Goal: Task Accomplishment & Management: Use online tool/utility

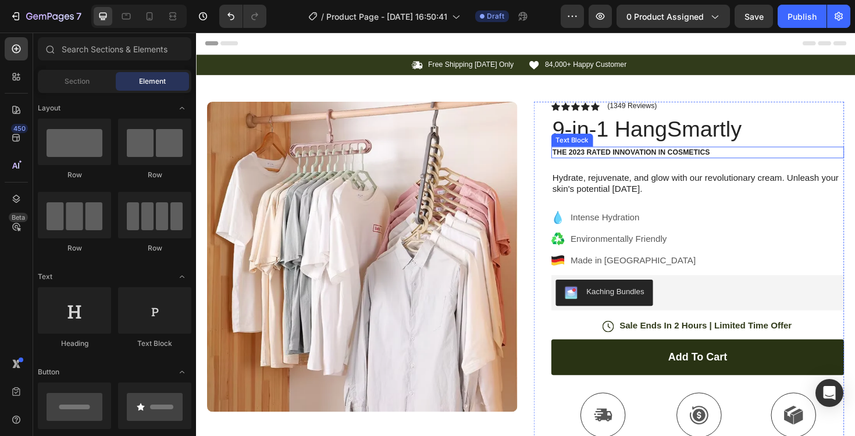
click at [659, 156] on p "The 2023 Rated Innovation in Cosmetics" at bounding box center [728, 160] width 308 height 10
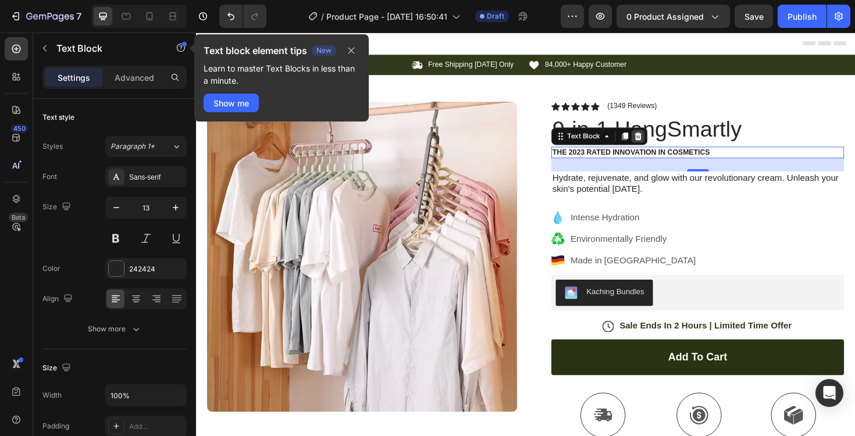
click at [662, 144] on icon at bounding box center [665, 142] width 8 height 8
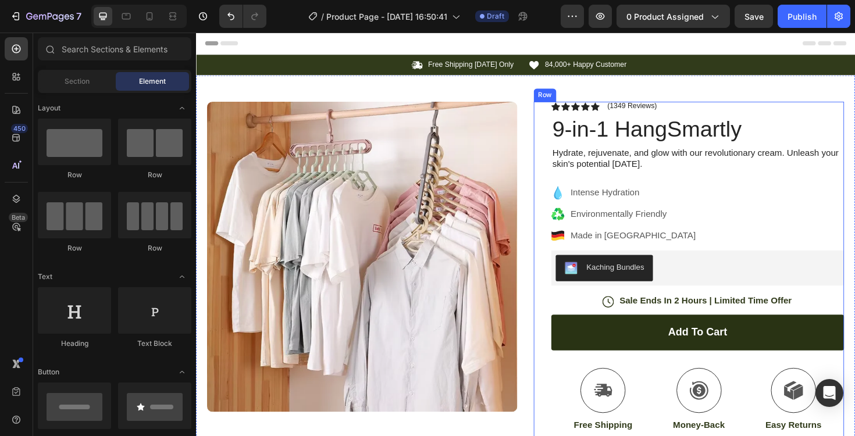
click at [615, 202] on p "Intense Hydration" at bounding box center [659, 203] width 133 height 14
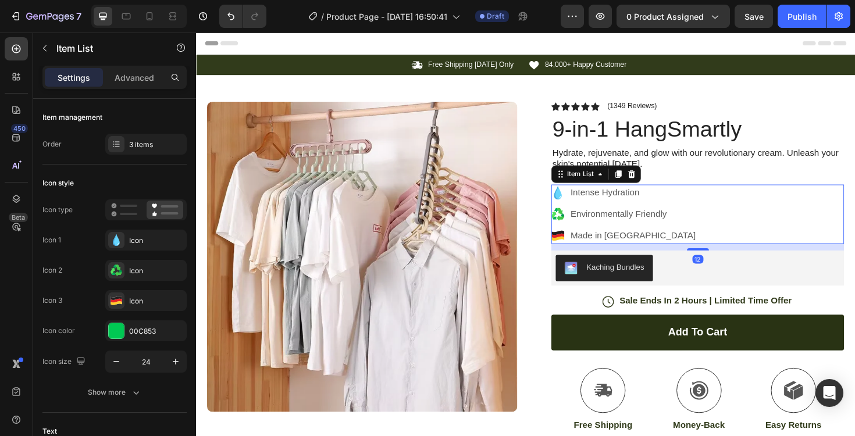
click at [623, 202] on p "Intense Hydration" at bounding box center [659, 203] width 133 height 14
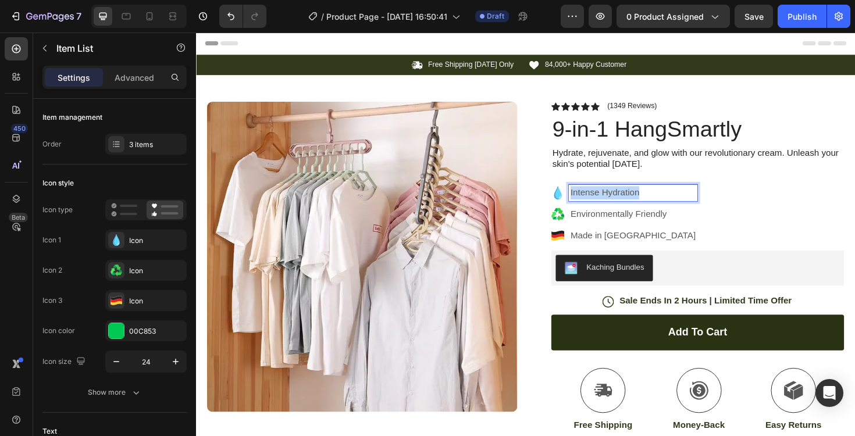
drag, startPoint x: 659, startPoint y: 199, endPoint x: 588, endPoint y: 198, distance: 71.6
click at [591, 198] on div "Intense Hydration" at bounding box center [659, 202] width 136 height 17
click at [577, 202] on icon at bounding box center [579, 203] width 8 height 14
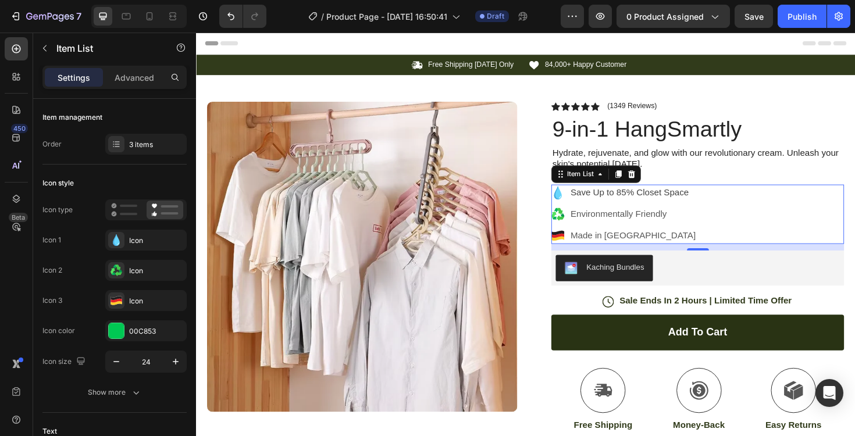
click at [573, 201] on icon at bounding box center [580, 203] width 14 height 14
click at [126, 245] on div "Icon" at bounding box center [145, 240] width 81 height 21
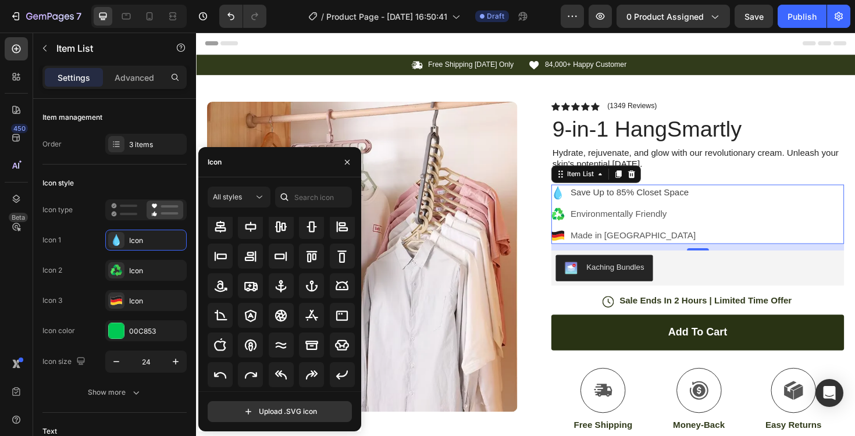
scroll to position [128, 0]
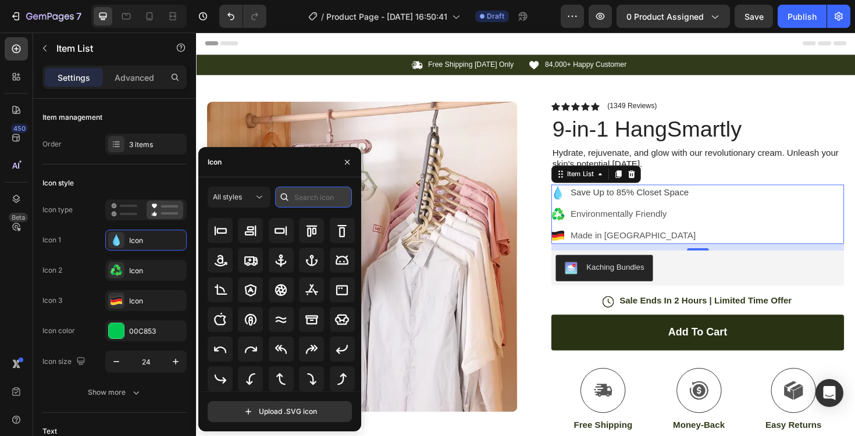
click at [320, 200] on input "text" at bounding box center [313, 197] width 77 height 21
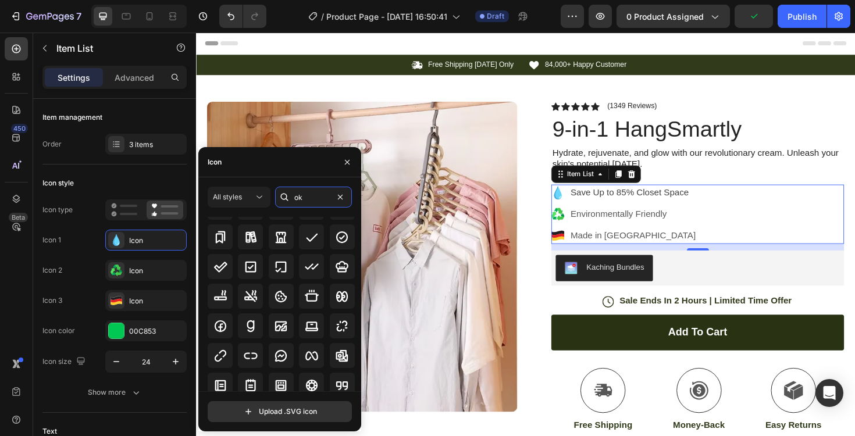
scroll to position [0, 0]
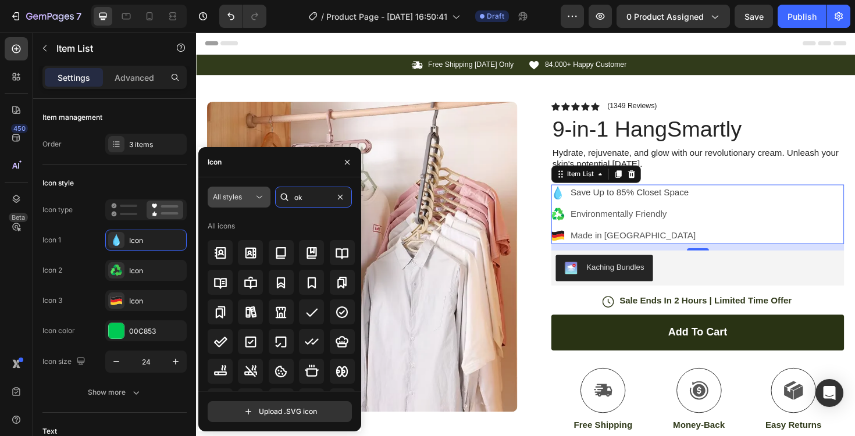
type input "ok"
click at [248, 196] on div "All styles" at bounding box center [233, 197] width 41 height 10
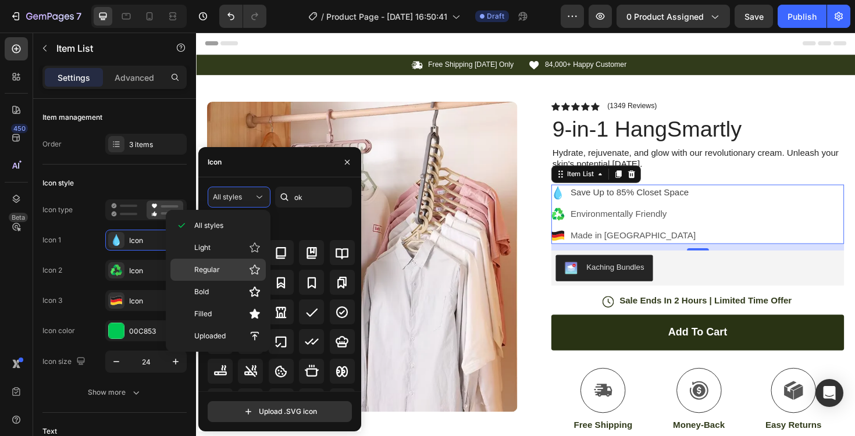
click at [231, 263] on div "Regular" at bounding box center [217, 270] width 95 height 22
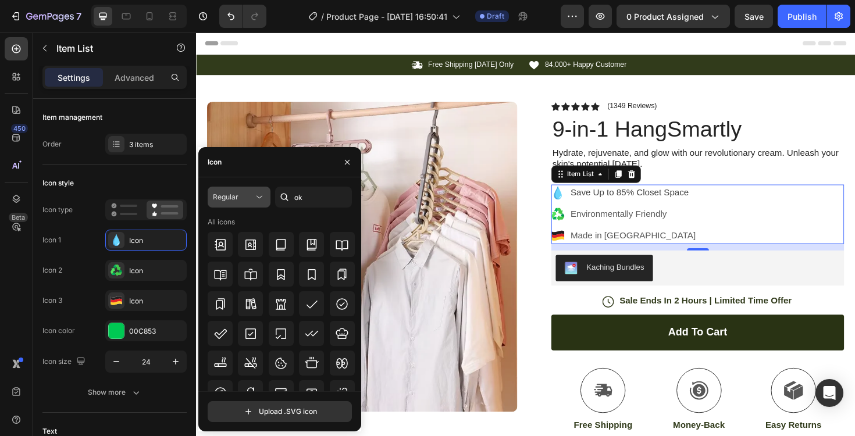
click at [249, 201] on div "Regular" at bounding box center [233, 197] width 41 height 10
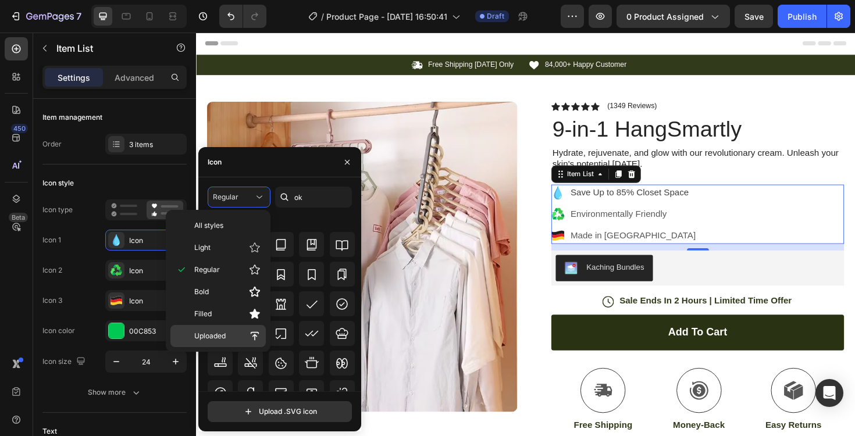
click at [237, 335] on p "Uploaded" at bounding box center [227, 337] width 66 height 12
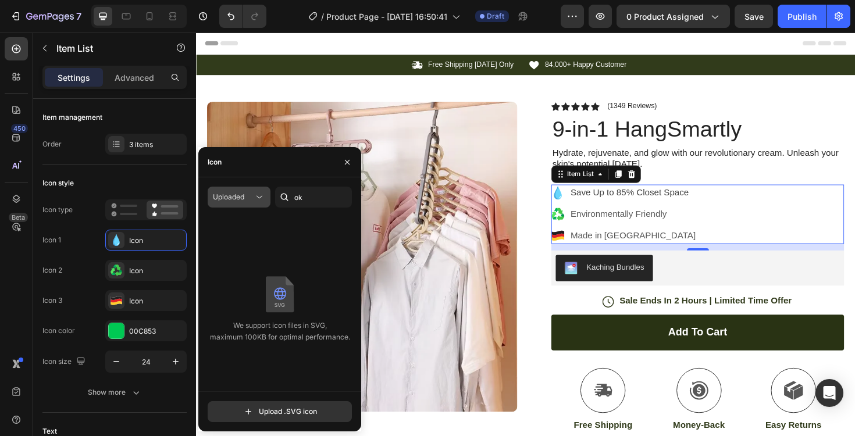
click at [250, 197] on div "Uploaded" at bounding box center [233, 197] width 41 height 10
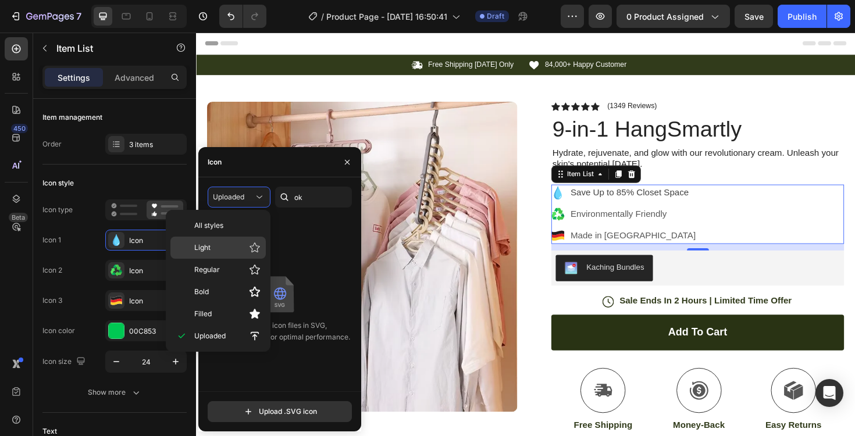
click at [236, 247] on p "Light" at bounding box center [227, 248] width 66 height 12
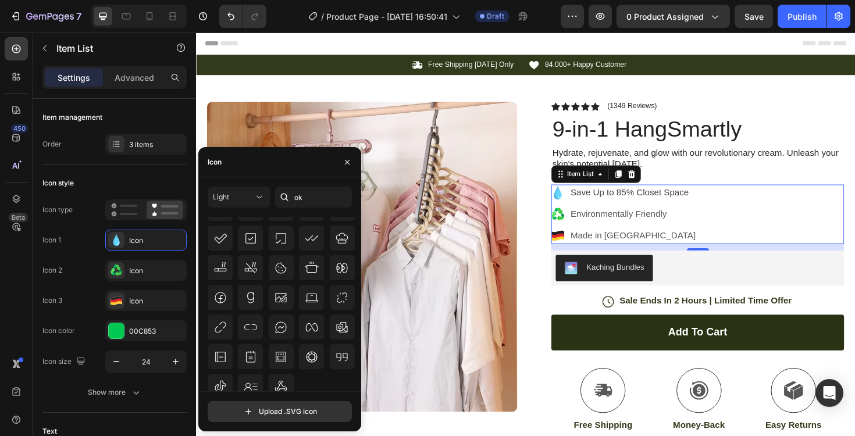
scroll to position [103, 0]
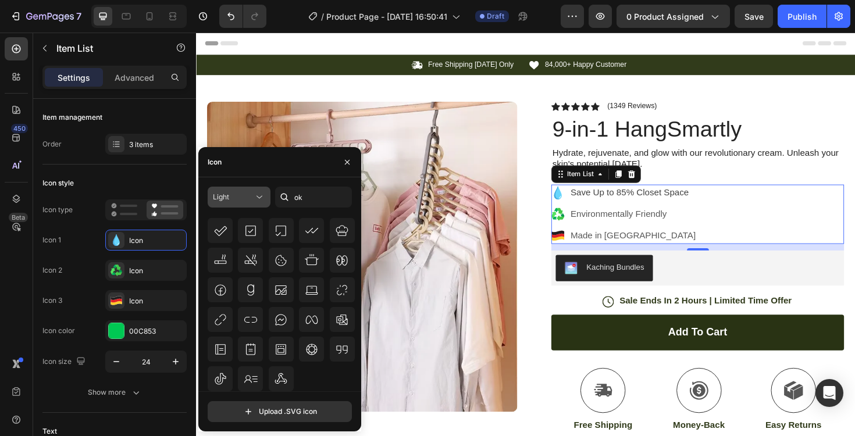
click at [247, 192] on div "Light" at bounding box center [233, 197] width 41 height 10
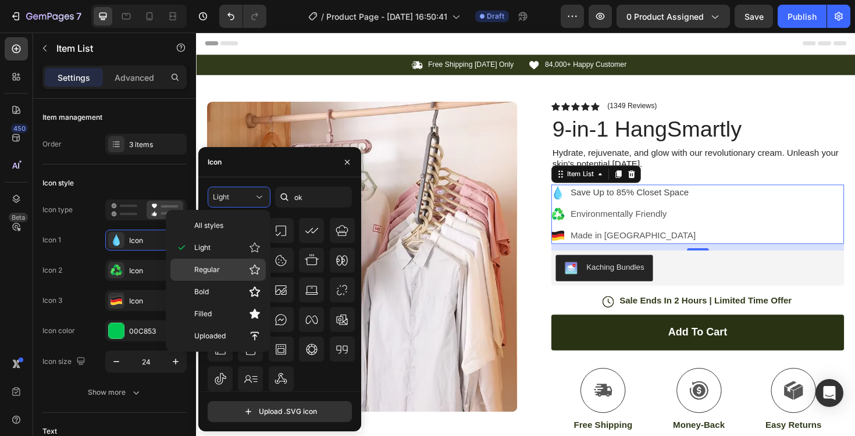
click at [233, 268] on p "Regular" at bounding box center [227, 270] width 66 height 12
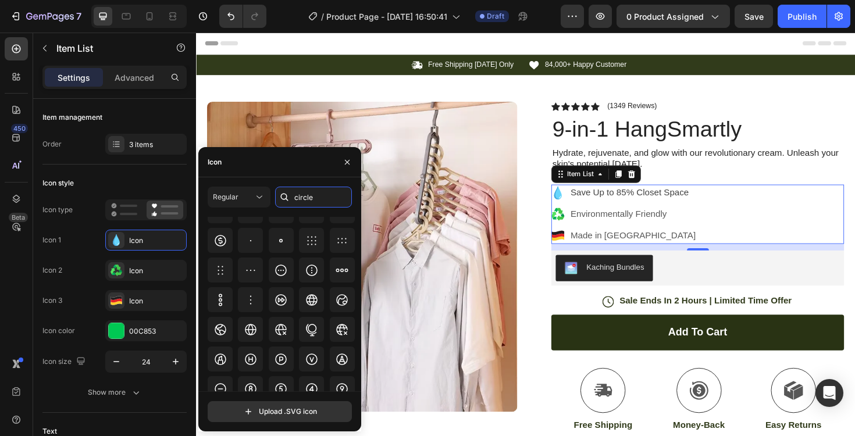
scroll to position [245, 0]
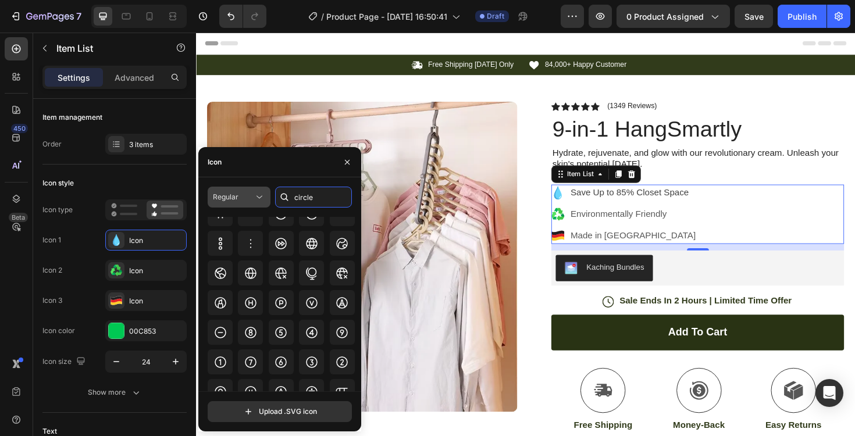
type input "circle"
click at [244, 199] on div "Regular" at bounding box center [233, 197] width 41 height 10
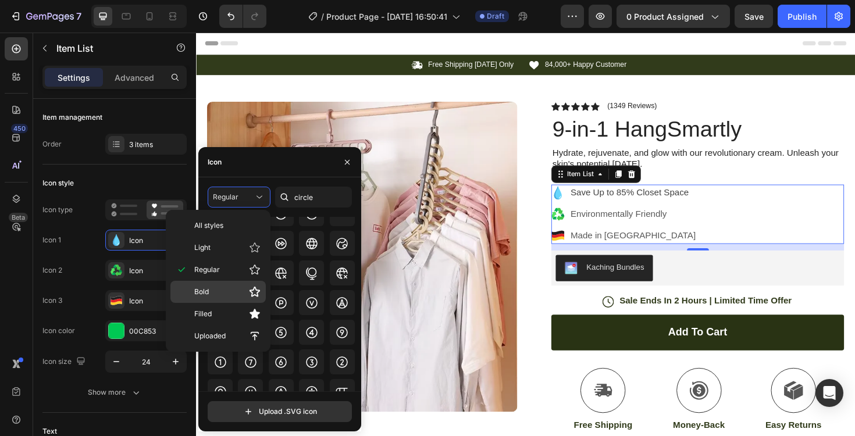
click at [228, 293] on p "Bold" at bounding box center [227, 292] width 66 height 12
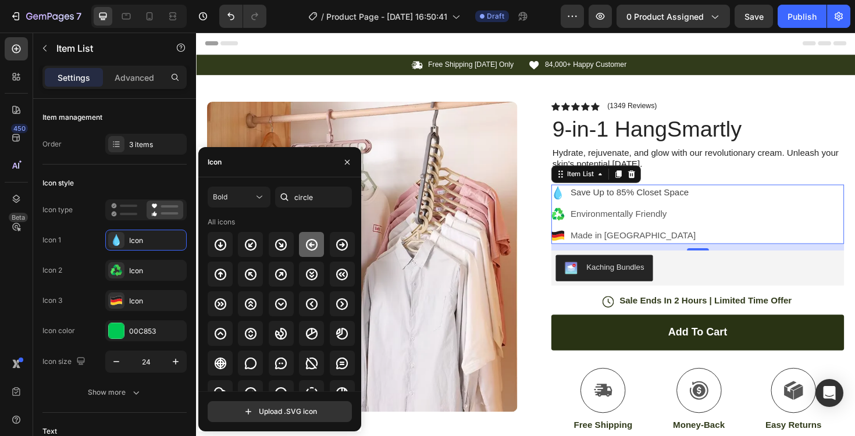
click at [300, 244] on div at bounding box center [311, 244] width 25 height 25
click at [275, 243] on icon at bounding box center [281, 245] width 12 height 12
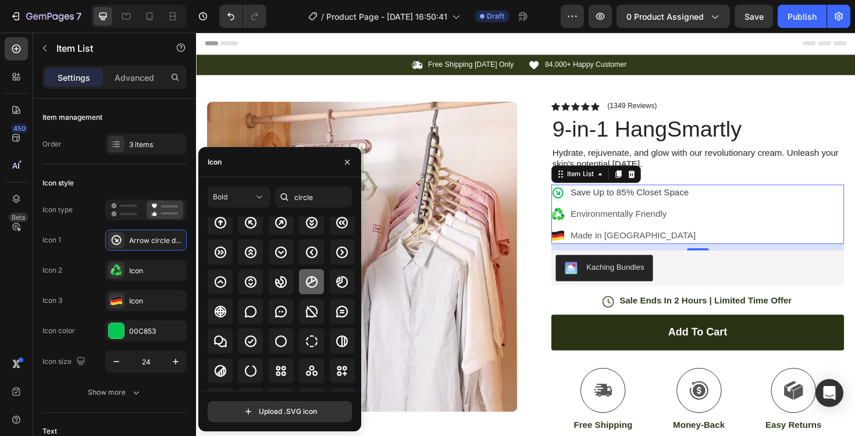
scroll to position [53, 0]
click at [246, 340] on icon at bounding box center [251, 340] width 14 height 14
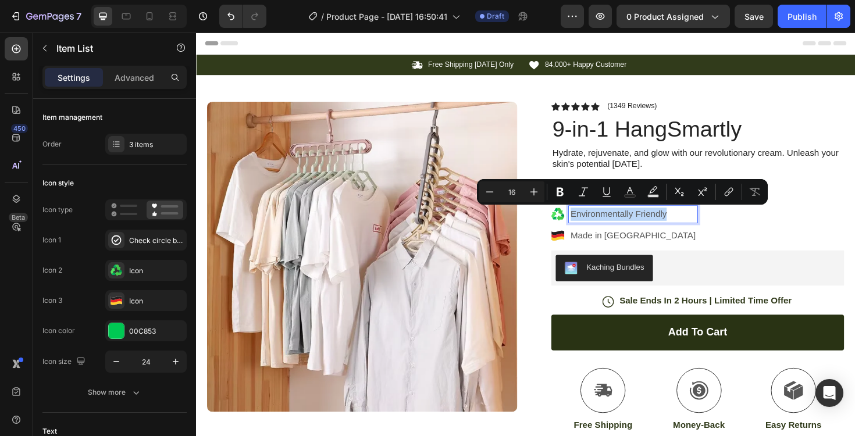
drag, startPoint x: 695, startPoint y: 228, endPoint x: 584, endPoint y: 227, distance: 111.1
click at [584, 227] on div "Environmentally Friendly" at bounding box center [650, 224] width 155 height 17
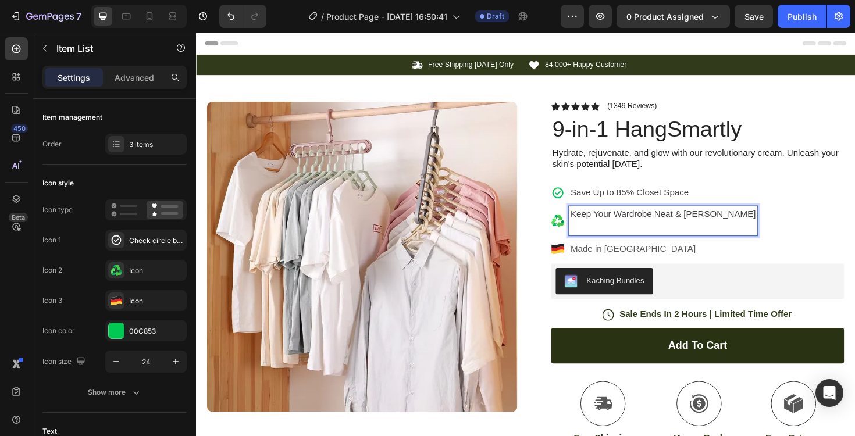
click at [619, 234] on p "Keep Your Wardrobe Neat & [PERSON_NAME]" at bounding box center [691, 232] width 196 height 28
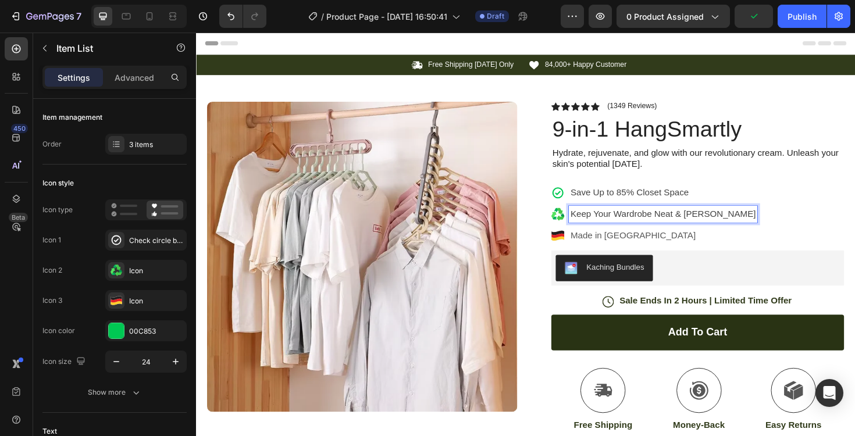
click at [580, 223] on icon at bounding box center [582, 222] width 5 height 6
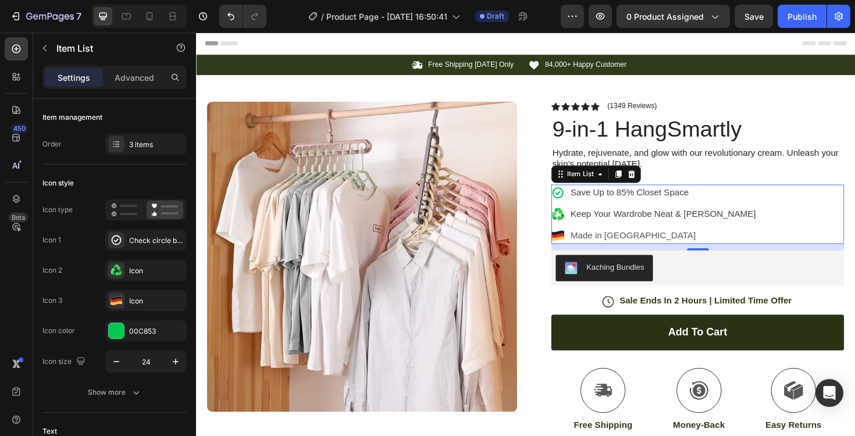
click at [579, 224] on icon at bounding box center [580, 225] width 14 height 14
click at [576, 225] on icon at bounding box center [580, 225] width 14 height 14
click at [148, 272] on div "Icon" at bounding box center [156, 271] width 55 height 10
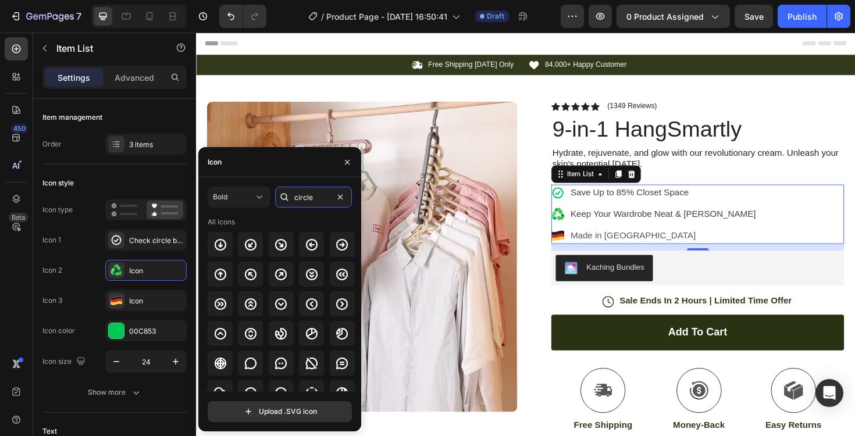
drag, startPoint x: 318, startPoint y: 194, endPoint x: 279, endPoint y: 195, distance: 39.0
click at [279, 195] on div "circle" at bounding box center [313, 197] width 77 height 21
click at [314, 202] on input "circle" at bounding box center [313, 197] width 77 height 21
type input "check"
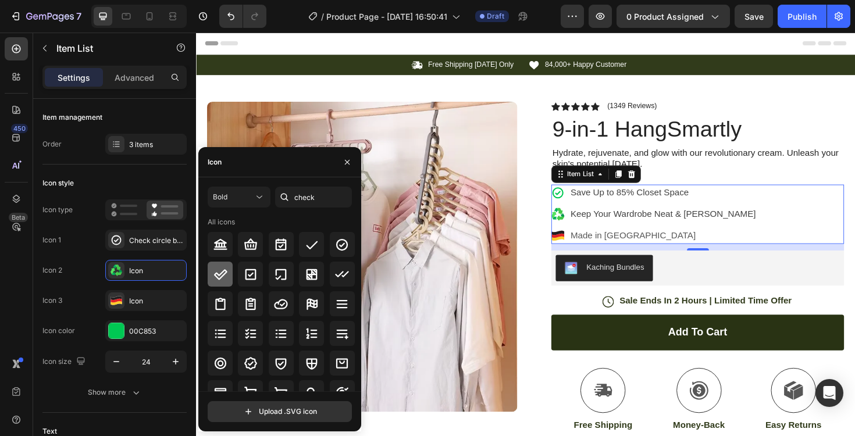
click at [225, 273] on icon at bounding box center [220, 274] width 13 height 10
click at [335, 247] on icon at bounding box center [342, 245] width 14 height 14
click at [143, 298] on div "Icon" at bounding box center [156, 301] width 55 height 10
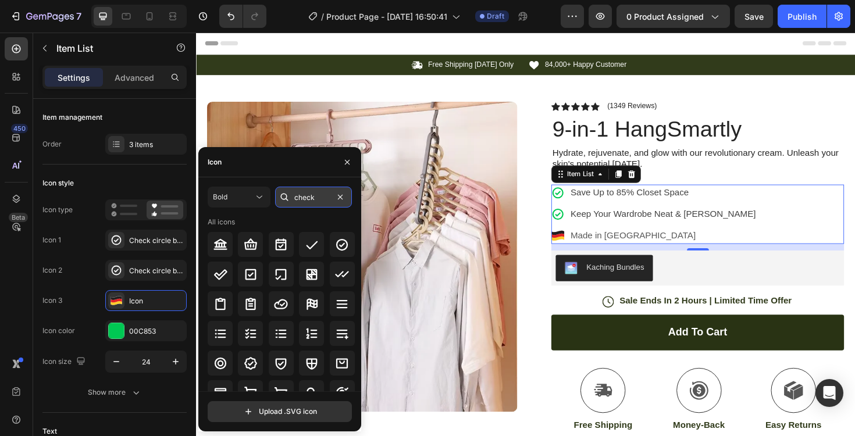
click at [303, 203] on input "check" at bounding box center [313, 197] width 77 height 21
click at [304, 203] on input "check" at bounding box center [313, 197] width 77 height 21
click at [255, 276] on icon at bounding box center [251, 274] width 11 height 11
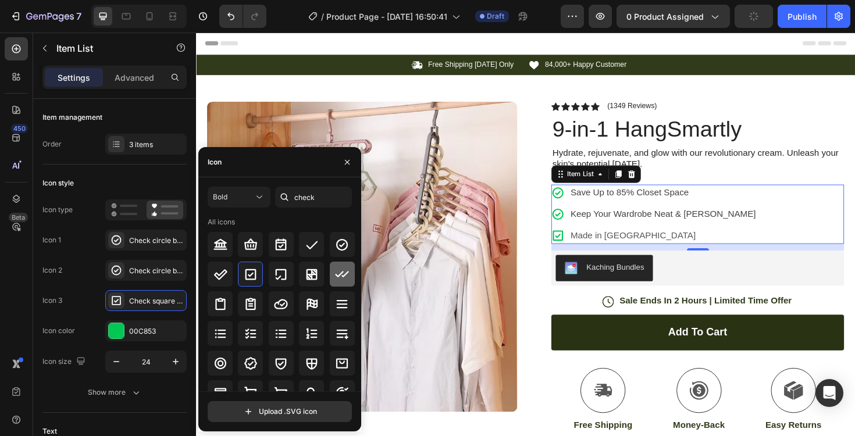
click at [345, 275] on icon at bounding box center [342, 275] width 14 height 14
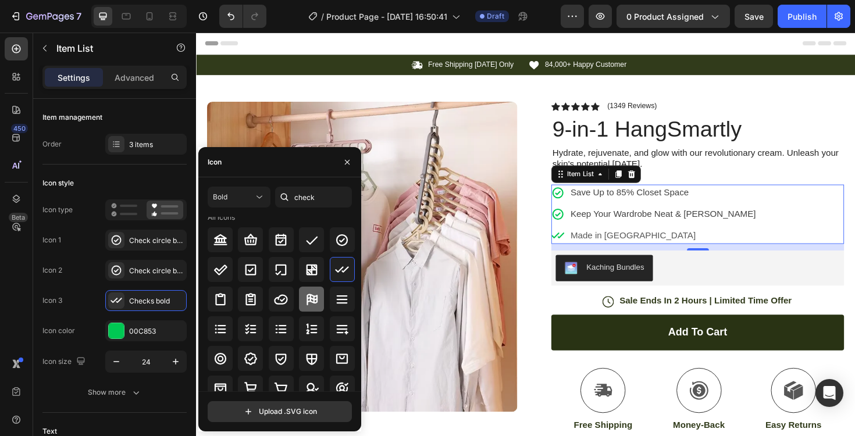
scroll to position [7, 0]
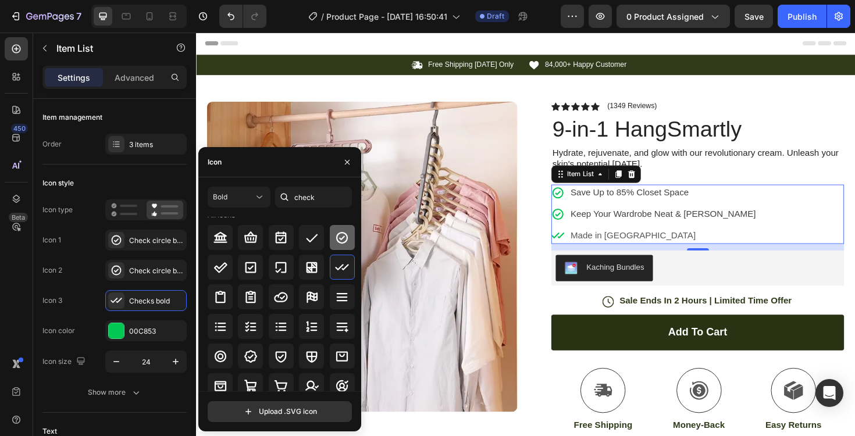
click at [339, 245] on div at bounding box center [342, 237] width 25 height 25
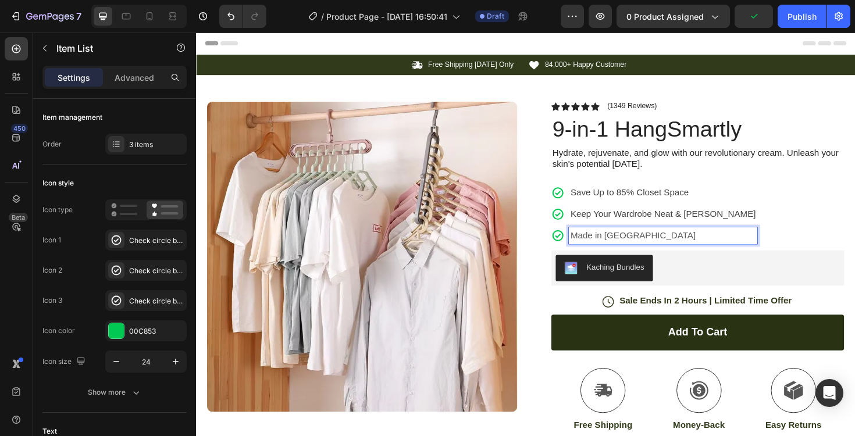
click at [667, 246] on p "Made in Germany" at bounding box center [691, 248] width 196 height 14
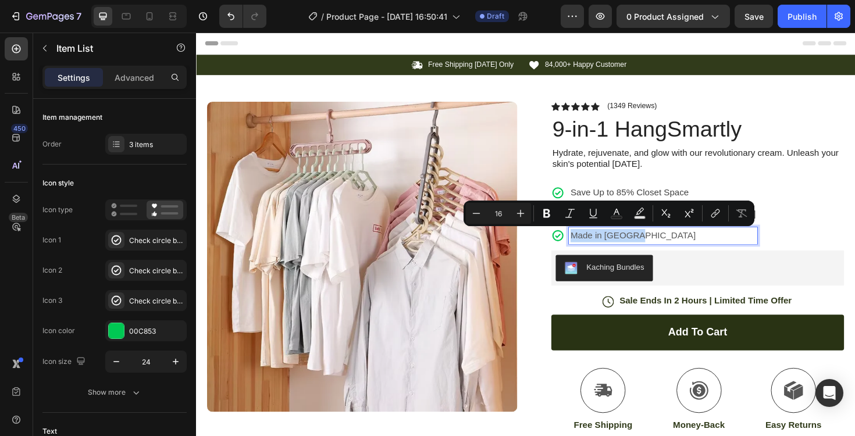
drag, startPoint x: 667, startPoint y: 246, endPoint x: 585, endPoint y: 246, distance: 82.0
click at [585, 246] on div "Made in Germany" at bounding box center [682, 247] width 218 height 17
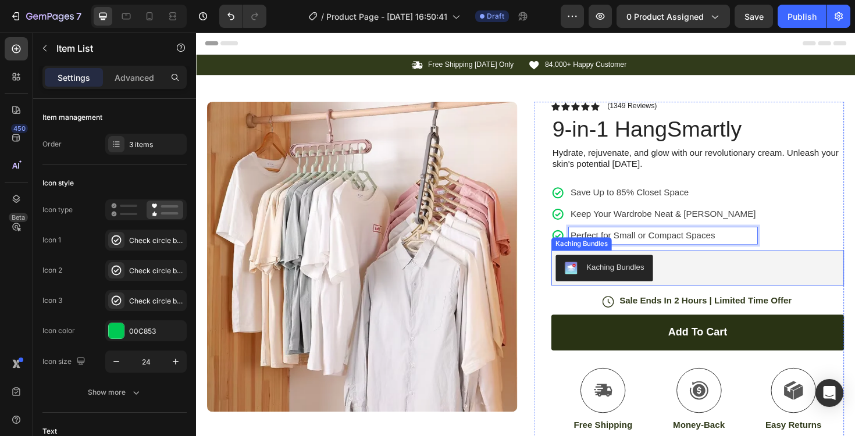
click at [644, 280] on div "Kaching Bundles" at bounding box center [640, 281] width 61 height 12
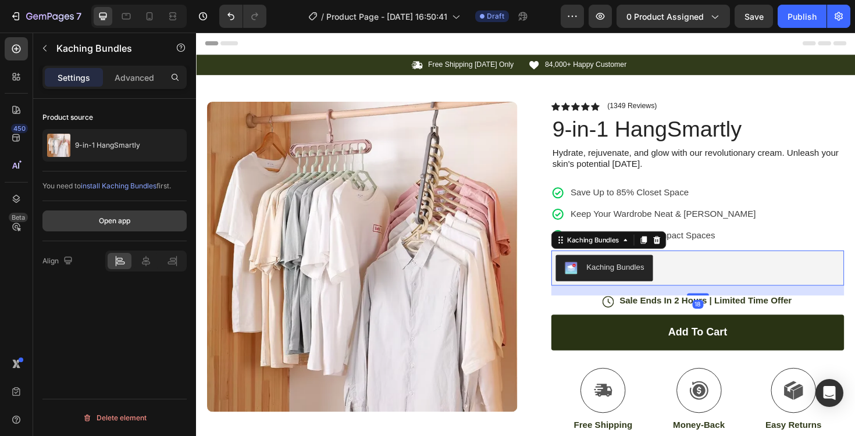
click at [108, 218] on div "Open app" at bounding box center [114, 221] width 31 height 10
click at [132, 215] on button "Open app" at bounding box center [114, 221] width 144 height 21
click at [112, 225] on div "Open app" at bounding box center [114, 221] width 31 height 10
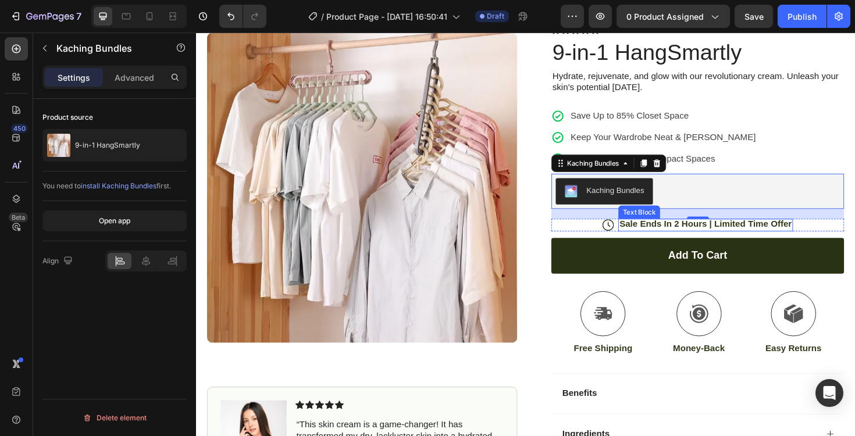
click at [756, 239] on p "Sale Ends In 2 Hours | Limited Time Offer" at bounding box center [736, 236] width 183 height 12
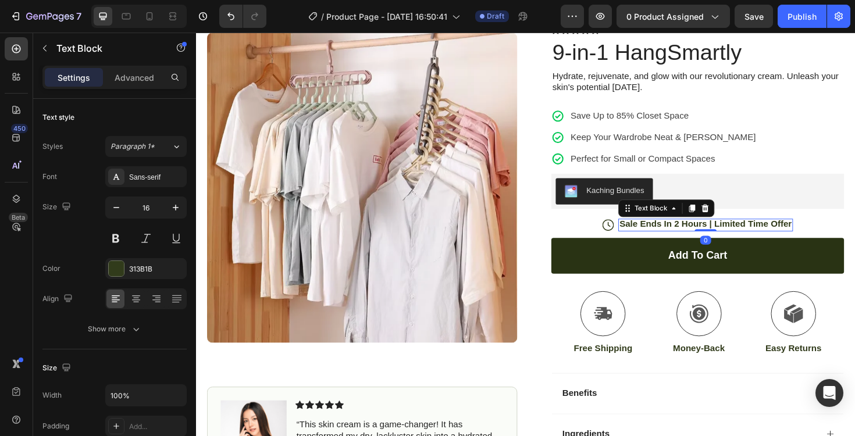
click at [731, 220] on icon at bounding box center [735, 219] width 9 height 9
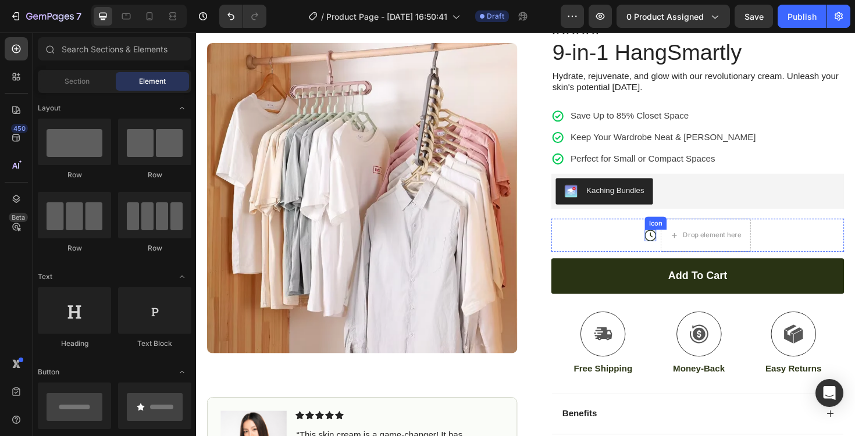
click at [671, 246] on icon at bounding box center [677, 248] width 12 height 12
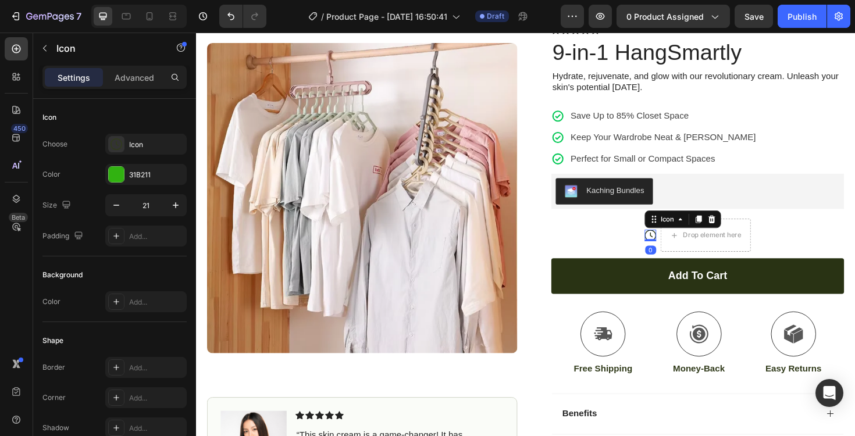
click at [739, 229] on icon at bounding box center [743, 231] width 8 height 8
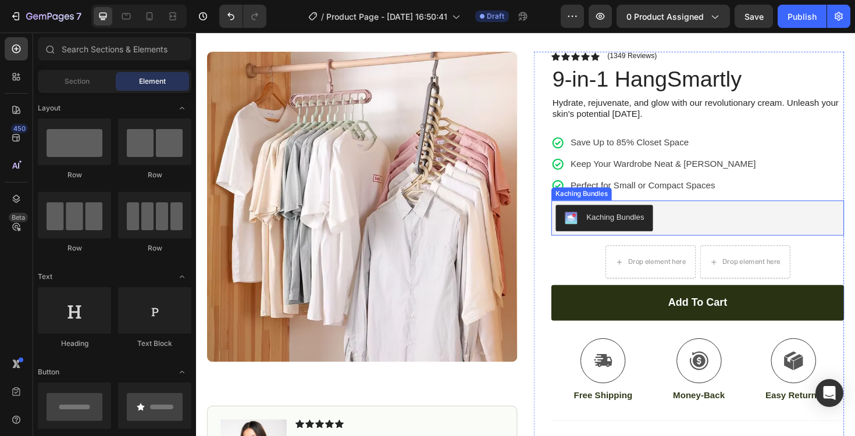
scroll to position [6, 0]
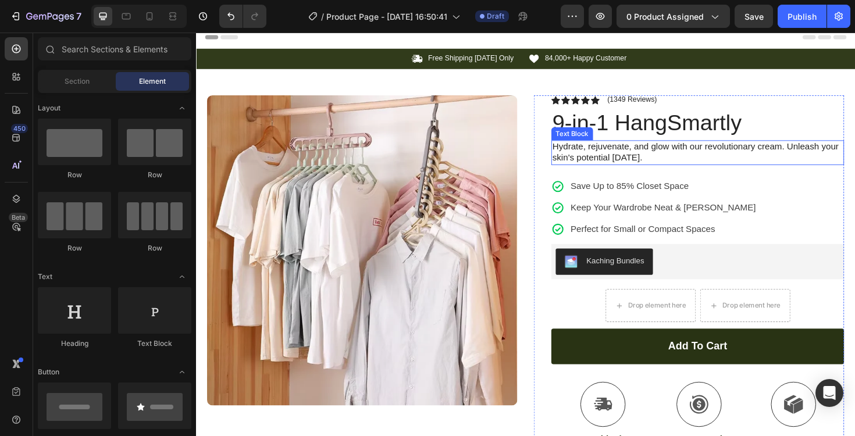
click at [636, 158] on p "Hydrate, rejuvenate, and glow with our revolutionary cream. Unleash your skin's…" at bounding box center [728, 160] width 308 height 24
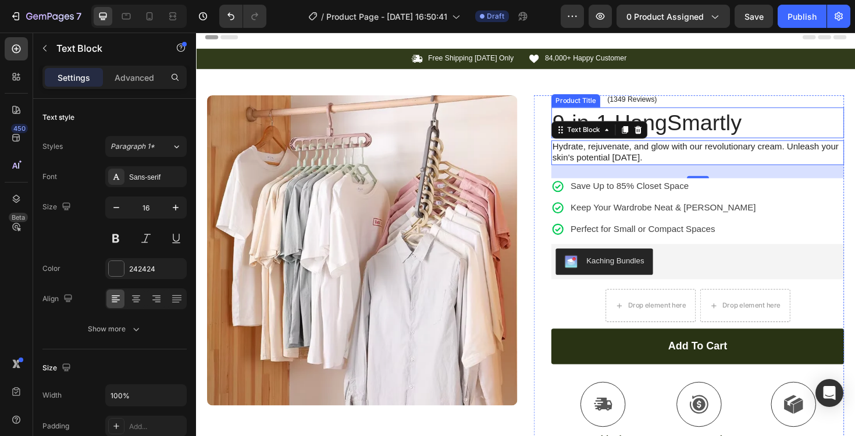
click at [733, 136] on h1 "9-in-1 HangSmartly" at bounding box center [728, 128] width 310 height 33
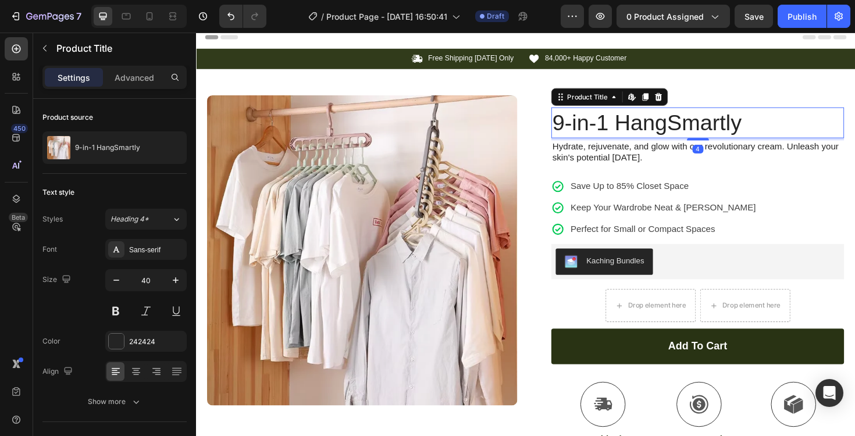
click at [697, 132] on h1 "9-in-1 HangSmartly" at bounding box center [728, 128] width 310 height 33
click at [714, 128] on h1 "9-in-1 HangSmartly" at bounding box center [728, 128] width 310 height 33
click at [709, 128] on h1 "9-in-1 HangSmartly" at bounding box center [728, 128] width 310 height 33
click at [609, 154] on p "Hydrate, rejuvenate, and glow with our revolutionary cream. Unleash your skin's…" at bounding box center [728, 160] width 308 height 24
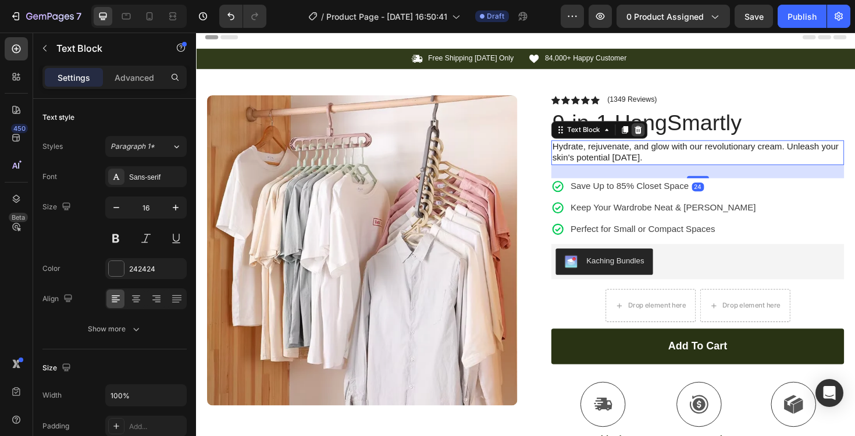
click at [660, 135] on icon at bounding box center [664, 136] width 9 height 9
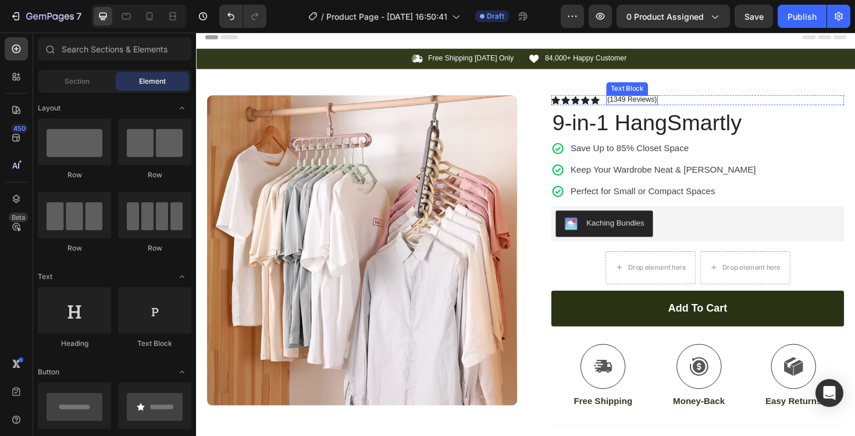
click at [652, 101] on p "(1349 Reviews)" at bounding box center [658, 103] width 52 height 9
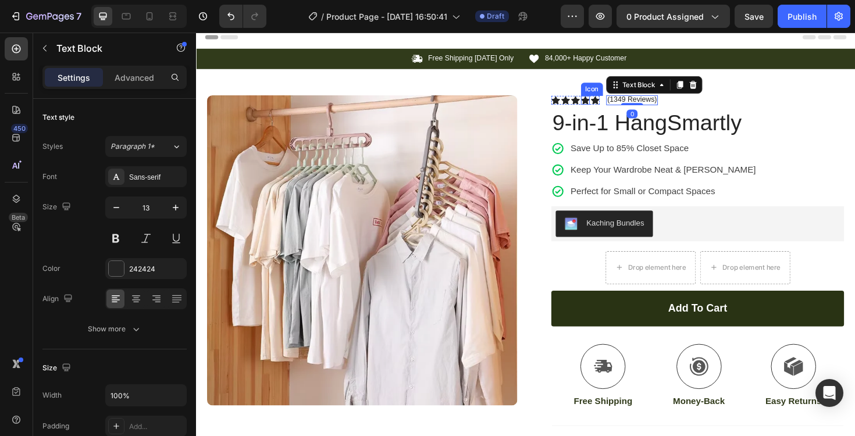
click at [604, 102] on icon at bounding box center [608, 104] width 9 height 9
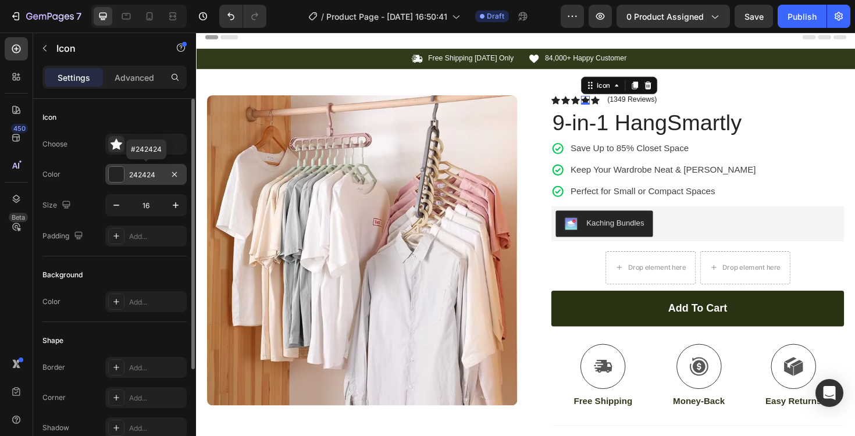
click at [147, 174] on div "242424" at bounding box center [146, 175] width 34 height 10
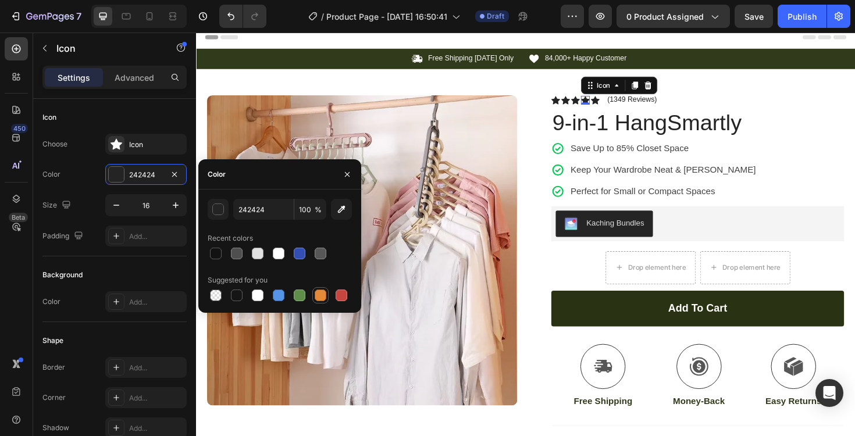
click at [315, 294] on div at bounding box center [321, 296] width 12 height 12
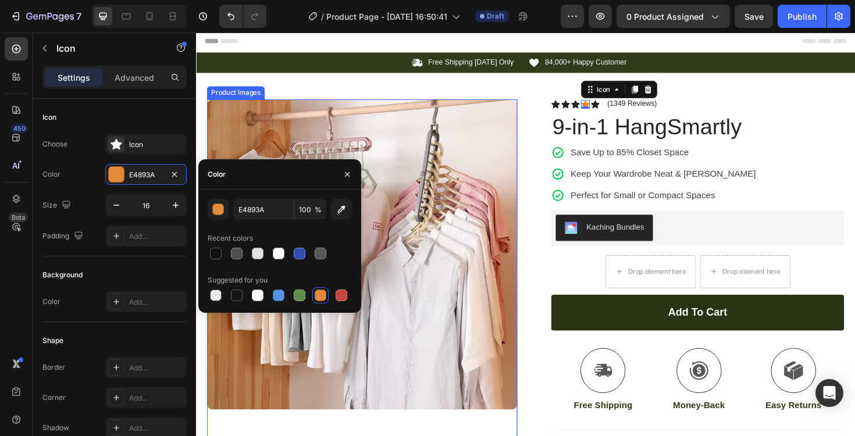
scroll to position [0, 0]
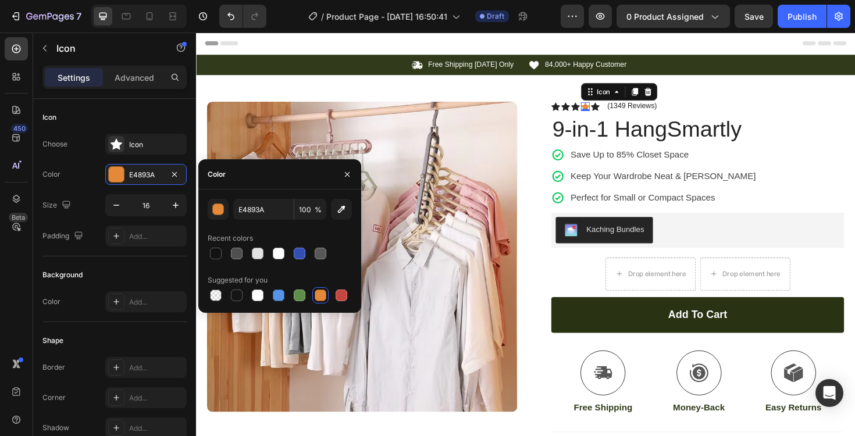
click at [230, 211] on div "E4893A 100 %" at bounding box center [280, 209] width 144 height 21
click at [220, 211] on div "button" at bounding box center [219, 210] width 12 height 12
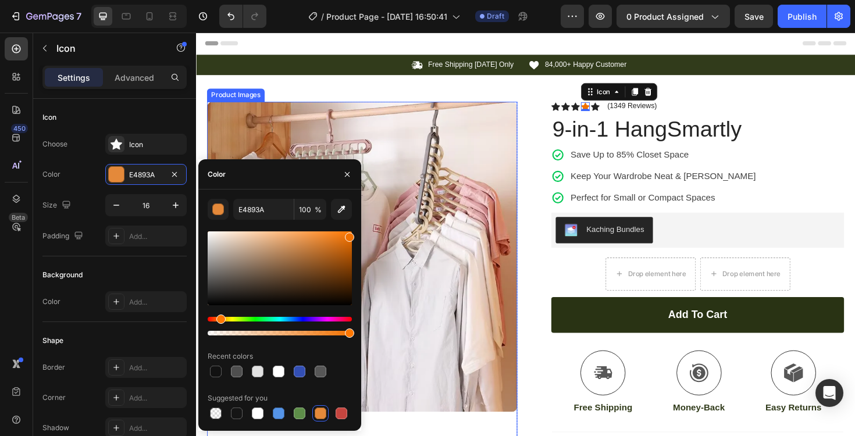
drag, startPoint x: 521, startPoint y: 275, endPoint x: 403, endPoint y: 241, distance: 122.4
type input "F27100"
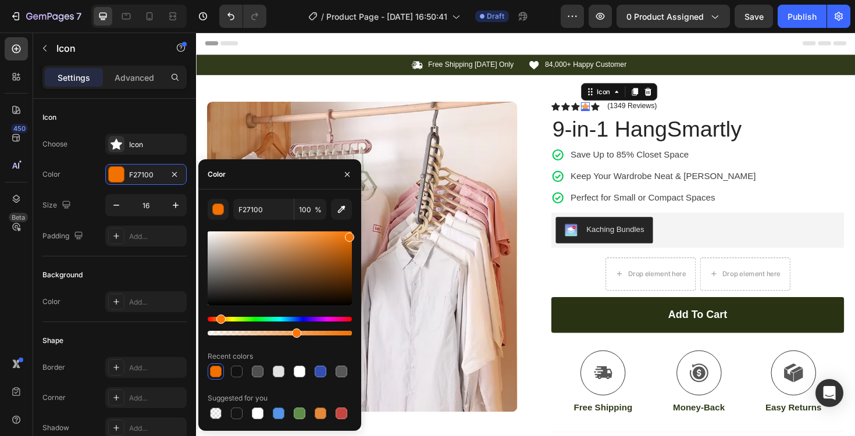
drag, startPoint x: 347, startPoint y: 331, endPoint x: 293, endPoint y: 333, distance: 54.2
click at [293, 333] on div at bounding box center [296, 333] width 9 height 9
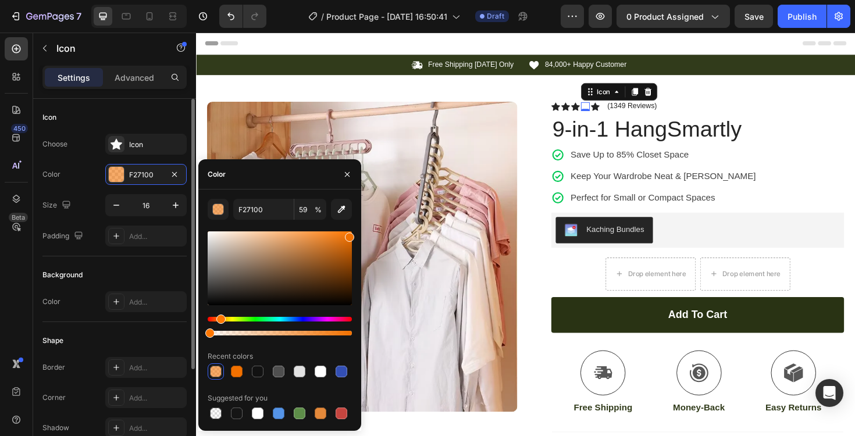
drag, startPoint x: 293, startPoint y: 334, endPoint x: 180, endPoint y: 334, distance: 112.9
click at [180, 334] on div "450 Beta Sections(18) Elements(84) Section Element Hero Section Product Detail …" at bounding box center [98, 235] width 196 height 404
type input "0"
drag, startPoint x: 221, startPoint y: 319, endPoint x: 184, endPoint y: 312, distance: 37.2
click at [184, 312] on div "450 Beta Sections(18) Elements(84) Section Element Hero Section Product Detail …" at bounding box center [98, 235] width 196 height 404
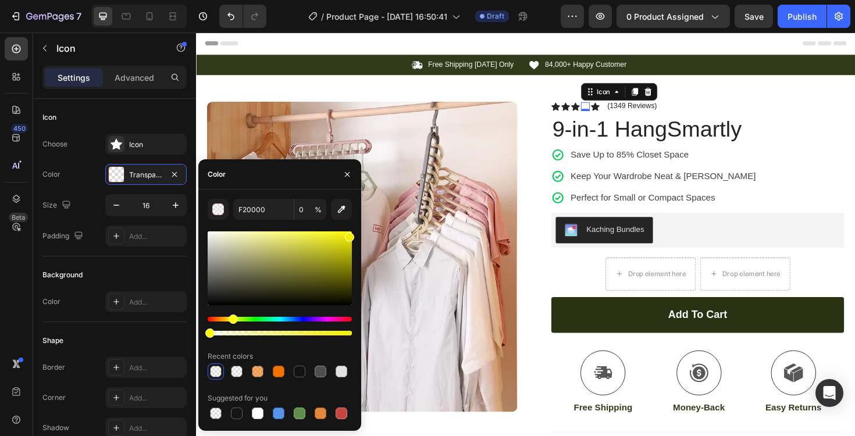
drag, startPoint x: 218, startPoint y: 319, endPoint x: 234, endPoint y: 310, distance: 18.8
click at [232, 311] on div at bounding box center [280, 283] width 144 height 109
drag, startPoint x: 352, startPoint y: 235, endPoint x: 351, endPoint y: 226, distance: 9.3
click at [351, 226] on div "F2EE00 0 % Recent colors Suggested for you" at bounding box center [280, 310] width 144 height 223
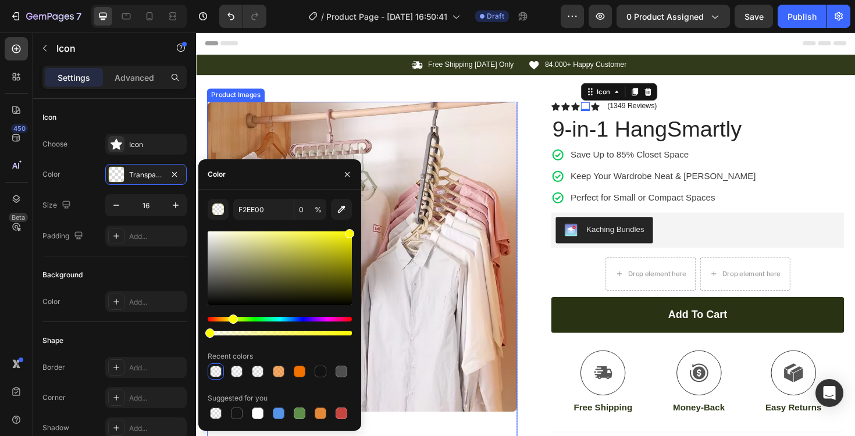
type input "FFFA02"
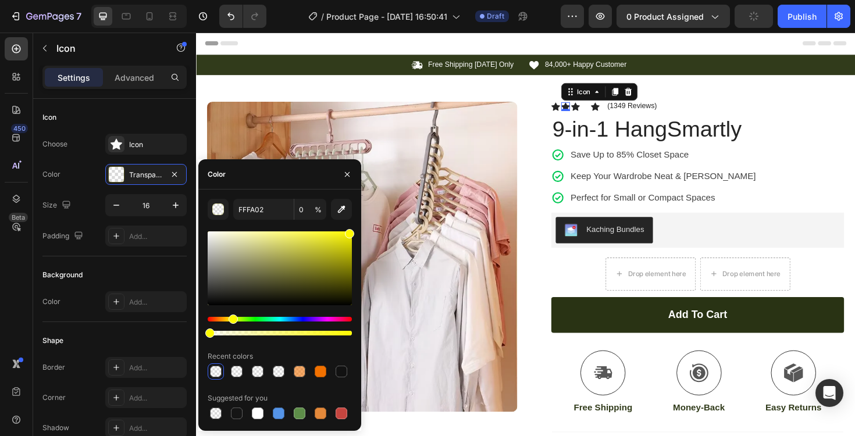
click at [583, 108] on icon at bounding box center [587, 110] width 9 height 9
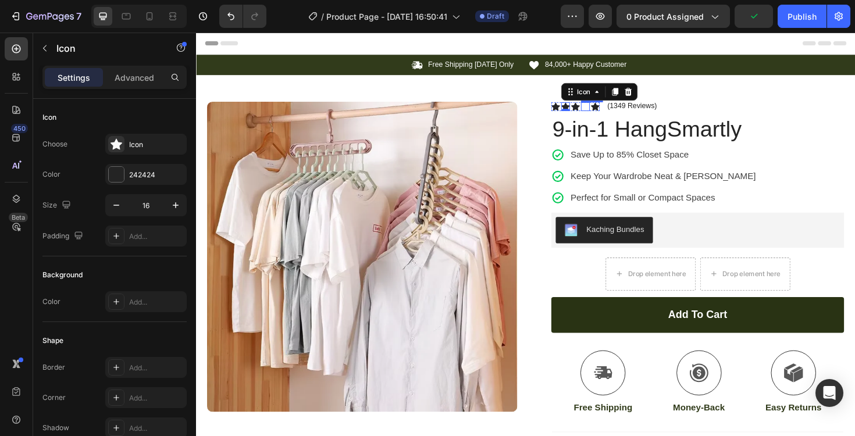
click at [604, 111] on icon at bounding box center [608, 110] width 9 height 9
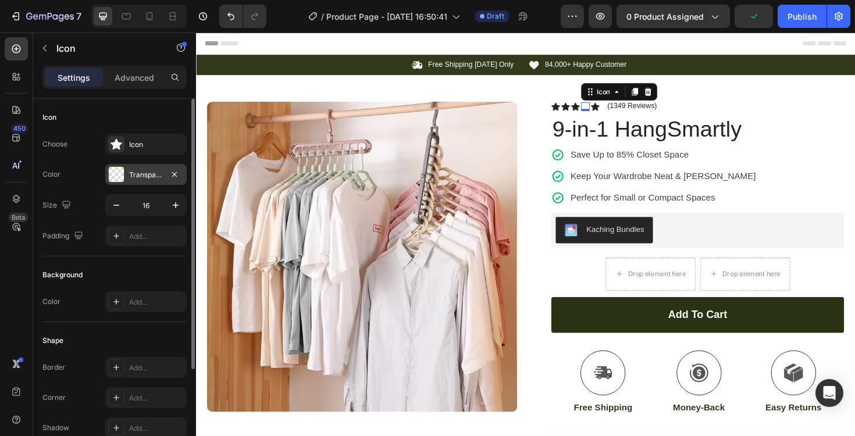
click at [151, 173] on div "Transparent" at bounding box center [146, 175] width 34 height 10
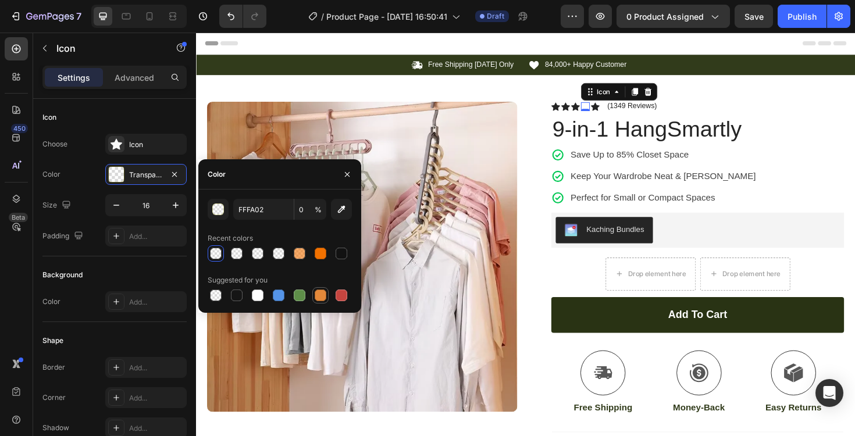
click at [319, 293] on div at bounding box center [321, 296] width 12 height 12
type input "E4893A"
type input "100"
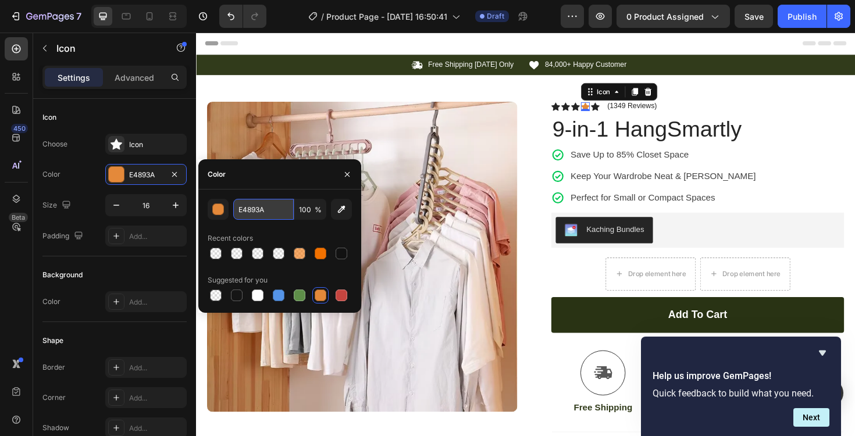
click at [275, 213] on input "E4893A" at bounding box center [263, 209] width 61 height 21
click at [217, 214] on div "button" at bounding box center [219, 210] width 12 height 12
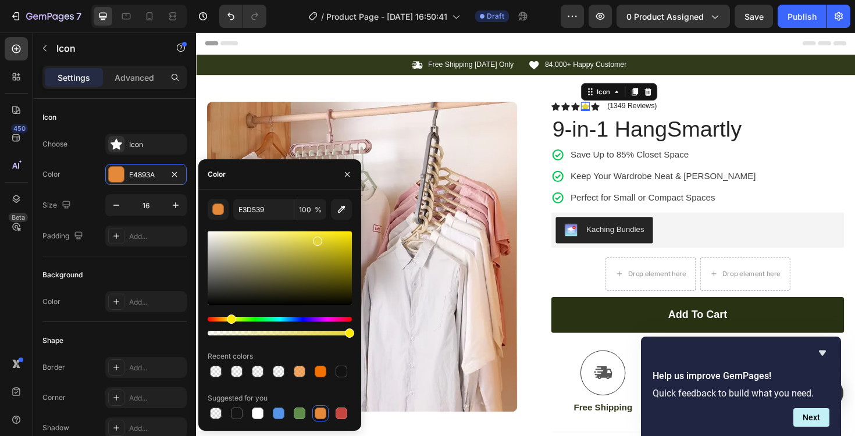
drag, startPoint x: 220, startPoint y: 320, endPoint x: 250, endPoint y: 289, distance: 42.8
click at [230, 319] on div "Hue" at bounding box center [231, 319] width 9 height 9
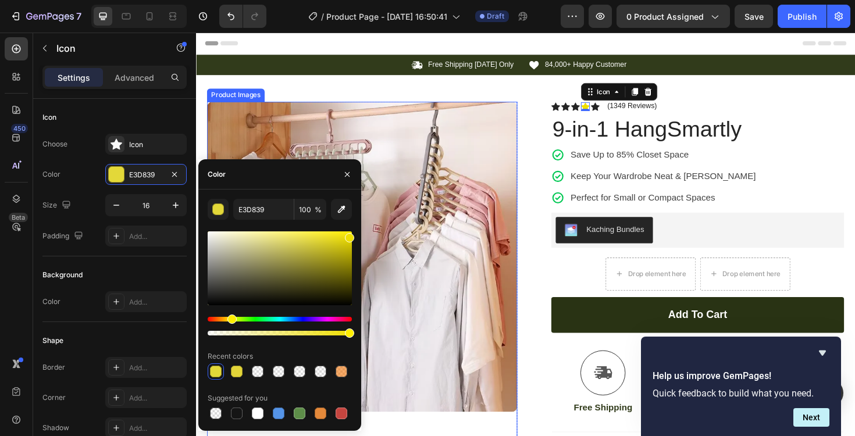
drag, startPoint x: 521, startPoint y: 275, endPoint x: 413, endPoint y: 234, distance: 115.1
type input "EFDF00"
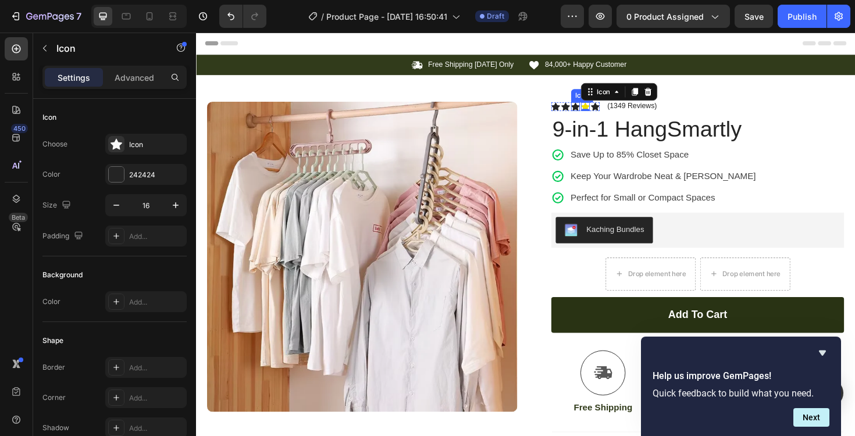
click at [594, 112] on div "Icon" at bounding box center [598, 110] width 9 height 9
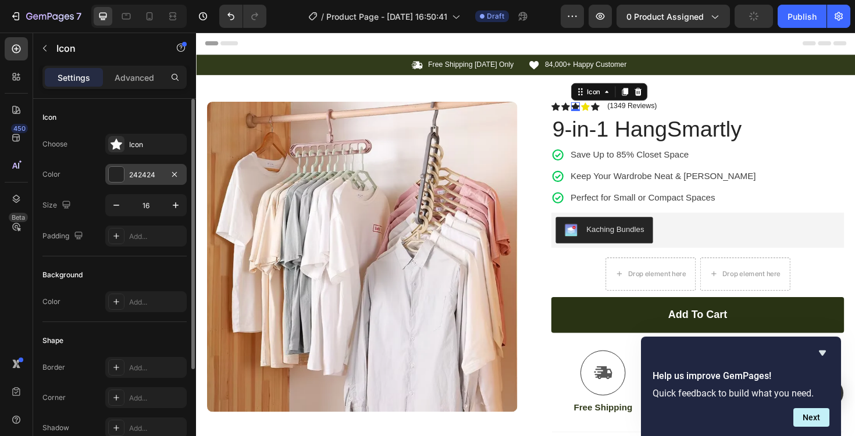
click at [130, 177] on div "242424" at bounding box center [146, 175] width 34 height 10
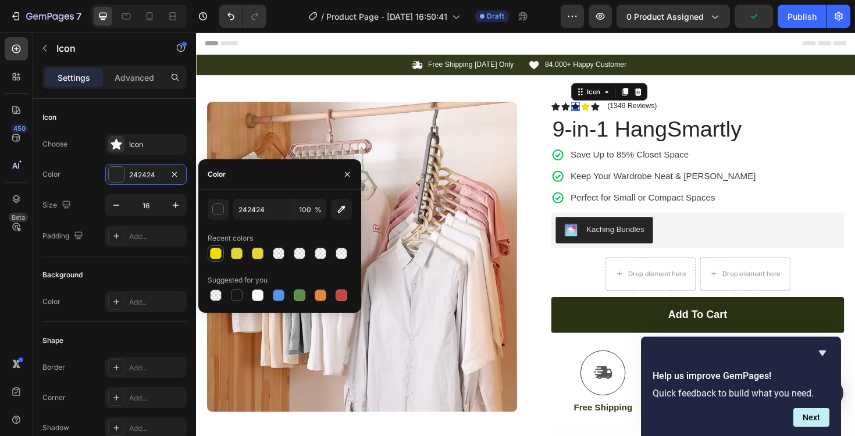
click at [217, 255] on div at bounding box center [216, 254] width 12 height 12
type input "EFDF00"
click at [583, 109] on icon at bounding box center [587, 110] width 9 height 9
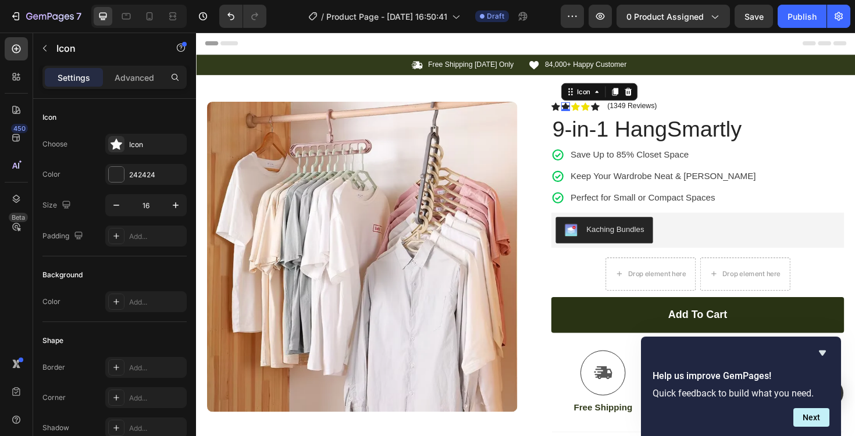
click at [583, 110] on icon at bounding box center [587, 110] width 9 height 9
click at [140, 174] on div "242424" at bounding box center [146, 175] width 34 height 10
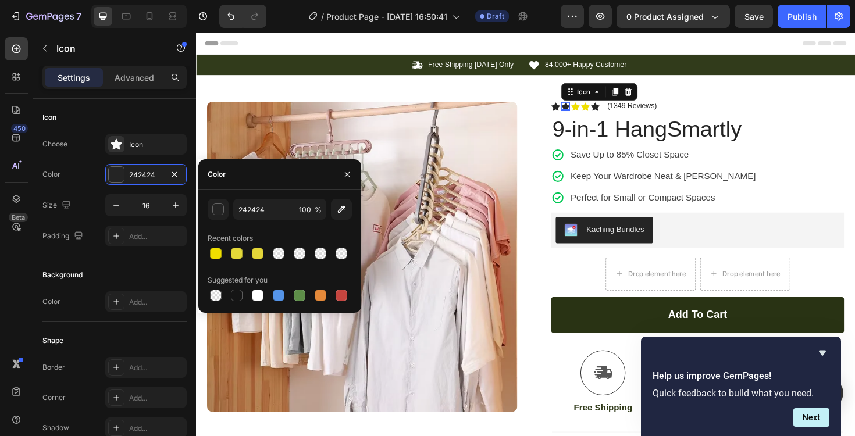
drag, startPoint x: 215, startPoint y: 254, endPoint x: 224, endPoint y: 250, distance: 10.2
click at [215, 254] on div at bounding box center [216, 254] width 12 height 12
type input "EFDF00"
click at [573, 111] on icon at bounding box center [577, 110] width 9 height 9
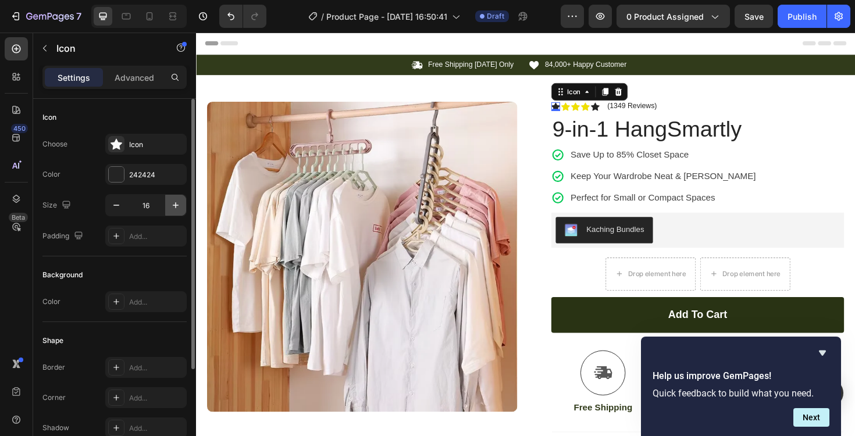
click at [179, 210] on icon "button" at bounding box center [176, 206] width 12 height 12
type input "19"
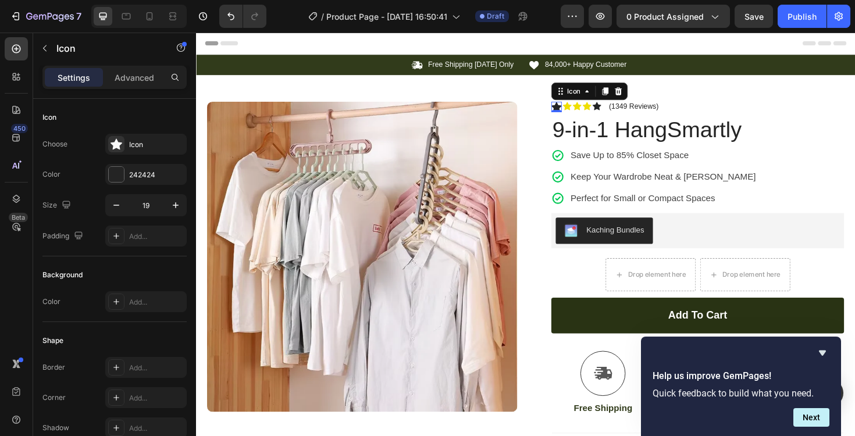
click at [576, 111] on icon at bounding box center [578, 111] width 11 height 10
click at [145, 184] on div "242424" at bounding box center [145, 174] width 81 height 21
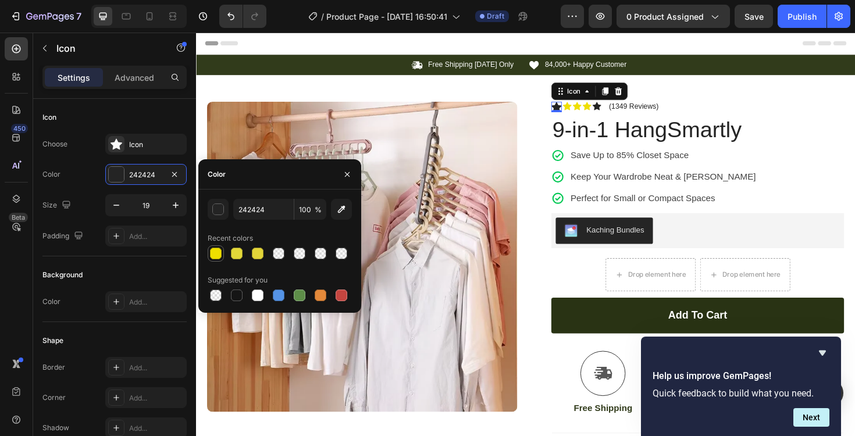
click at [218, 254] on div at bounding box center [216, 254] width 12 height 12
type input "EFDF00"
click at [616, 111] on icon at bounding box center [620, 110] width 9 height 9
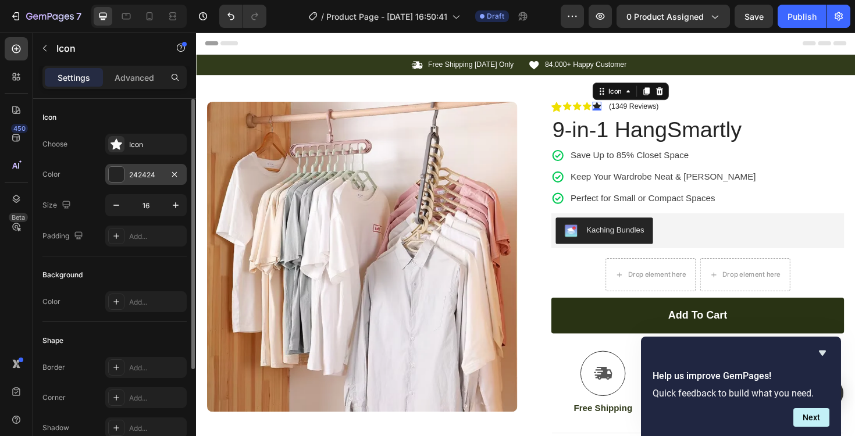
click at [136, 178] on div "242424" at bounding box center [146, 175] width 34 height 10
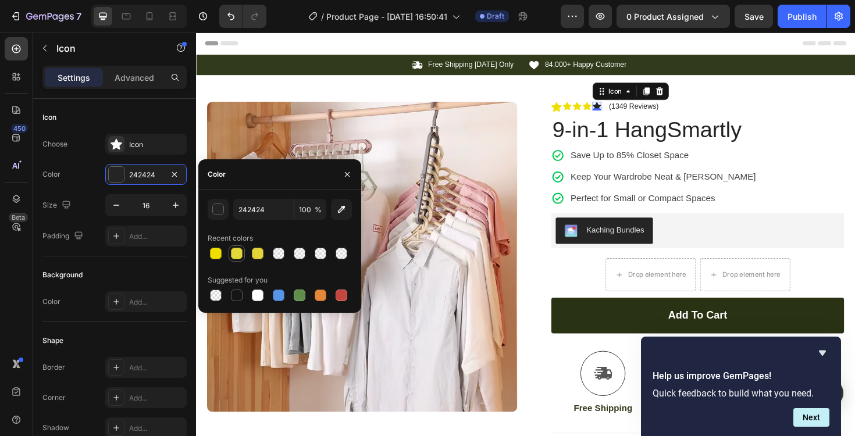
click at [219, 253] on div at bounding box center [216, 254] width 12 height 12
type input "EFDF00"
click at [646, 112] on p "(1349 Reviews)" at bounding box center [660, 110] width 52 height 9
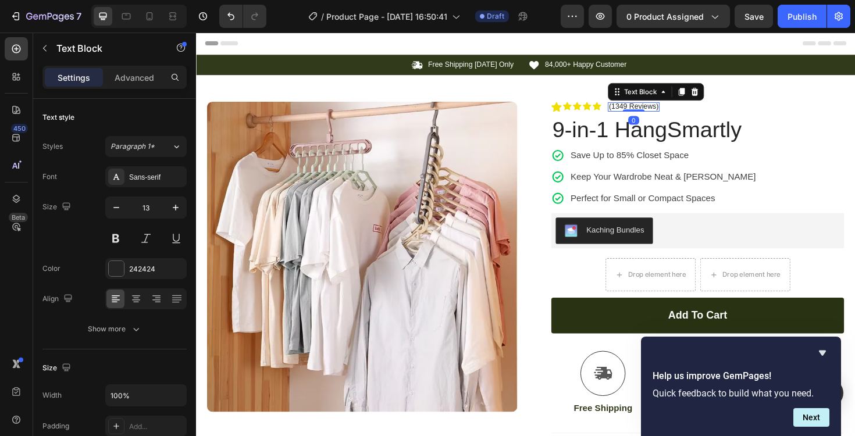
click at [647, 111] on p "(1349 Reviews)" at bounding box center [660, 110] width 52 height 9
click at [666, 111] on p "(1349 Reviews)" at bounding box center [660, 110] width 52 height 9
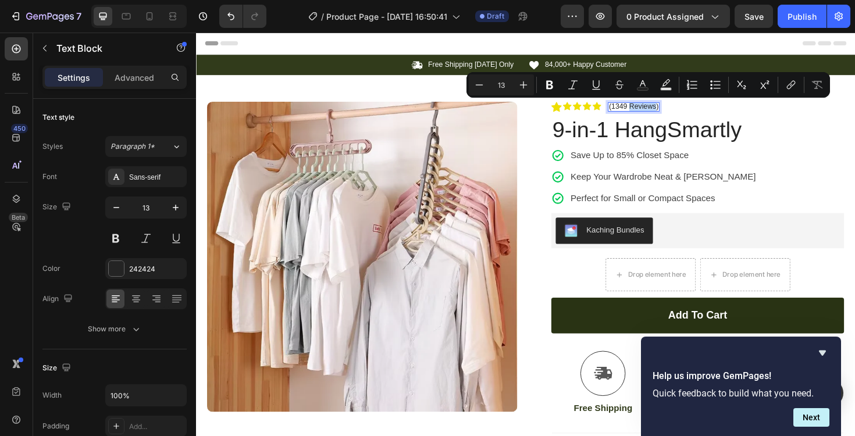
click at [667, 111] on p "(1349 Reviews)" at bounding box center [660, 110] width 52 height 9
drag, startPoint x: 667, startPoint y: 111, endPoint x: 637, endPoint y: 110, distance: 30.3
click at [634, 109] on p "(1349 Reviews)" at bounding box center [660, 110] width 52 height 9
click at [680, 111] on p "(1349 Reviews)" at bounding box center [660, 110] width 52 height 9
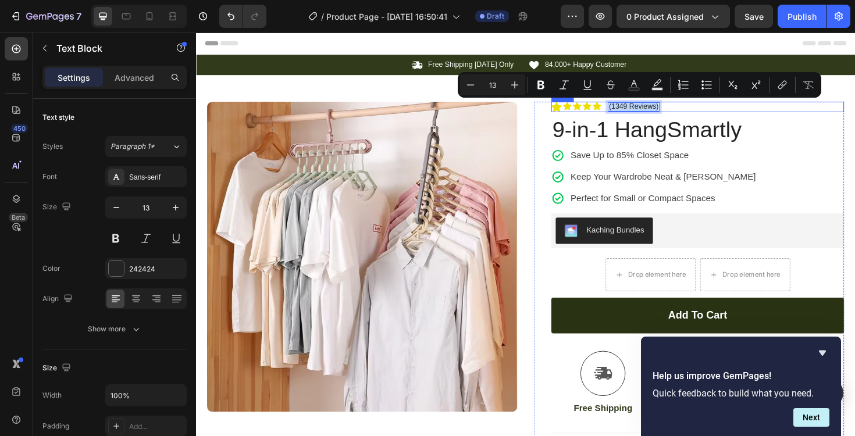
drag, startPoint x: 680, startPoint y: 111, endPoint x: 635, endPoint y: 105, distance: 45.8
click at [635, 106] on div "(1349 Reviews) Text Block 0" at bounding box center [659, 111] width 55 height 11
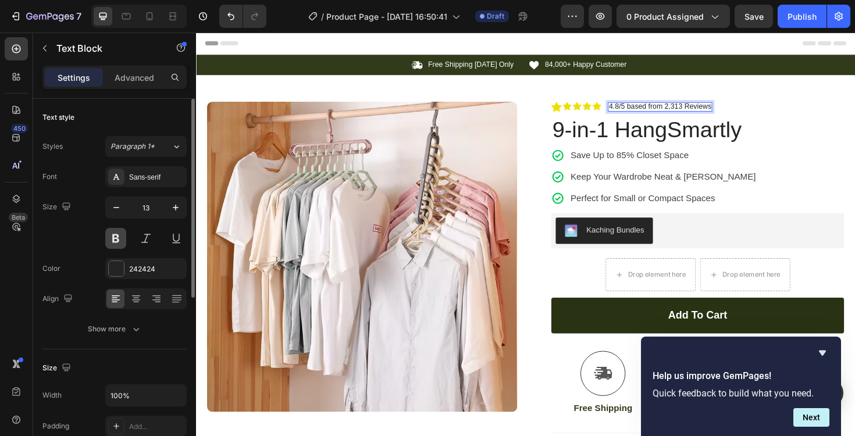
click at [119, 236] on button at bounding box center [115, 238] width 21 height 21
click at [172, 208] on icon "button" at bounding box center [176, 208] width 12 height 12
type input "15"
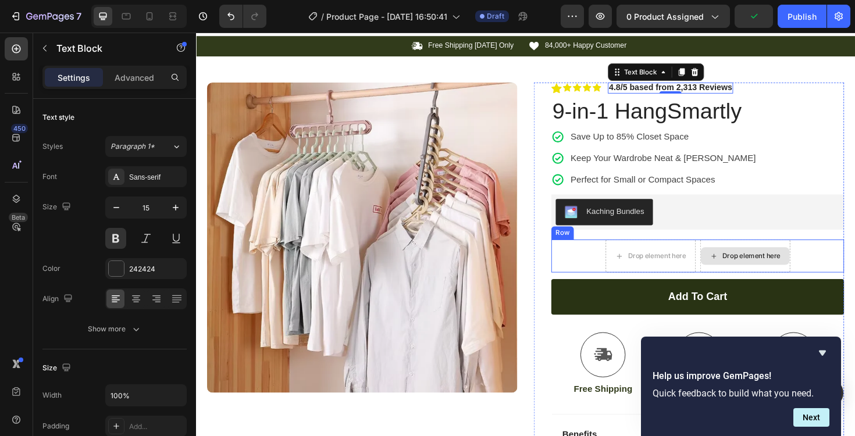
scroll to position [22, 0]
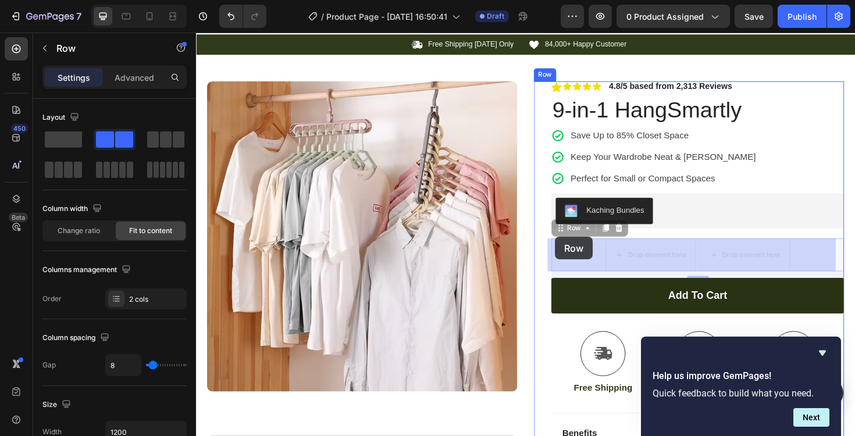
drag, startPoint x: 579, startPoint y: 268, endPoint x: 575, endPoint y: 253, distance: 16.2
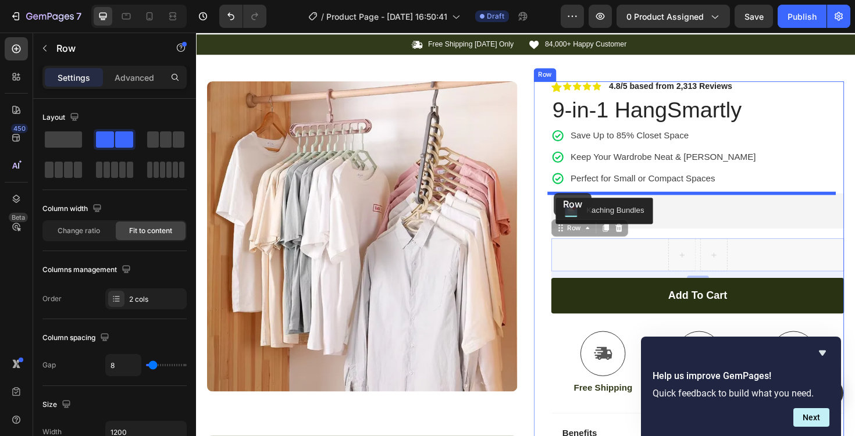
drag, startPoint x: 576, startPoint y: 243, endPoint x: 575, endPoint y: 202, distance: 40.7
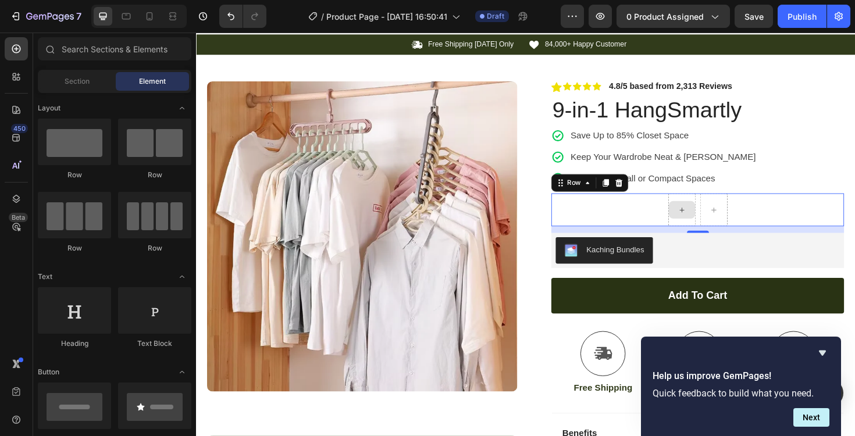
click at [697, 219] on div at bounding box center [711, 220] width 28 height 19
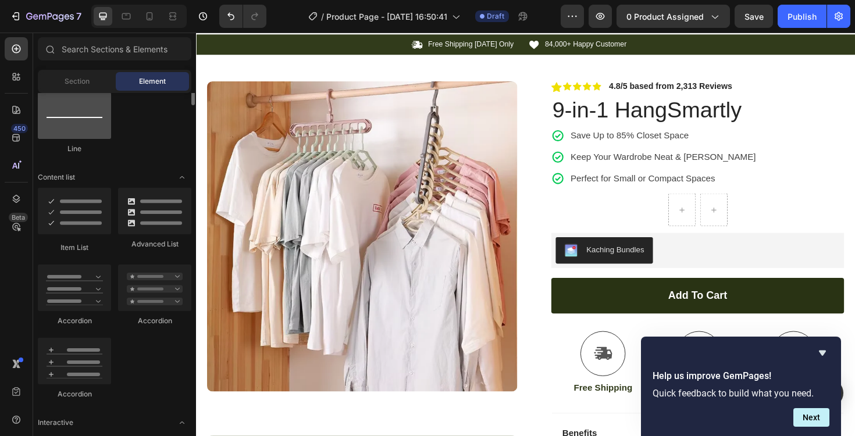
scroll to position [755, 0]
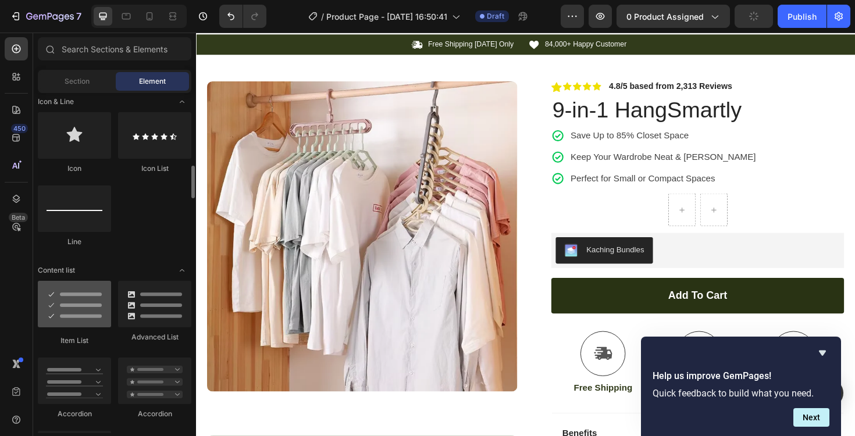
click at [80, 308] on div at bounding box center [74, 304] width 73 height 47
click at [74, 305] on div at bounding box center [74, 304] width 73 height 47
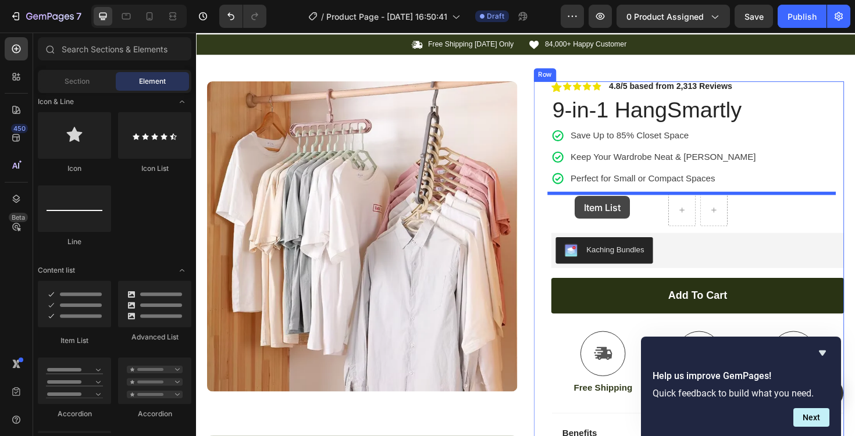
drag, startPoint x: 271, startPoint y: 337, endPoint x: 597, endPoint y: 206, distance: 351.9
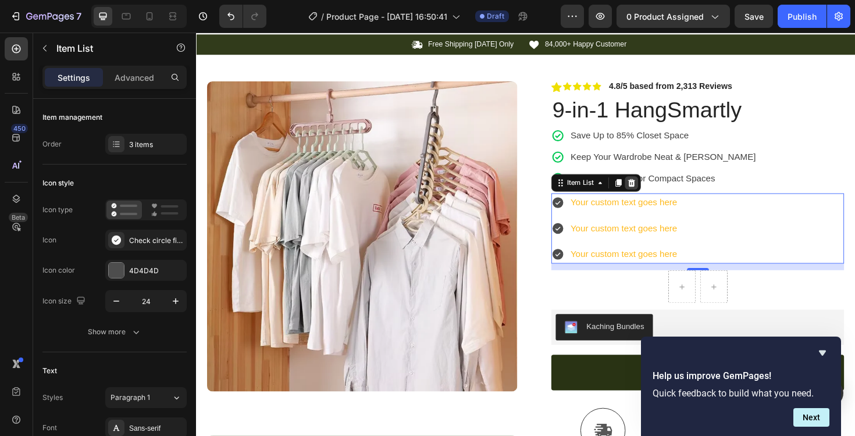
click at [654, 192] on icon at bounding box center [657, 191] width 9 height 9
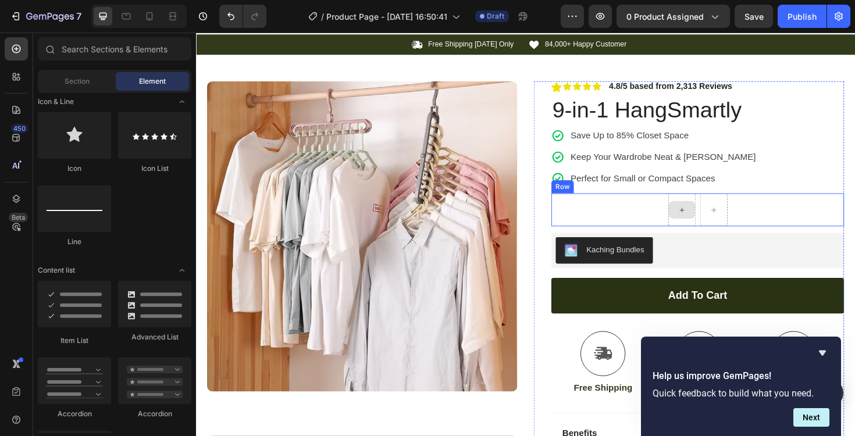
click at [706, 221] on icon at bounding box center [710, 221] width 9 height 10
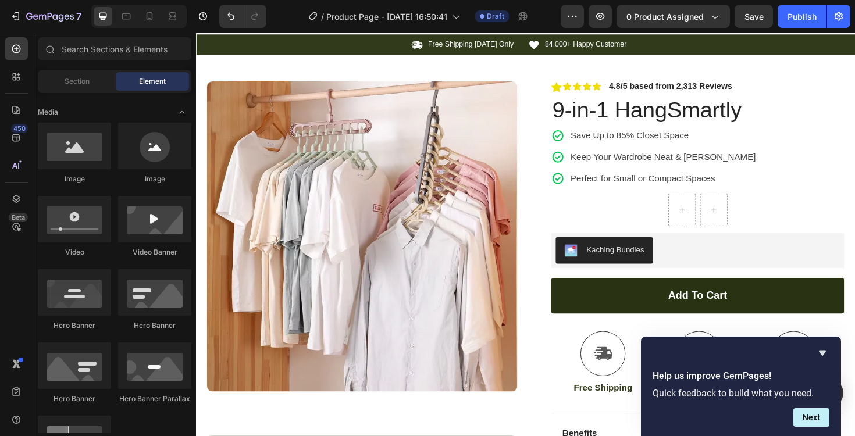
scroll to position [0, 0]
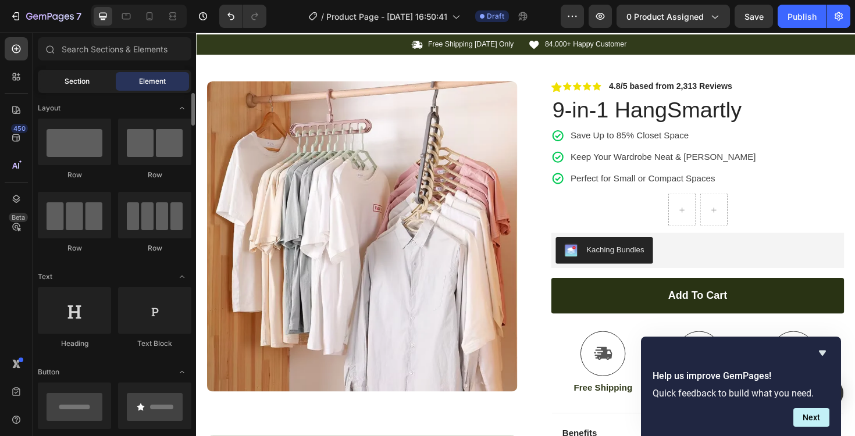
click at [88, 80] on span "Section" at bounding box center [77, 81] width 25 height 10
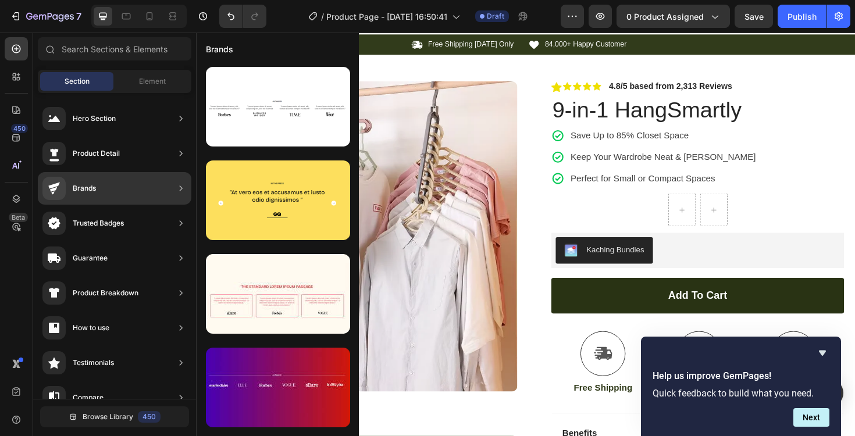
scroll to position [88, 0]
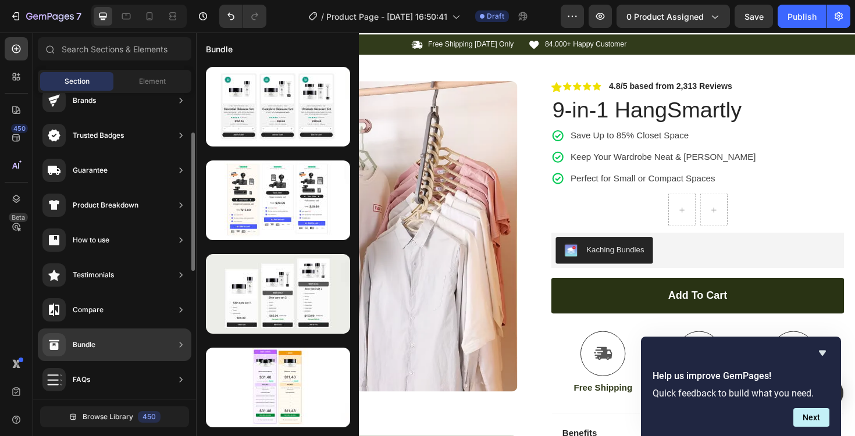
click at [112, 349] on div "Bundle" at bounding box center [115, 345] width 154 height 33
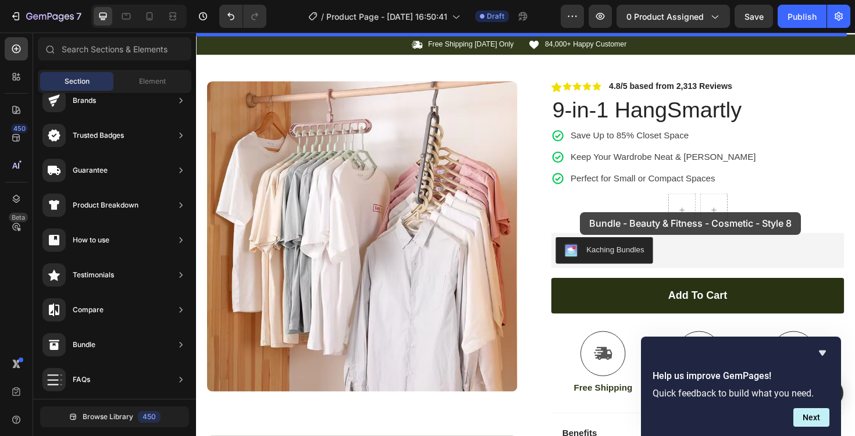
drag, startPoint x: 460, startPoint y: 160, endPoint x: 603, endPoint y: 223, distance: 156.3
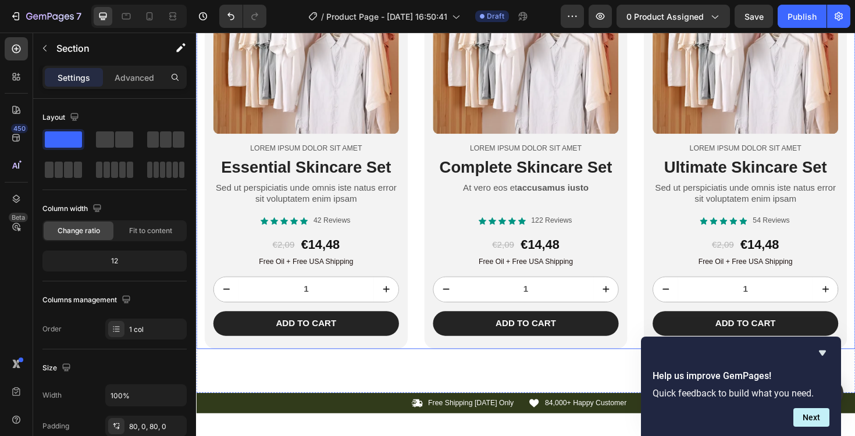
scroll to position [124, 0]
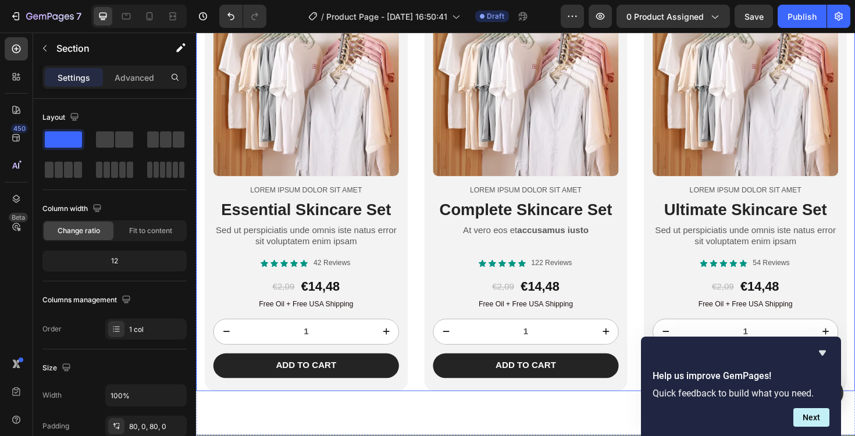
click at [429, 121] on div "Product Images Lorem ipsum dolor sit amet Text Block Essential Skincare Set Hea…" at bounding box center [545, 196] width 698 height 434
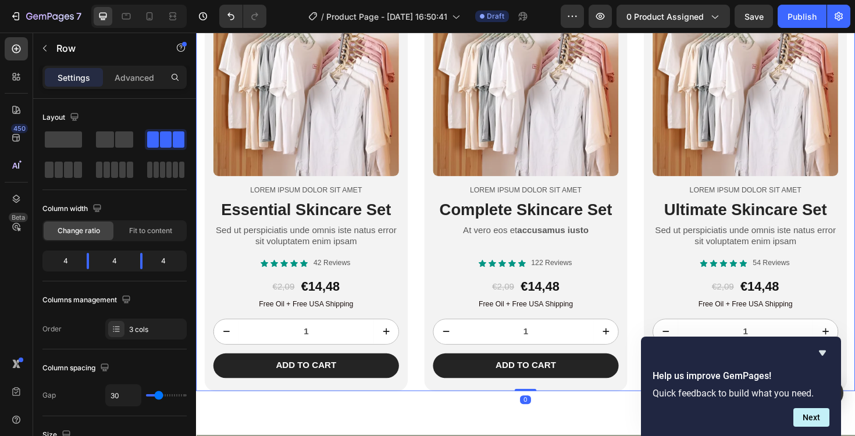
scroll to position [0, 0]
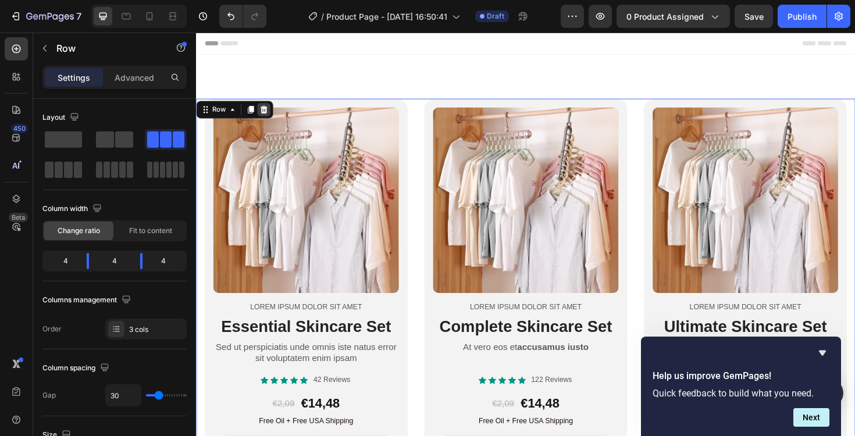
click at [265, 111] on icon at bounding box center [267, 114] width 9 height 9
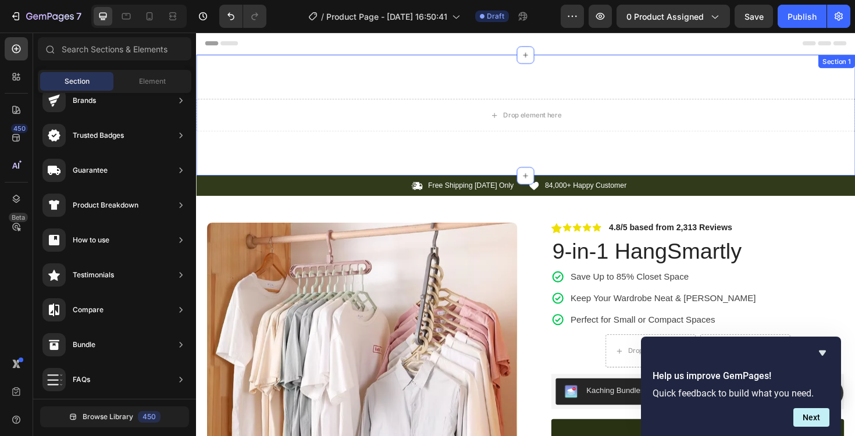
click at [717, 80] on div "Drop element here Section 1" at bounding box center [545, 120] width 698 height 128
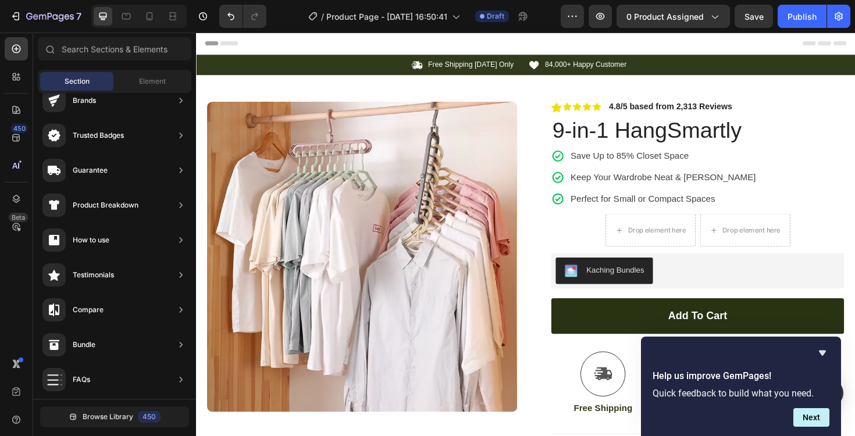
click at [225, 41] on span "Header" at bounding box center [231, 44] width 26 height 12
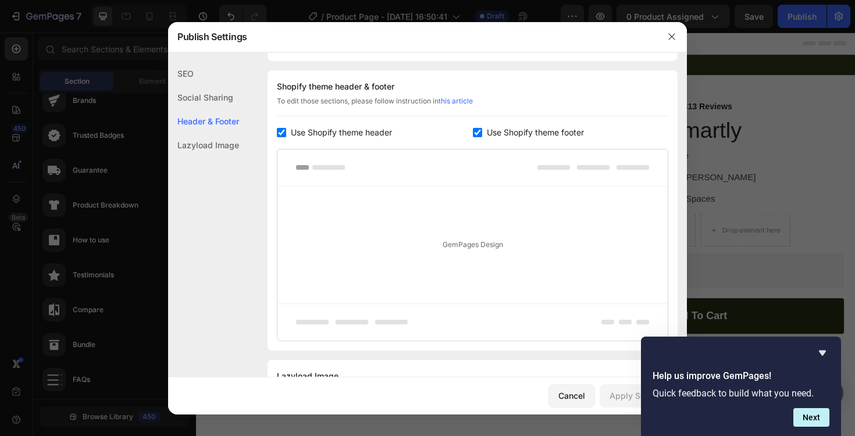
scroll to position [169, 0]
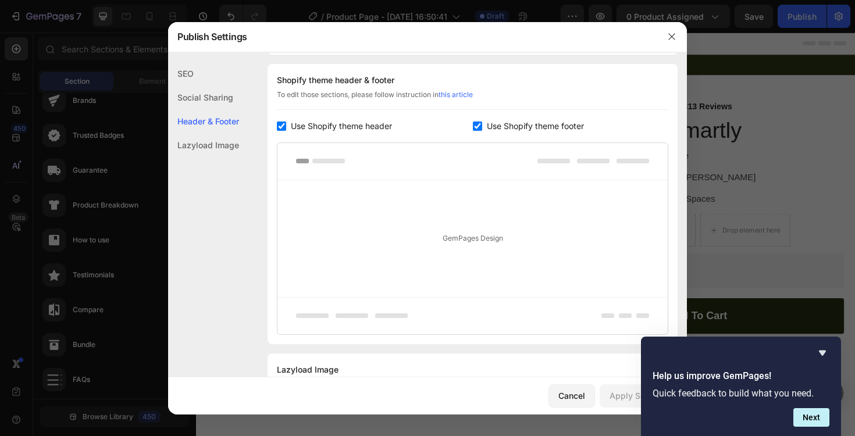
click at [232, 91] on div "Social Sharing" at bounding box center [203, 98] width 71 height 24
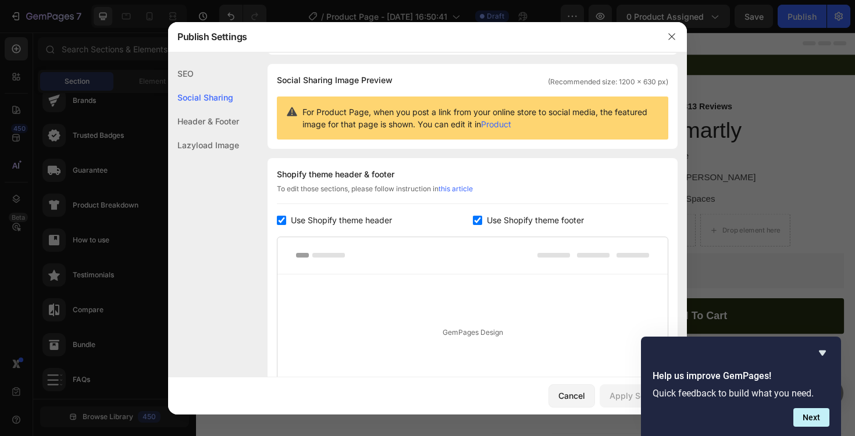
click at [203, 77] on div "SEO" at bounding box center [203, 74] width 71 height 24
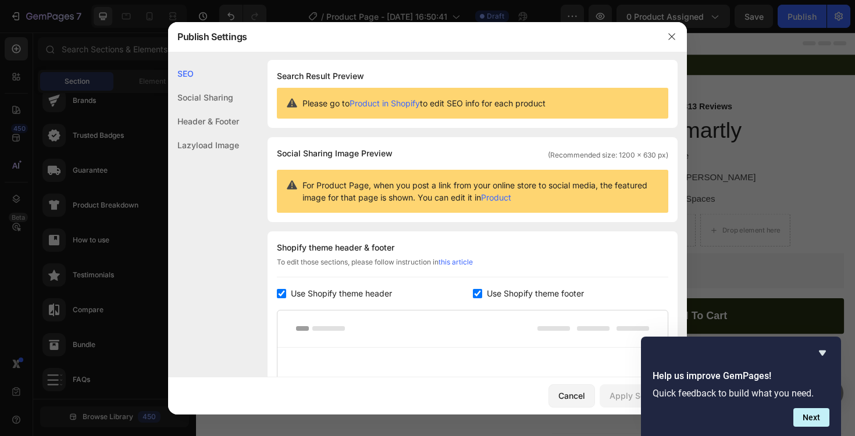
scroll to position [0, 0]
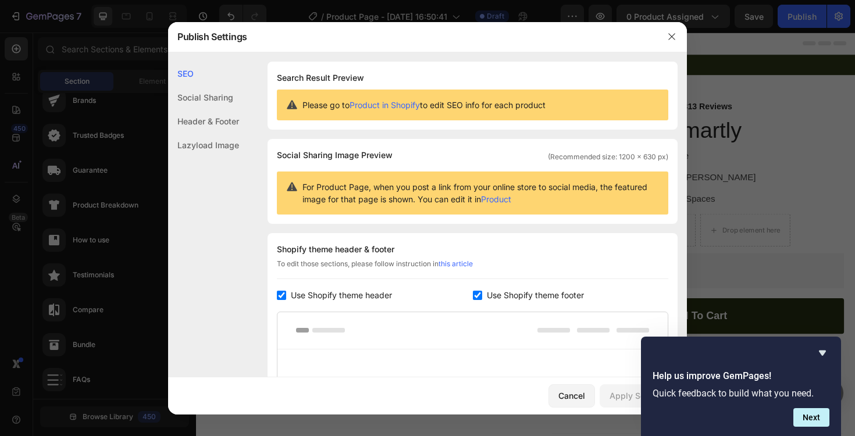
click at [219, 129] on div "Header & Footer" at bounding box center [203, 121] width 71 height 24
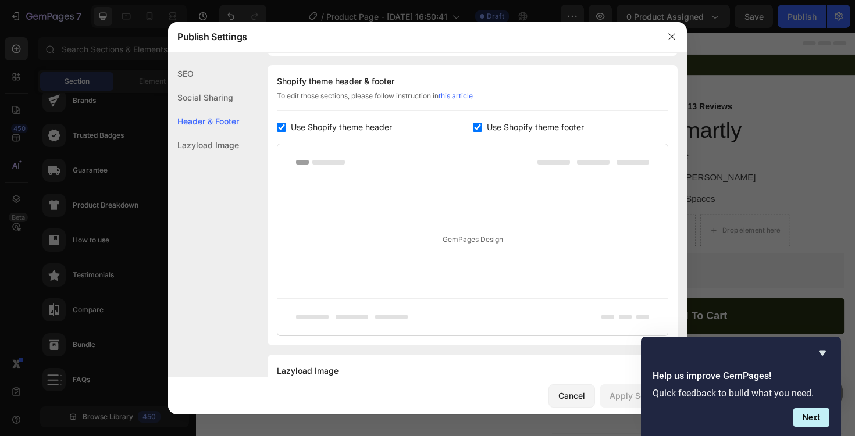
click at [218, 141] on div "Lazyload Image" at bounding box center [203, 145] width 71 height 24
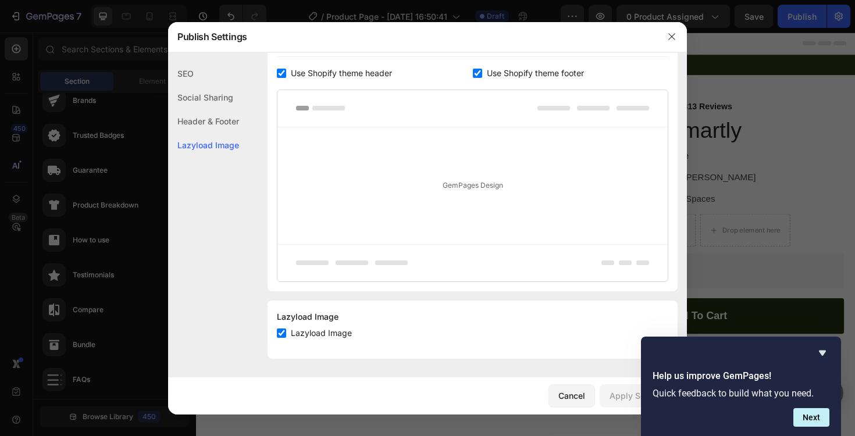
click at [219, 116] on div "Header & Footer" at bounding box center [203, 121] width 71 height 24
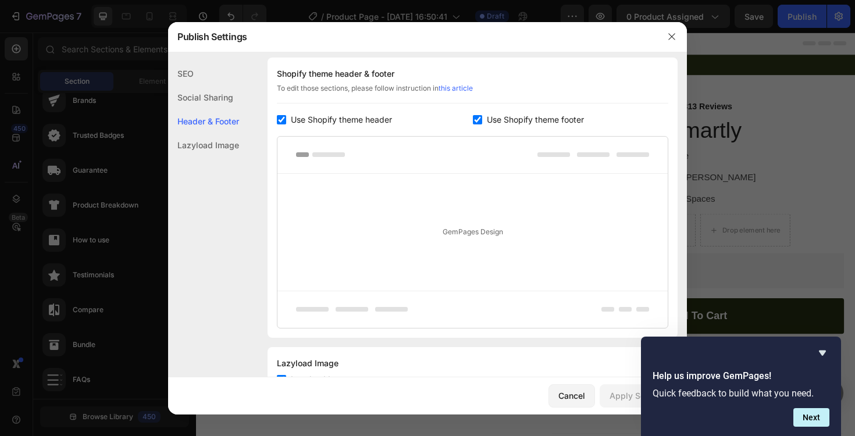
scroll to position [169, 0]
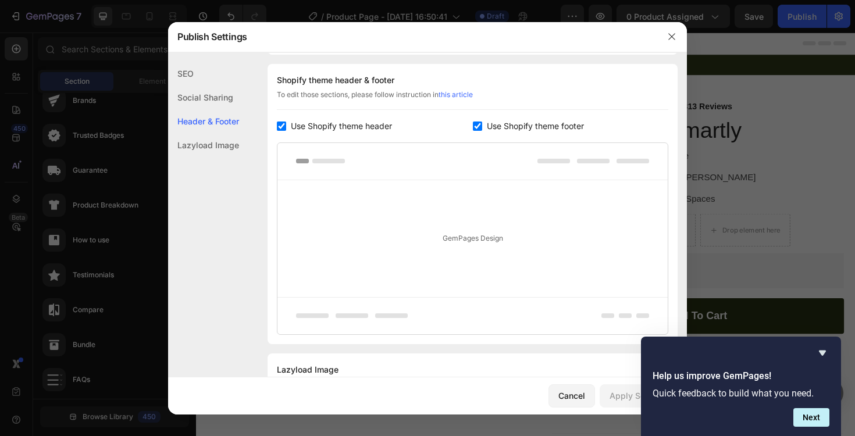
click at [540, 129] on span "Use Shopify theme footer" at bounding box center [535, 126] width 97 height 14
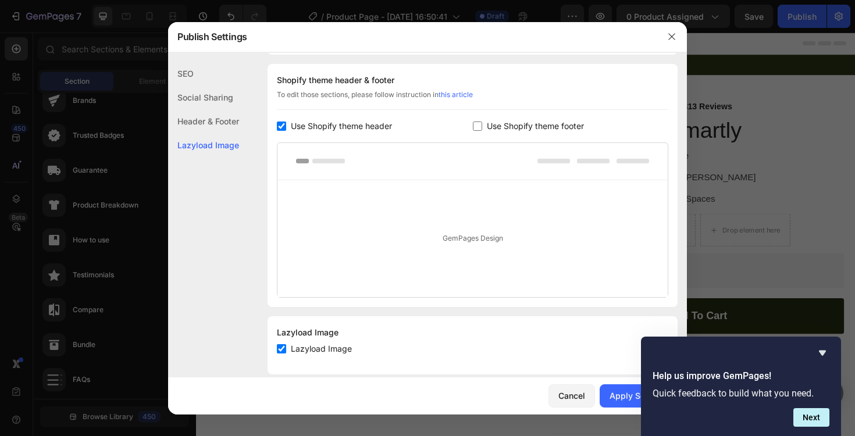
drag, startPoint x: 518, startPoint y: 127, endPoint x: 504, endPoint y: 126, distance: 14.6
click at [518, 127] on span "Use Shopify theme footer" at bounding box center [535, 126] width 97 height 14
checkbox input "true"
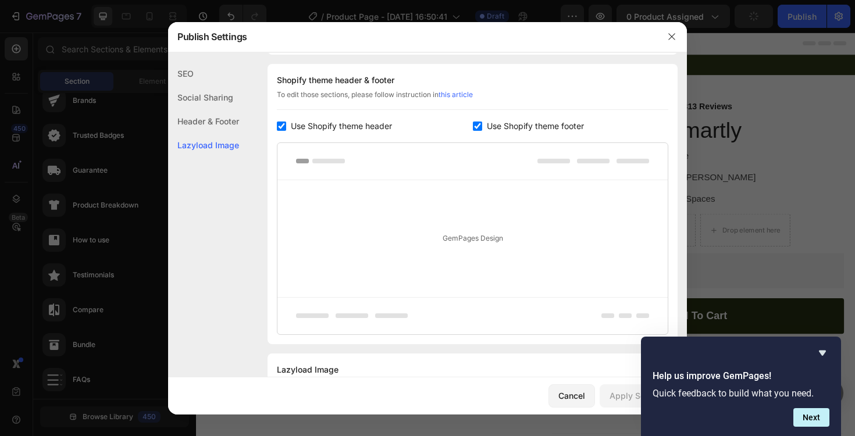
click at [329, 115] on div "Shopify theme header & footer To edit those sections, please follow instruction…" at bounding box center [473, 204] width 410 height 280
drag, startPoint x: 331, startPoint y: 138, endPoint x: 335, endPoint y: 130, distance: 9.6
click at [331, 138] on div "Shopify theme header & footer To edit those sections, please follow instruction…" at bounding box center [473, 204] width 410 height 280
click at [336, 128] on span "Use Shopify theme header" at bounding box center [341, 126] width 101 height 14
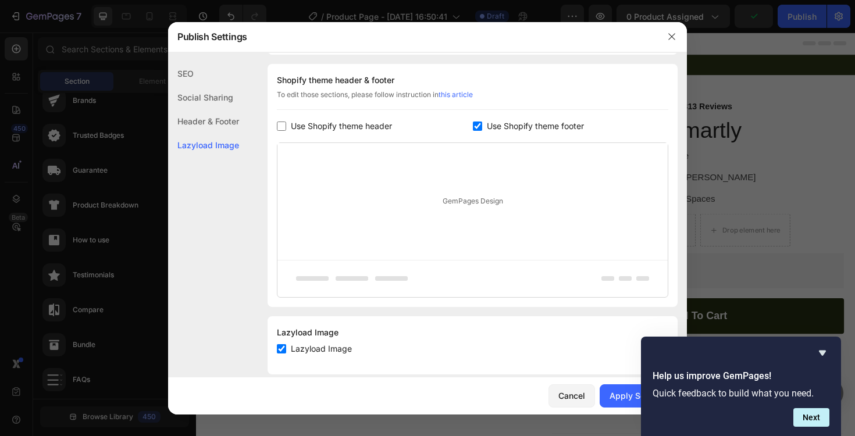
click at [336, 128] on span "Use Shopify theme header" at bounding box center [341, 126] width 101 height 14
checkbox input "true"
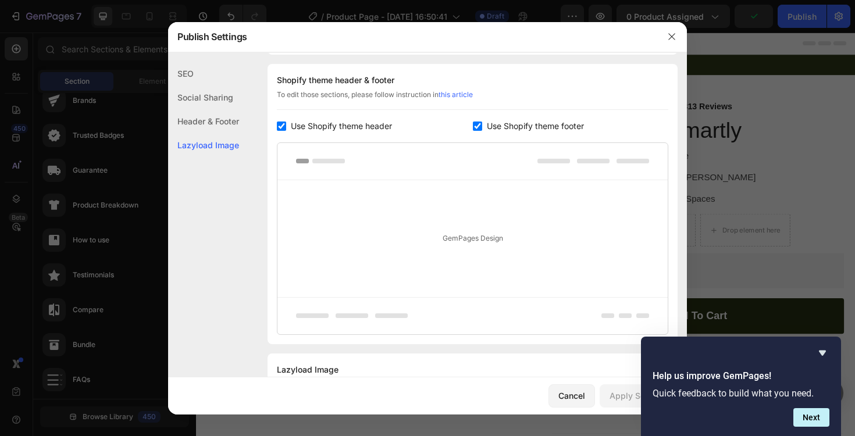
scroll to position [222, 0]
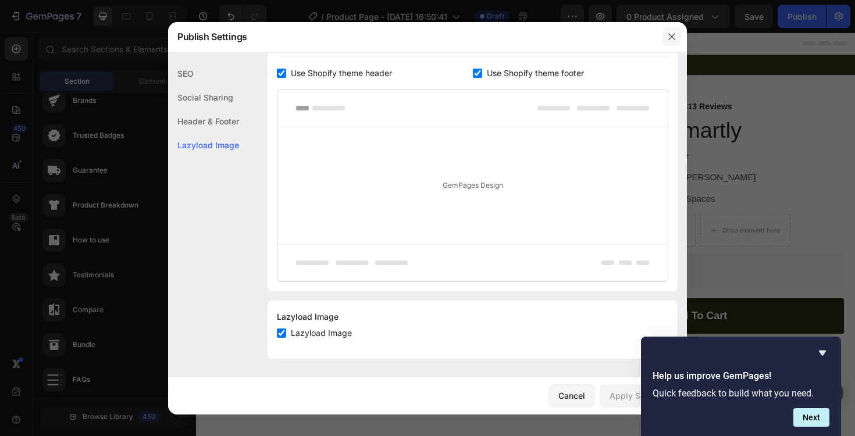
click at [666, 40] on button "button" at bounding box center [672, 36] width 19 height 19
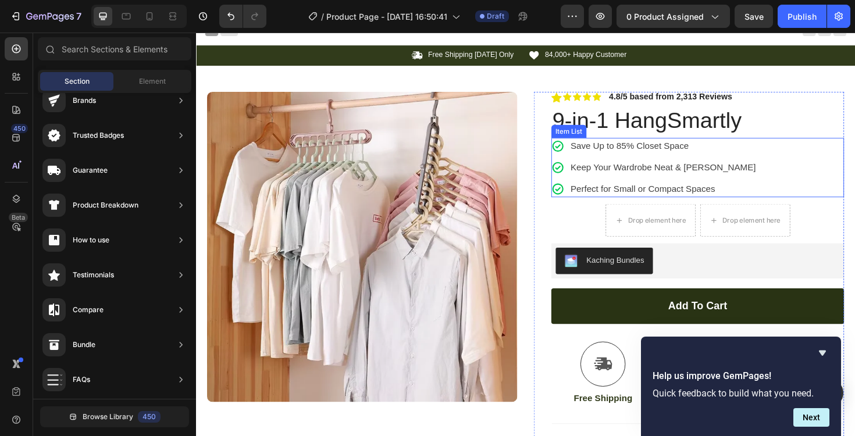
scroll to position [17, 0]
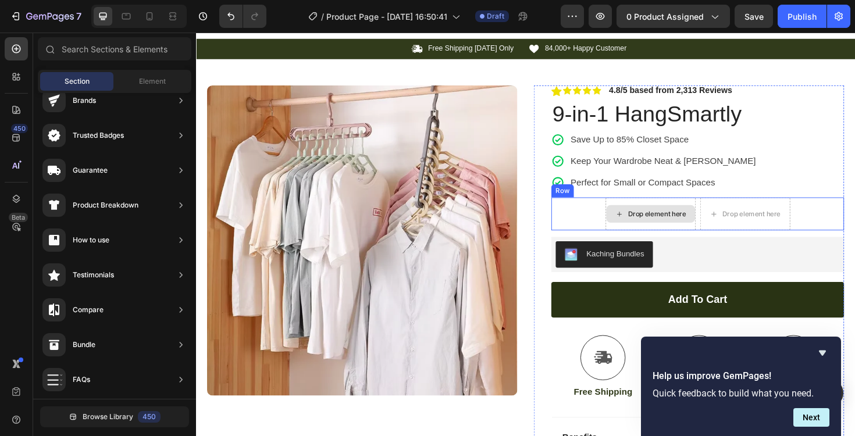
click at [662, 229] on div "Drop element here" at bounding box center [685, 225] width 62 height 9
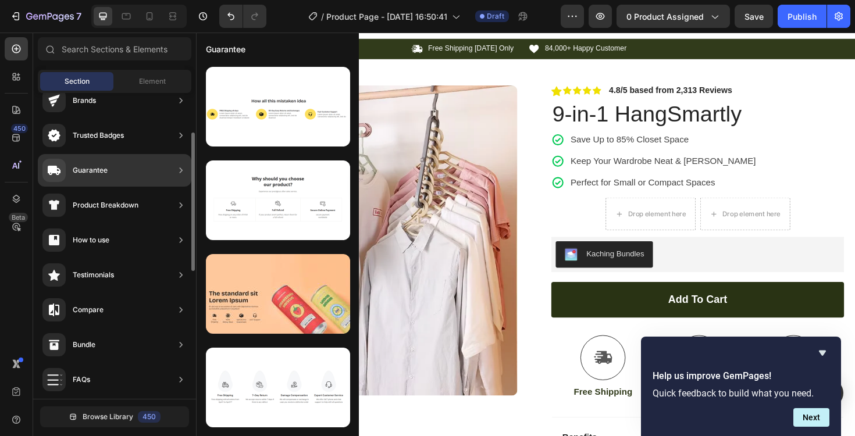
scroll to position [0, 0]
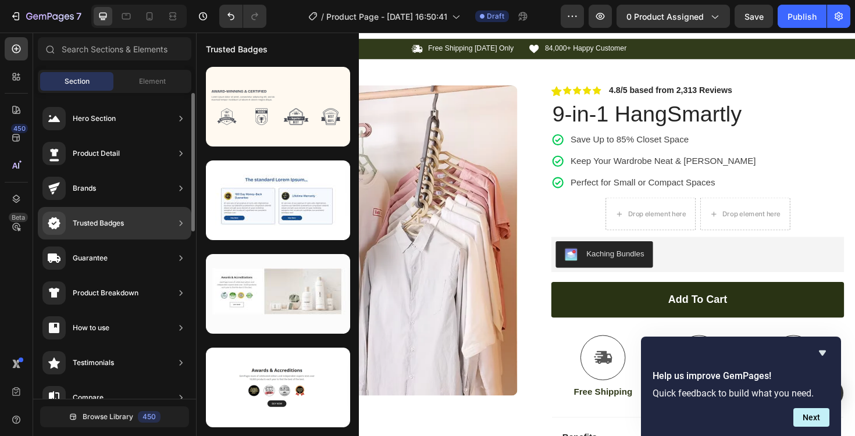
click at [154, 223] on div "Trusted Badges" at bounding box center [115, 223] width 154 height 33
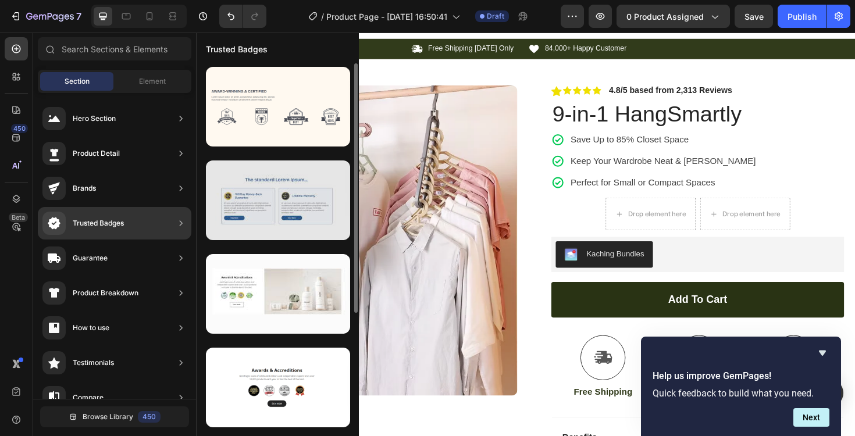
scroll to position [183, 0]
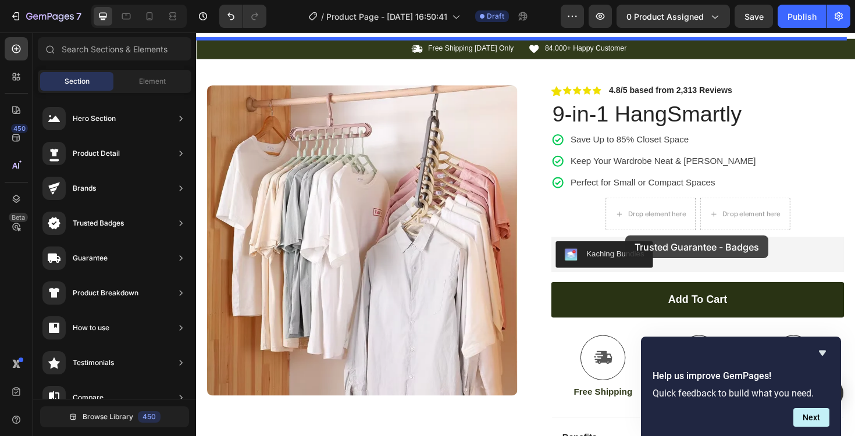
drag, startPoint x: 472, startPoint y: 404, endPoint x: 651, endPoint y: 248, distance: 237.5
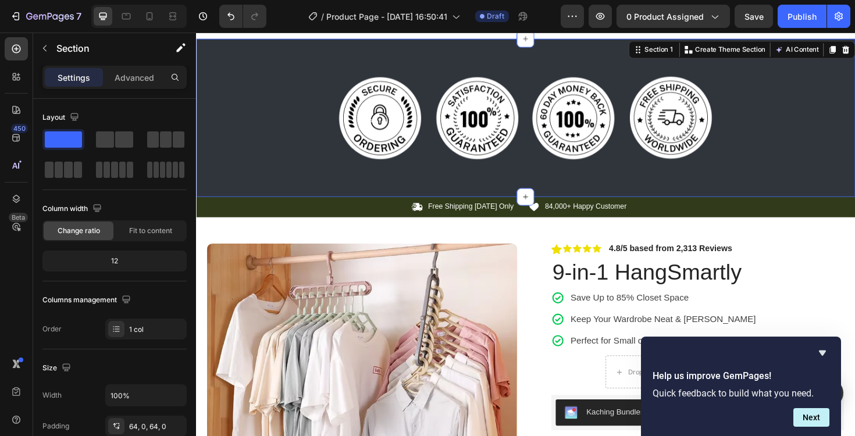
click at [592, 76] on div "Image Image Image Image Row Section 1 You can create reusable sections Create T…" at bounding box center [545, 124] width 698 height 168
click at [155, 83] on div "Advanced" at bounding box center [134, 77] width 58 height 19
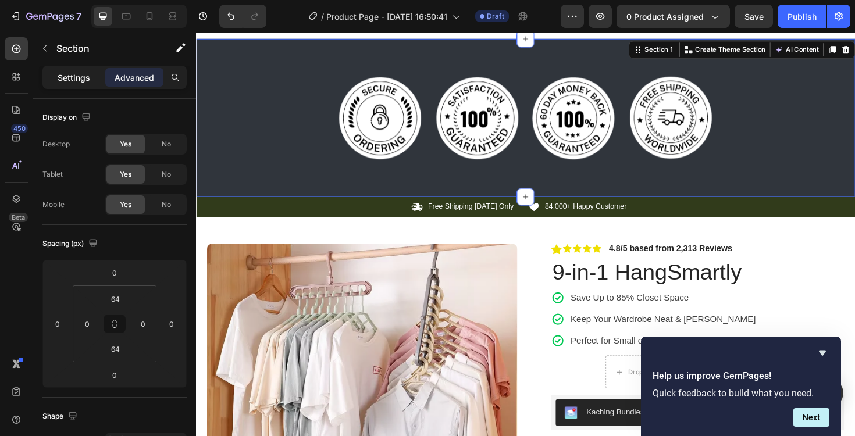
click at [79, 78] on p "Settings" at bounding box center [74, 78] width 33 height 12
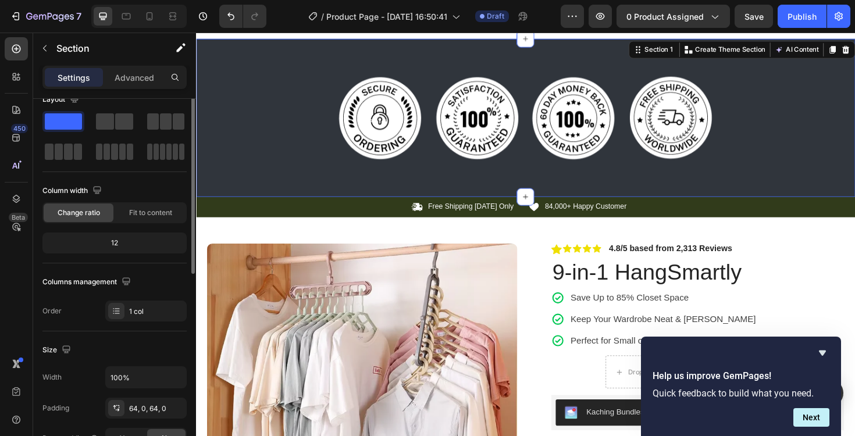
scroll to position [104, 0]
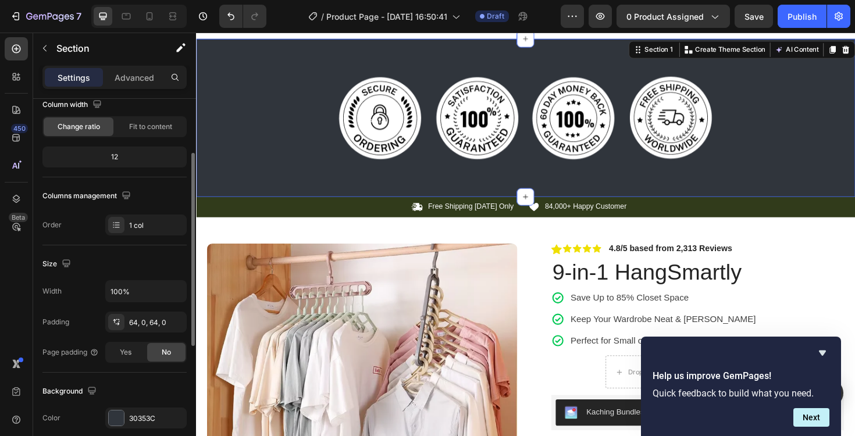
drag, startPoint x: 76, startPoint y: 259, endPoint x: 125, endPoint y: 270, distance: 50.7
click at [78, 261] on div "Size" at bounding box center [114, 264] width 144 height 19
click at [177, 294] on icon "button" at bounding box center [176, 292] width 12 height 12
click at [140, 278] on div "Size Width 100% Padding 64, 0, 64, 0 Page padding Yes No" at bounding box center [114, 309] width 144 height 127
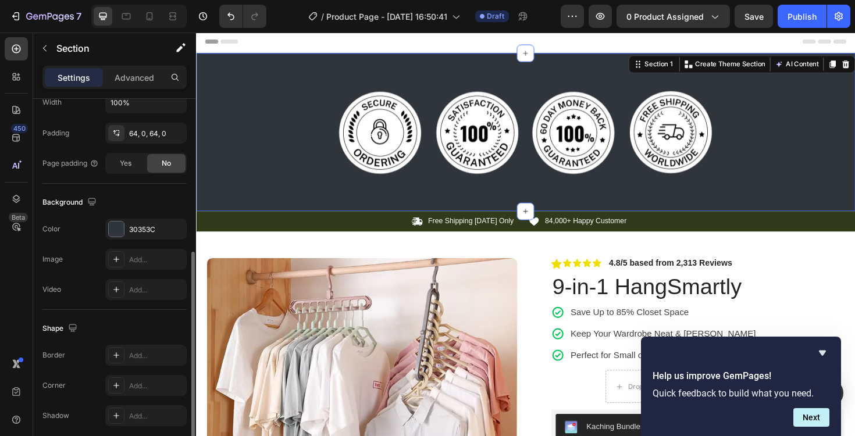
scroll to position [0, 0]
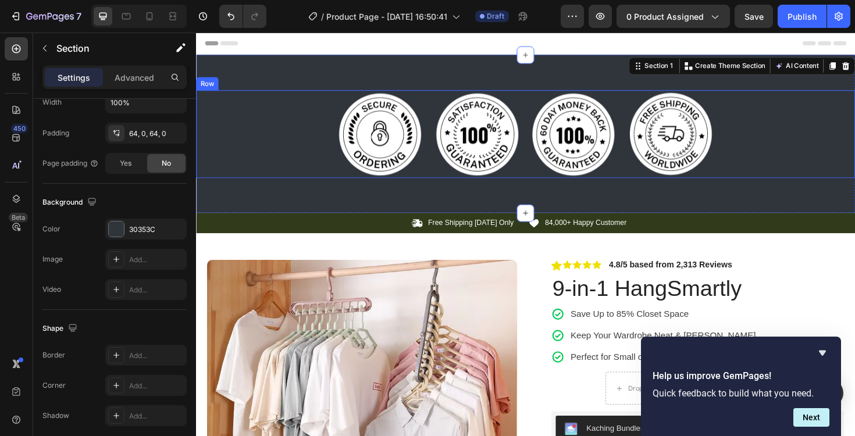
click at [804, 115] on div "Image Image Image Image Row" at bounding box center [545, 140] width 698 height 93
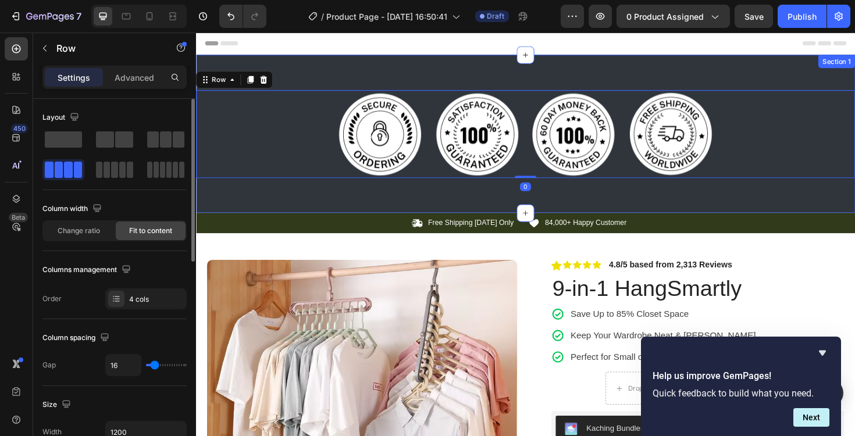
click at [614, 77] on div "Image Image Image Image Row 0 Section 1" at bounding box center [545, 140] width 698 height 168
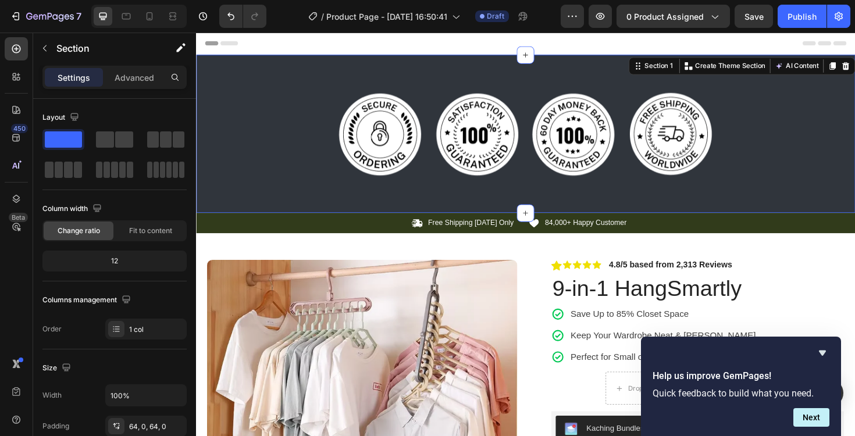
click at [594, 79] on div "Image Image Image Image Row Section 1 You can create reusable sections Create T…" at bounding box center [545, 140] width 698 height 168
click at [752, 140] on div "Image Image Image Image Row" at bounding box center [545, 140] width 698 height 93
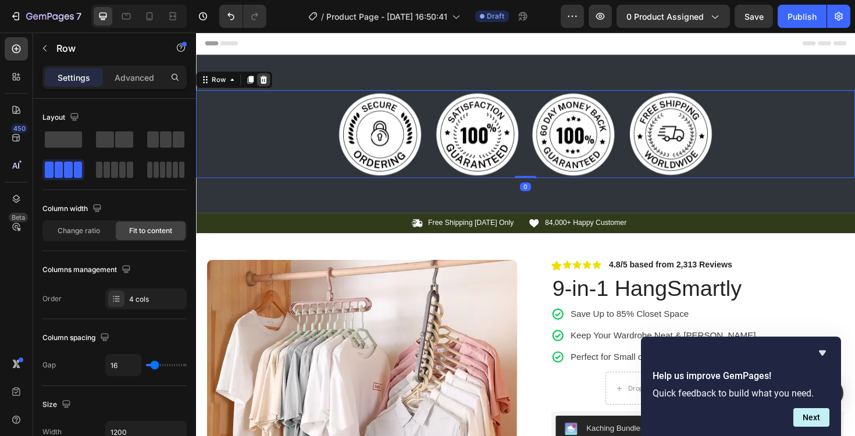
click at [264, 83] on icon at bounding box center [267, 82] width 9 height 9
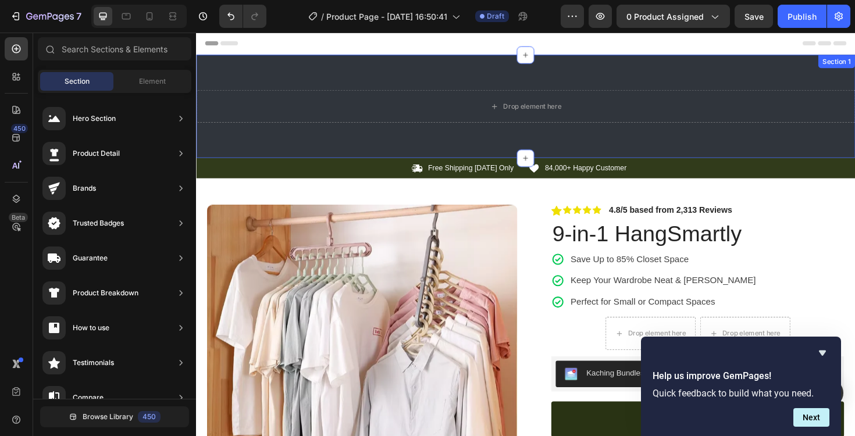
click at [404, 82] on div "Drop element here Section 1" at bounding box center [545, 110] width 698 height 109
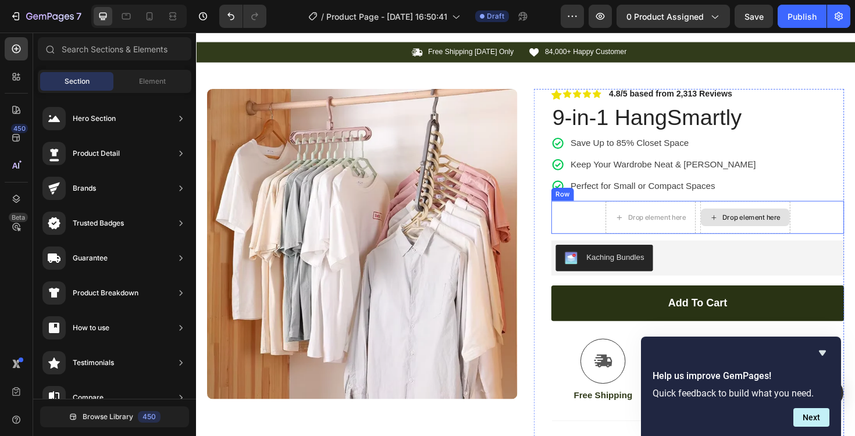
scroll to position [18, 0]
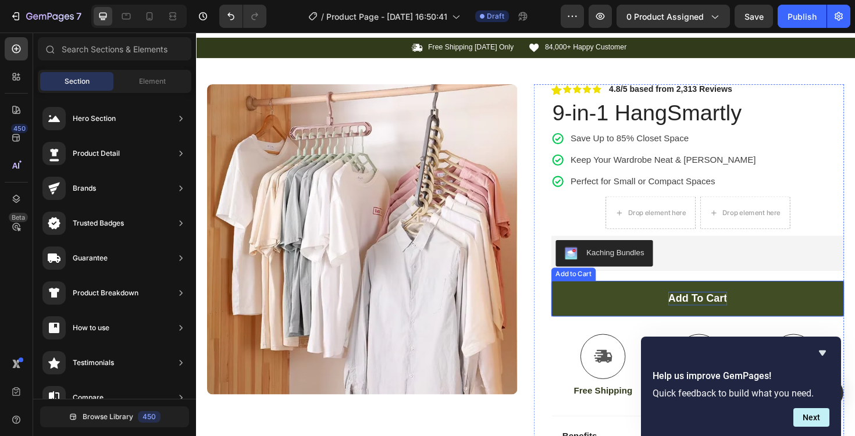
click at [720, 308] on div "Add to cart" at bounding box center [727, 315] width 62 height 15
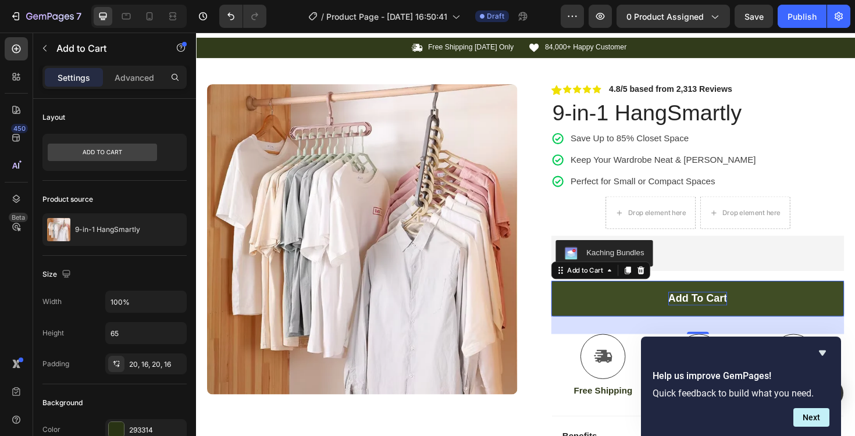
click at [742, 317] on div "Add to cart" at bounding box center [727, 315] width 62 height 15
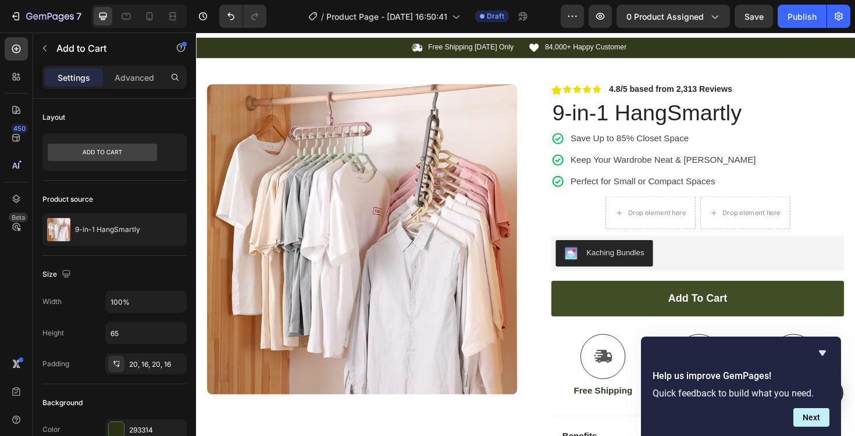
click at [625, 317] on button "Add to cart" at bounding box center [728, 315] width 310 height 38
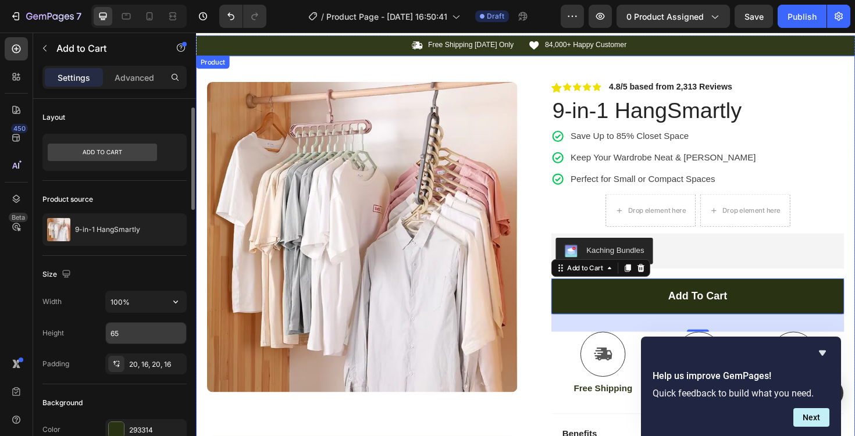
scroll to position [7, 0]
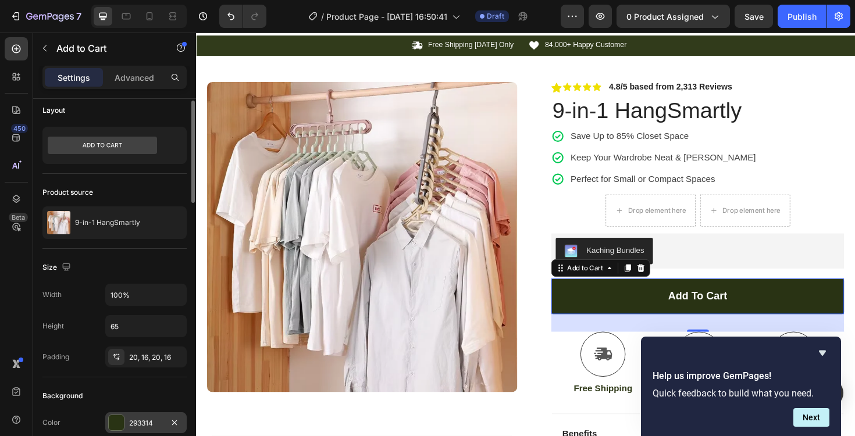
click at [134, 425] on div "293314" at bounding box center [146, 423] width 34 height 10
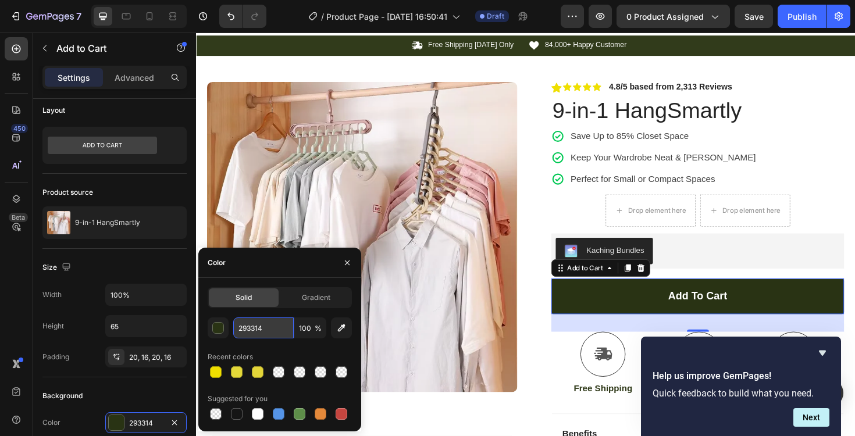
click at [264, 330] on input "293314" at bounding box center [263, 328] width 61 height 21
paste input "003f6a"
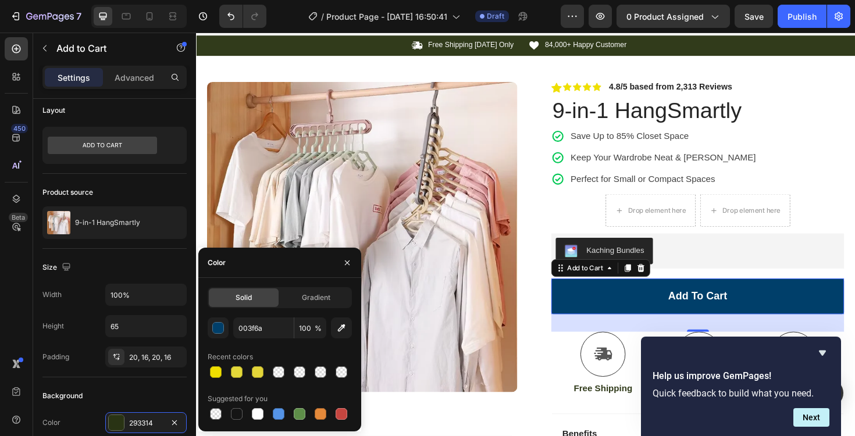
click at [280, 350] on div "Recent colors" at bounding box center [280, 357] width 144 height 19
type input "003F6A"
click at [140, 297] on input "100%" at bounding box center [146, 295] width 80 height 21
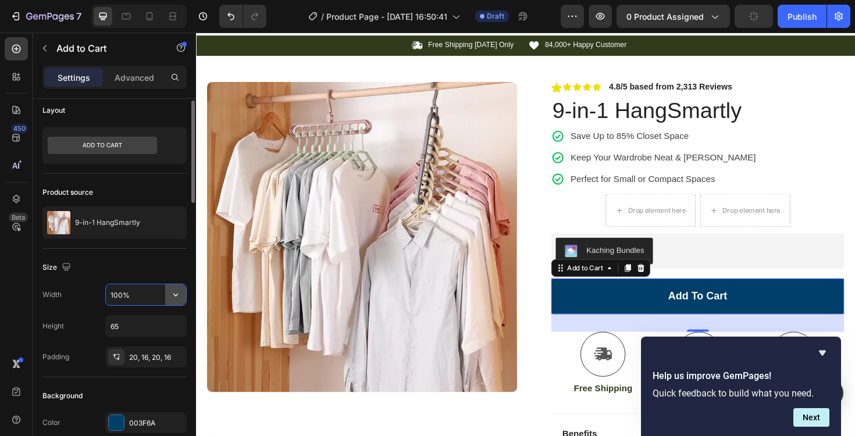
click at [175, 292] on icon "button" at bounding box center [176, 295] width 12 height 12
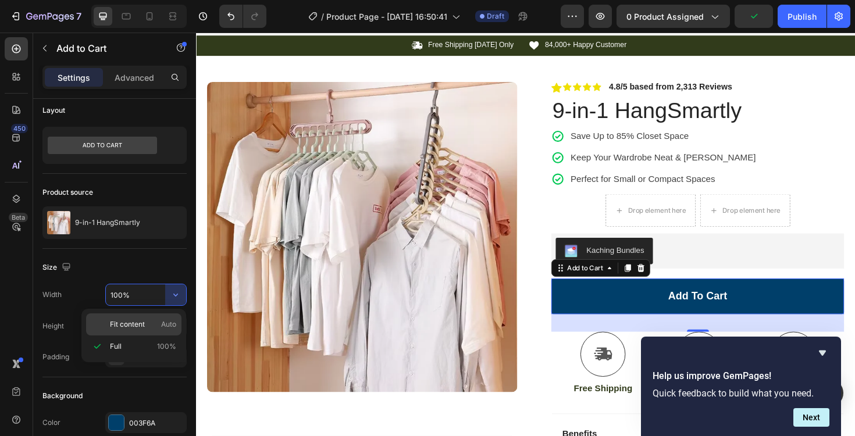
click at [151, 319] on p "Fit content Auto" at bounding box center [143, 324] width 66 height 10
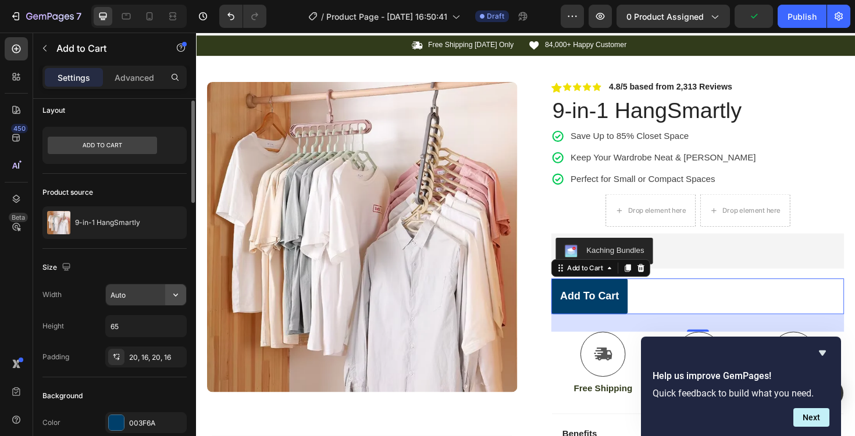
click at [165, 298] on button "button" at bounding box center [175, 295] width 21 height 21
click at [158, 340] on div "Full 100%" at bounding box center [133, 347] width 95 height 22
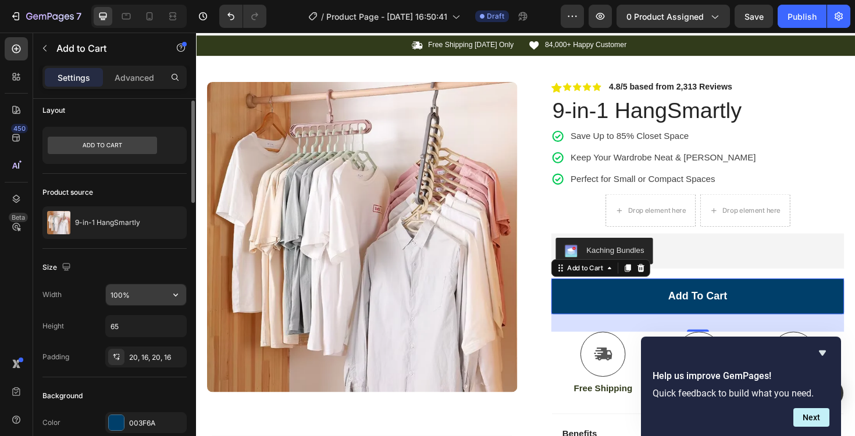
click at [115, 294] on input "100%" at bounding box center [146, 295] width 80 height 21
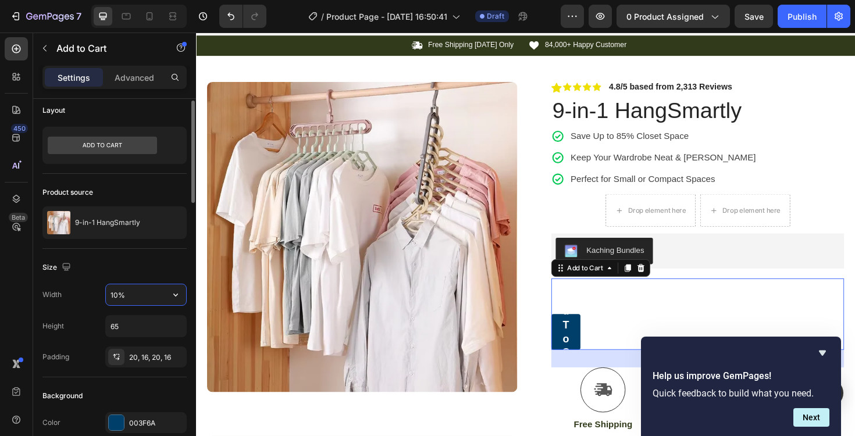
type input "100%"
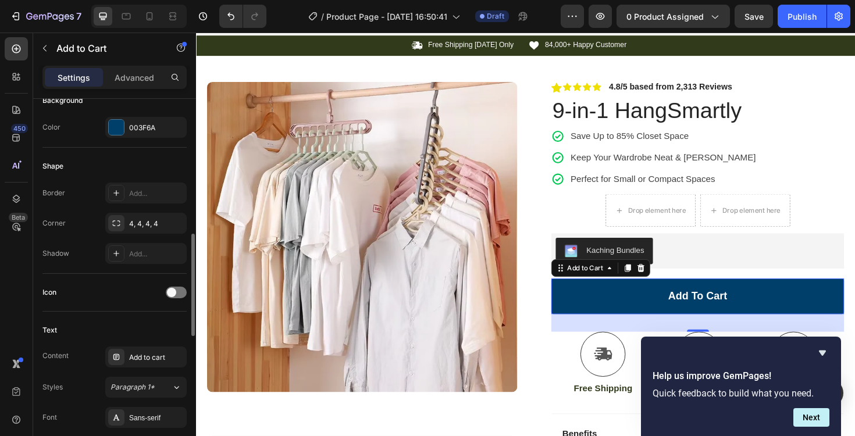
scroll to position [343, 0]
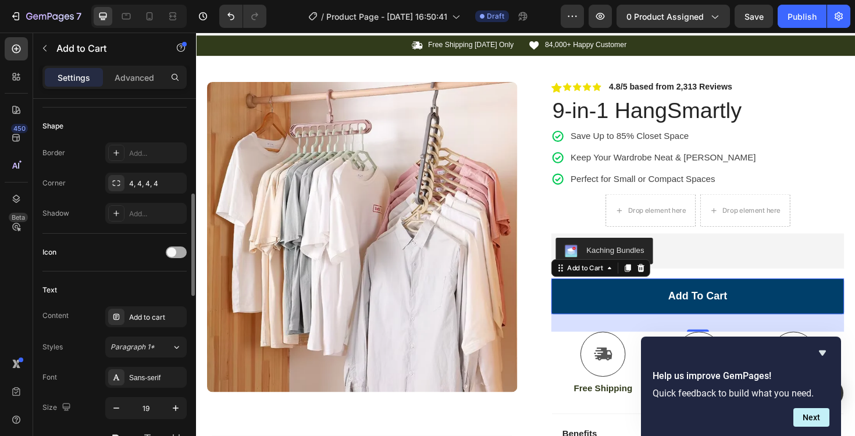
click at [170, 250] on span at bounding box center [171, 252] width 9 height 9
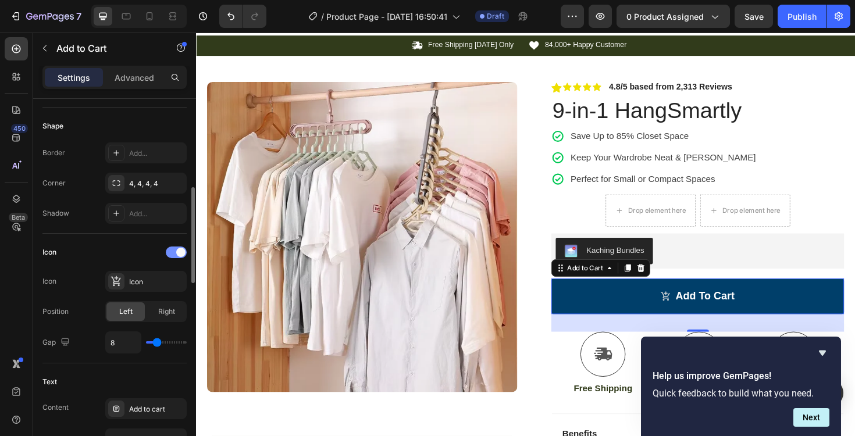
click at [176, 249] on div at bounding box center [176, 253] width 21 height 12
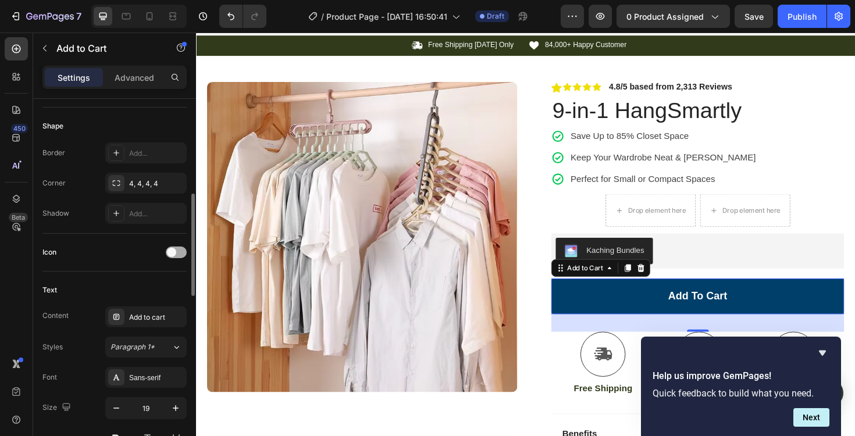
click at [176, 249] on div at bounding box center [176, 253] width 21 height 12
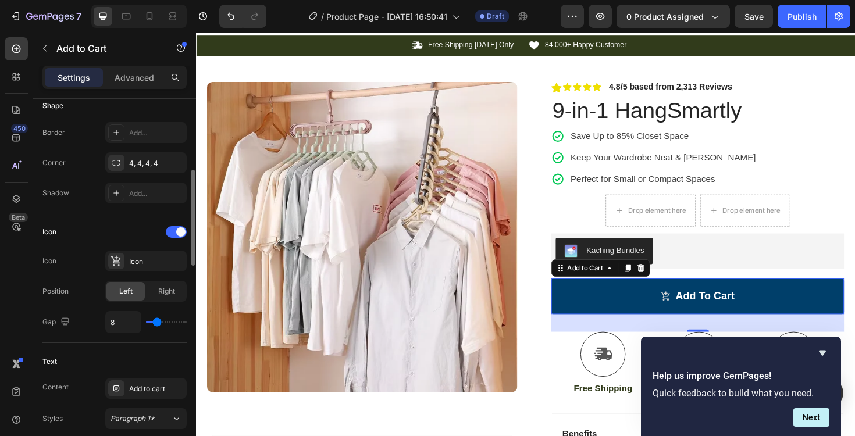
scroll to position [407, 0]
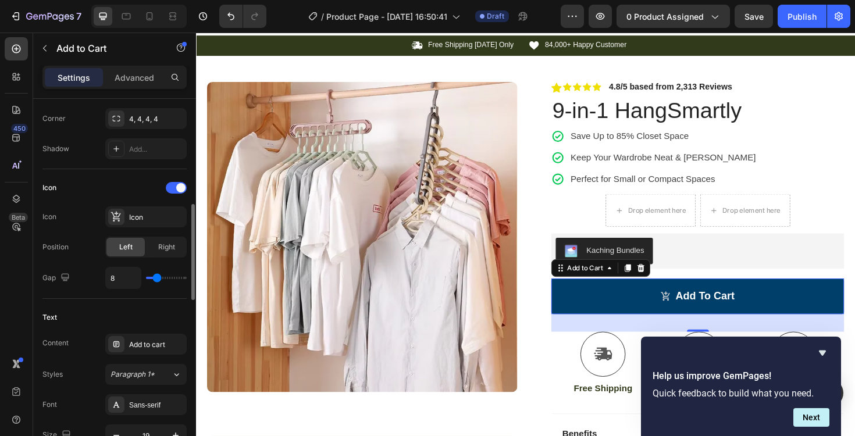
type input "9"
type input "13"
type input "29"
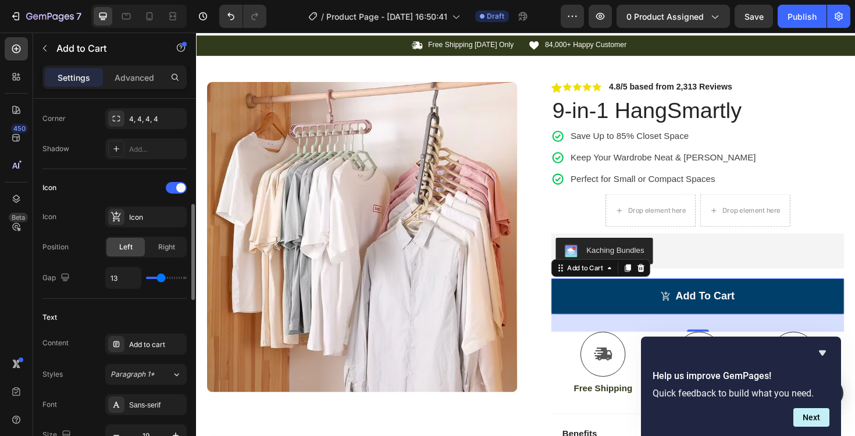
type input "29"
type input "30"
drag, startPoint x: 158, startPoint y: 280, endPoint x: 174, endPoint y: 283, distance: 16.6
type input "30"
click at [174, 279] on input "range" at bounding box center [166, 278] width 41 height 2
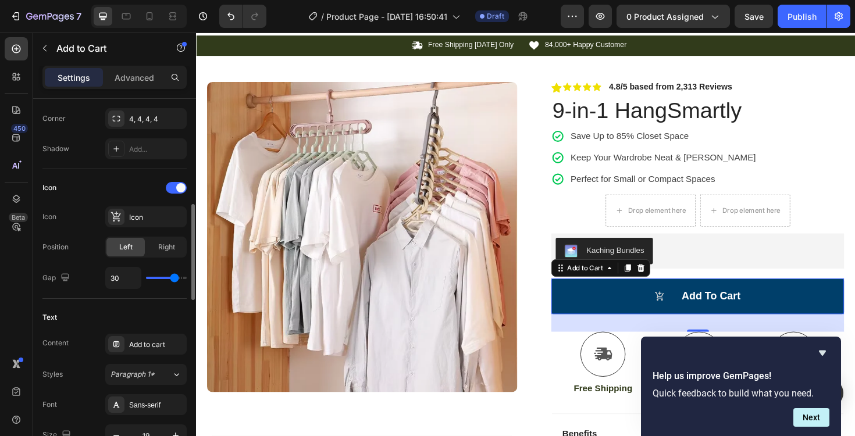
drag, startPoint x: 172, startPoint y: 283, endPoint x: 165, endPoint y: 279, distance: 8.6
click at [154, 280] on div "30" at bounding box center [145, 278] width 81 height 22
drag, startPoint x: 184, startPoint y: 279, endPoint x: 159, endPoint y: 279, distance: 25.0
click at [159, 279] on div "30" at bounding box center [145, 278] width 81 height 22
type input "31"
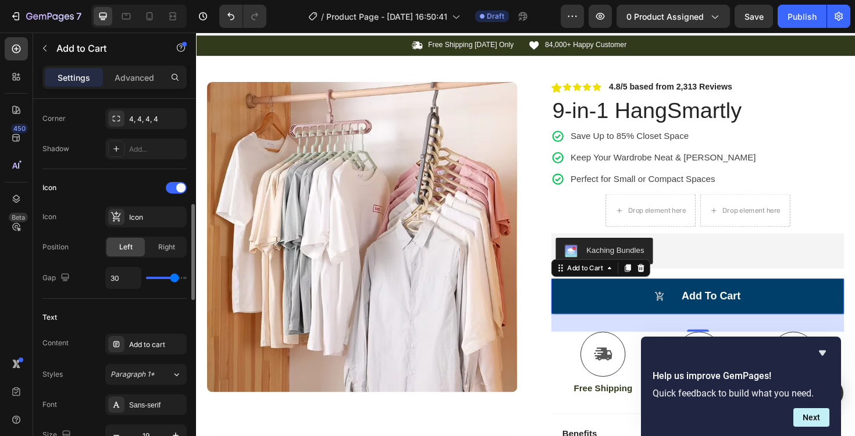
type input "31"
type input "29"
type input "27"
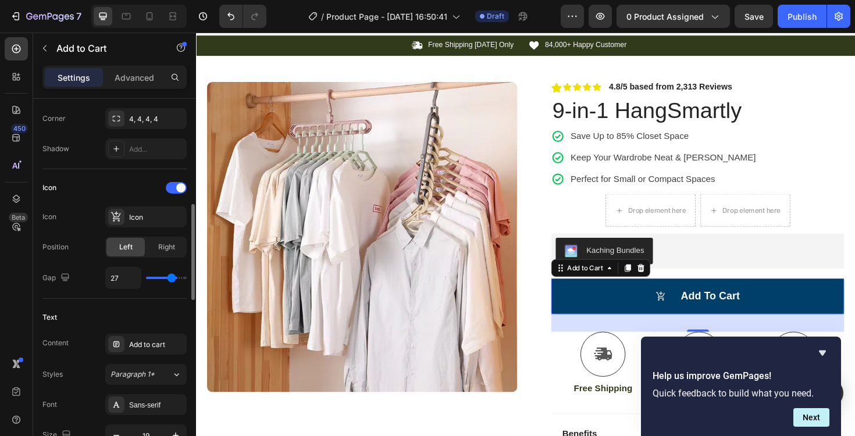
type input "22"
type input "20"
type input "19"
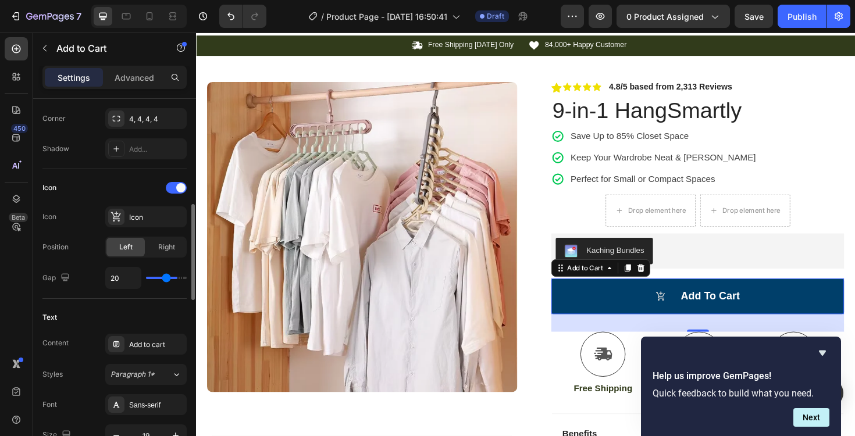
type input "19"
type input "18"
type input "17"
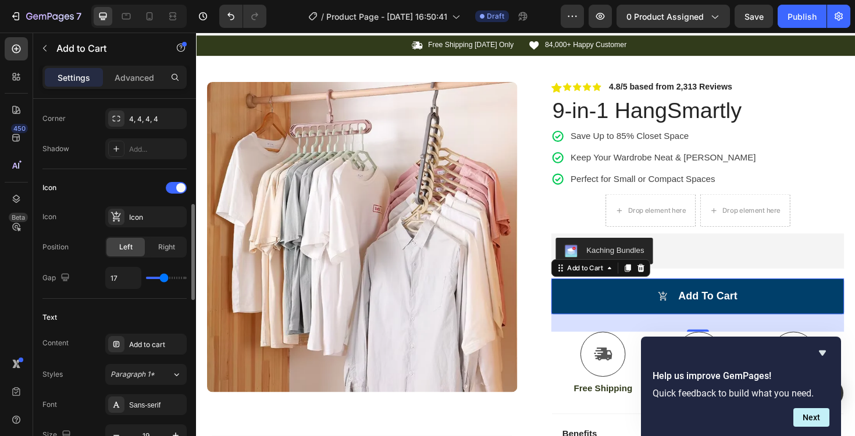
type input "16"
type input "15"
type input "11"
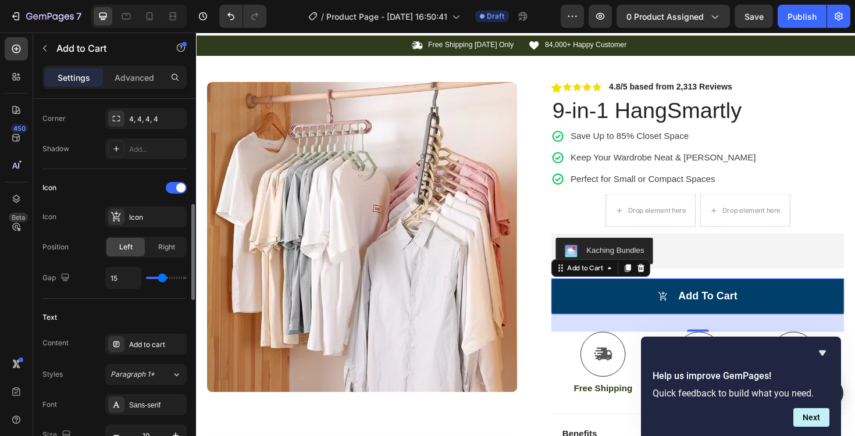
type input "11"
type input "9"
type input "8"
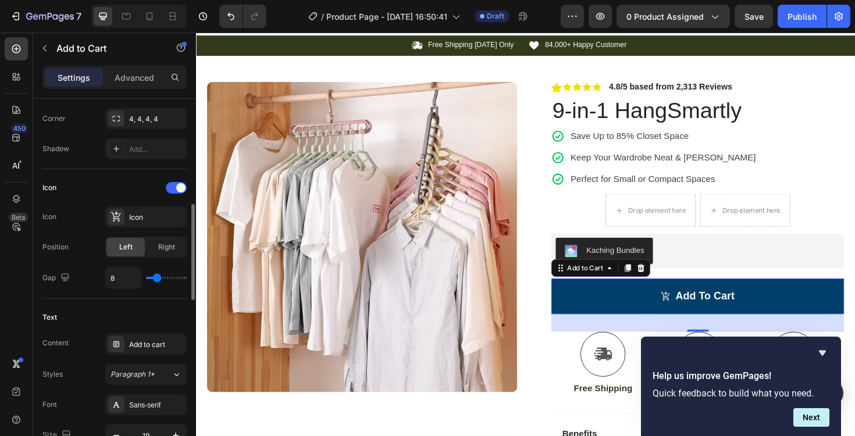
type input "7"
type input "6"
type input "3"
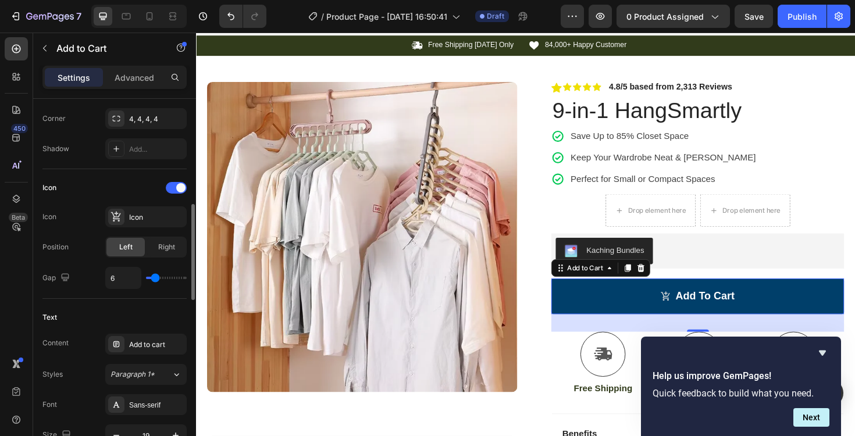
type input "3"
type input "2"
type input "0"
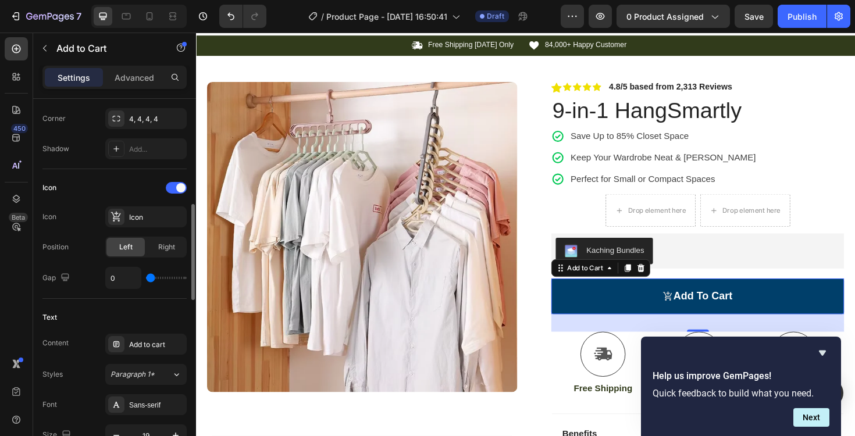
type input "1"
type input "4"
type input "10"
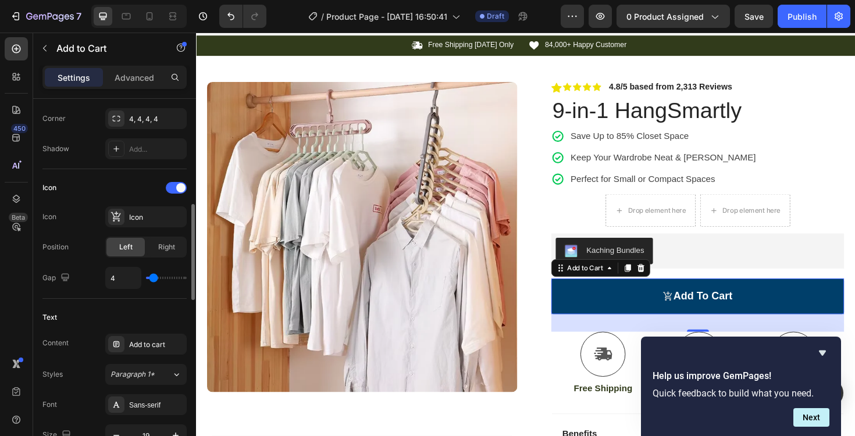
type input "10"
type input "25"
type input "32"
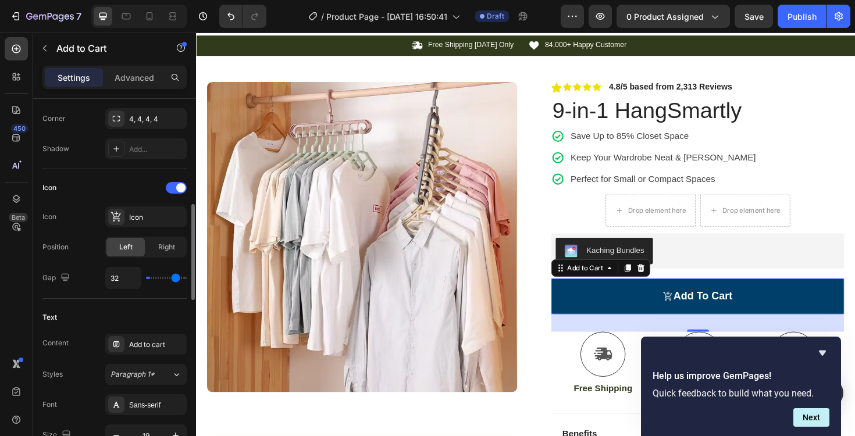
type input "40"
type input "35"
type input "29"
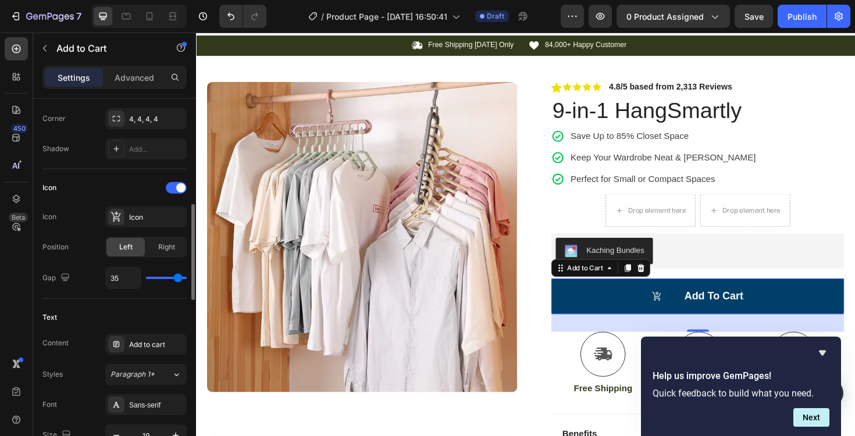
type input "29"
type input "27"
type input "24"
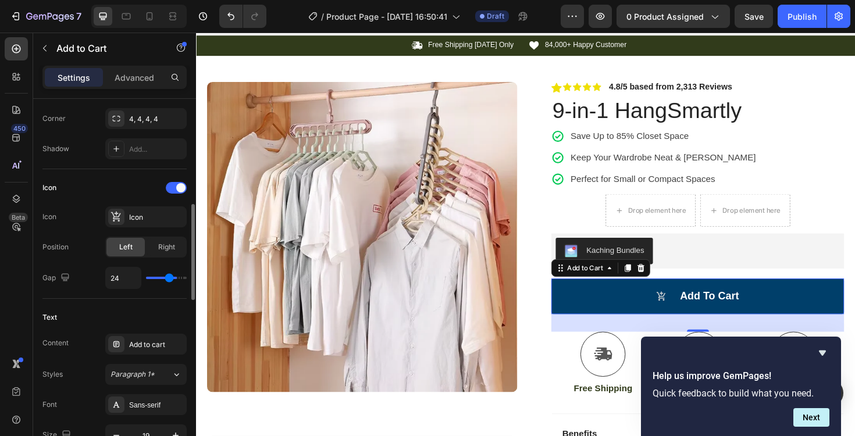
type input "22"
type input "21"
type input "20"
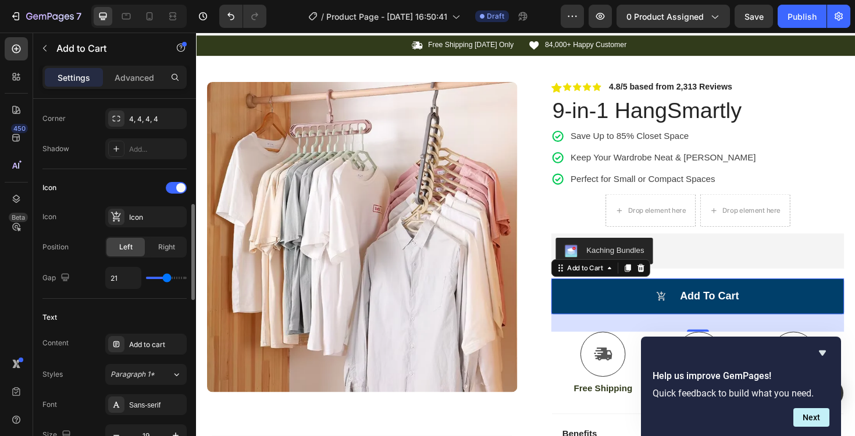
type input "20"
type input "19"
type input "18"
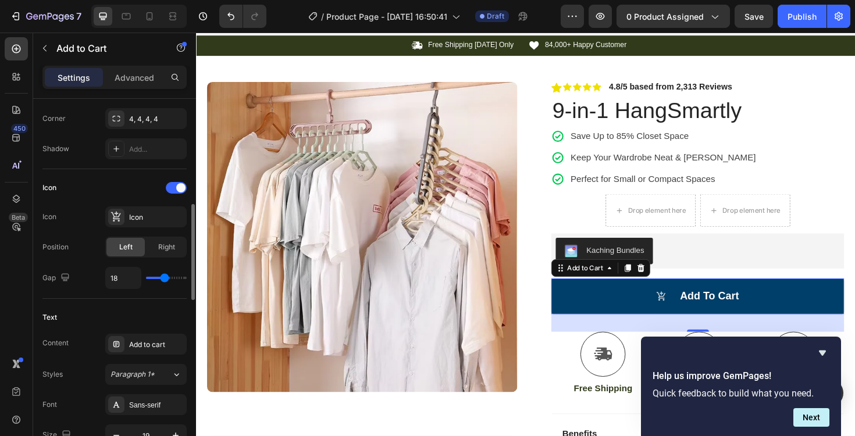
type input "17"
type input "16"
type input "15"
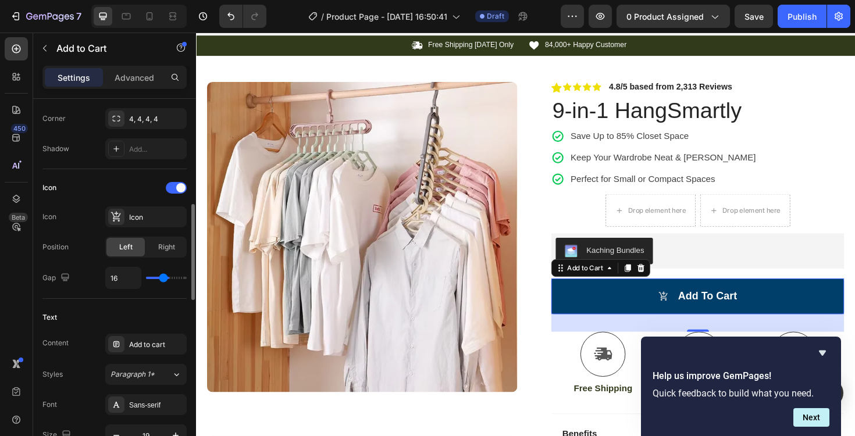
type input "15"
type input "14"
type input "13"
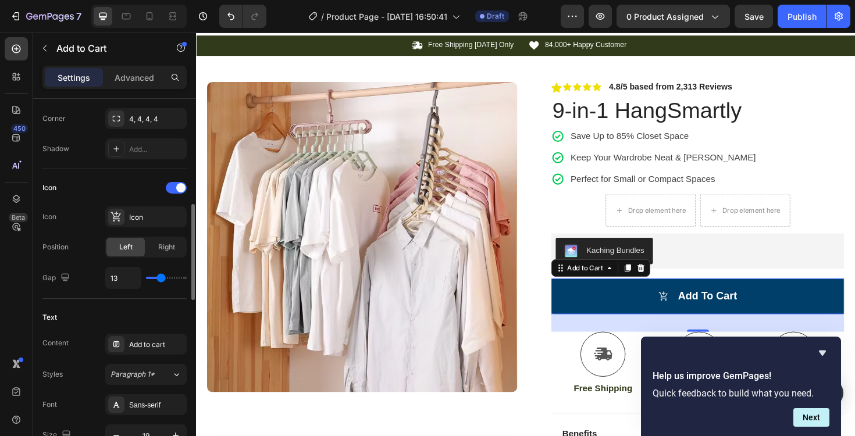
type input "12"
type input "11"
type input "10"
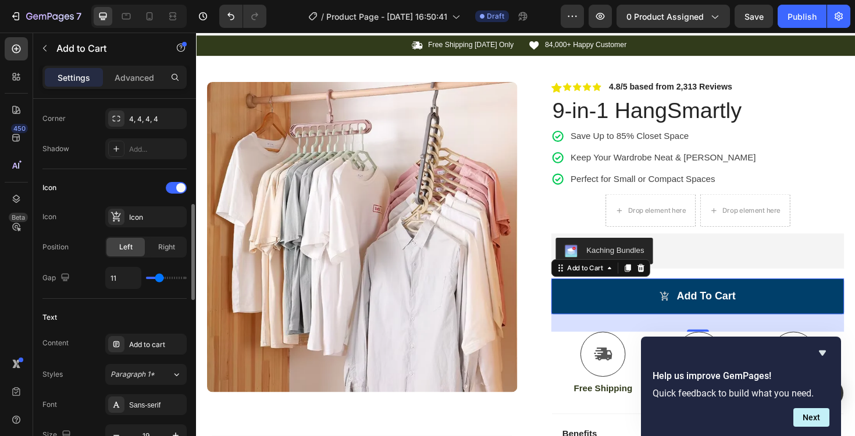
type input "10"
type input "9"
type input "8"
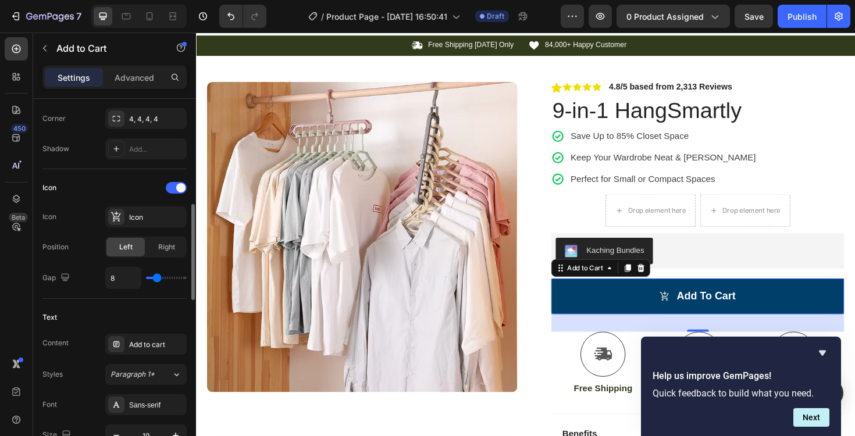
type input "7"
type input "6"
type input "2"
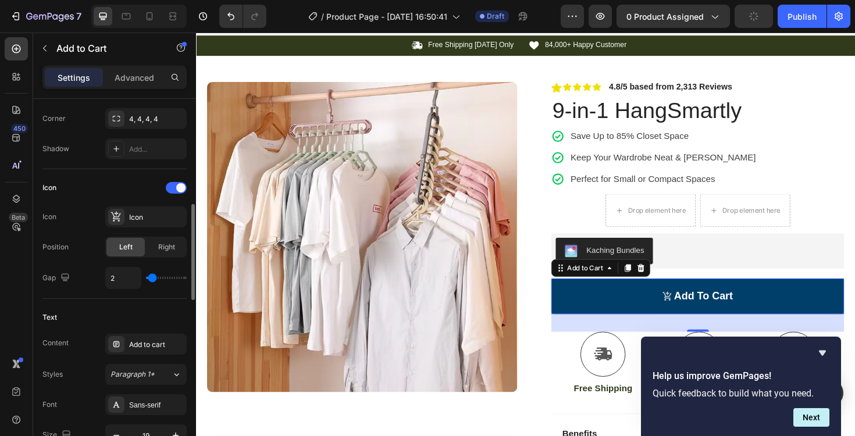
drag, startPoint x: 175, startPoint y: 277, endPoint x: 151, endPoint y: 273, distance: 24.1
type input "2"
click at [152, 277] on input "range" at bounding box center [166, 278] width 41 height 2
type input "3"
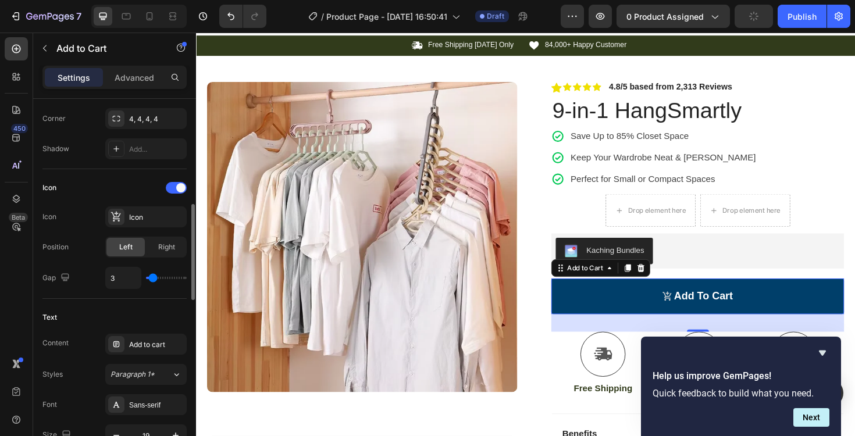
type input "4"
type input "5"
type input "6"
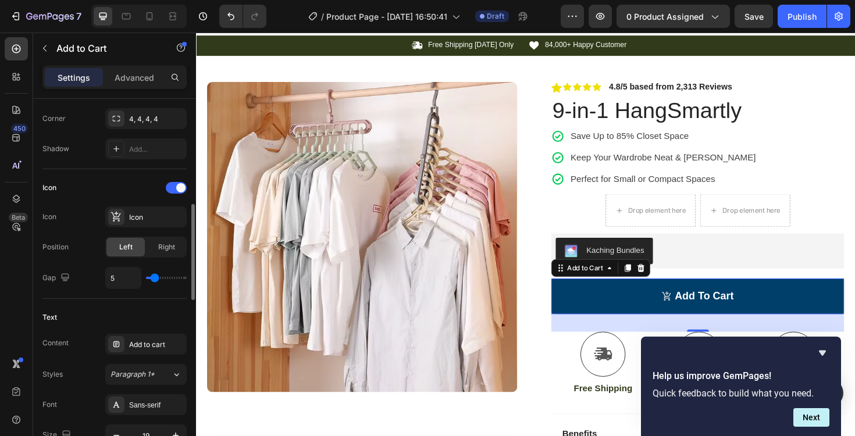
type input "6"
type input "7"
type input "10"
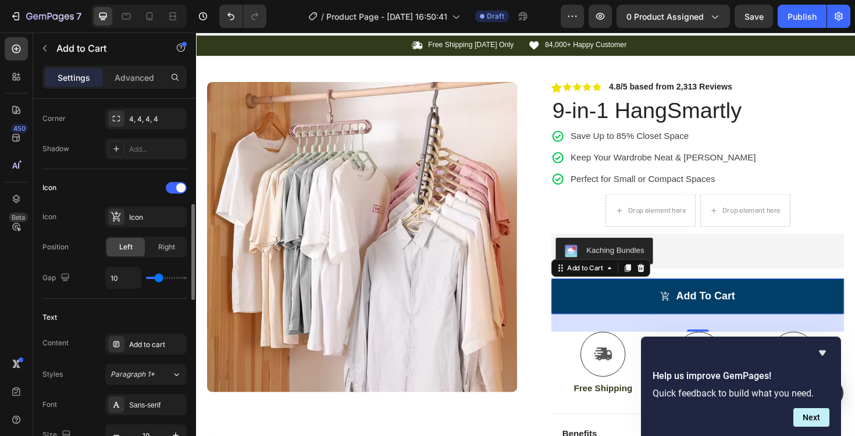
type input "9"
type input "8"
type input "7"
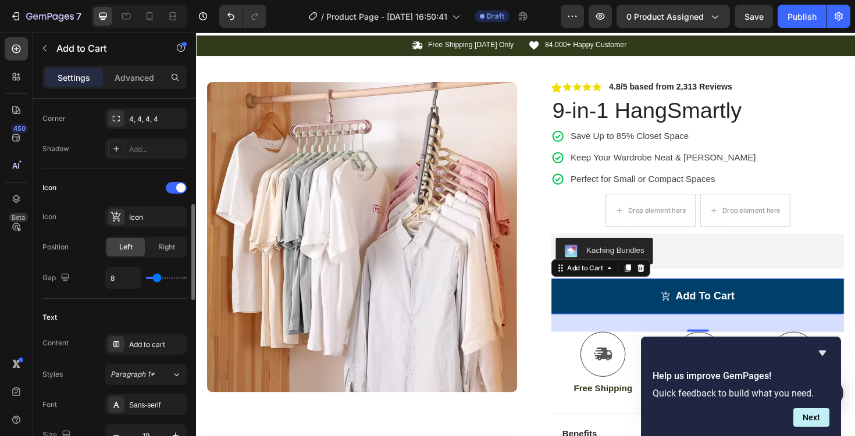
type input "7"
type input "8"
type input "9"
drag, startPoint x: 152, startPoint y: 276, endPoint x: 158, endPoint y: 278, distance: 6.3
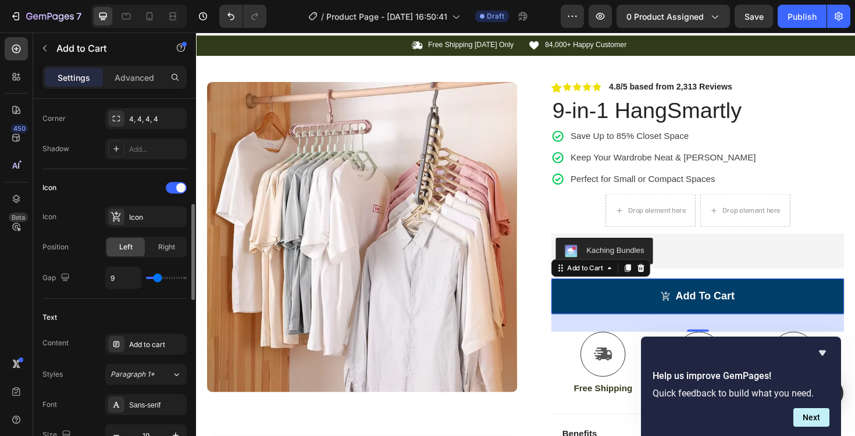
type input "9"
click at [158, 278] on input "range" at bounding box center [166, 278] width 41 height 2
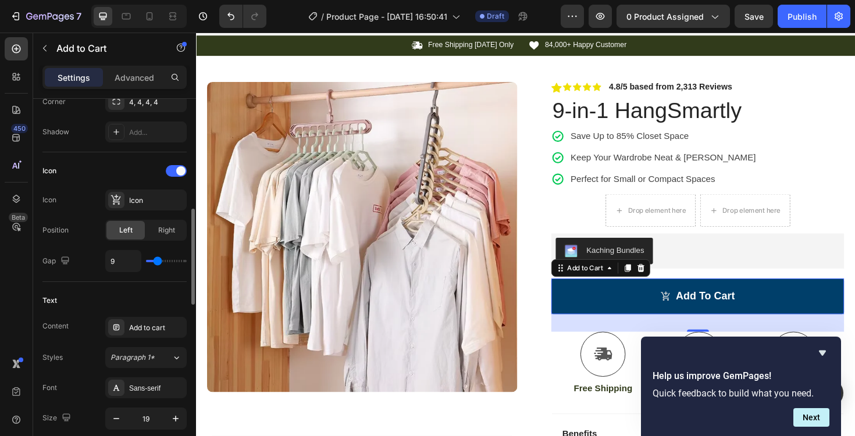
scroll to position [435, 0]
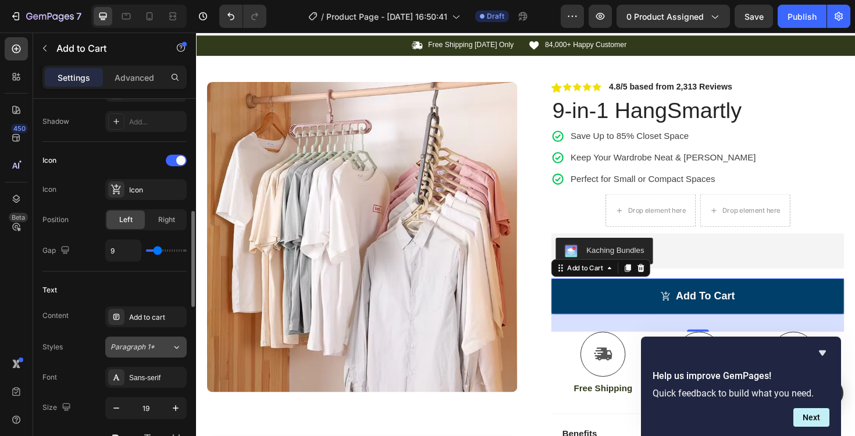
click at [147, 342] on span "Paragraph 1*" at bounding box center [133, 347] width 44 height 10
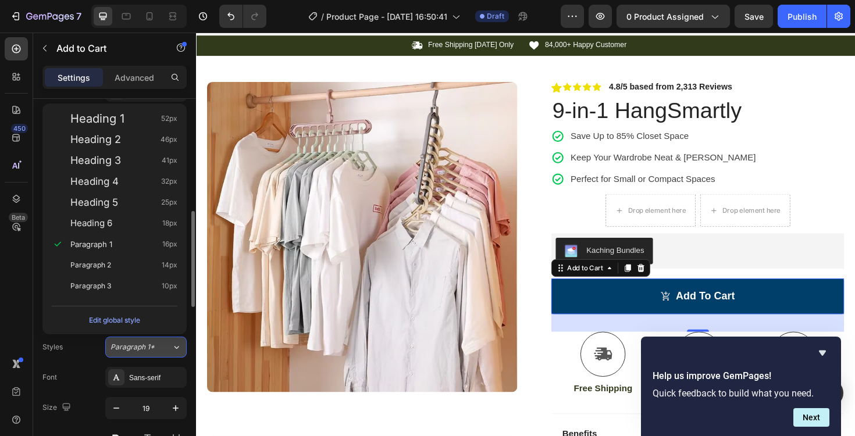
click at [146, 344] on span "Paragraph 1*" at bounding box center [133, 347] width 44 height 10
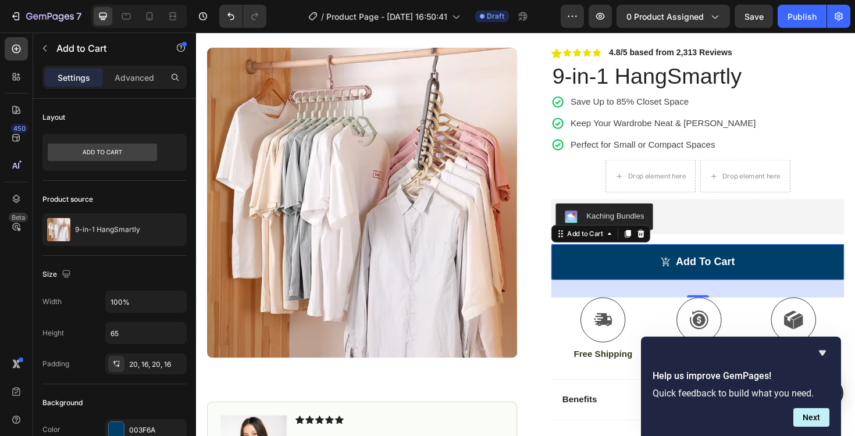
scroll to position [97, 0]
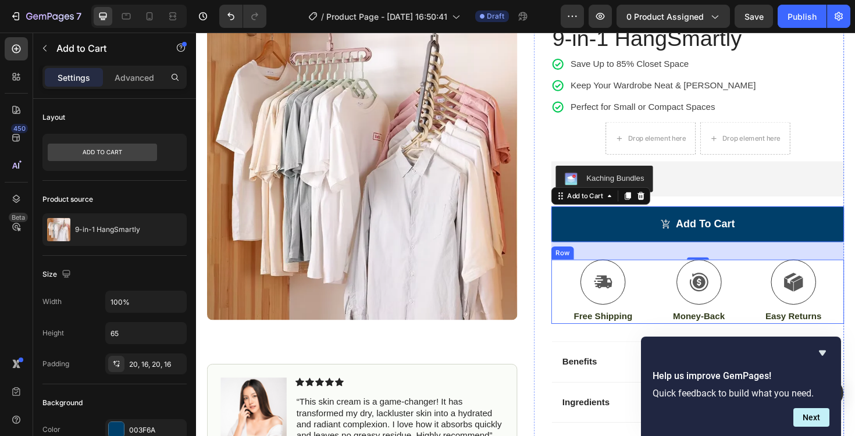
click at [580, 297] on div "Icon Free Shipping Text Block Icon Money-Back Text Block Icon Easy Returns Text…" at bounding box center [728, 307] width 310 height 68
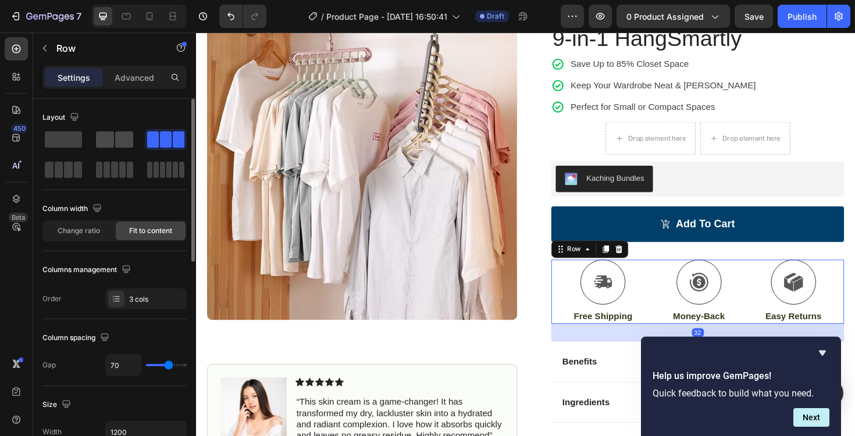
click at [124, 135] on span at bounding box center [124, 140] width 18 height 16
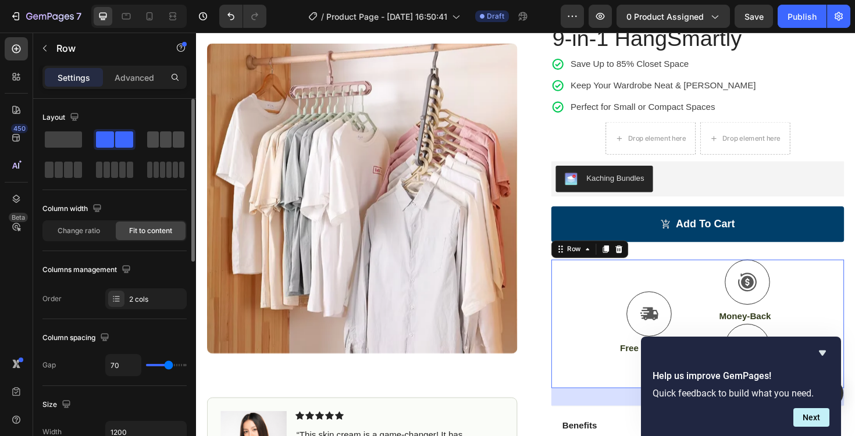
click at [159, 140] on div at bounding box center [165, 140] width 37 height 16
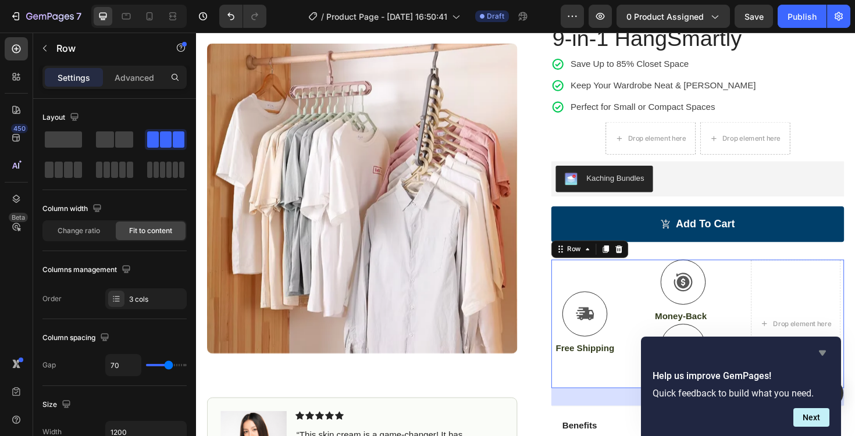
click at [816, 356] on icon "Hide survey" at bounding box center [823, 353] width 14 height 14
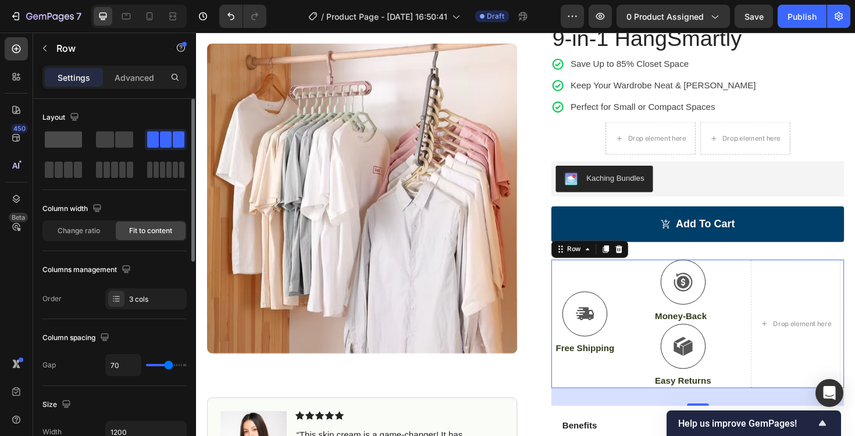
click at [72, 136] on span at bounding box center [63, 140] width 37 height 16
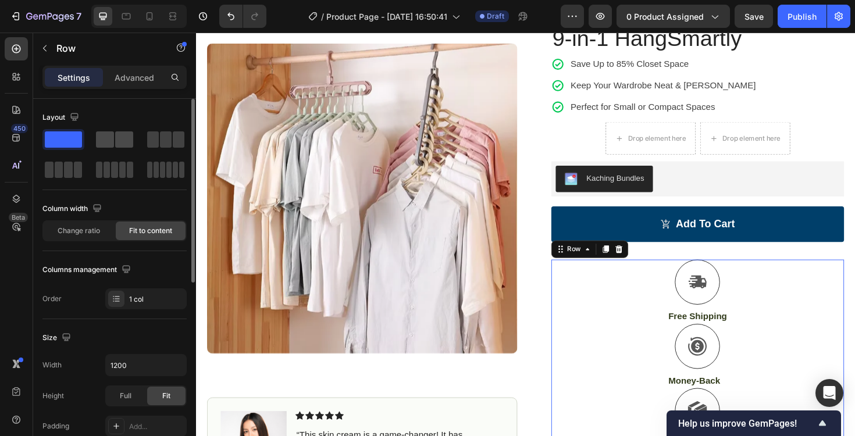
click at [106, 140] on span at bounding box center [105, 140] width 18 height 16
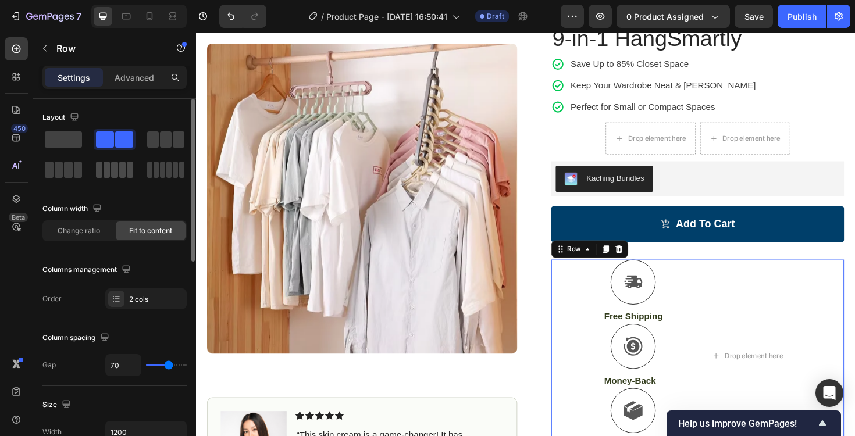
click at [123, 170] on span at bounding box center [122, 170] width 6 height 16
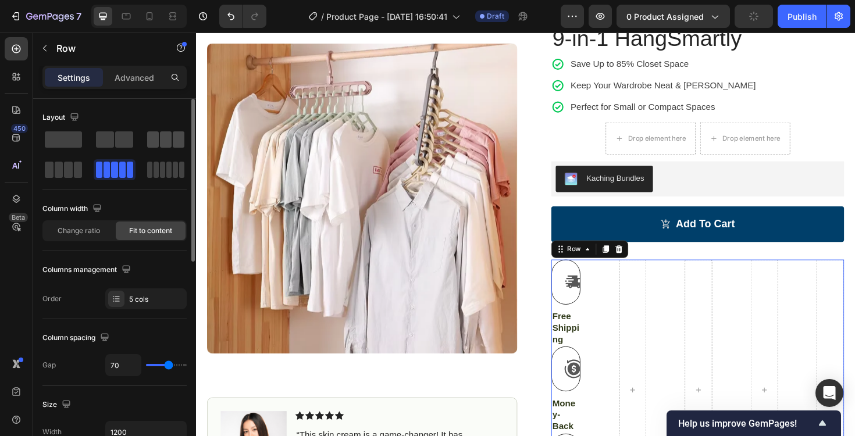
click at [164, 143] on span at bounding box center [166, 140] width 12 height 16
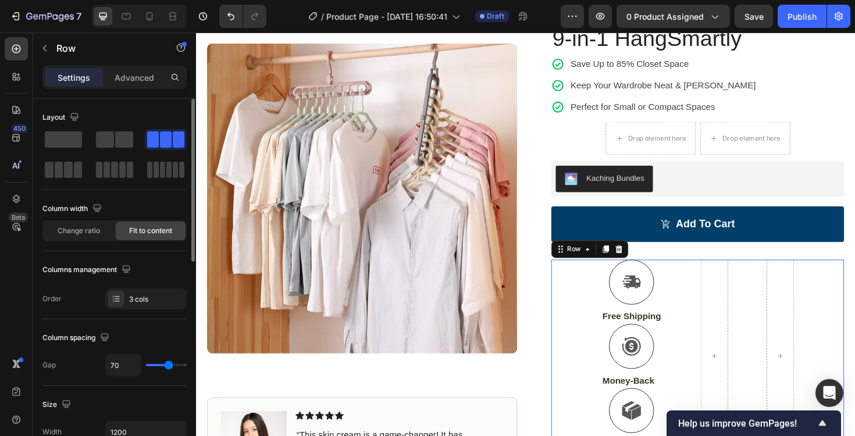
click at [164, 143] on span at bounding box center [166, 140] width 12 height 16
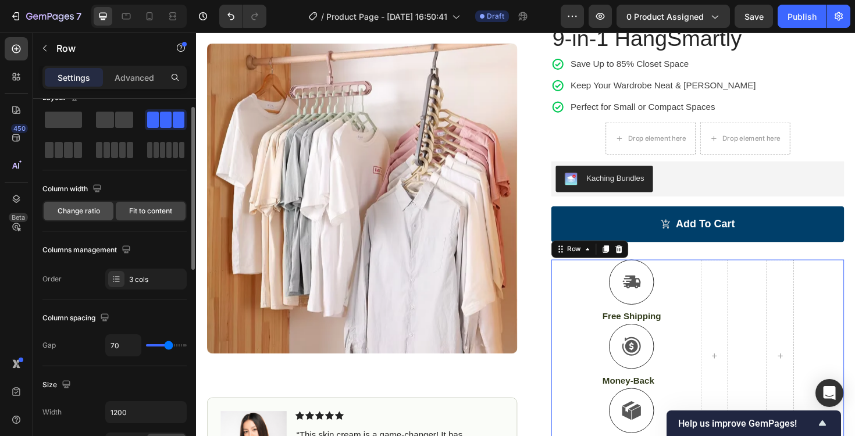
click at [81, 204] on div "Change ratio" at bounding box center [79, 211] width 70 height 19
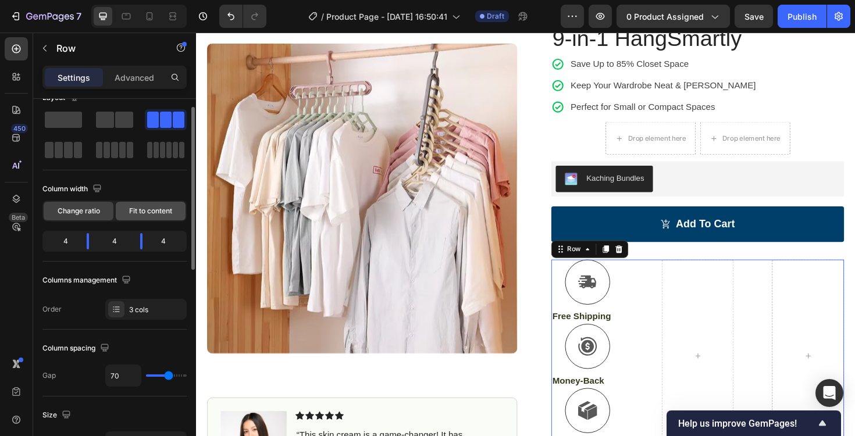
click at [166, 208] on span "Fit to content" at bounding box center [150, 211] width 43 height 10
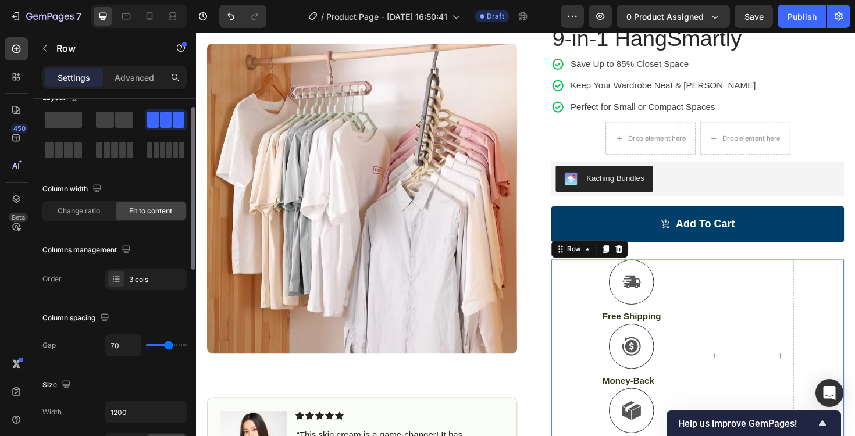
click at [169, 116] on span at bounding box center [166, 120] width 12 height 16
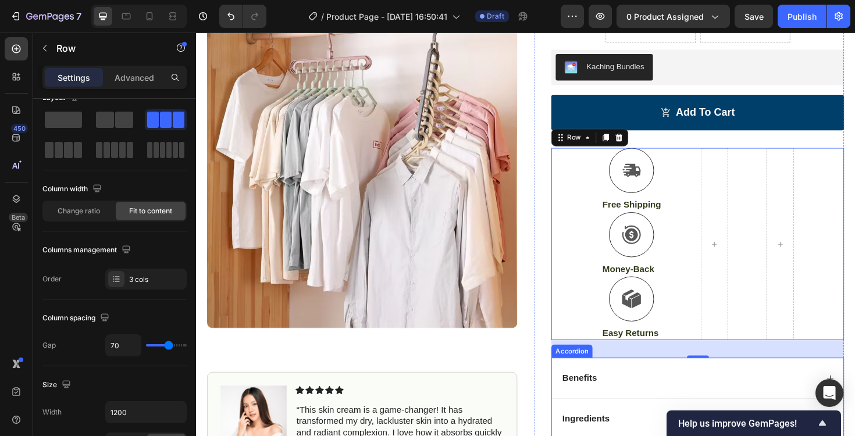
scroll to position [302, 0]
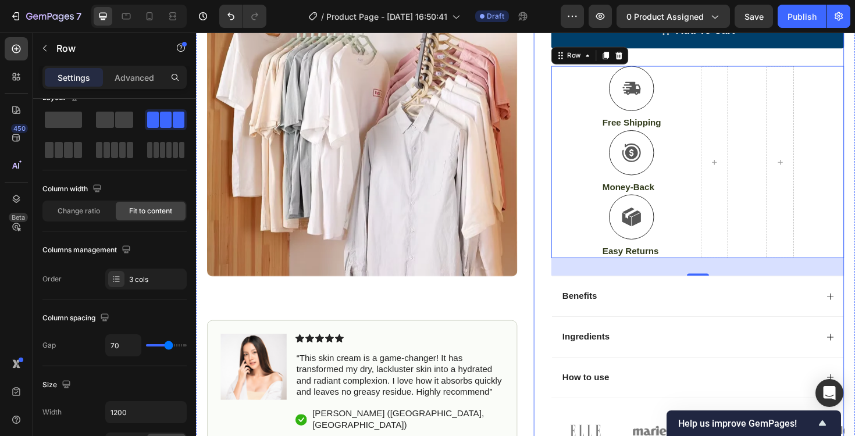
click at [556, 287] on div "Icon Icon Icon Icon Icon Icon List 4.8/5 based from 2,313 Reviews Text Block Ro…" at bounding box center [718, 137] width 329 height 667
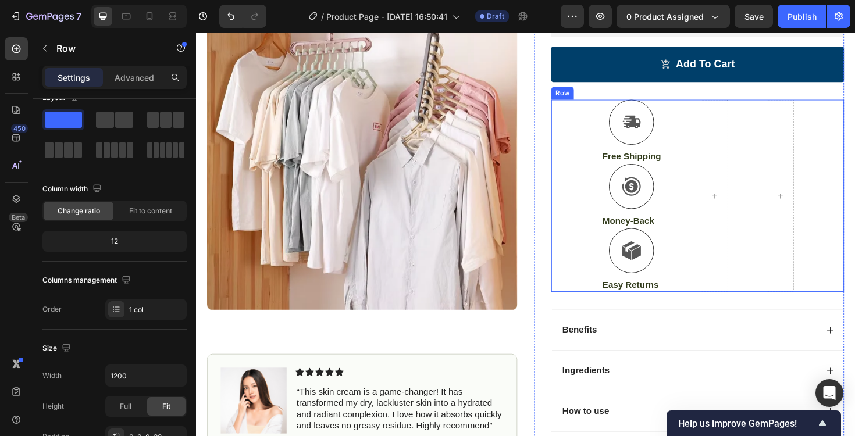
scroll to position [210, 0]
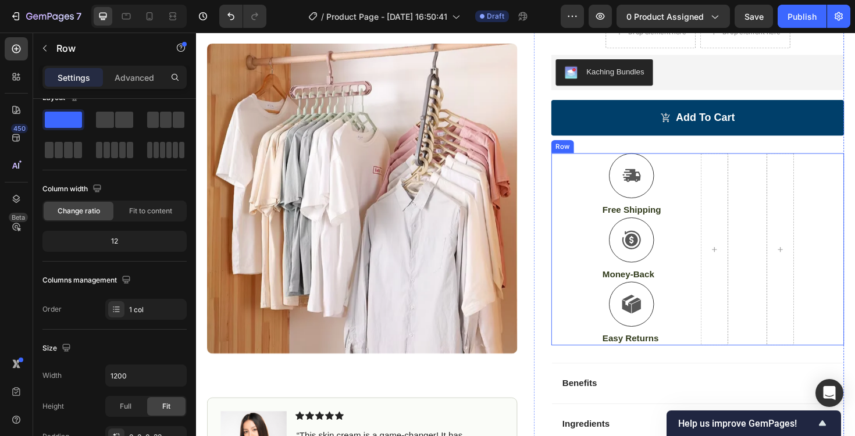
click at [685, 210] on div "Icon Free Shipping Text Block Icon Money-Back Text Block Icon Easy Returns Text…" at bounding box center [728, 263] width 310 height 204
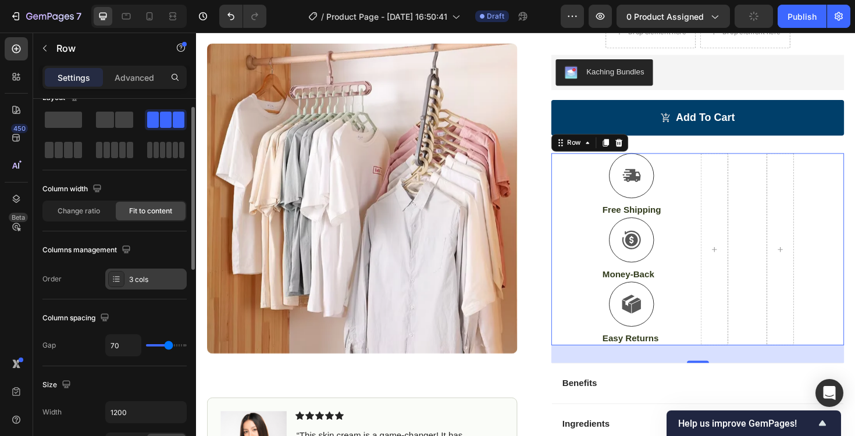
click at [147, 286] on div "3 cols" at bounding box center [145, 279] width 81 height 21
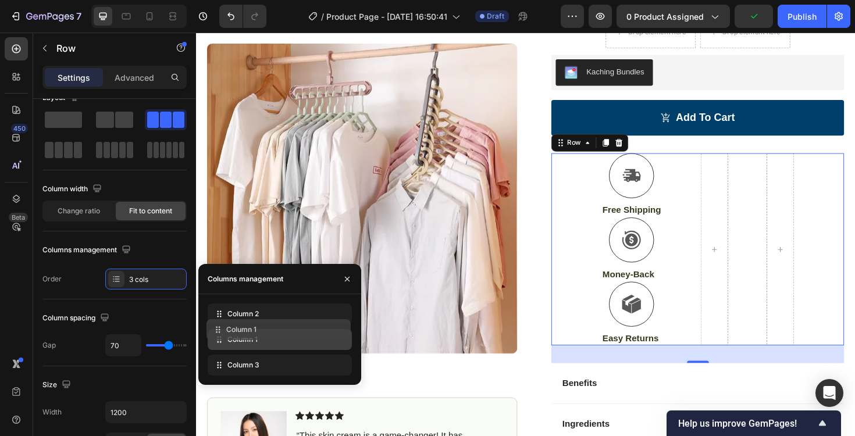
drag, startPoint x: 253, startPoint y: 316, endPoint x: 252, endPoint y: 332, distance: 15.8
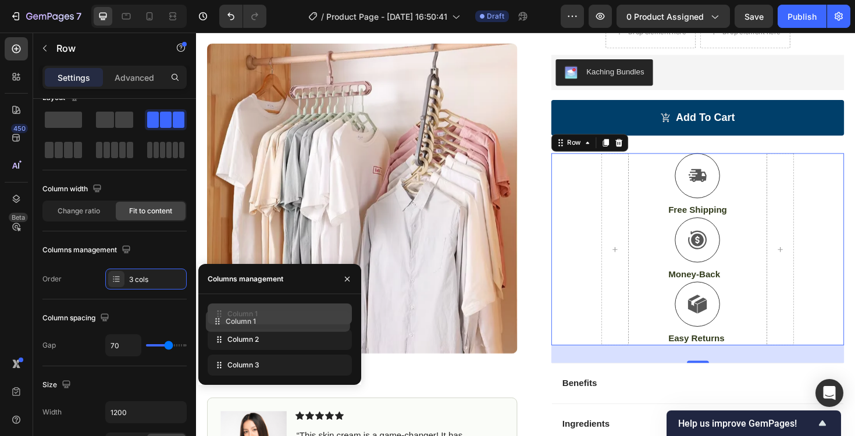
drag, startPoint x: 253, startPoint y: 336, endPoint x: 251, endPoint y: 319, distance: 17.5
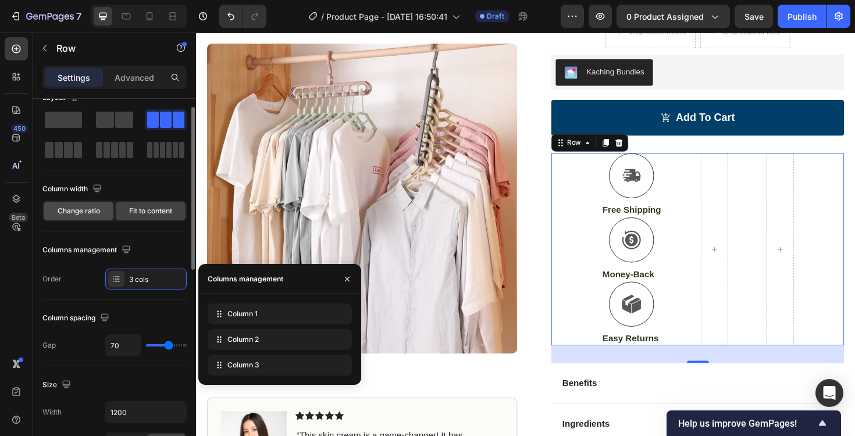
click at [77, 214] on span "Change ratio" at bounding box center [79, 211] width 42 height 10
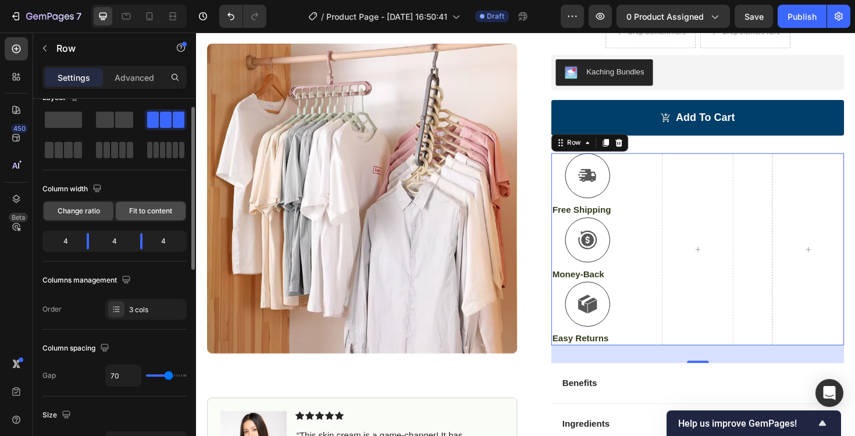
click at [143, 212] on span "Fit to content" at bounding box center [150, 211] width 43 height 10
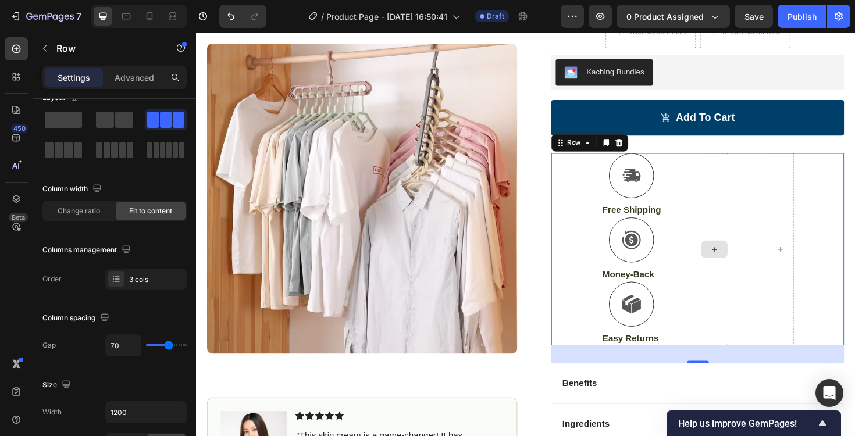
click at [740, 211] on div at bounding box center [745, 263] width 29 height 204
click at [641, 149] on icon at bounding box center [645, 149] width 8 height 8
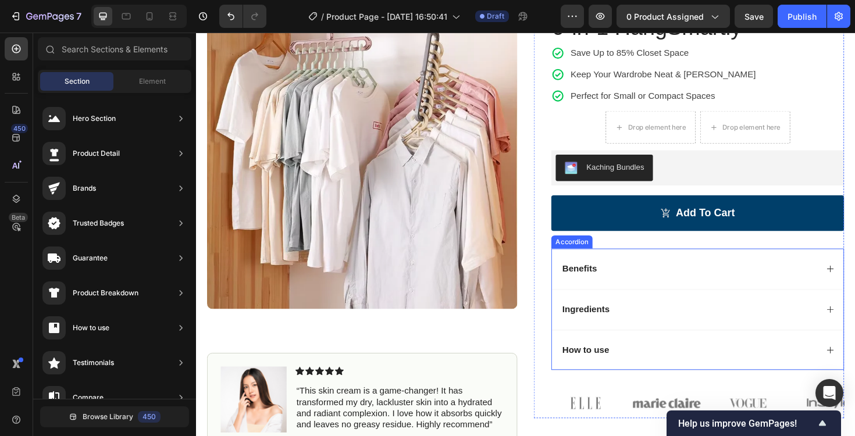
scroll to position [108, 0]
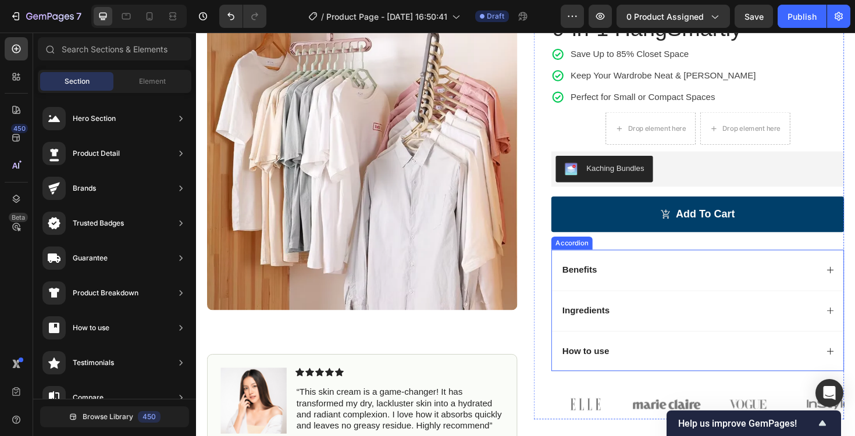
click at [645, 289] on div "Benefits" at bounding box center [718, 285] width 272 height 16
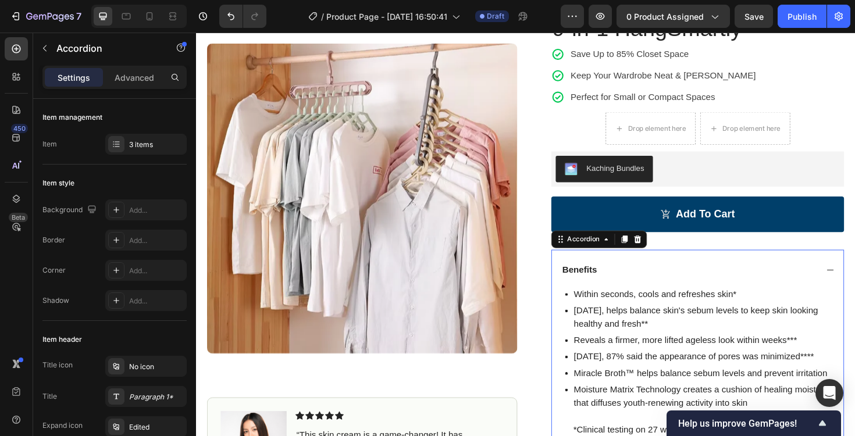
click at [670, 282] on div "Benefits" at bounding box center [718, 285] width 272 height 16
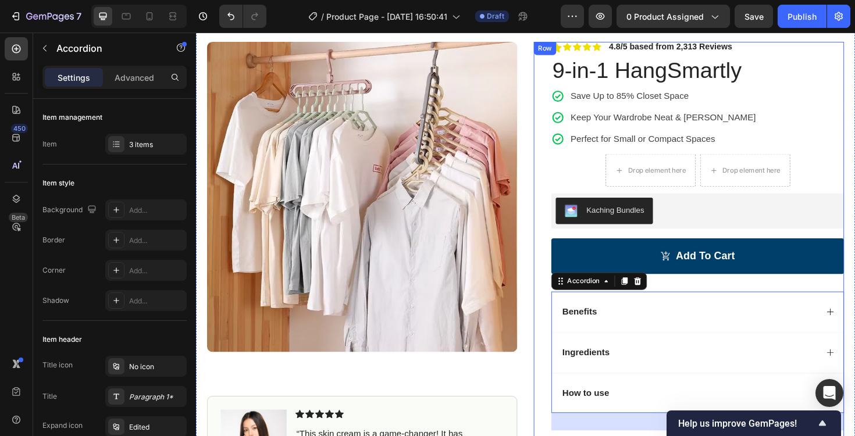
scroll to position [0, 0]
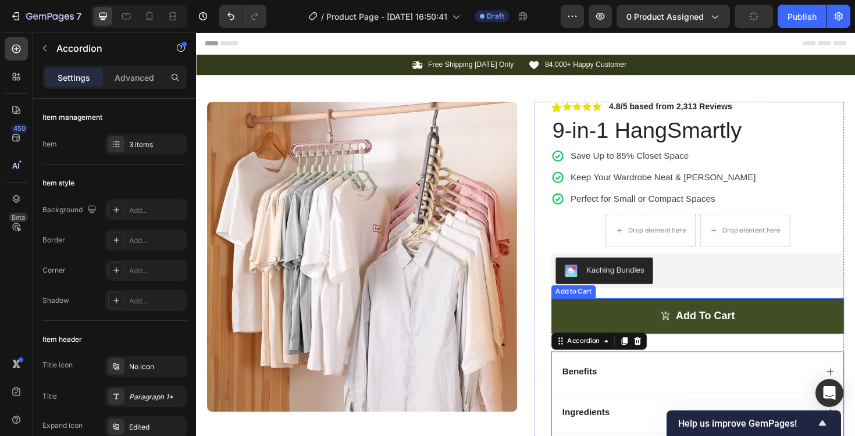
click at [584, 323] on button "Add to cart" at bounding box center [728, 333] width 310 height 38
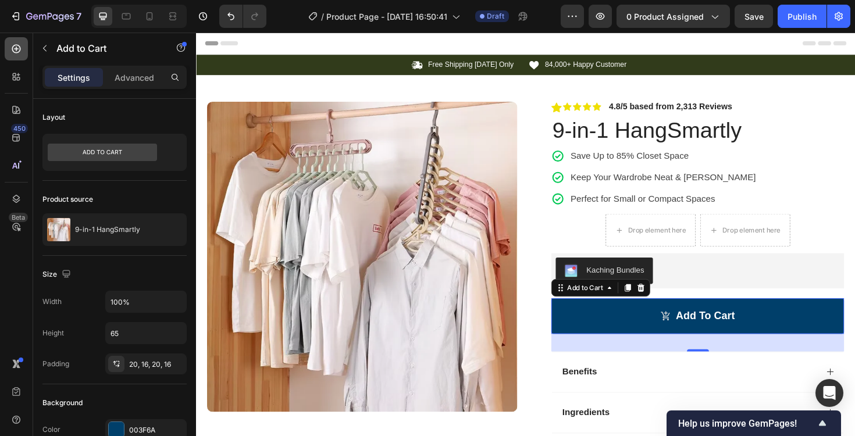
click at [16, 51] on icon at bounding box center [16, 49] width 12 height 12
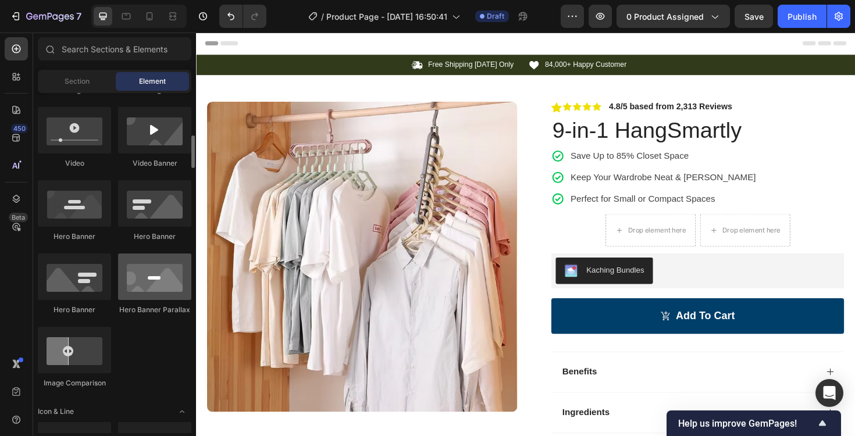
scroll to position [692, 0]
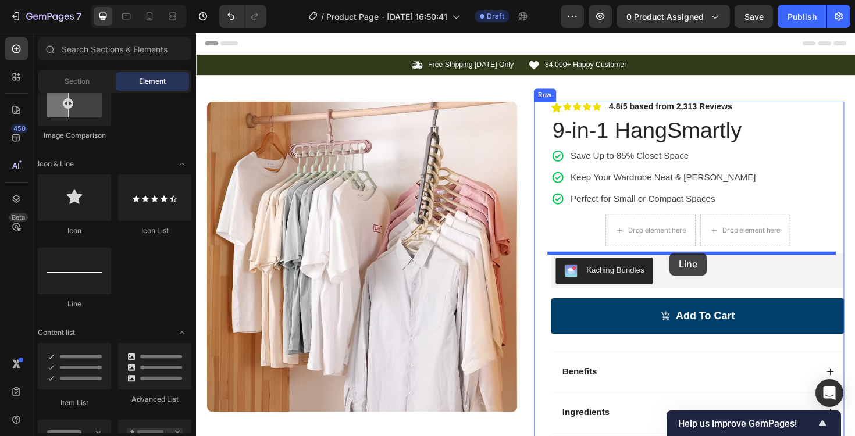
drag, startPoint x: 286, startPoint y: 304, endPoint x: 698, endPoint y: 266, distance: 413.7
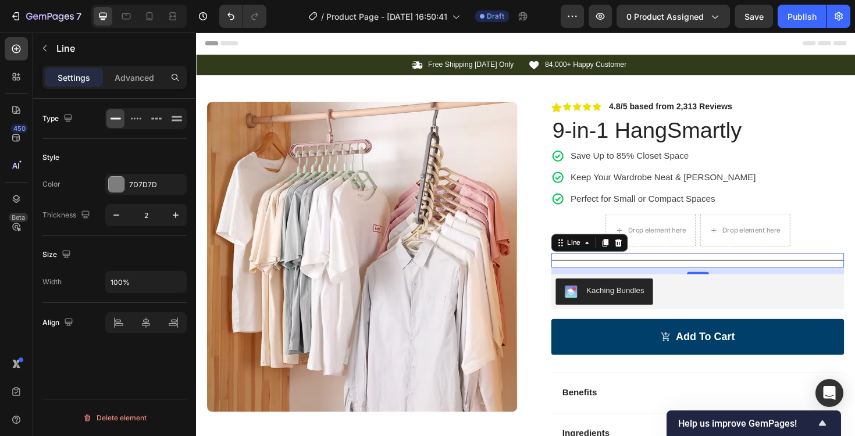
click at [649, 272] on div "Title Line 12" at bounding box center [728, 273] width 310 height 15
click at [113, 182] on div at bounding box center [116, 184] width 15 height 15
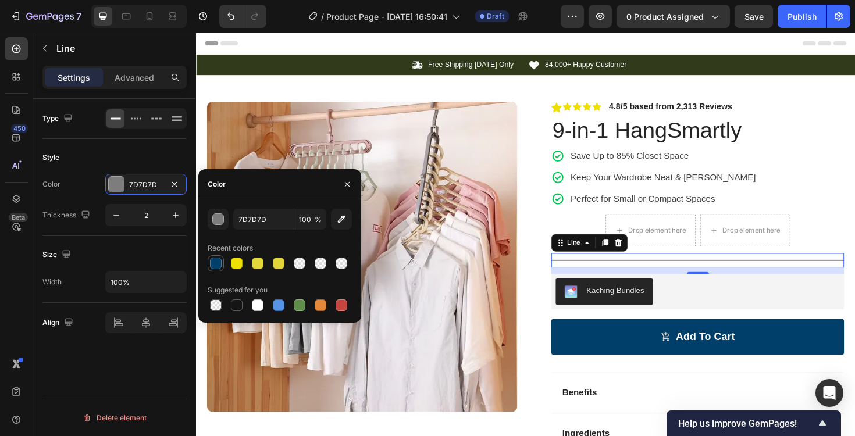
click at [219, 264] on div at bounding box center [216, 264] width 12 height 12
type input "003F6A"
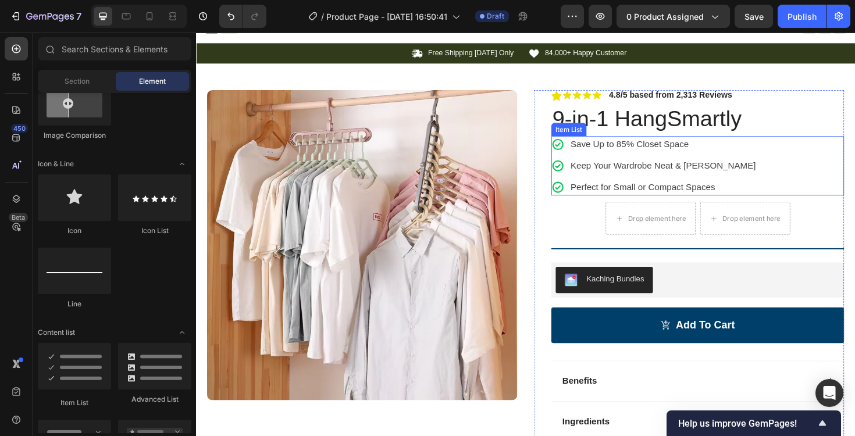
scroll to position [0, 0]
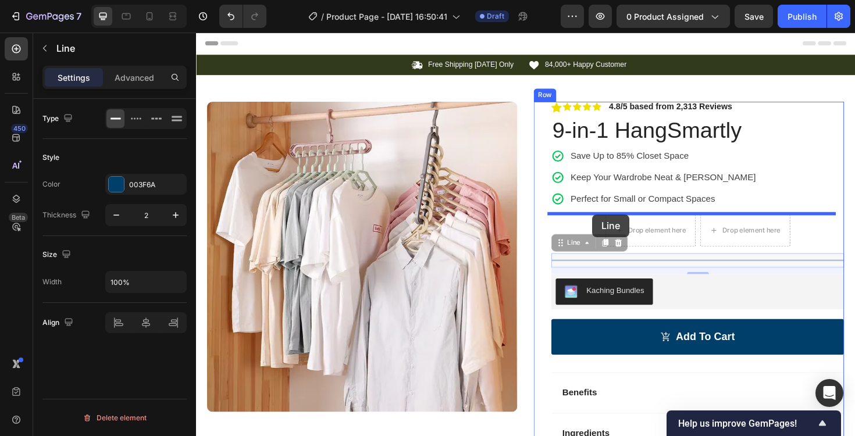
drag, startPoint x: 613, startPoint y: 264, endPoint x: 616, endPoint y: 225, distance: 39.1
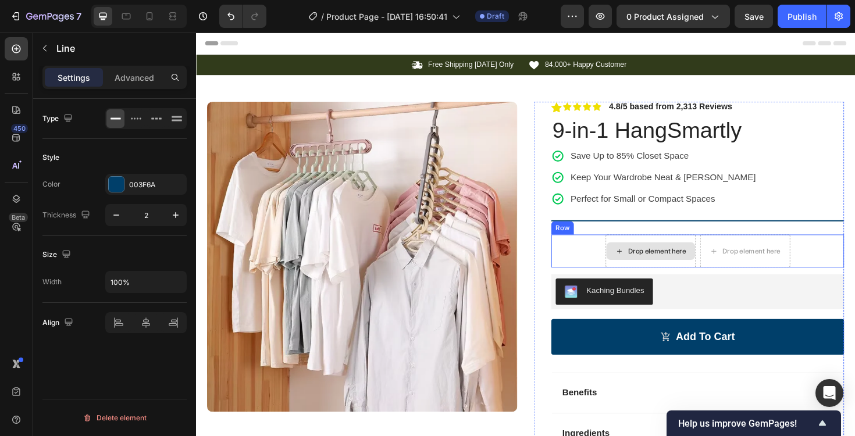
click at [691, 258] on div "Drop element here" at bounding box center [678, 264] width 94 height 19
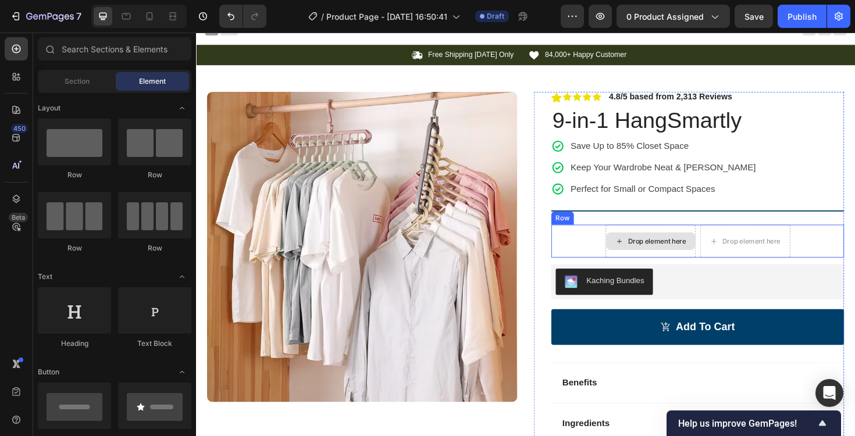
scroll to position [13, 0]
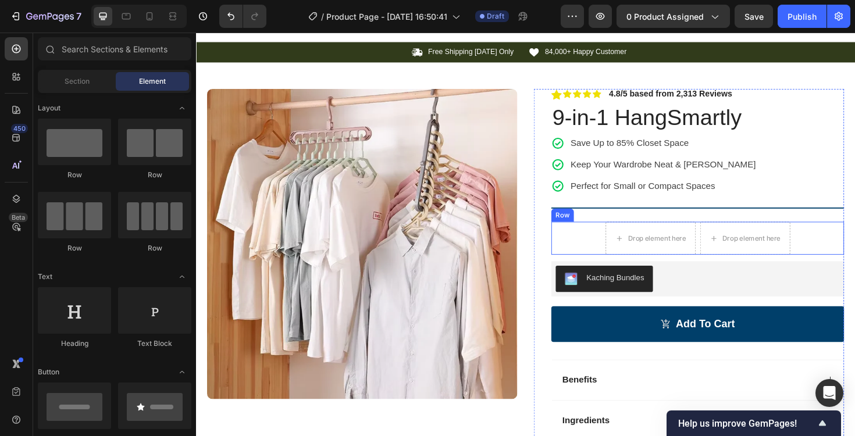
click at [584, 251] on div "Drop element here Drop element here Row" at bounding box center [728, 250] width 310 height 35
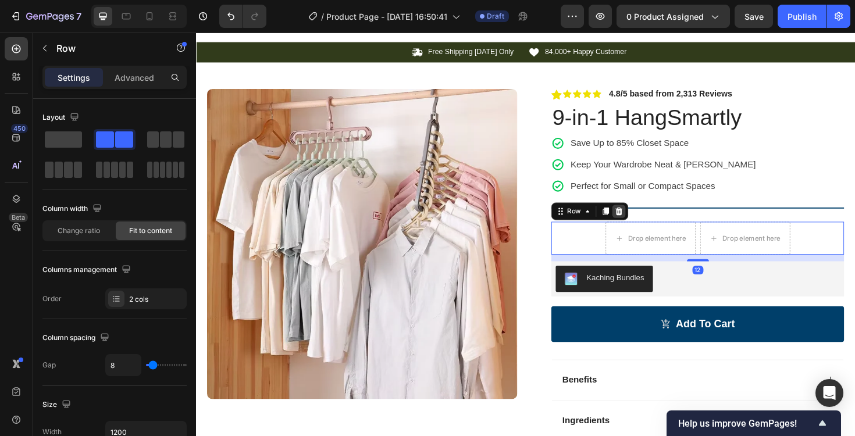
click at [639, 225] on icon at bounding box center [643, 222] width 9 height 9
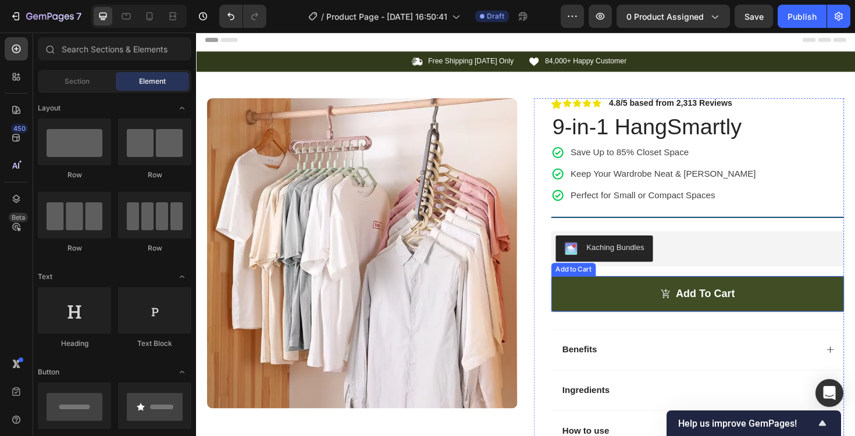
scroll to position [0, 0]
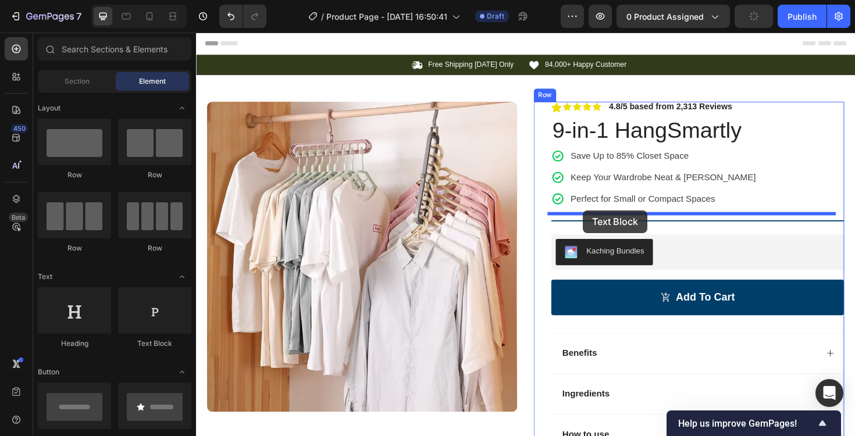
drag, startPoint x: 378, startPoint y: 336, endPoint x: 606, endPoint y: 221, distance: 255.3
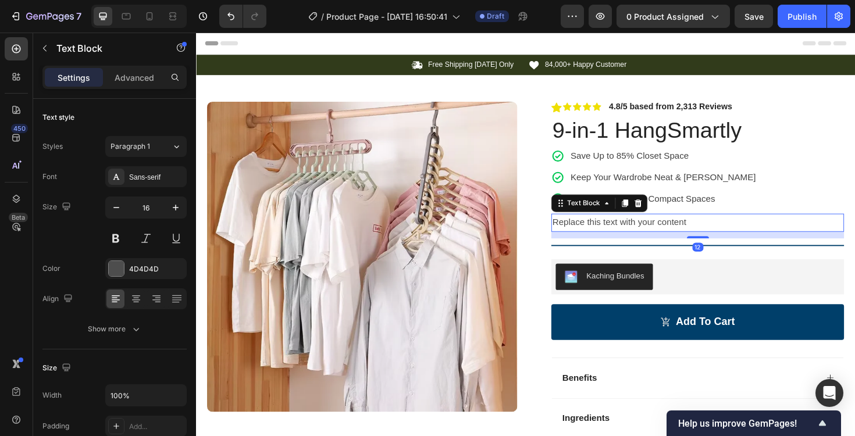
click at [607, 234] on div "Replace this text with your content" at bounding box center [728, 234] width 310 height 19
click at [607, 234] on p "Replace this text with your content" at bounding box center [728, 234] width 308 height 17
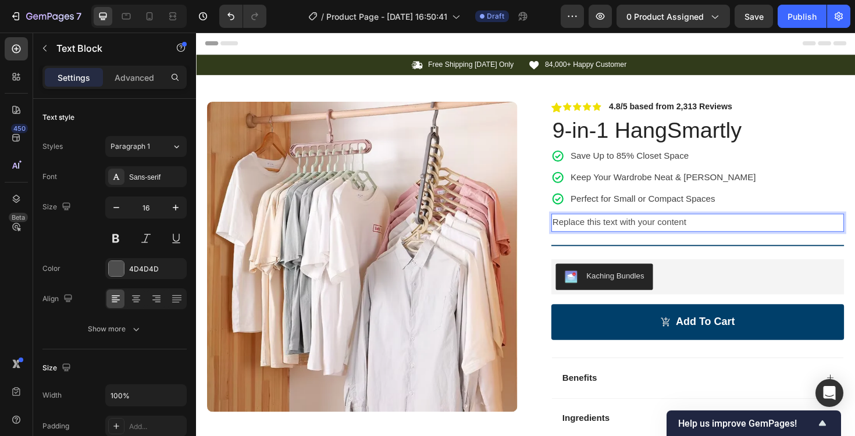
click at [660, 233] on p "Replace this text with your content" at bounding box center [728, 234] width 308 height 17
click at [574, 233] on p "Viral Product - Low Stock !" at bounding box center [728, 234] width 308 height 17
click at [126, 78] on p "Advanced" at bounding box center [135, 78] width 40 height 12
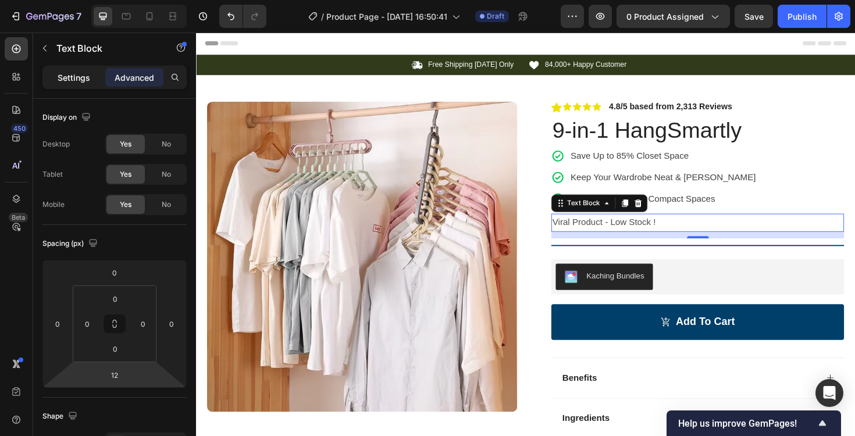
drag, startPoint x: 66, startPoint y: 82, endPoint x: 72, endPoint y: 86, distance: 6.8
click at [66, 82] on p "Settings" at bounding box center [74, 78] width 33 height 12
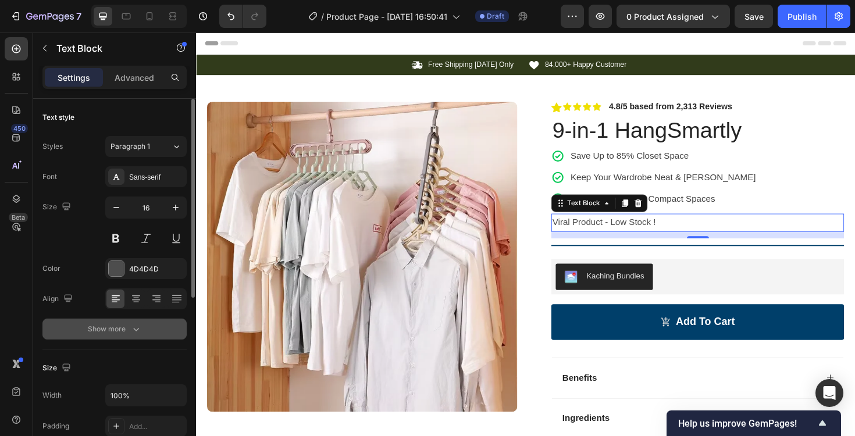
click at [134, 329] on icon "button" at bounding box center [136, 330] width 12 height 12
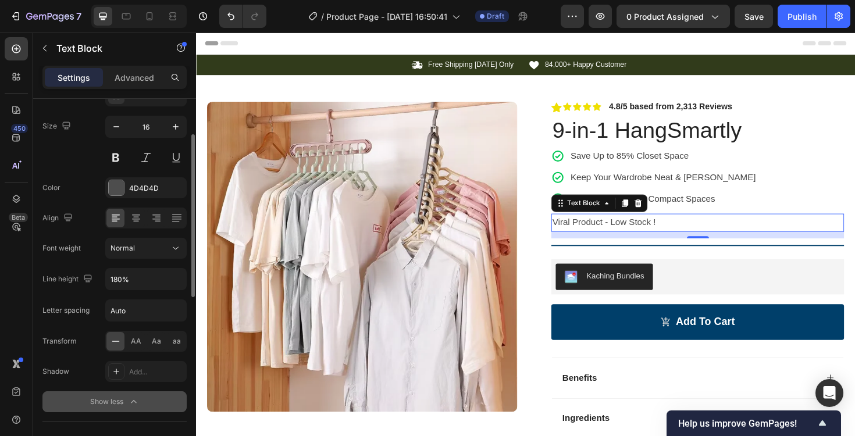
scroll to position [83, 0]
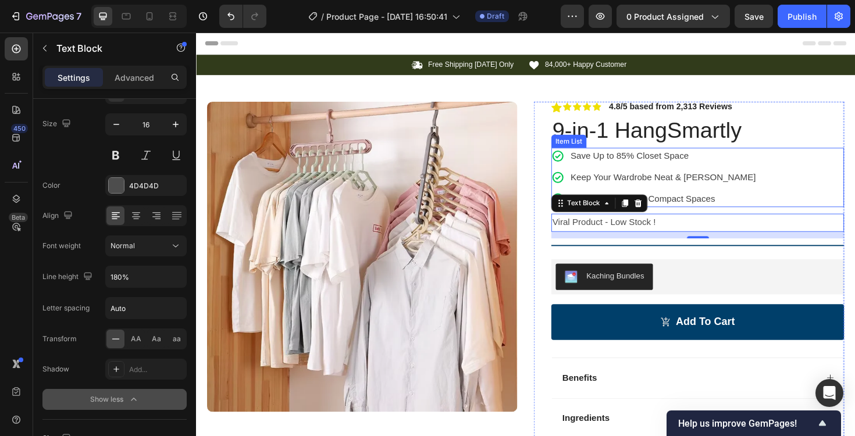
click at [580, 165] on icon at bounding box center [580, 164] width 12 height 12
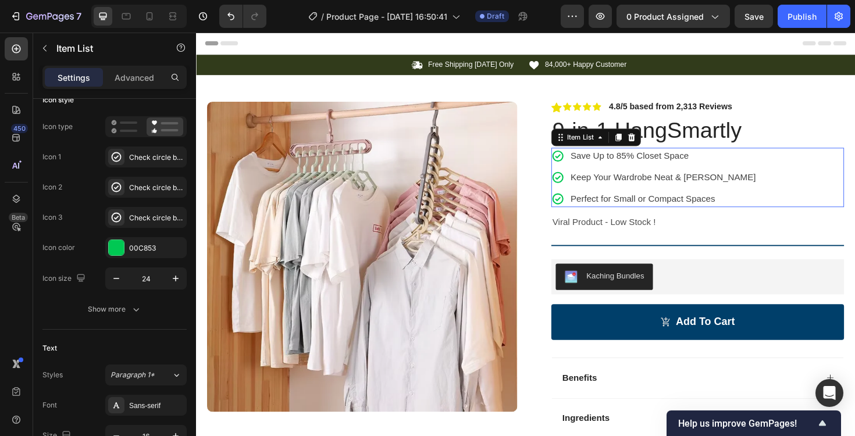
scroll to position [0, 0]
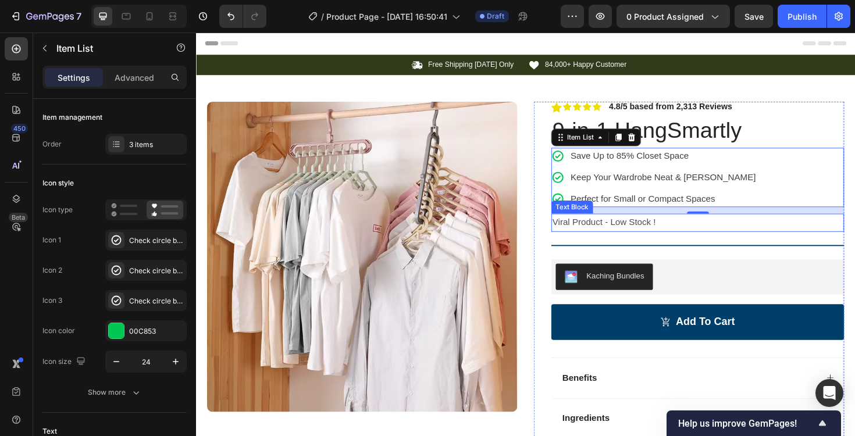
click at [698, 241] on p "Viral Product - Low Stock !" at bounding box center [728, 234] width 308 height 17
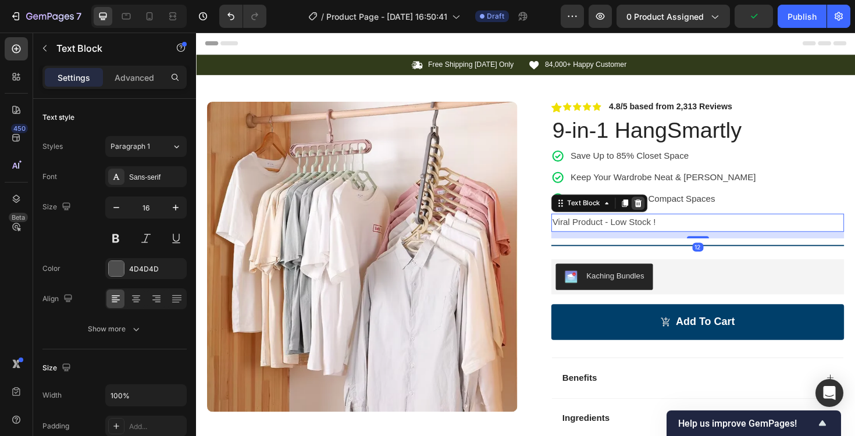
click at [660, 212] on icon at bounding box center [664, 213] width 9 height 9
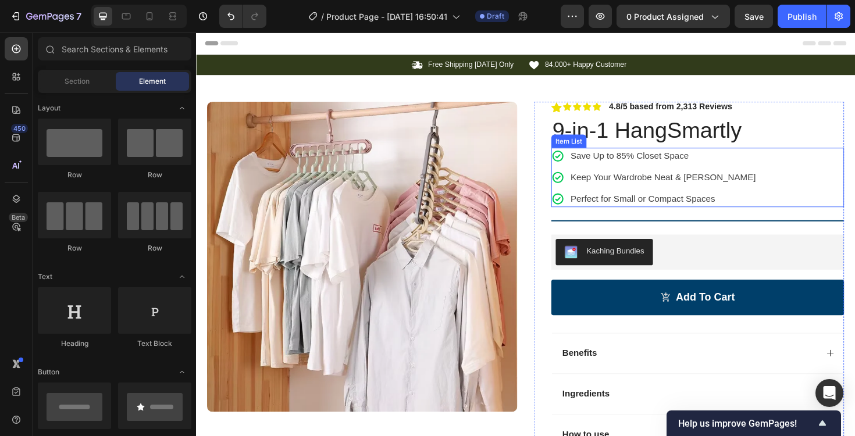
click at [765, 182] on div "Save Up to 85% Closet Space Keep Your Wardrobe Neat & Tidy Perfect for Small or…" at bounding box center [728, 186] width 310 height 63
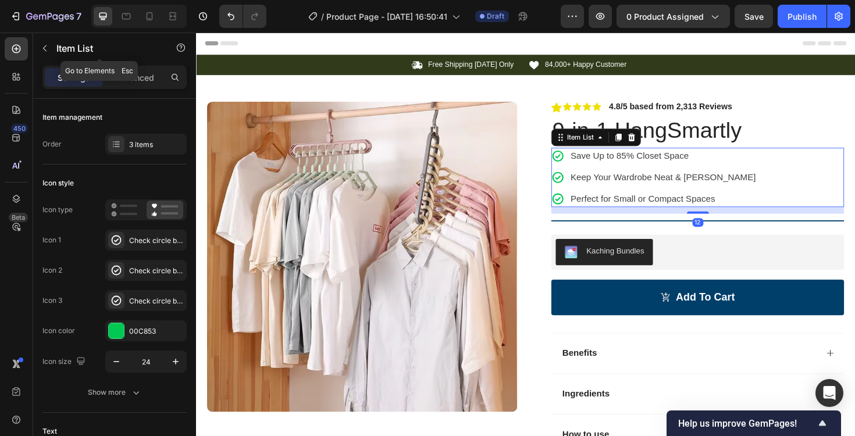
click at [35, 45] on button "button" at bounding box center [44, 48] width 19 height 19
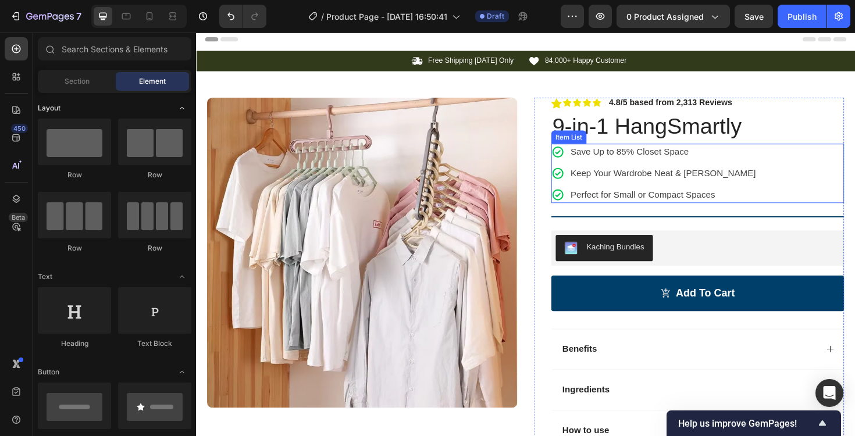
scroll to position [5, 0]
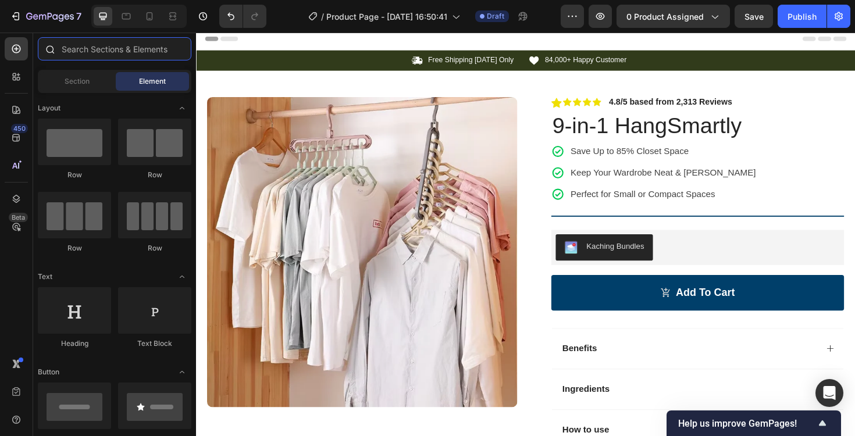
click at [101, 58] on input "text" at bounding box center [115, 48] width 154 height 23
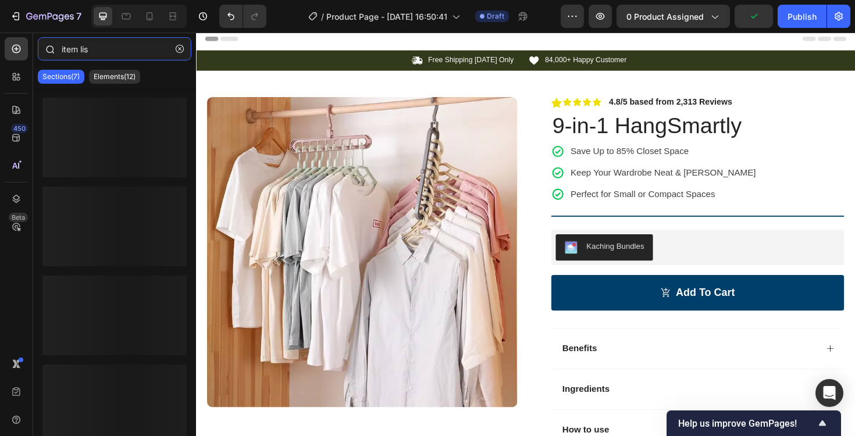
type input "item list"
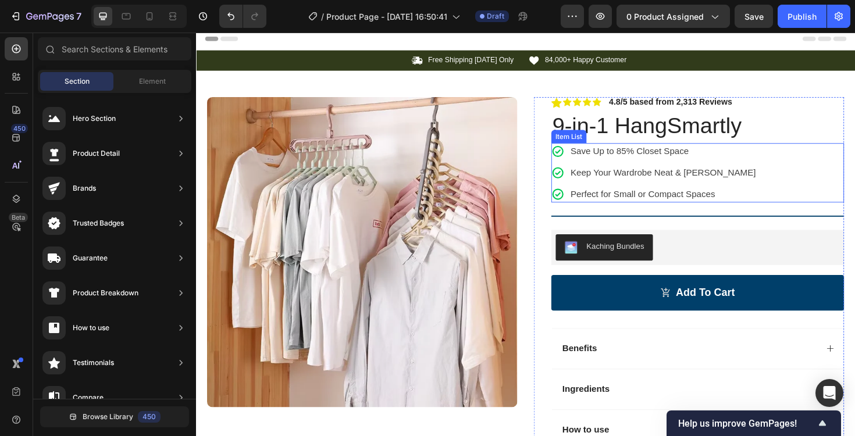
click at [770, 173] on div "Save Up to 85% Closet Space Keep Your Wardrobe Neat & Tidy Perfect for Small or…" at bounding box center [728, 181] width 310 height 63
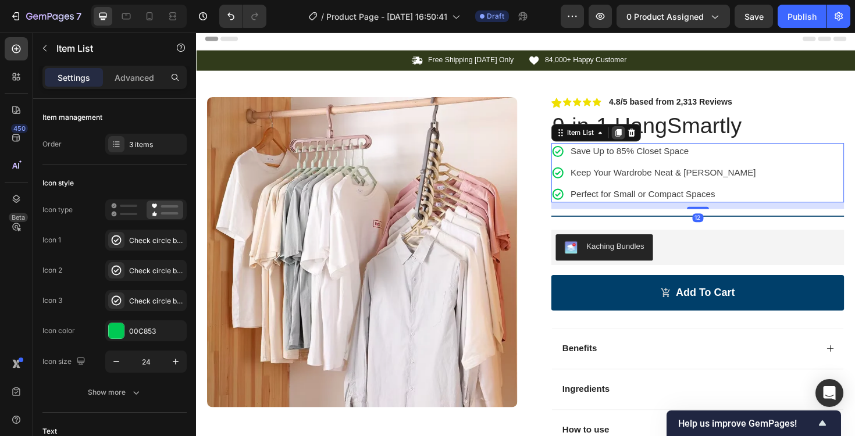
click at [641, 140] on icon at bounding box center [644, 139] width 6 height 8
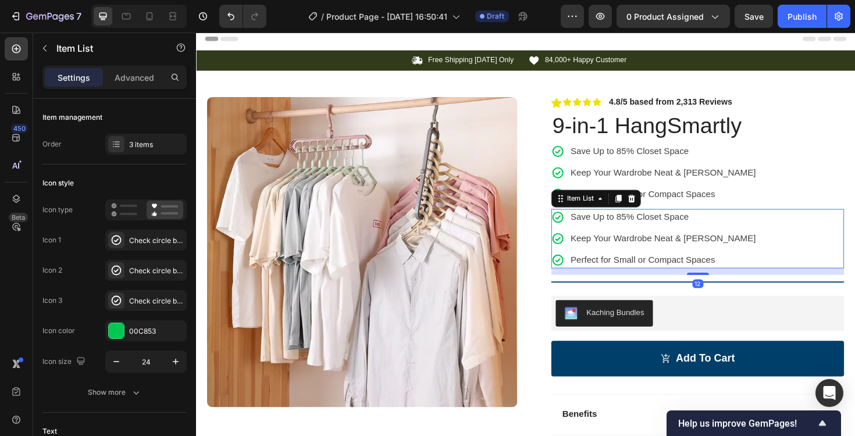
click at [701, 255] on span "Keep Your Wardrobe Neat & [PERSON_NAME]" at bounding box center [691, 251] width 196 height 10
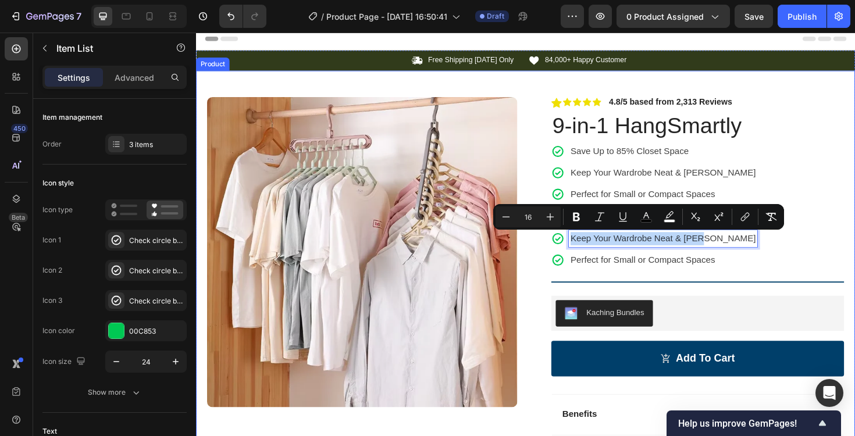
drag, startPoint x: 727, startPoint y: 254, endPoint x: 541, endPoint y: 236, distance: 186.4
click at [541, 236] on div "Product Images Image Icon Icon Icon Icon Icon Icon List “This skin cream is a g…" at bounding box center [545, 341] width 698 height 536
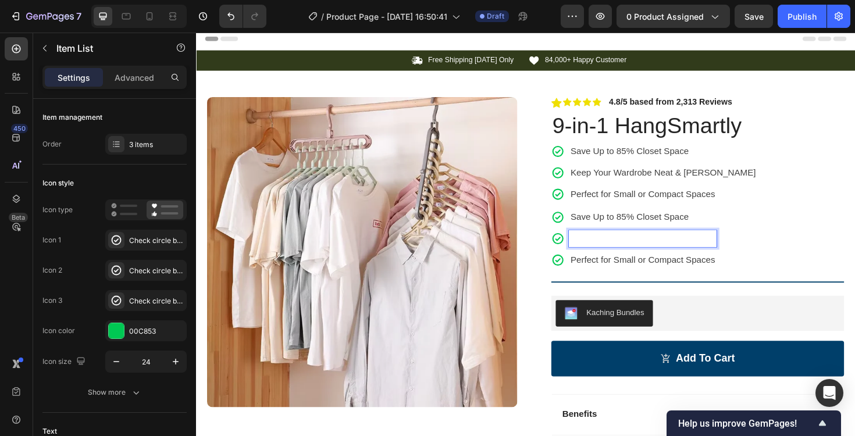
scroll to position [0, 0]
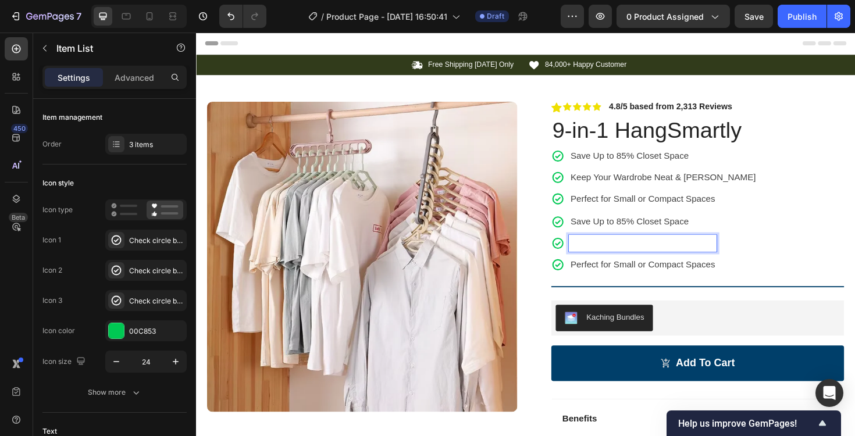
click at [582, 251] on icon at bounding box center [580, 256] width 14 height 14
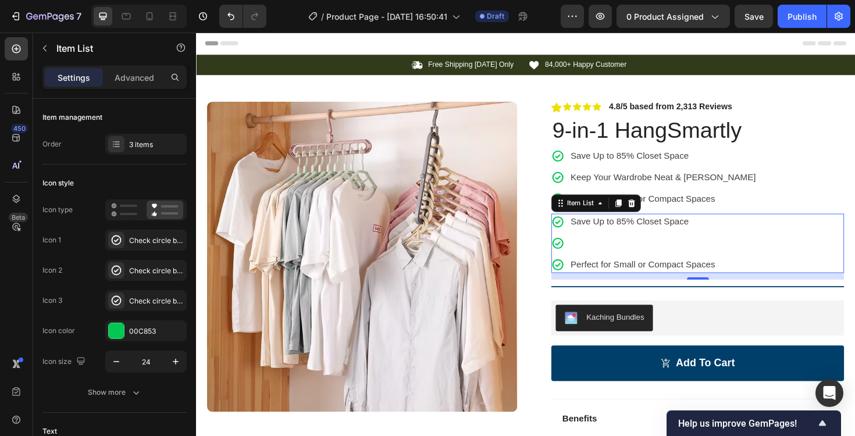
click at [576, 255] on icon at bounding box center [580, 256] width 12 height 12
click at [578, 255] on icon at bounding box center [580, 256] width 14 height 14
click at [666, 283] on span "Perfect for Small or Compact Spaces" at bounding box center [669, 278] width 153 height 10
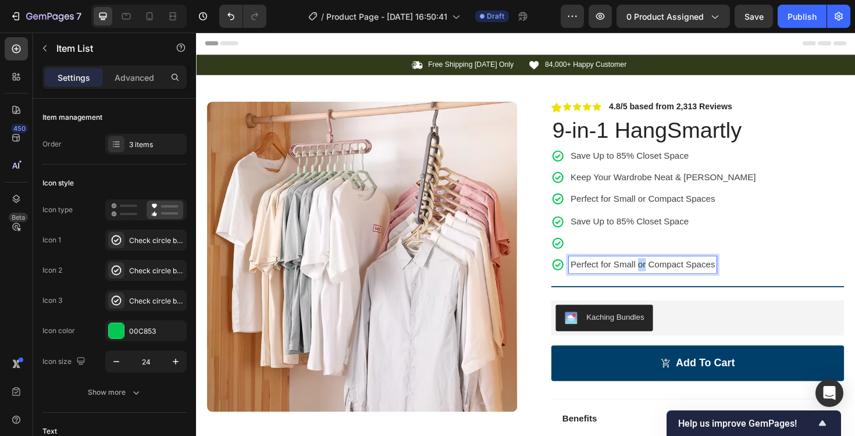
click at [666, 283] on span "Perfect for Small or Compact Spaces" at bounding box center [669, 278] width 153 height 10
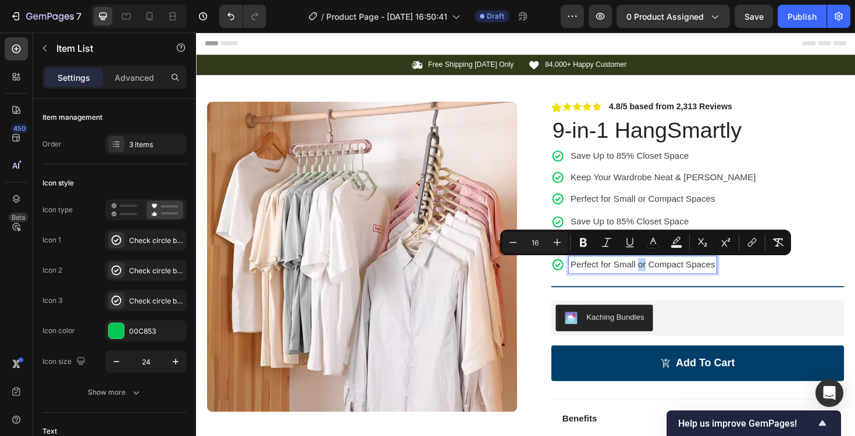
click at [744, 281] on div "Save Up to 85% Closet Space Perfect for Small or Compact Spaces" at bounding box center [728, 256] width 310 height 63
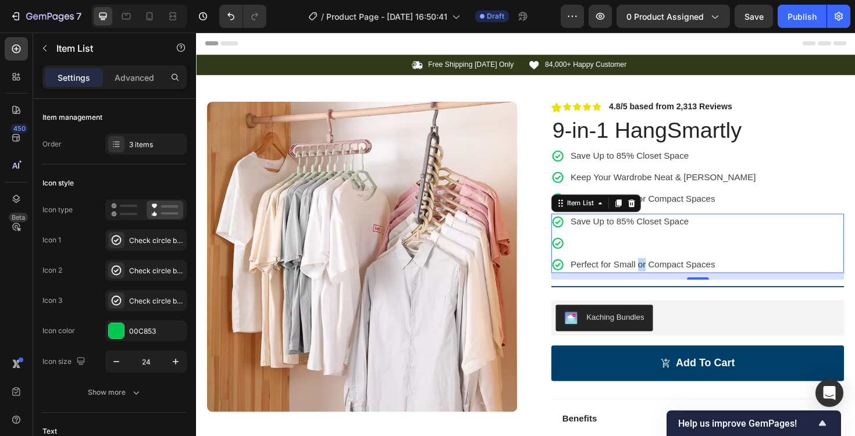
click at [741, 280] on span "Perfect for Small or Compact Spaces" at bounding box center [669, 278] width 153 height 10
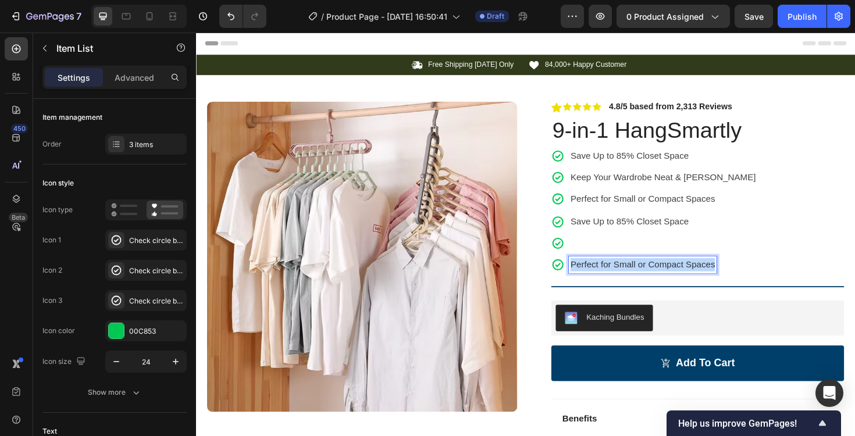
drag, startPoint x: 741, startPoint y: 280, endPoint x: 567, endPoint y: 275, distance: 173.5
click at [567, 275] on div "Icon Icon Icon Icon Icon Icon List 4.8/5 based from 2,313 Reviews Text Block Ro…" at bounding box center [718, 353] width 329 height 495
click at [634, 250] on p "Rich Text Editor. Editing area: main" at bounding box center [655, 256] width 125 height 14
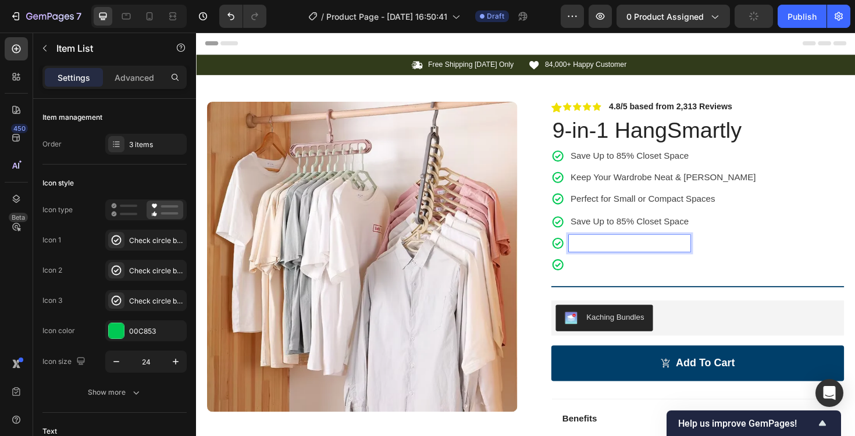
click at [576, 255] on icon at bounding box center [580, 256] width 12 height 12
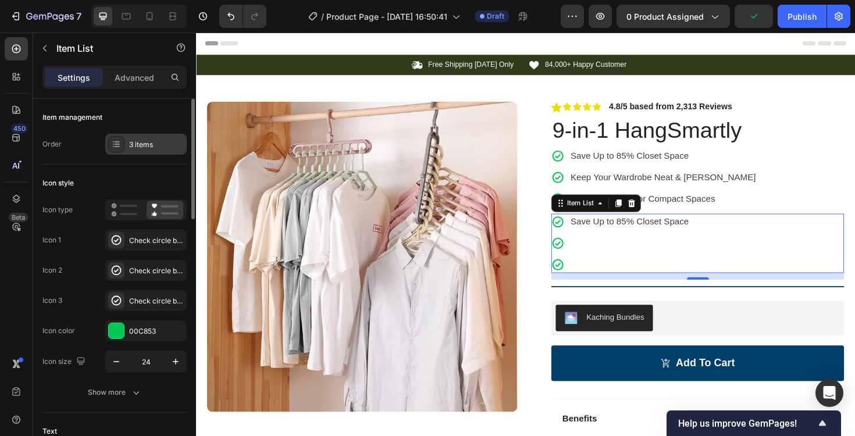
click at [137, 145] on div "3 items" at bounding box center [156, 145] width 55 height 10
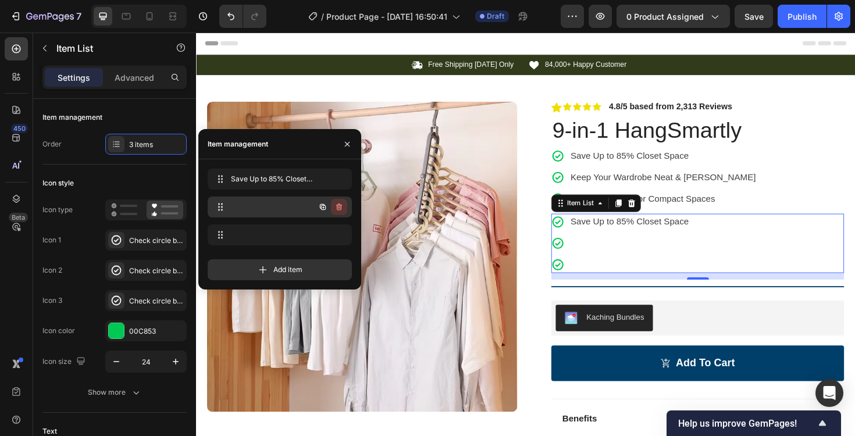
click at [340, 207] on icon "button" at bounding box center [339, 206] width 9 height 9
click at [335, 207] on div "Delete" at bounding box center [332, 207] width 22 height 10
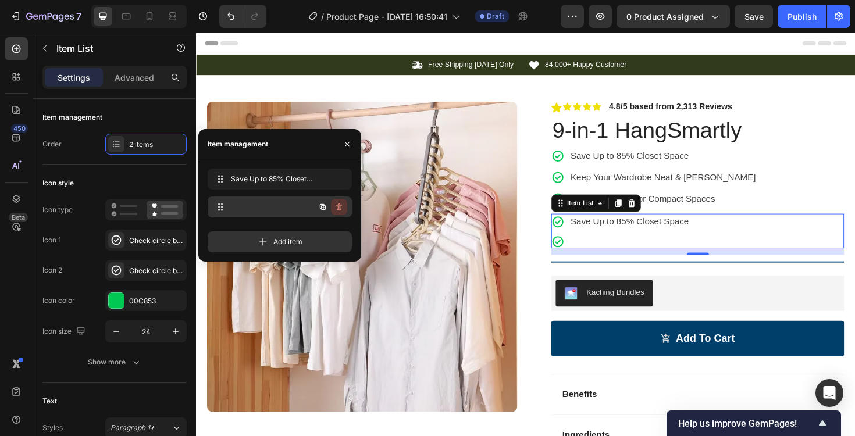
click at [339, 210] on icon "button" at bounding box center [339, 207] width 6 height 7
click at [337, 208] on div "Delete" at bounding box center [332, 207] width 22 height 10
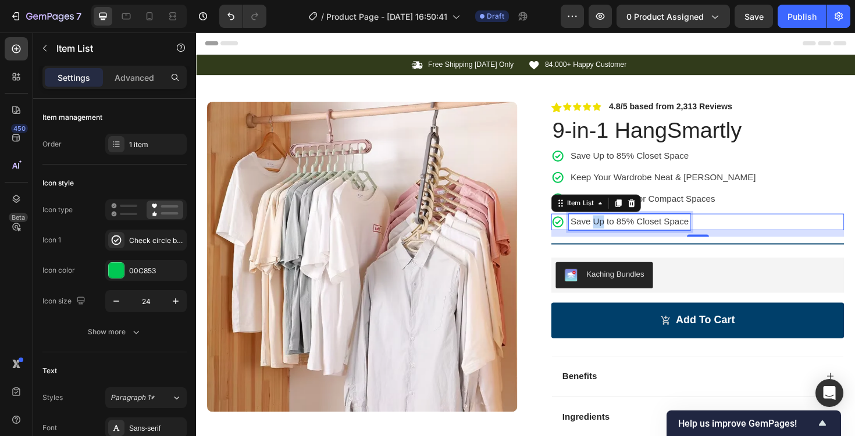
click at [615, 233] on span "Save Up to 85% Closet Space" at bounding box center [655, 233] width 125 height 10
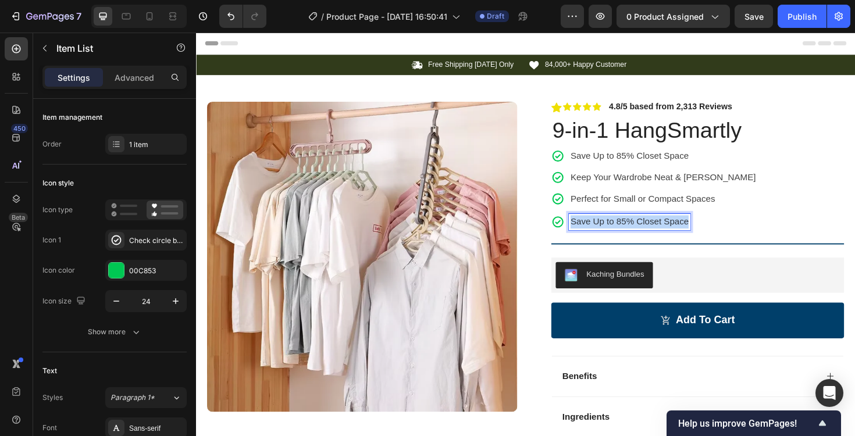
click at [615, 233] on span "Save Up to 85% Closet Space" at bounding box center [655, 233] width 125 height 10
click at [573, 235] on icon at bounding box center [580, 233] width 14 height 14
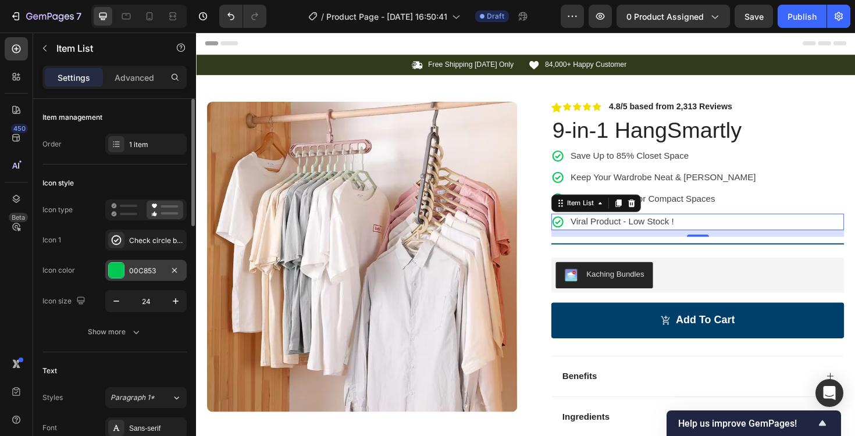
click at [119, 263] on div at bounding box center [116, 270] width 15 height 15
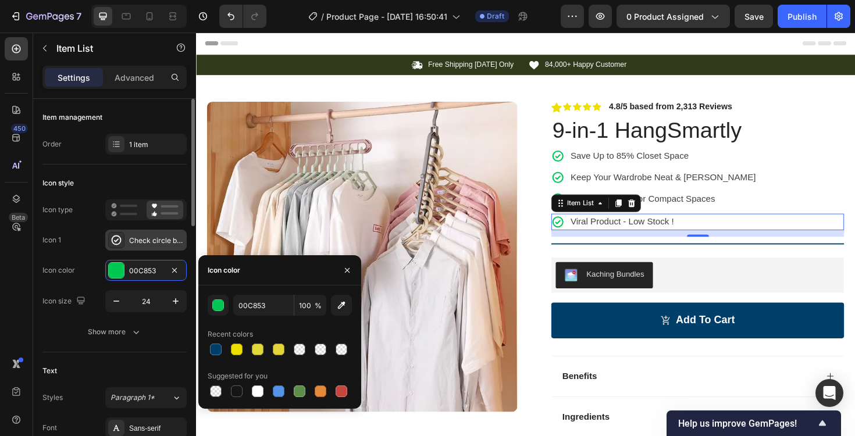
click at [145, 243] on div "Check circle bold" at bounding box center [156, 241] width 55 height 10
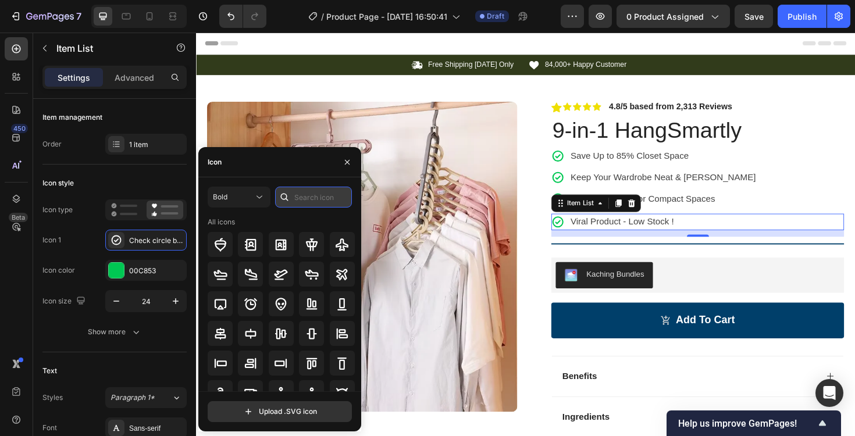
click at [304, 195] on input "text" at bounding box center [313, 197] width 77 height 21
type input "alert"
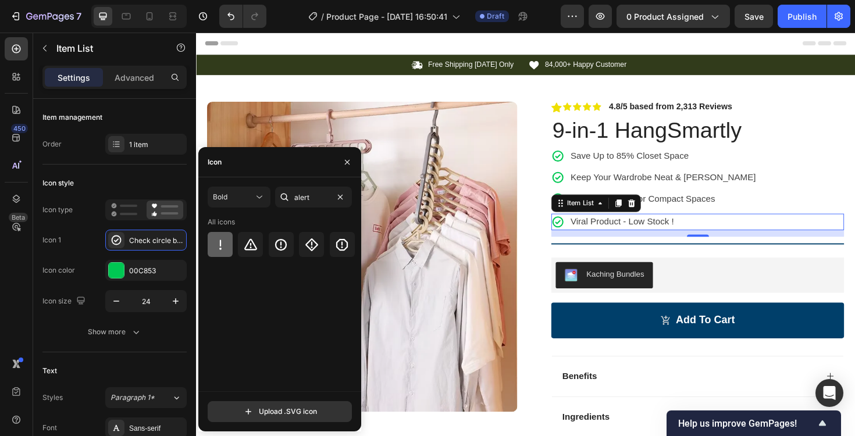
click at [218, 240] on icon at bounding box center [221, 245] width 14 height 14
click at [113, 272] on div at bounding box center [116, 270] width 15 height 15
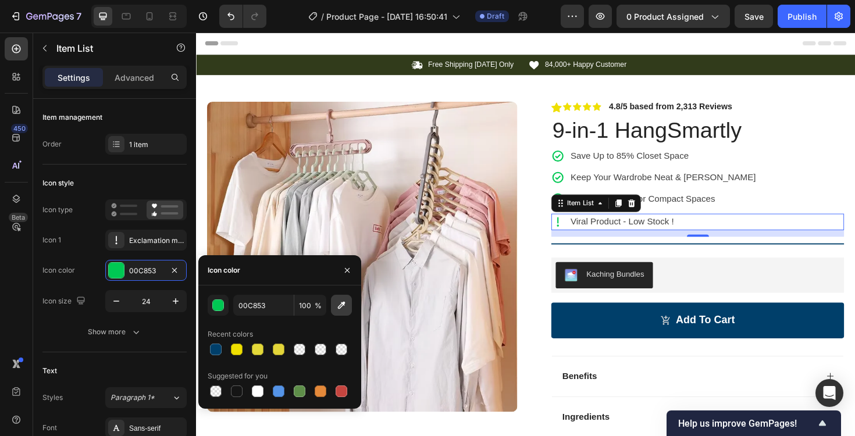
click at [339, 310] on icon "button" at bounding box center [342, 306] width 12 height 12
click at [285, 310] on input "212121" at bounding box center [263, 305] width 61 height 21
click at [221, 305] on div "button" at bounding box center [219, 306] width 12 height 12
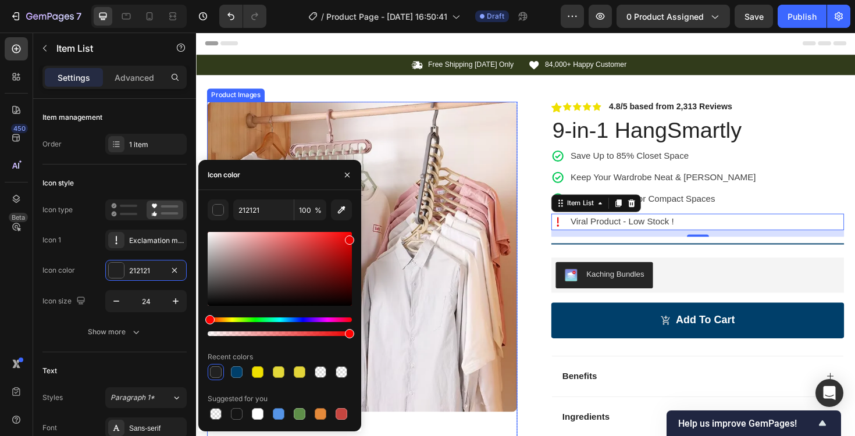
drag, startPoint x: 553, startPoint y: 270, endPoint x: 378, endPoint y: 237, distance: 177.7
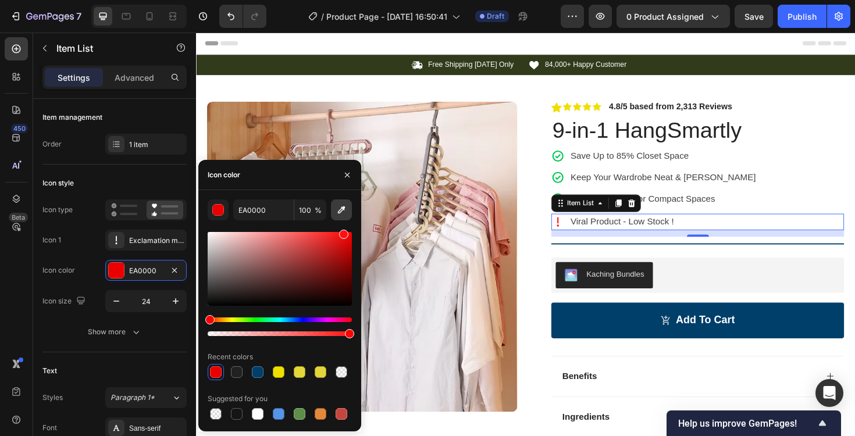
drag, startPoint x: 349, startPoint y: 238, endPoint x: 343, endPoint y: 216, distance: 22.7
click at [343, 216] on div "EA0000 100 % Recent colors Suggested for you" at bounding box center [280, 311] width 144 height 223
click at [360, 233] on div "FF1111 100 % Recent colors Suggested for you" at bounding box center [279, 311] width 163 height 223
drag, startPoint x: 348, startPoint y: 237, endPoint x: 351, endPoint y: 227, distance: 10.3
click at [353, 228] on div "F90000 100 % Recent colors Suggested for you" at bounding box center [279, 311] width 163 height 223
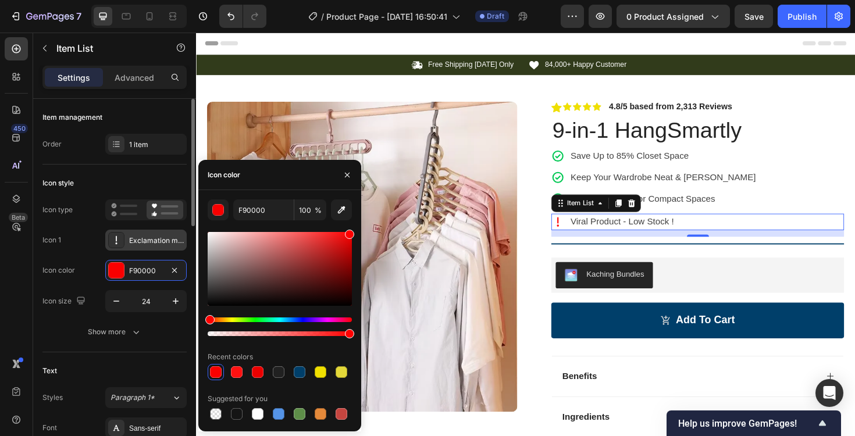
type input "FF0000"
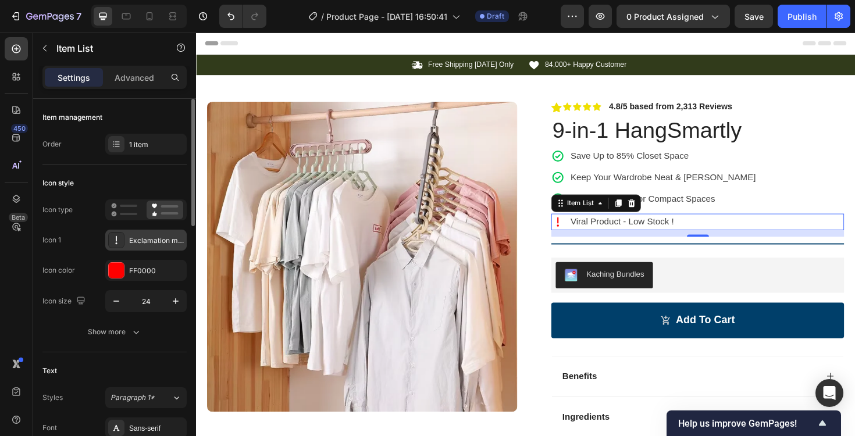
click at [157, 242] on div "Exclamation mark bold" at bounding box center [156, 241] width 55 height 10
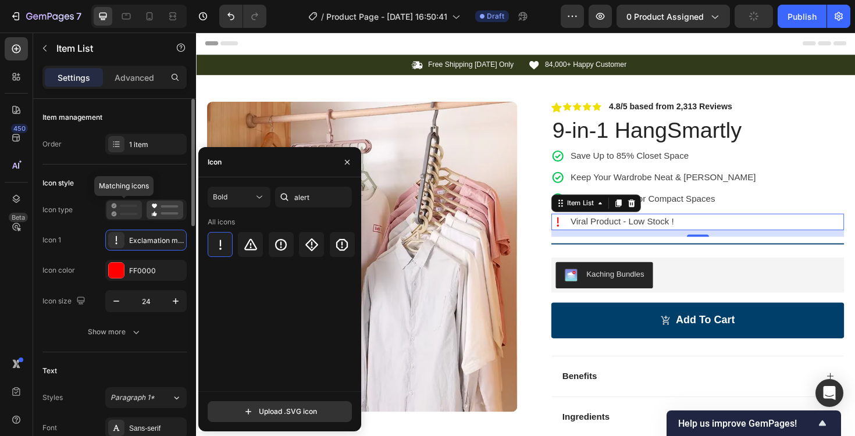
click at [138, 209] on div at bounding box center [123, 210] width 35 height 19
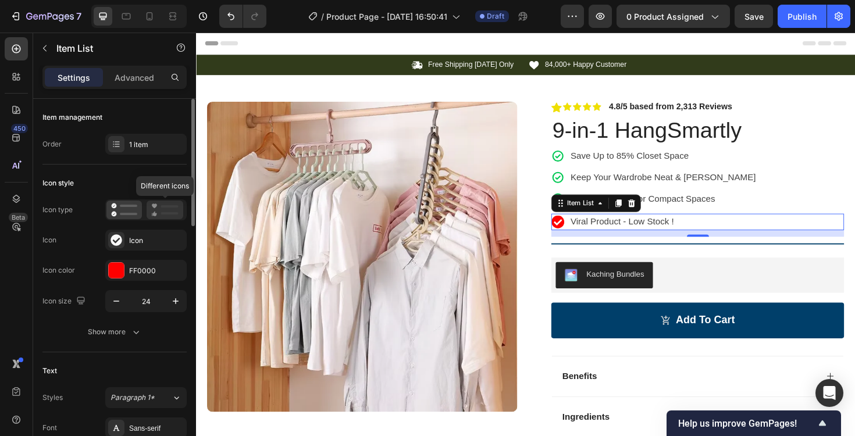
click at [161, 211] on icon at bounding box center [164, 210] width 27 height 14
click at [116, 211] on icon at bounding box center [124, 210] width 26 height 14
click at [163, 205] on rect at bounding box center [169, 206] width 17 height 2
click at [134, 205] on rect at bounding box center [128, 206] width 17 height 2
click at [157, 212] on icon at bounding box center [164, 210] width 27 height 14
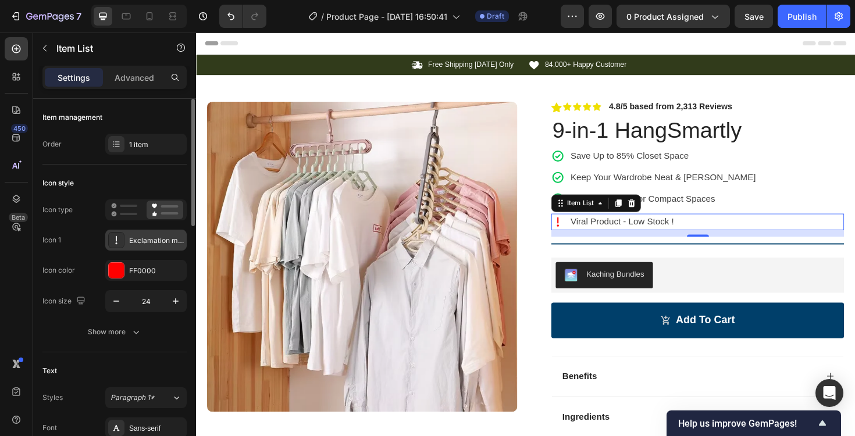
click at [147, 232] on div "Exclamation mark bold" at bounding box center [145, 240] width 81 height 21
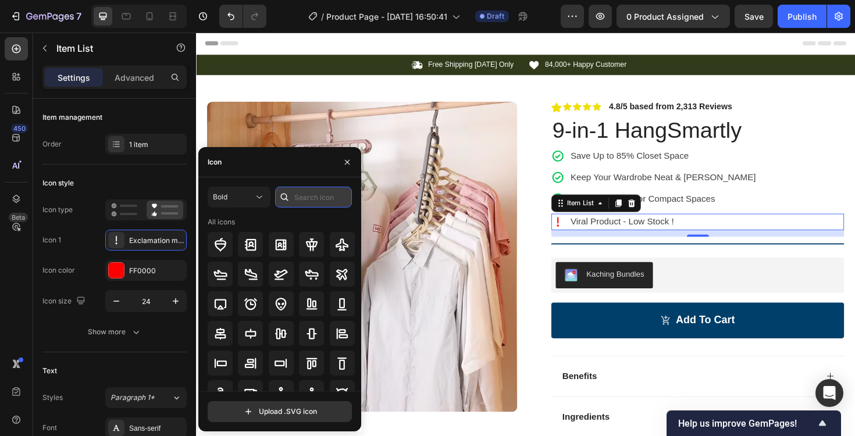
click at [316, 197] on input "text" at bounding box center [313, 197] width 77 height 21
type input "alert"
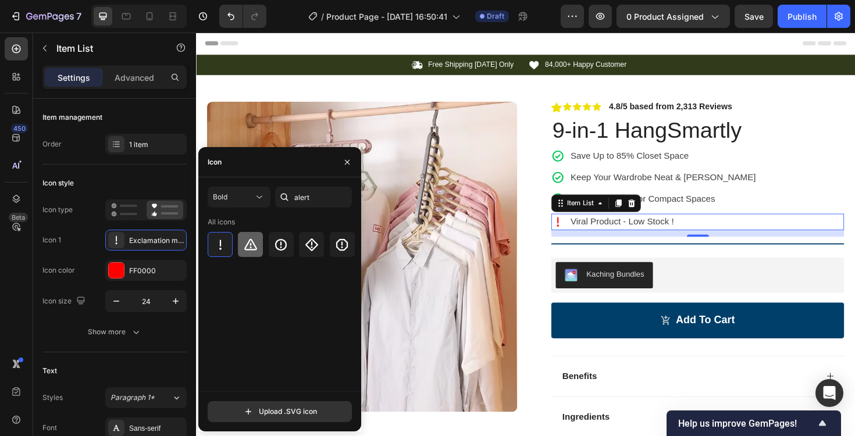
click at [247, 248] on icon at bounding box center [251, 245] width 14 height 14
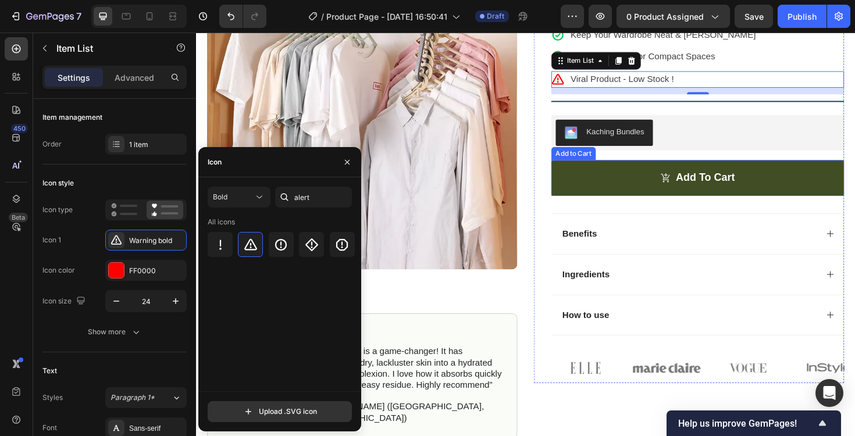
scroll to position [170, 0]
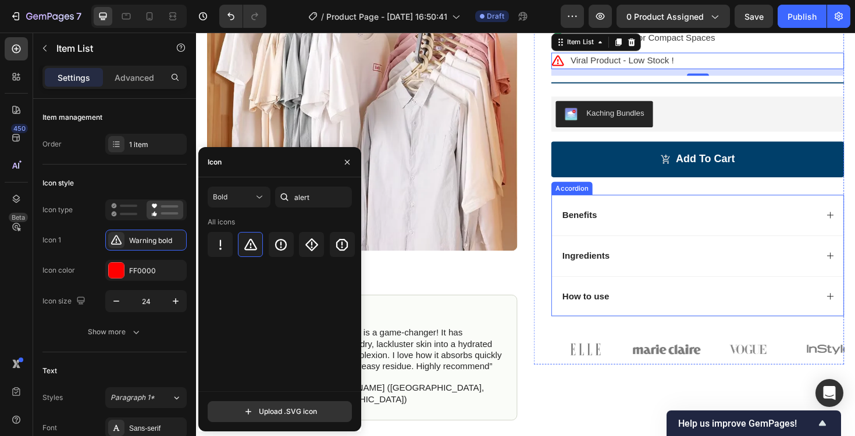
click at [642, 219] on div "Benefits" at bounding box center [718, 227] width 272 height 16
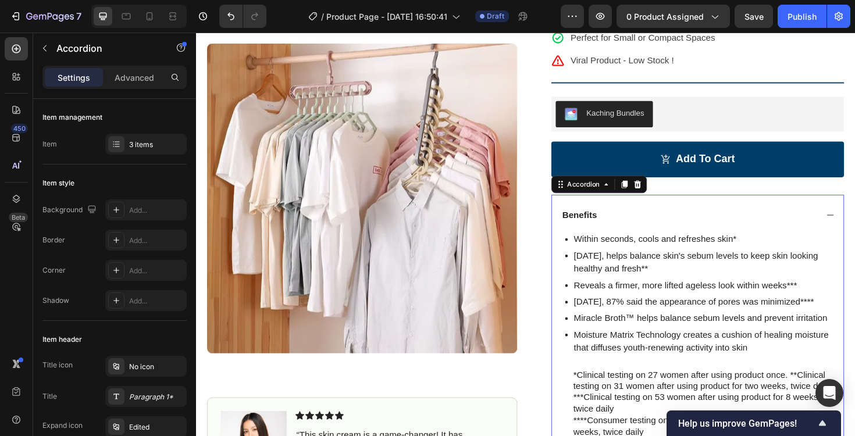
drag, startPoint x: 593, startPoint y: 216, endPoint x: 552, endPoint y: 208, distance: 42.1
click at [593, 216] on div "Benefits" at bounding box center [727, 226] width 309 height 43
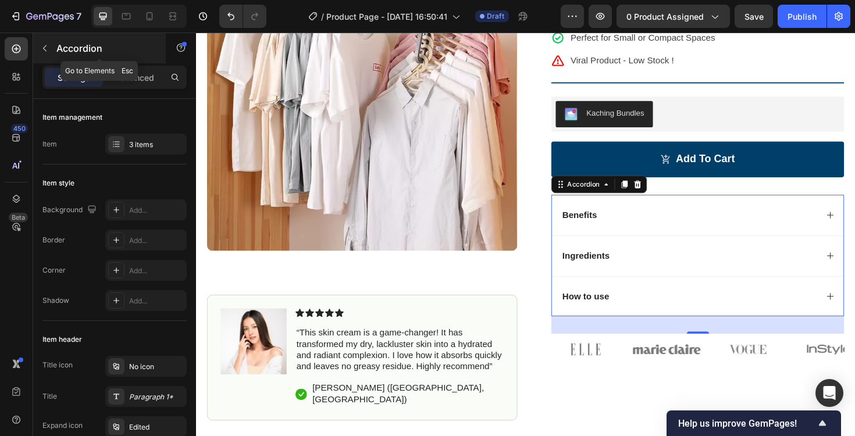
click at [48, 44] on icon "button" at bounding box center [44, 48] width 9 height 9
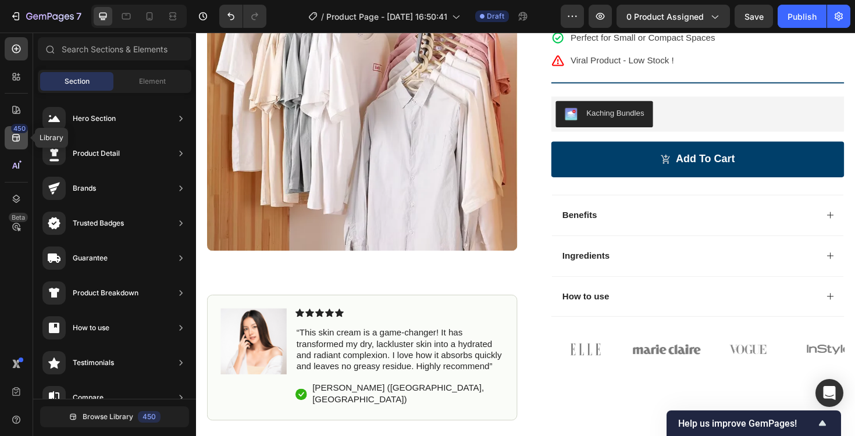
click at [19, 129] on div "450" at bounding box center [19, 128] width 17 height 9
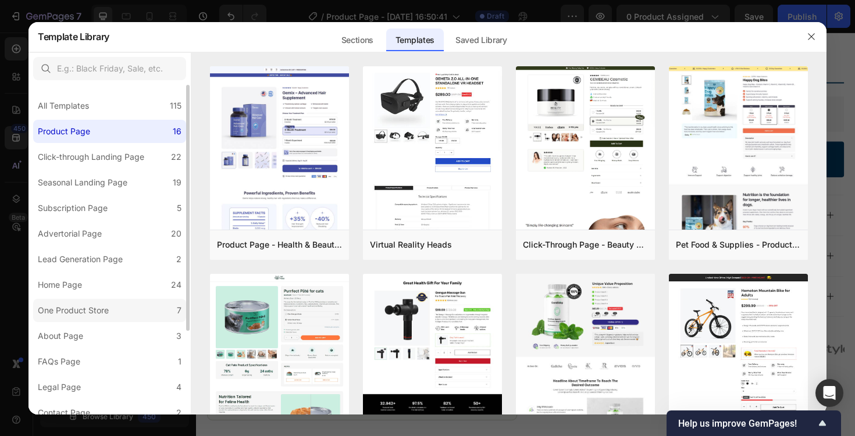
click at [106, 301] on label "One Product Store 7" at bounding box center [109, 310] width 153 height 23
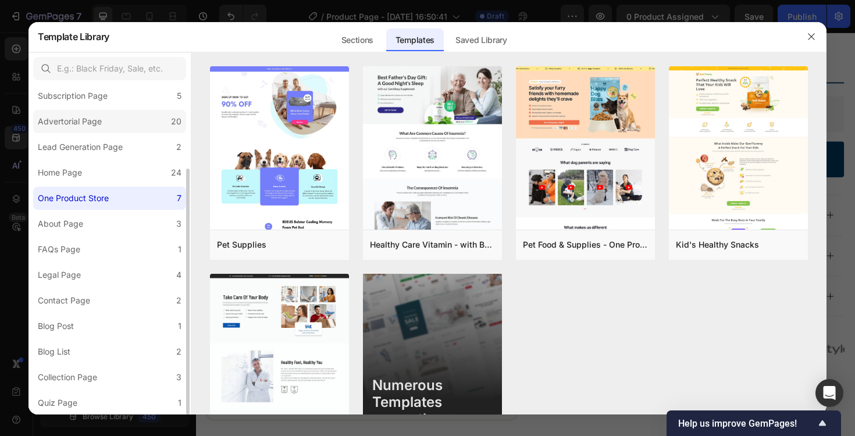
scroll to position [0, 0]
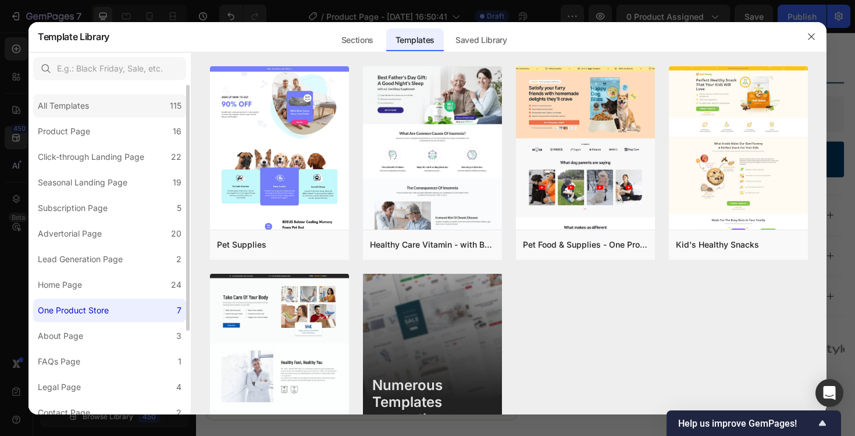
click at [100, 101] on div "All Templates 115" at bounding box center [109, 105] width 153 height 23
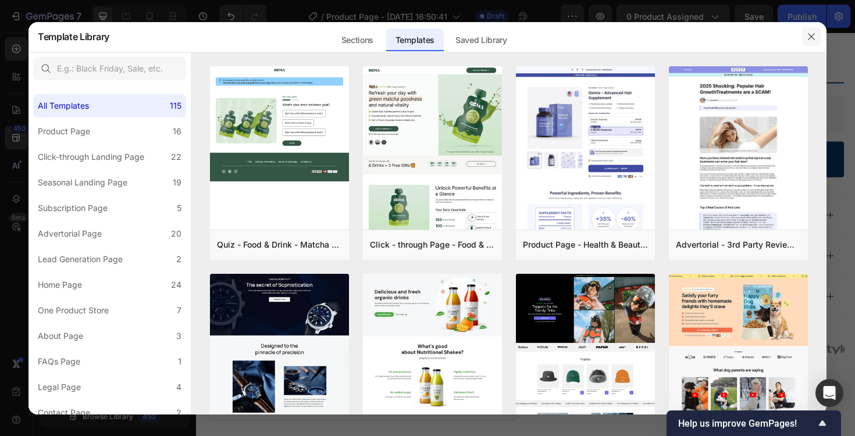
click at [812, 36] on icon "button" at bounding box center [811, 36] width 9 height 9
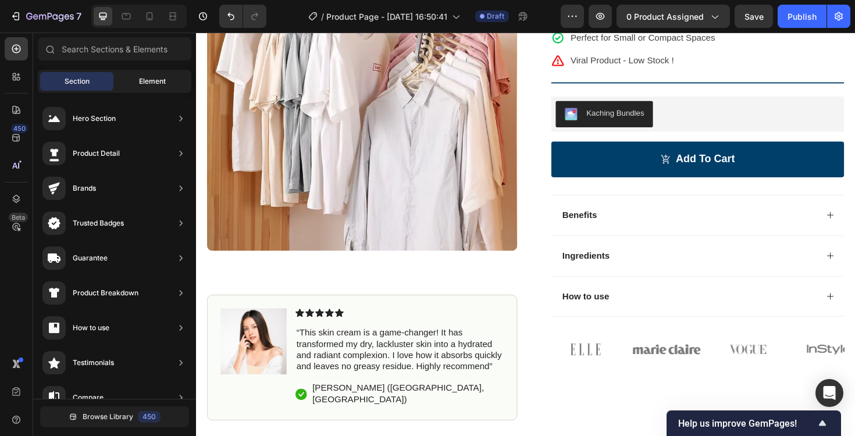
click at [158, 90] on div "Element" at bounding box center [152, 81] width 73 height 19
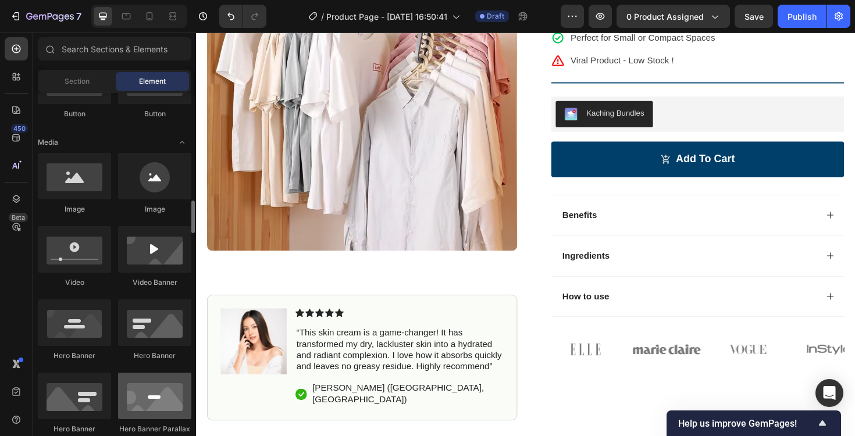
scroll to position [258, 0]
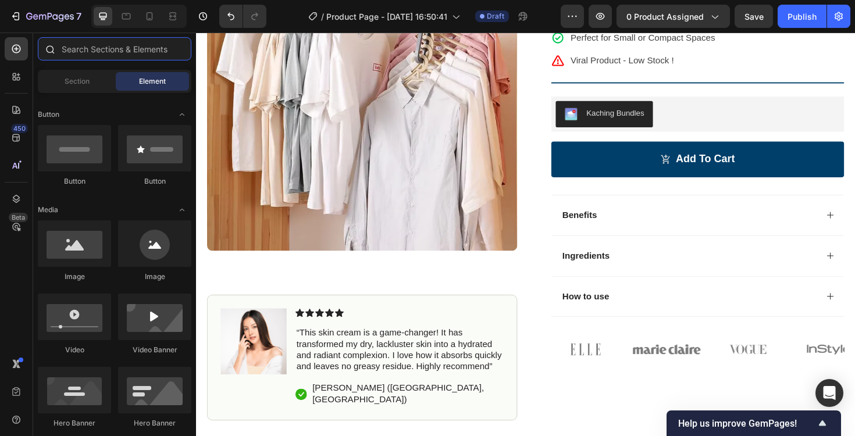
click at [129, 52] on input "text" at bounding box center [115, 48] width 154 height 23
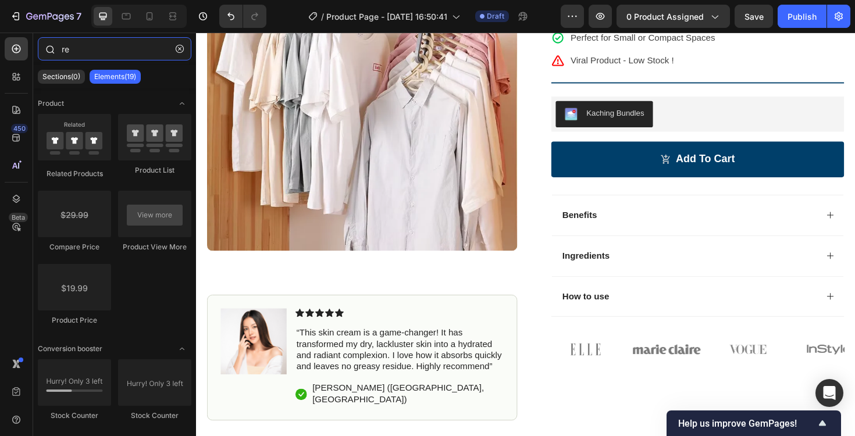
type input "r"
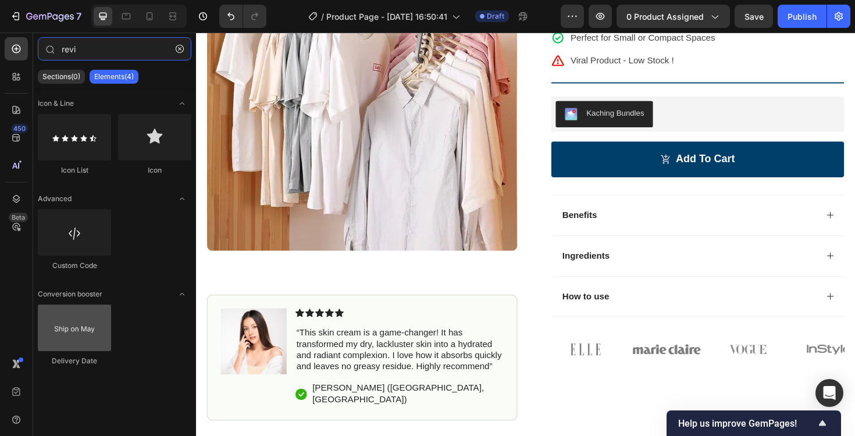
type input "revi"
click at [99, 336] on div at bounding box center [74, 328] width 73 height 47
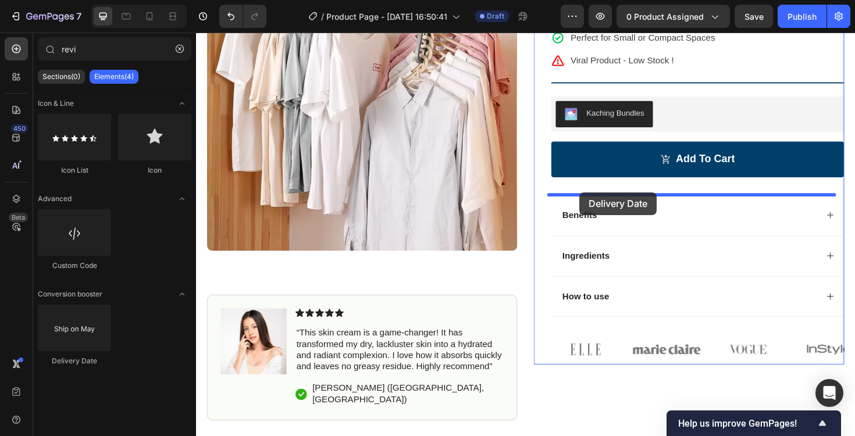
drag, startPoint x: 272, startPoint y: 361, endPoint x: 602, endPoint y: 202, distance: 366.2
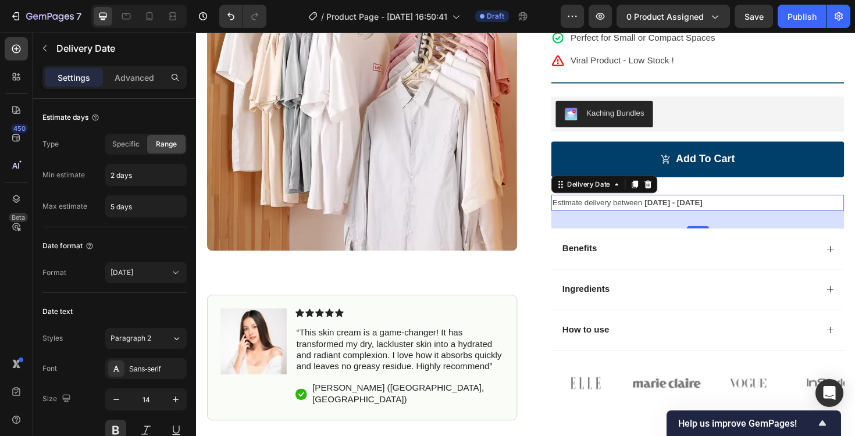
click at [695, 214] on span "Sep 30 - Oct 03" at bounding box center [701, 212] width 61 height 9
click at [116, 175] on input "2 days" at bounding box center [146, 175] width 80 height 21
type input "5 days"
click at [115, 206] on input "5 days" at bounding box center [146, 206] width 80 height 21
type input "10 days"
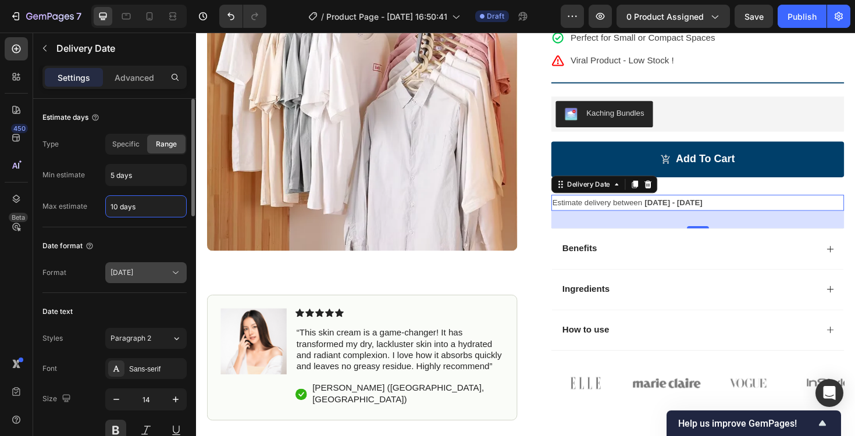
click at [153, 274] on div "Sep 26" at bounding box center [140, 273] width 59 height 10
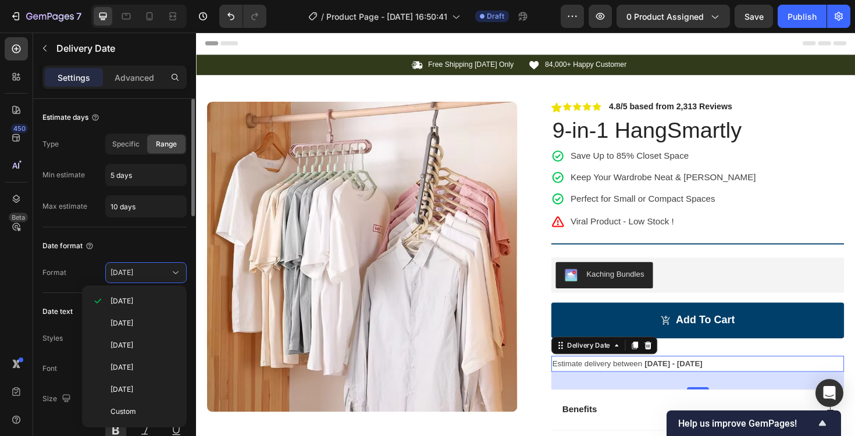
scroll to position [170, 0]
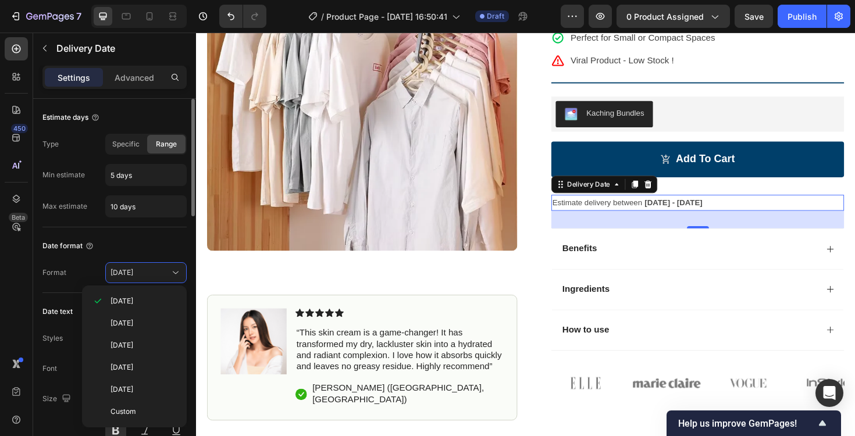
click at [147, 249] on div "Date format" at bounding box center [114, 246] width 144 height 19
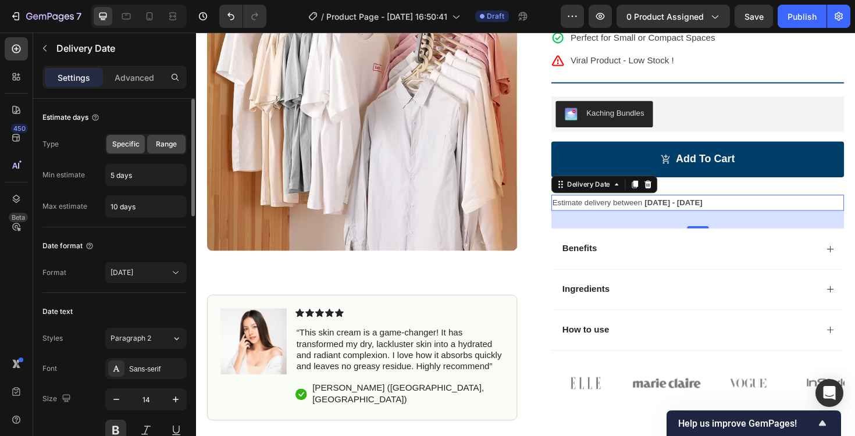
drag, startPoint x: 122, startPoint y: 147, endPoint x: 143, endPoint y: 148, distance: 21.0
click at [124, 147] on span "Specific" at bounding box center [125, 144] width 27 height 10
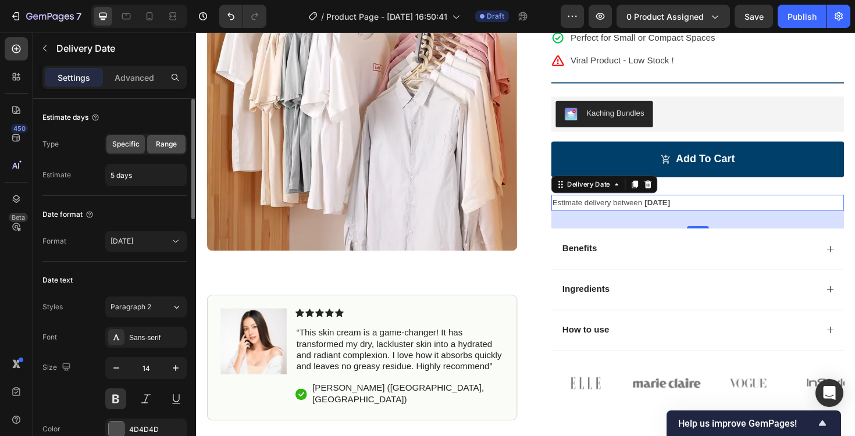
click at [159, 147] on span "Range" at bounding box center [166, 144] width 21 height 10
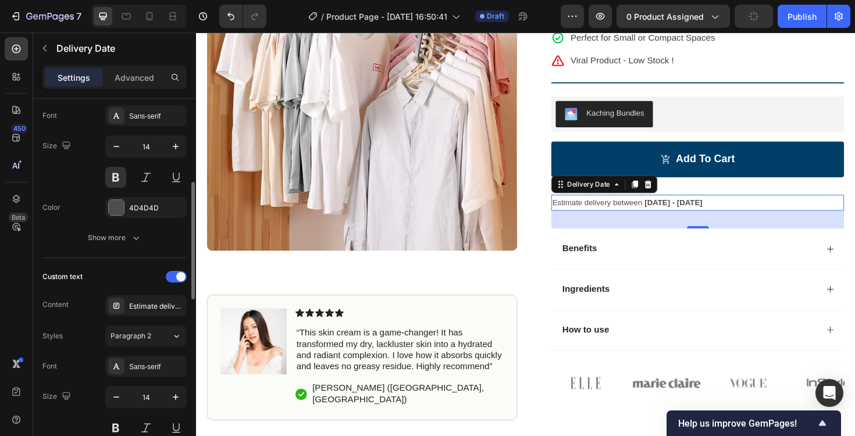
scroll to position [255, 0]
click at [177, 272] on span at bounding box center [180, 274] width 9 height 9
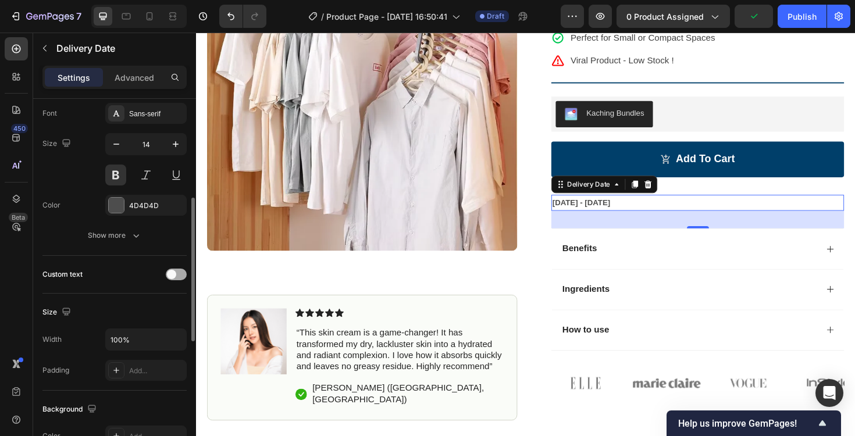
click at [177, 272] on div at bounding box center [176, 275] width 21 height 12
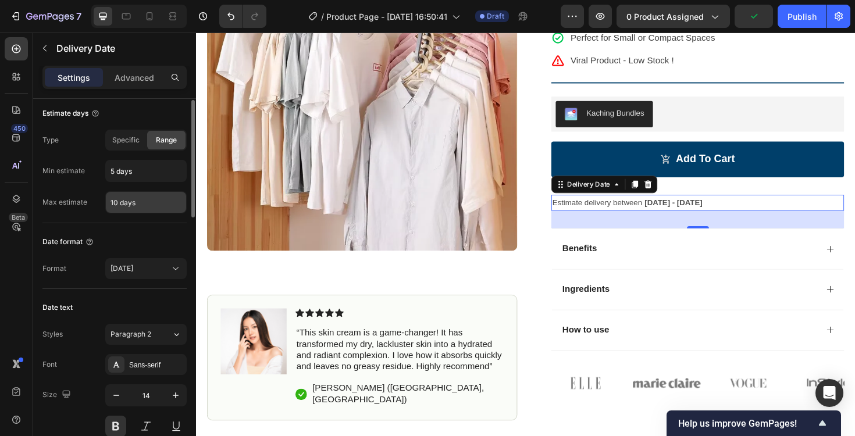
scroll to position [0, 0]
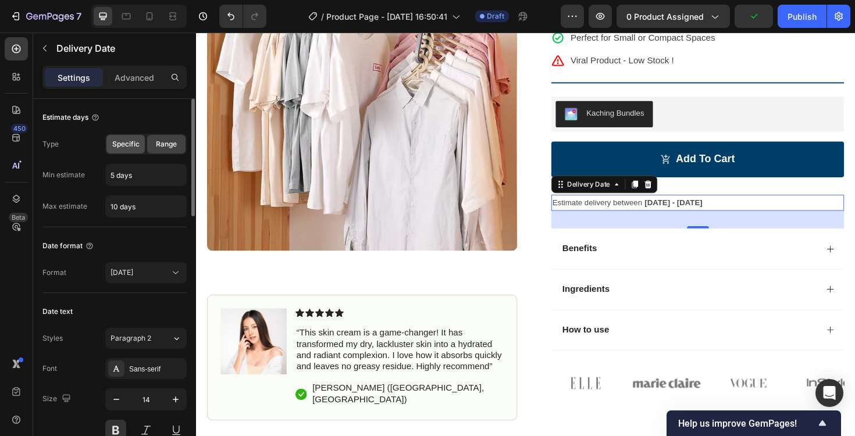
click at [118, 144] on span "Specific" at bounding box center [125, 144] width 27 height 10
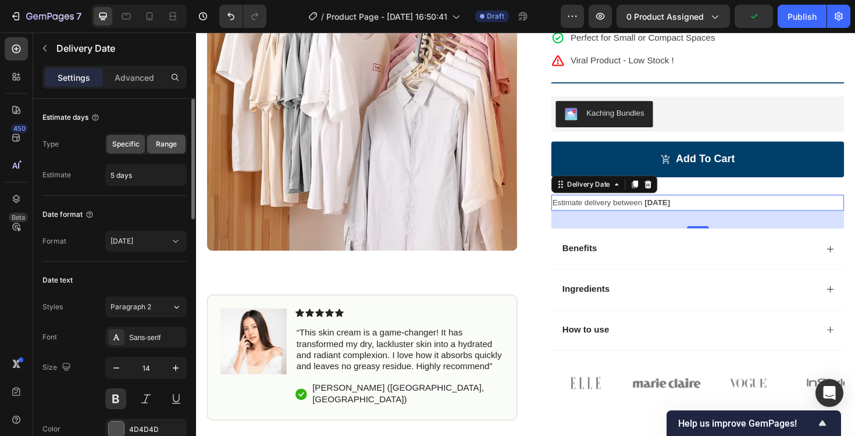
click at [166, 144] on span "Range" at bounding box center [166, 144] width 21 height 10
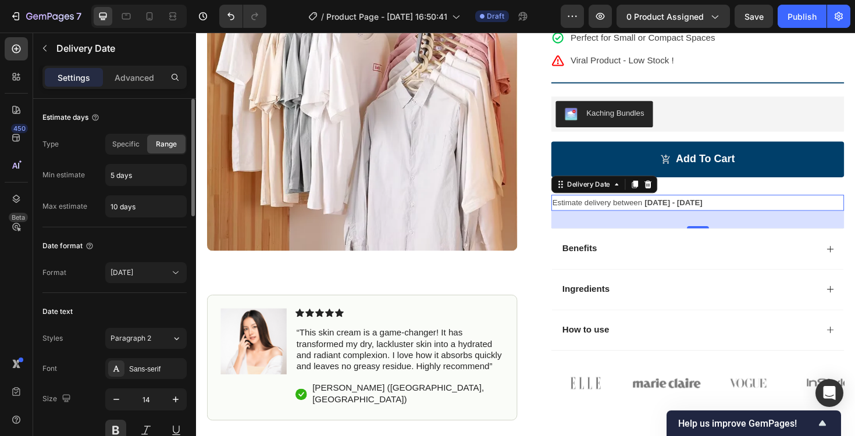
click at [130, 69] on div "Advanced" at bounding box center [134, 77] width 58 height 19
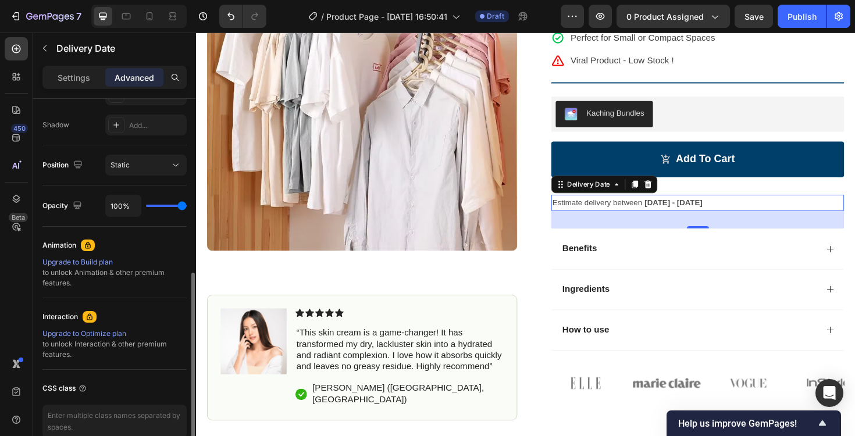
scroll to position [437, 0]
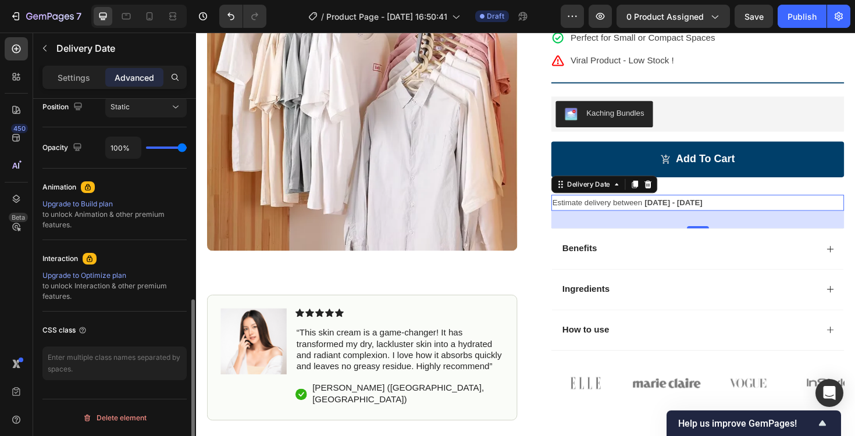
click at [101, 278] on div "Upgrade to Optimize plan" at bounding box center [114, 276] width 144 height 10
click at [736, 209] on div "Estimate delivery between Oct 03 - Oct 08" at bounding box center [728, 213] width 310 height 17
click at [671, 193] on icon at bounding box center [675, 194] width 8 height 8
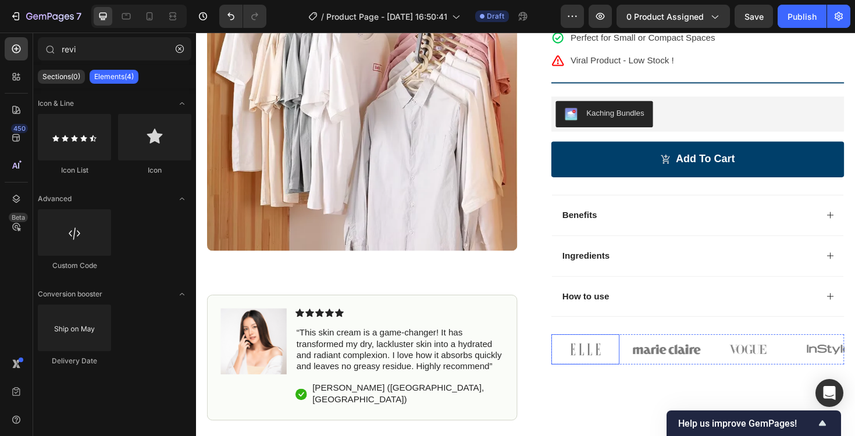
click at [638, 365] on img at bounding box center [609, 369] width 72 height 32
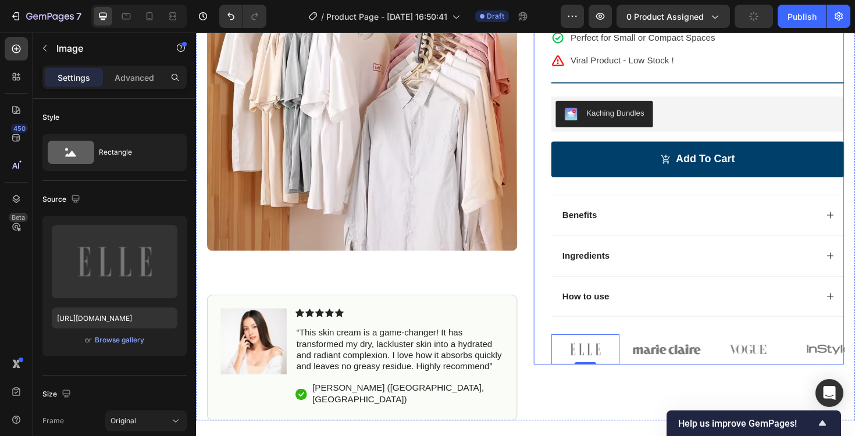
click at [830, 344] on div "Icon Icon Icon Icon Icon Icon List 4.8/5 based from 2,313 Reviews Text Block Ro…" at bounding box center [728, 159] width 310 height 449
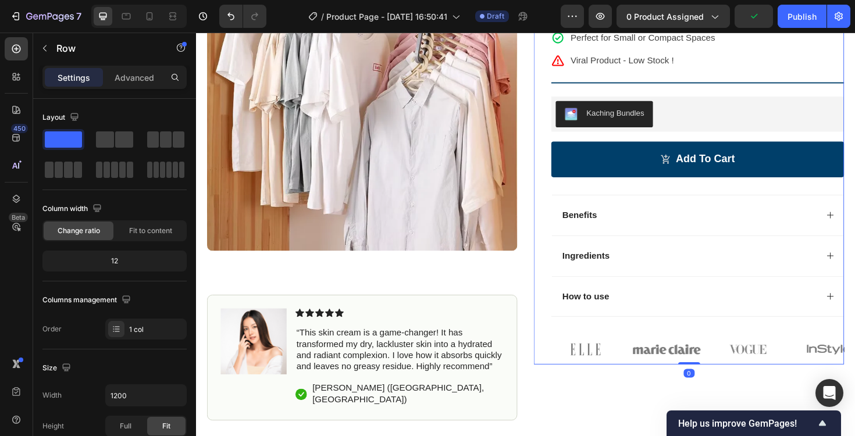
click at [753, 350] on div "Icon Icon Icon Icon Icon Icon List 4.8/5 based from 2,313 Reviews Text Block Ro…" at bounding box center [728, 159] width 310 height 449
click at [726, 358] on img at bounding box center [695, 369] width 72 height 32
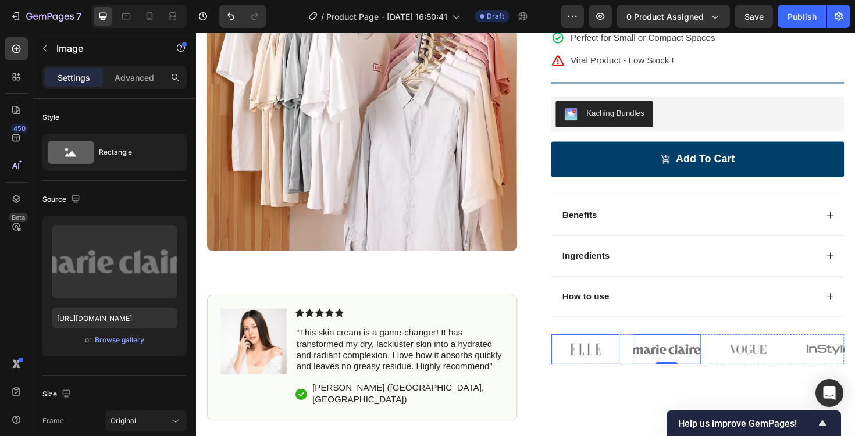
click at [598, 363] on img at bounding box center [609, 369] width 72 height 32
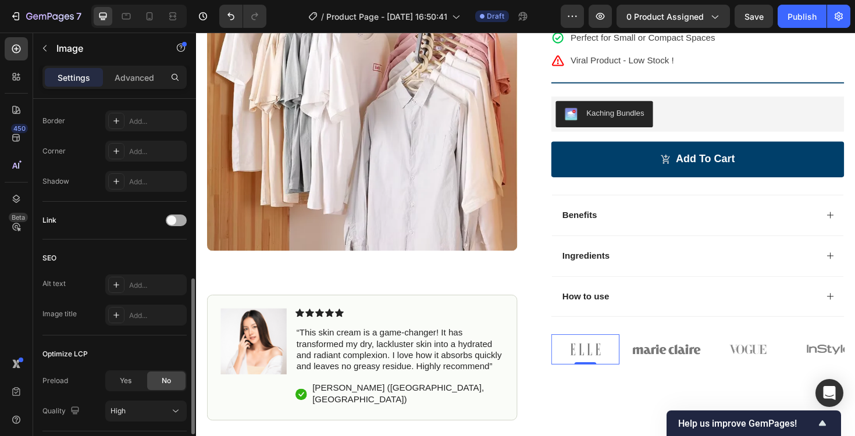
click at [176, 216] on div at bounding box center [176, 221] width 21 height 12
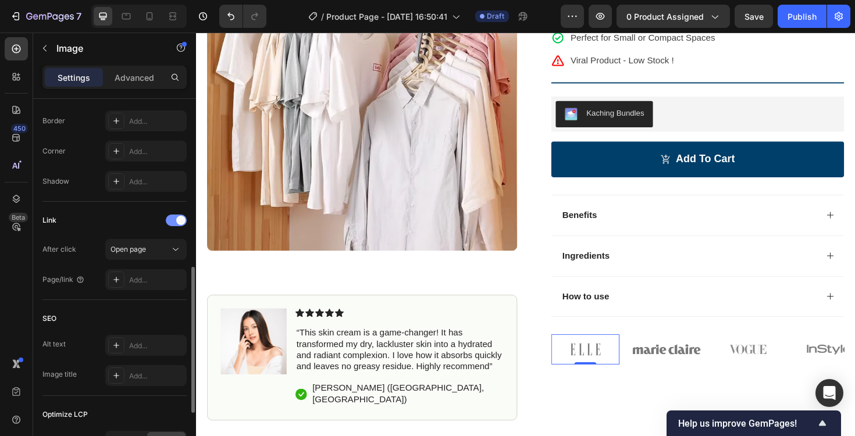
click at [176, 217] on div at bounding box center [176, 221] width 21 height 12
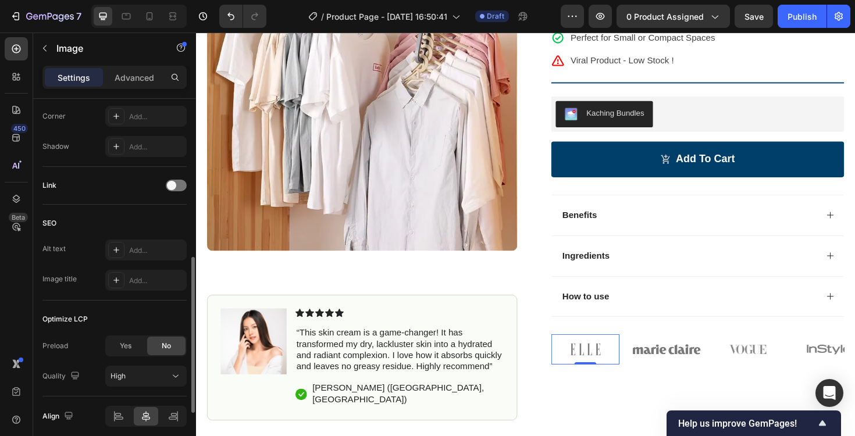
scroll to position [508, 0]
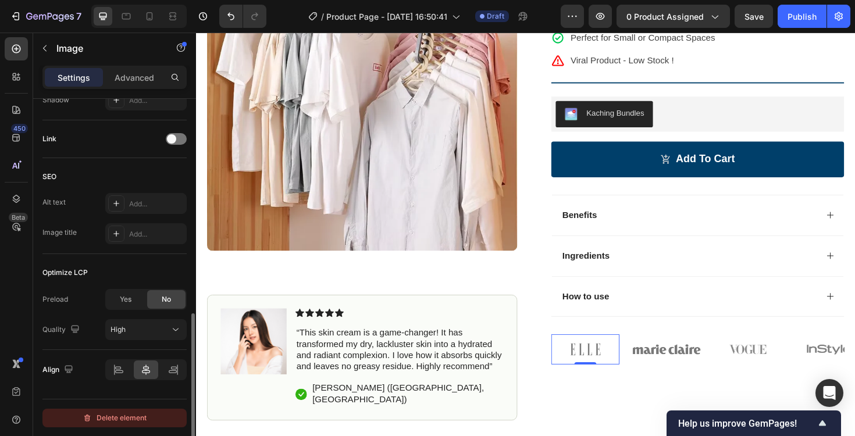
click at [125, 415] on div "Delete element" at bounding box center [115, 418] width 64 height 14
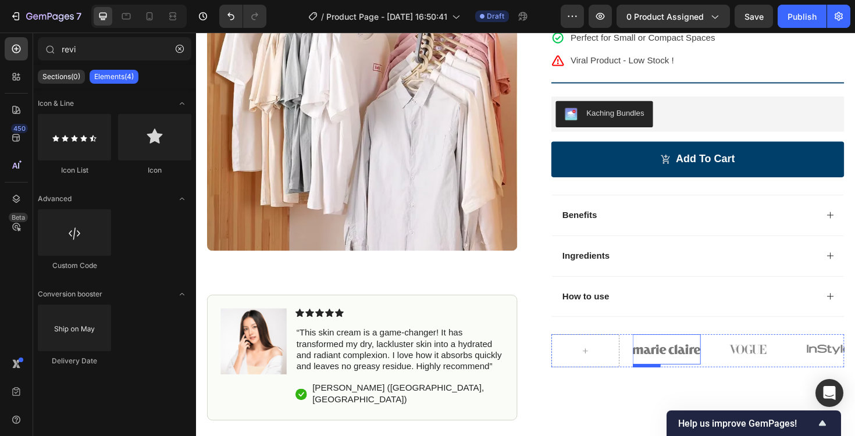
click at [691, 370] on img at bounding box center [695, 369] width 72 height 32
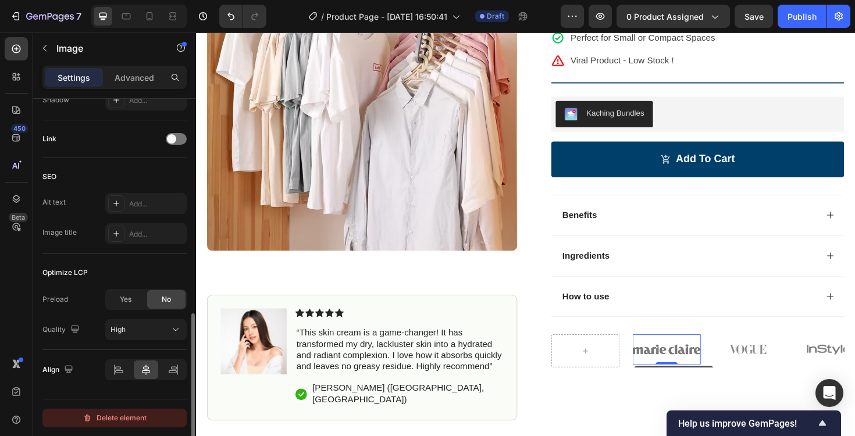
click at [130, 416] on div "Delete element" at bounding box center [115, 418] width 64 height 14
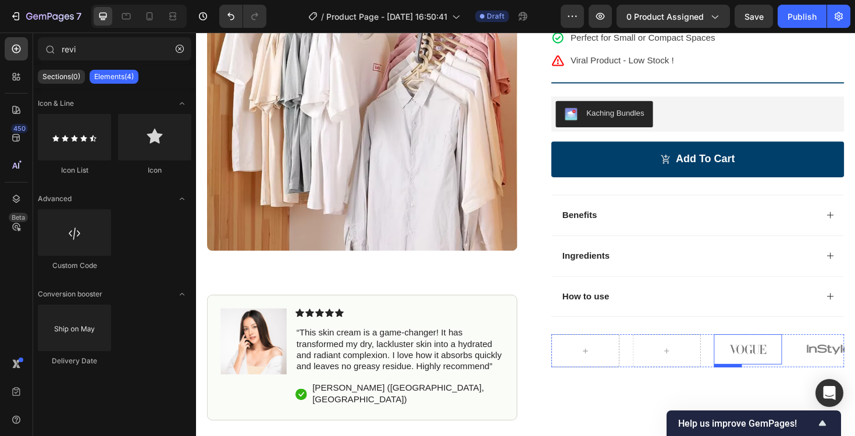
click at [769, 374] on img at bounding box center [781, 369] width 72 height 32
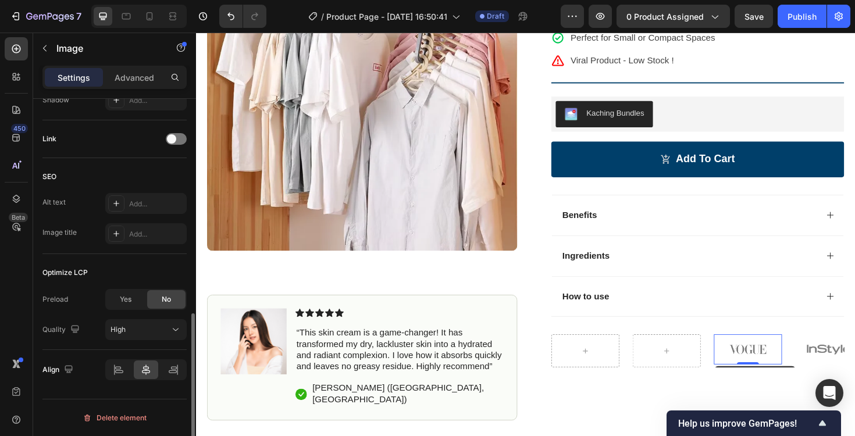
drag, startPoint x: 122, startPoint y: 418, endPoint x: 147, endPoint y: 417, distance: 25.0
click at [122, 417] on div "Delete element" at bounding box center [115, 418] width 64 height 14
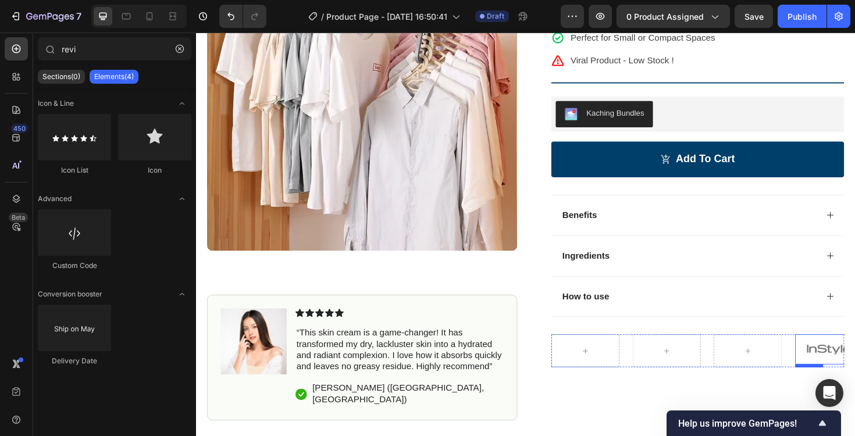
click at [847, 367] on img at bounding box center [867, 369] width 72 height 32
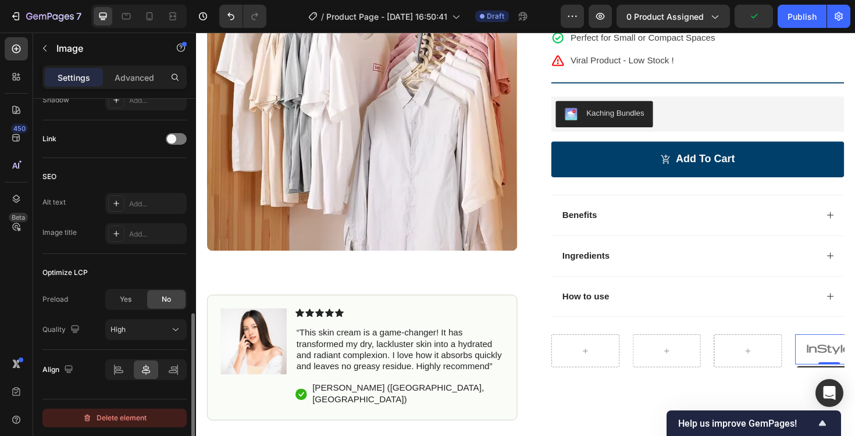
click at [133, 415] on div "Delete element" at bounding box center [115, 418] width 64 height 14
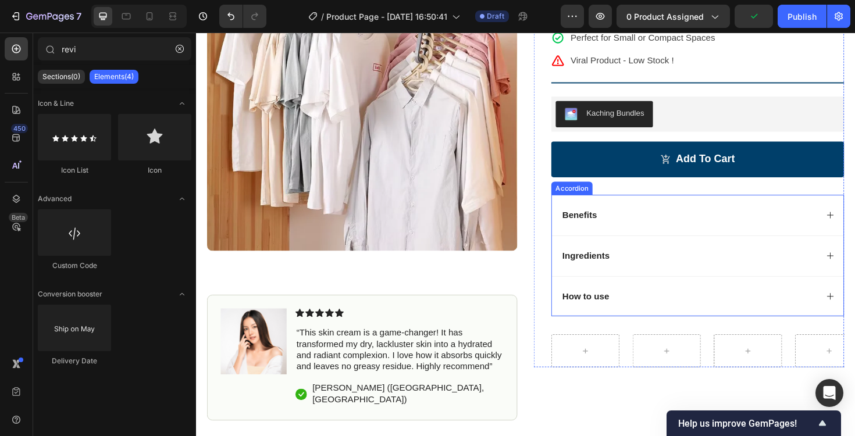
click at [699, 225] on div "Benefits" at bounding box center [718, 227] width 272 height 16
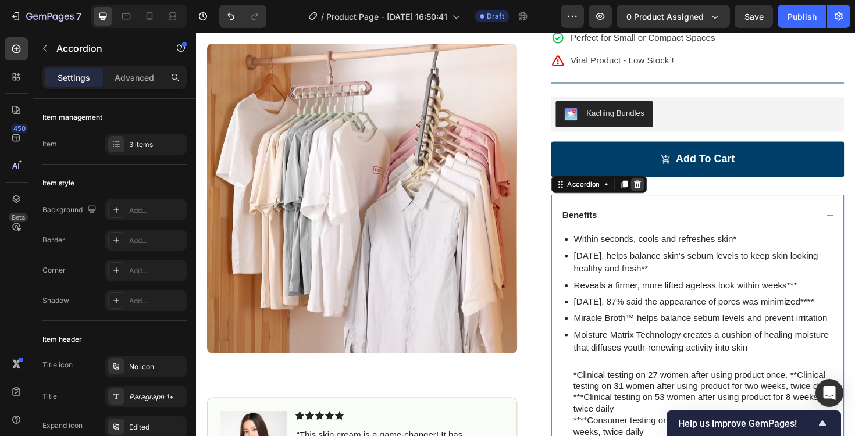
click at [659, 194] on icon at bounding box center [663, 193] width 9 height 9
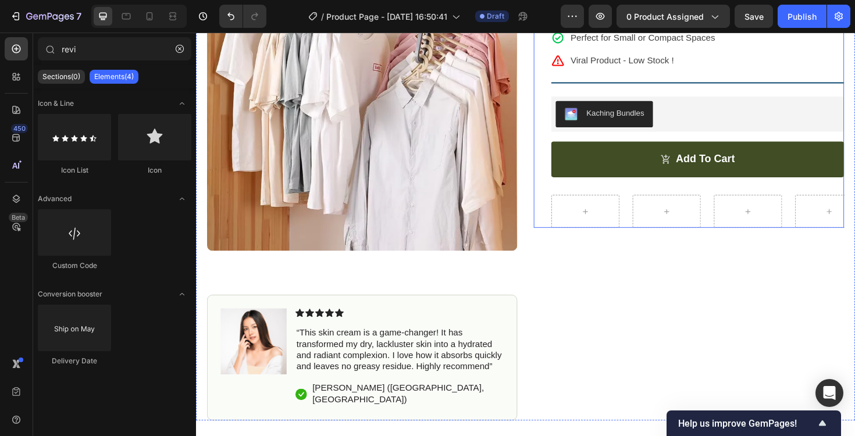
scroll to position [89, 0]
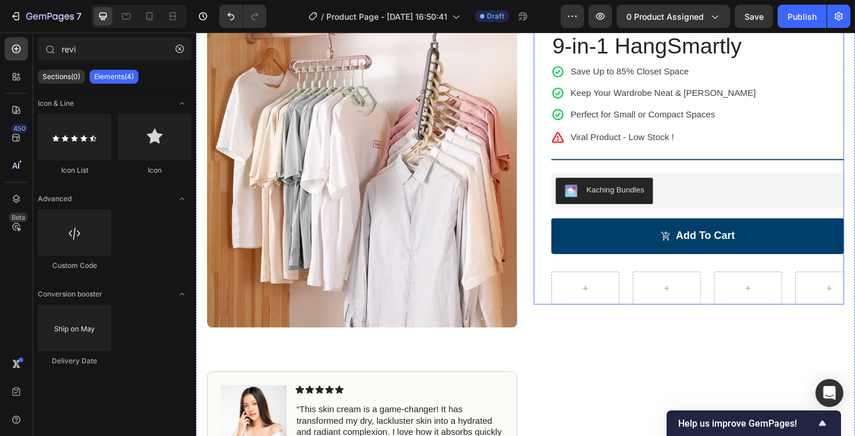
click at [563, 300] on div "Icon Icon Icon Icon Icon Icon List 4.8/5 based from 2,313 Reviews Text Block Ro…" at bounding box center [718, 169] width 329 height 304
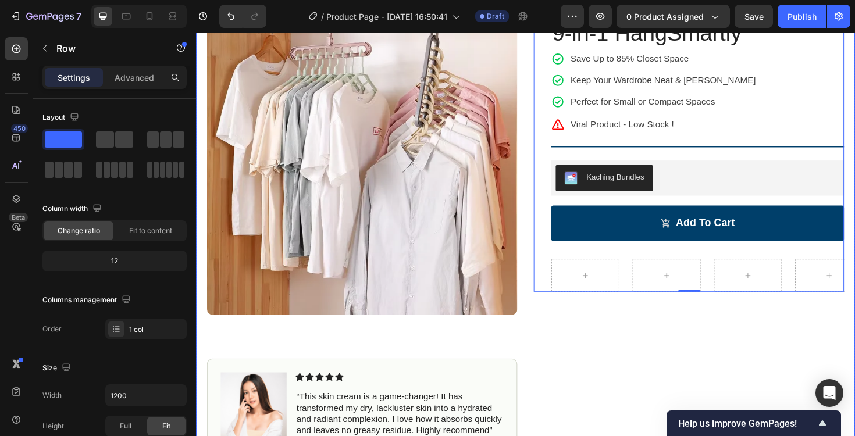
scroll to position [328, 0]
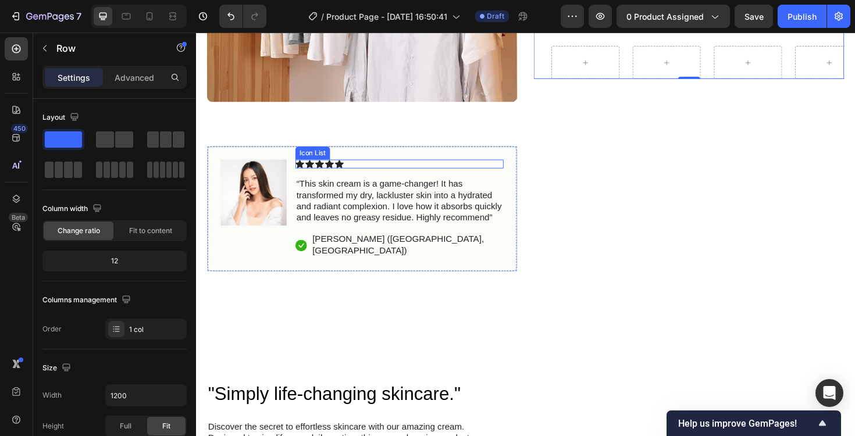
click at [421, 172] on div "Icon Icon Icon Icon Icon" at bounding box center [411, 172] width 221 height 9
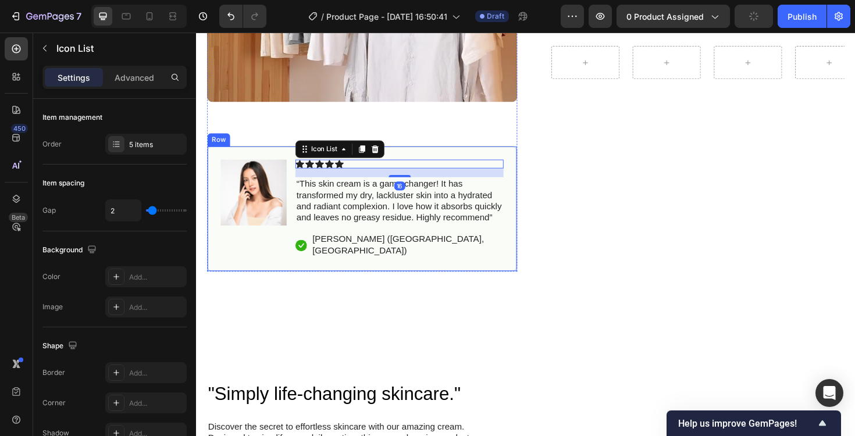
click at [526, 182] on div "Image Icon Icon Icon Icon Icon Icon List 16 “This skin cream is a game-changer!…" at bounding box center [372, 219] width 329 height 133
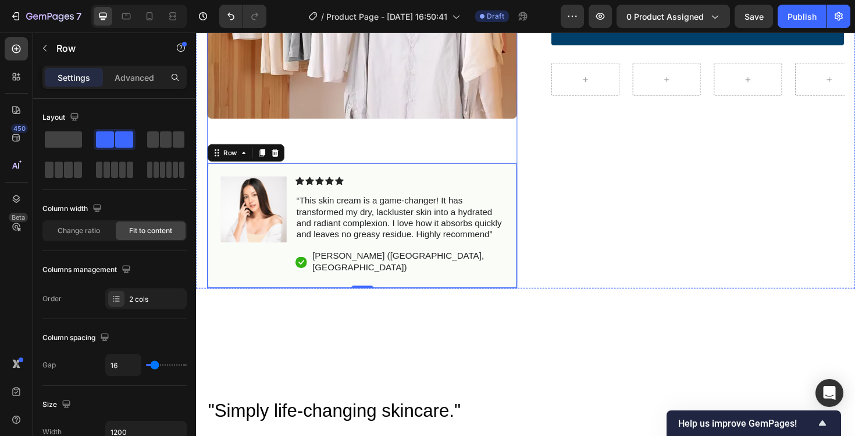
scroll to position [299, 0]
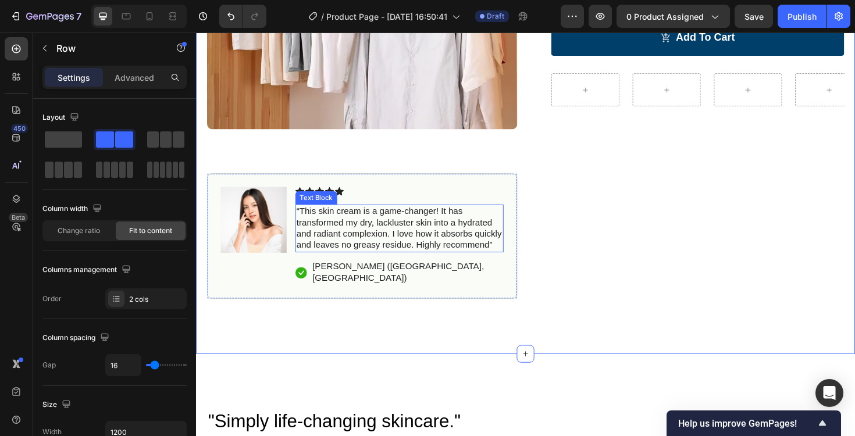
click at [438, 261] on p "“This skin cream is a game-changer! It has transformed my dry, lackluster skin …" at bounding box center [412, 240] width 218 height 48
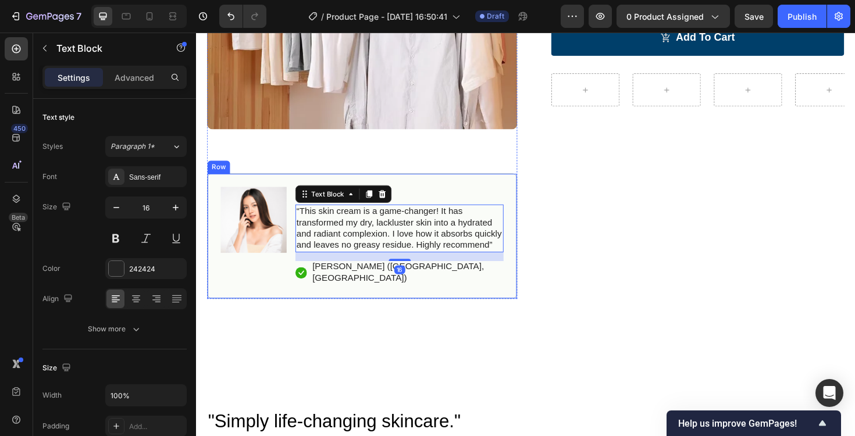
click at [520, 297] on div "Image Icon Icon Icon Icon Icon Icon List “This skin cream is a game-changer! It…" at bounding box center [372, 248] width 329 height 133
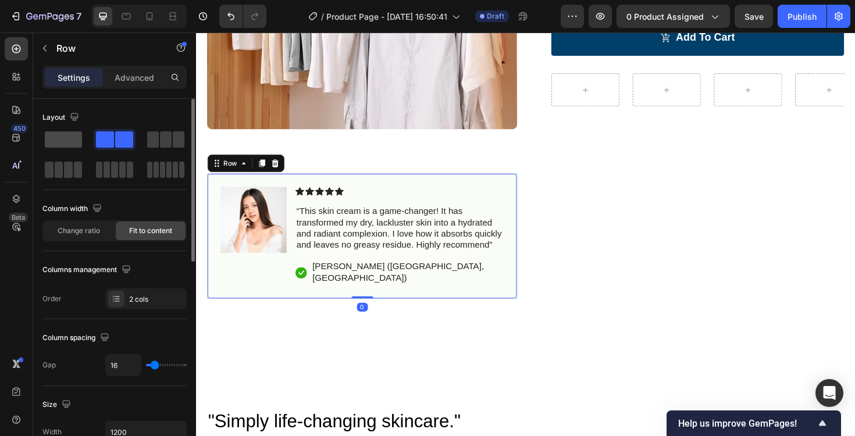
click at [73, 136] on span at bounding box center [63, 140] width 37 height 16
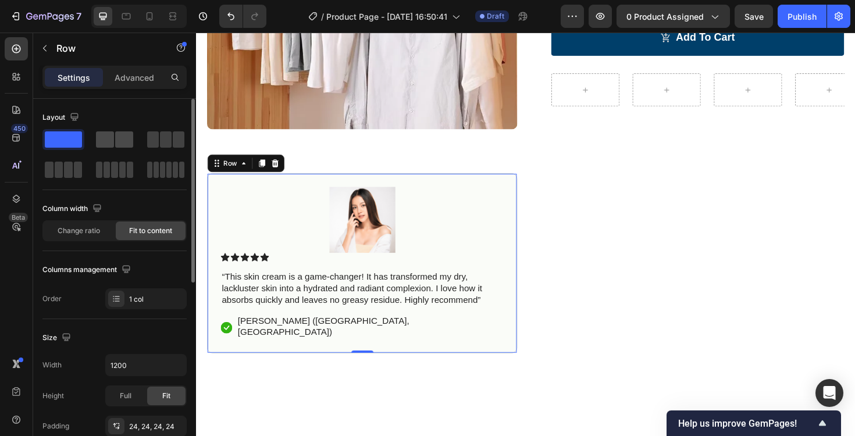
click at [113, 139] on span at bounding box center [105, 140] width 18 height 16
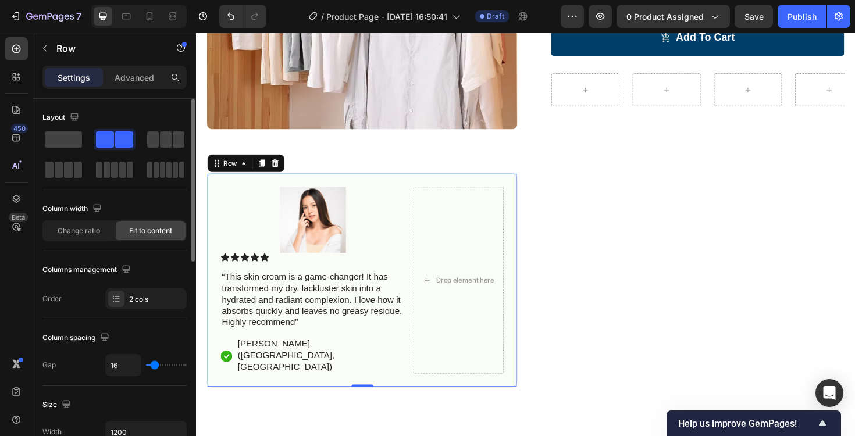
click at [117, 140] on span at bounding box center [124, 140] width 18 height 16
click at [113, 140] on span at bounding box center [105, 140] width 18 height 16
click at [74, 137] on span at bounding box center [63, 140] width 37 height 16
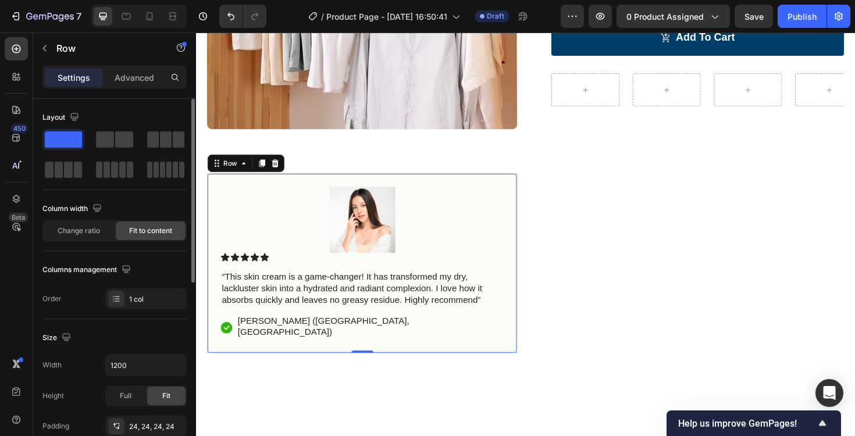
click at [73, 139] on span at bounding box center [63, 140] width 37 height 16
click at [161, 168] on span at bounding box center [162, 170] width 5 height 16
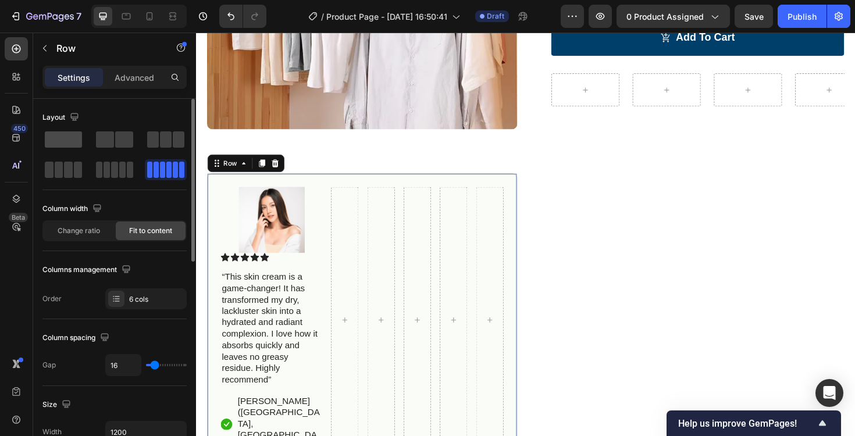
click at [62, 146] on span at bounding box center [63, 140] width 37 height 16
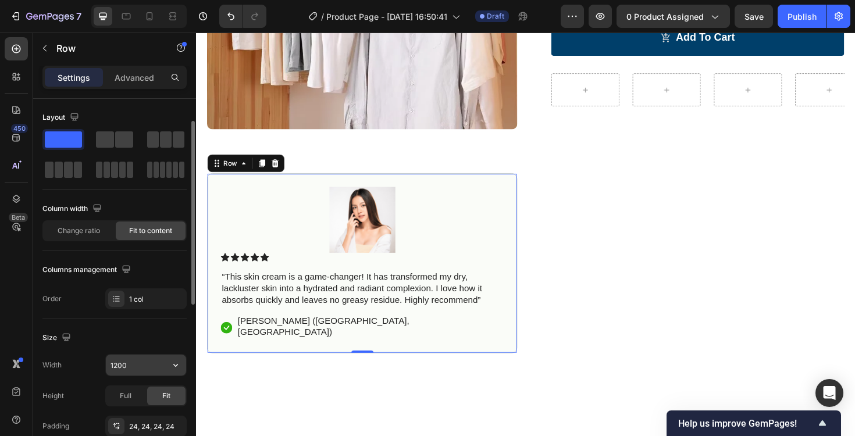
scroll to position [15, 0]
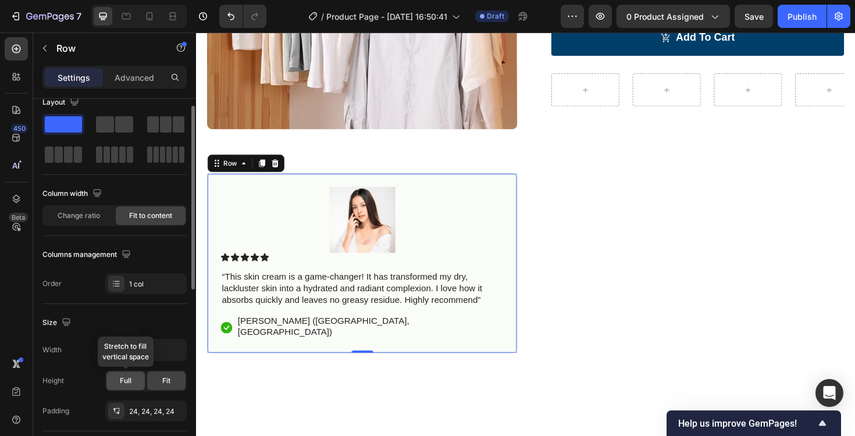
click at [134, 381] on div "Full" at bounding box center [125, 381] width 38 height 19
click at [165, 384] on span "Fit" at bounding box center [166, 381] width 8 height 10
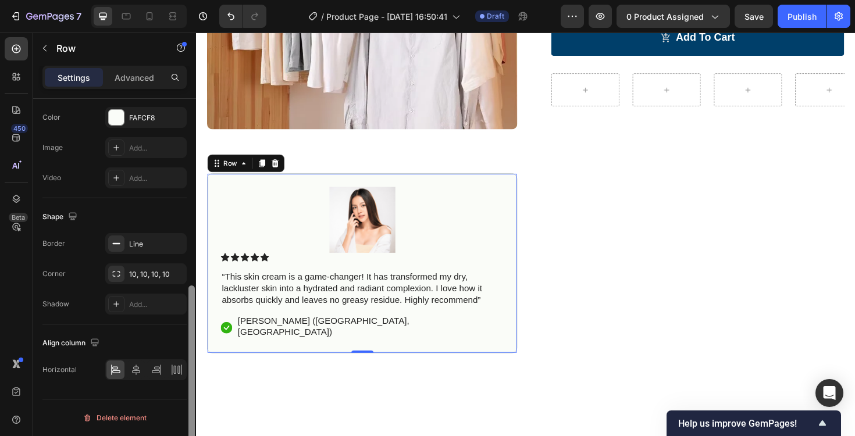
scroll to position [367, 0]
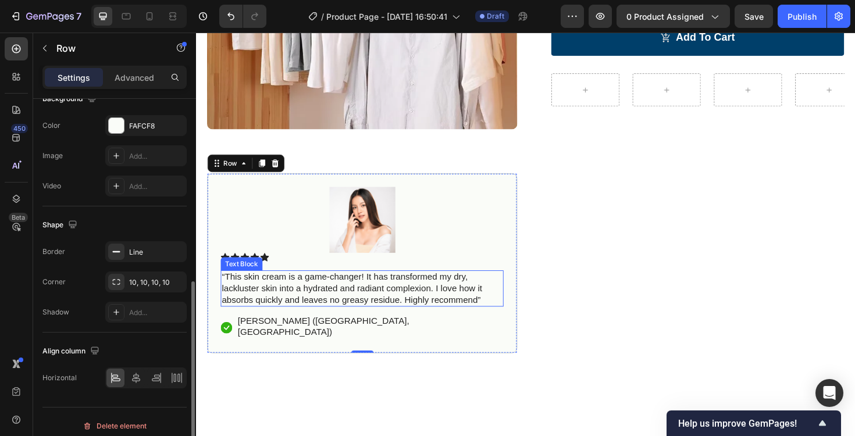
click at [352, 302] on p "“This skin cream is a game-changer! It has transformed my dry, lackluster skin …" at bounding box center [371, 304] width 297 height 36
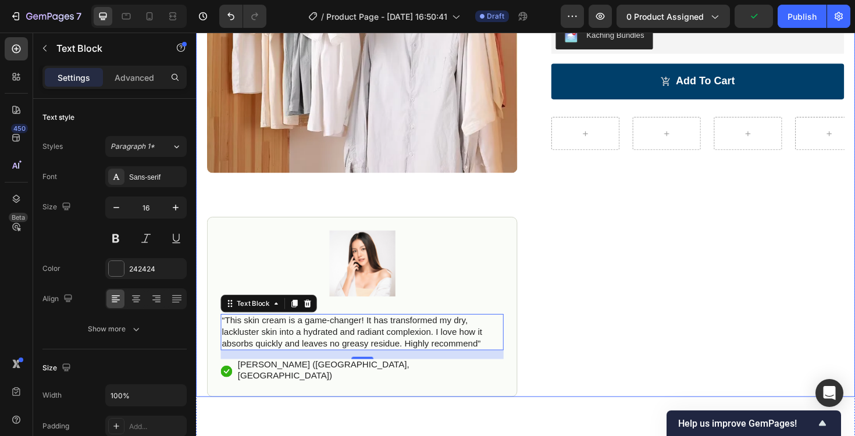
scroll to position [249, 0]
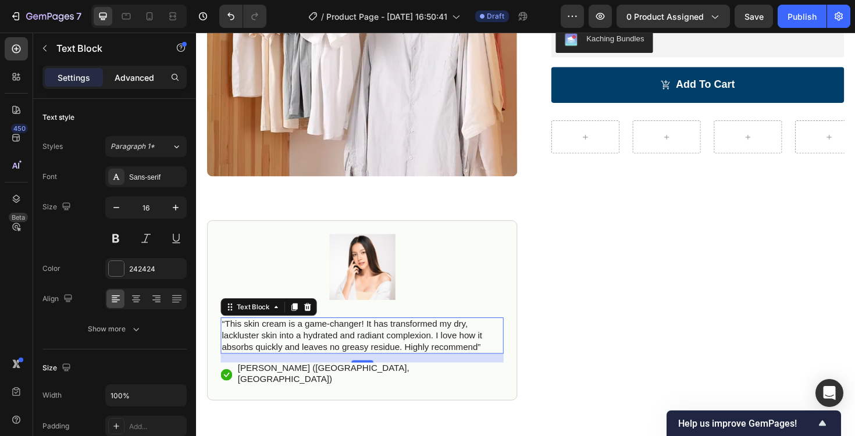
click at [144, 79] on p "Advanced" at bounding box center [135, 78] width 40 height 12
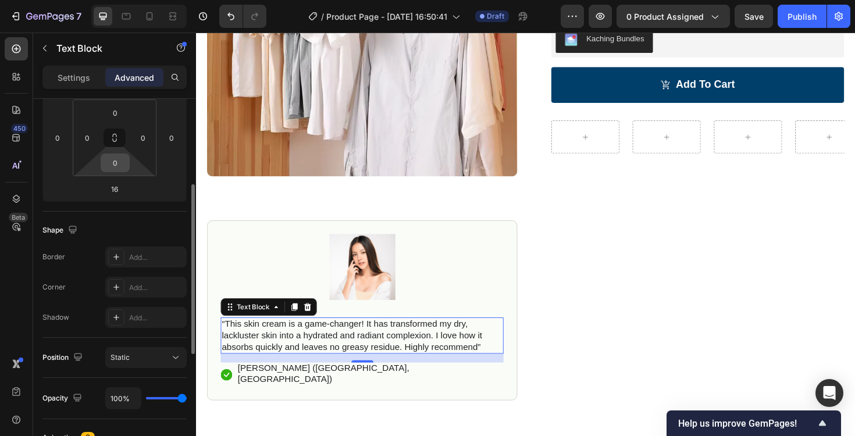
scroll to position [109, 0]
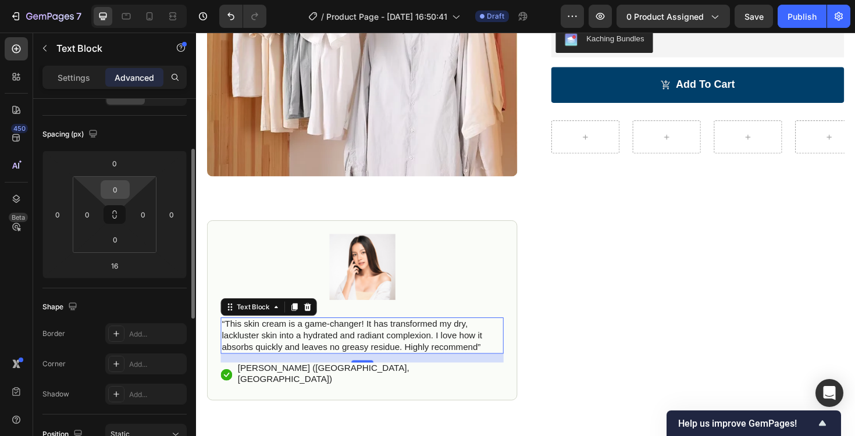
click at [118, 190] on input "0" at bounding box center [115, 189] width 23 height 17
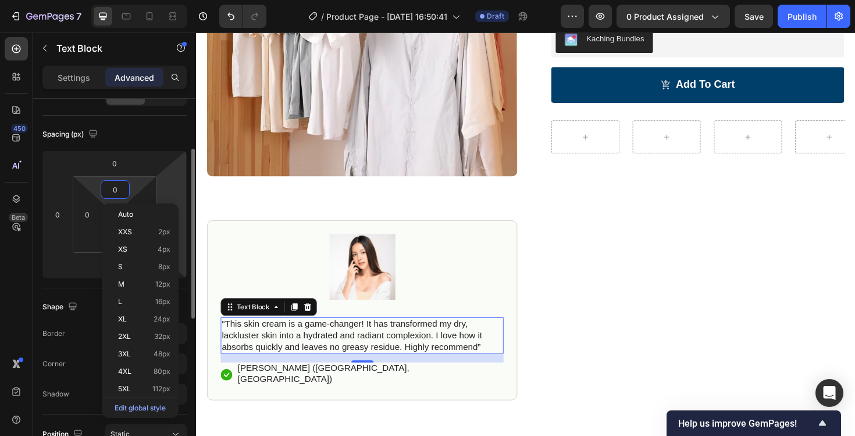
type input "2"
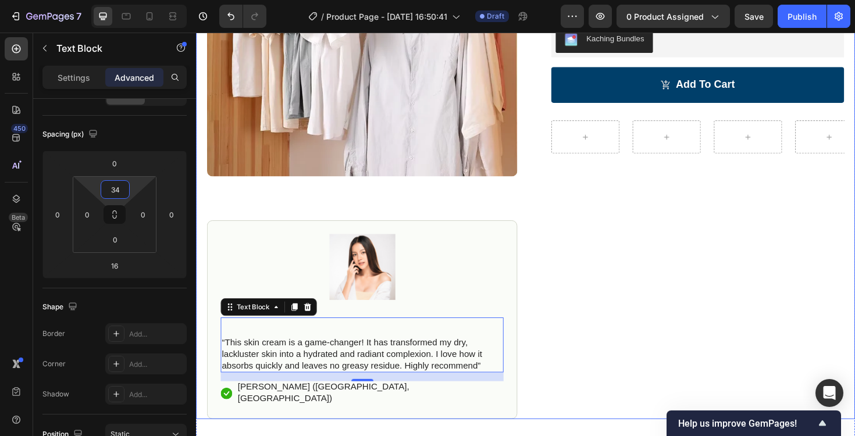
type input "3"
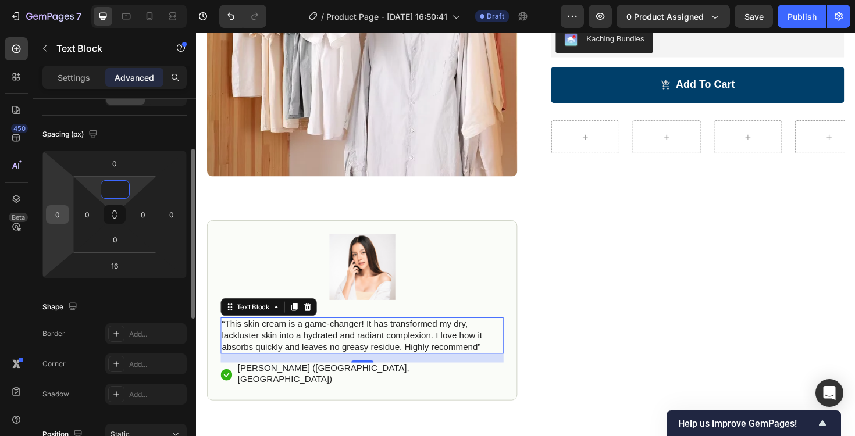
click at [63, 216] on input "0" at bounding box center [57, 214] width 17 height 17
type input "0"
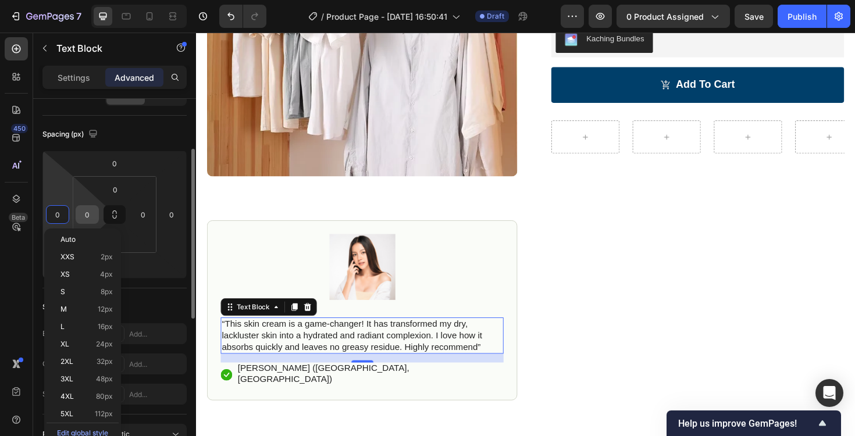
type input "1"
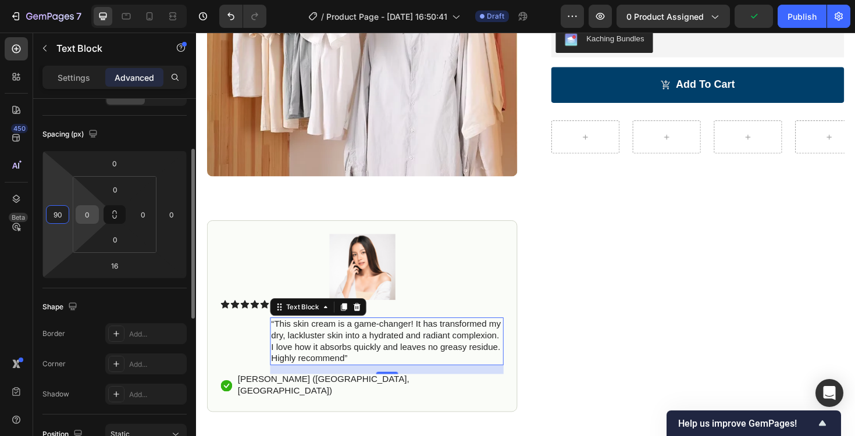
type input "9"
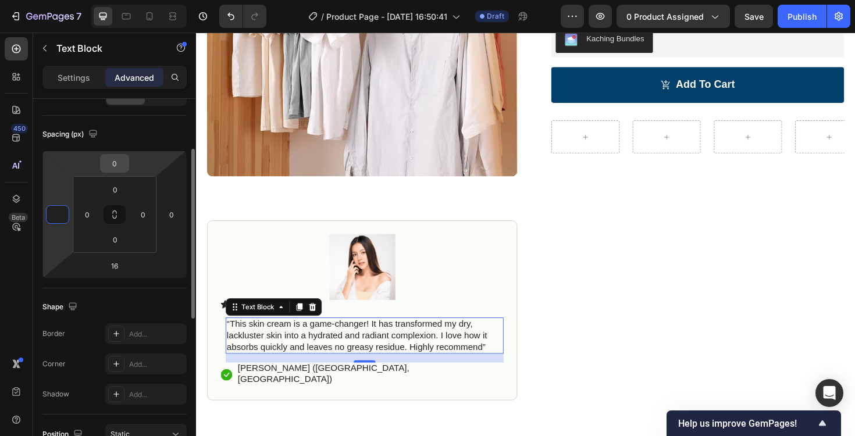
click at [115, 168] on input "0" at bounding box center [114, 163] width 23 height 17
type input "0"
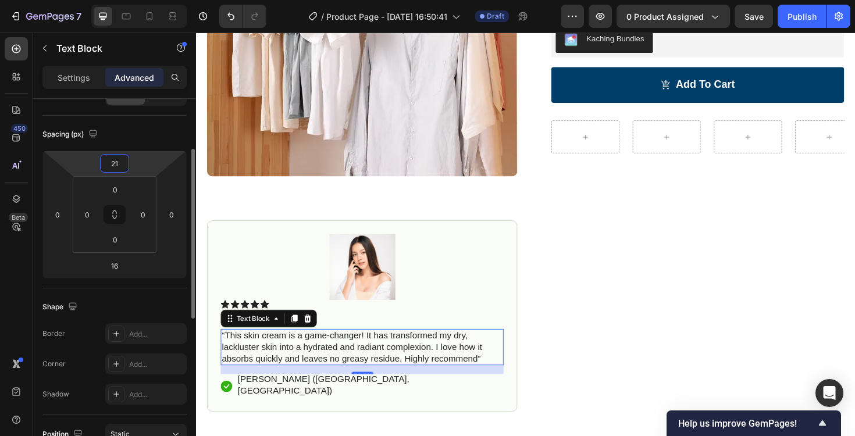
type input "2"
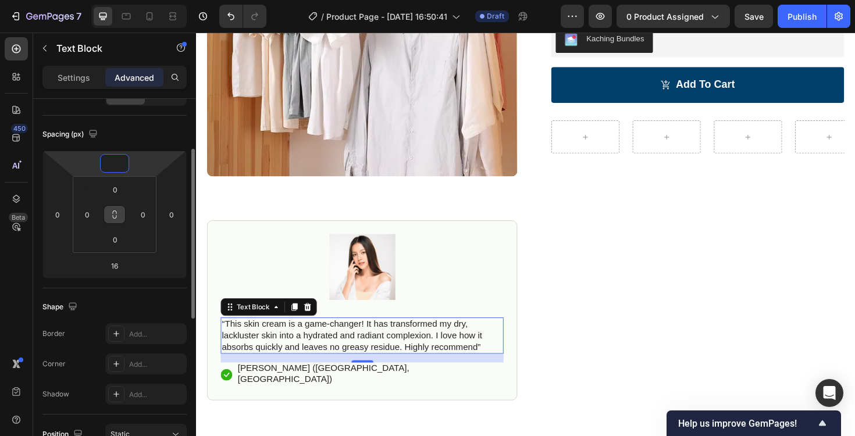
click at [115, 209] on button at bounding box center [115, 214] width 22 height 19
type input "0"
click at [116, 191] on input "0" at bounding box center [115, 189] width 23 height 17
type input "1"
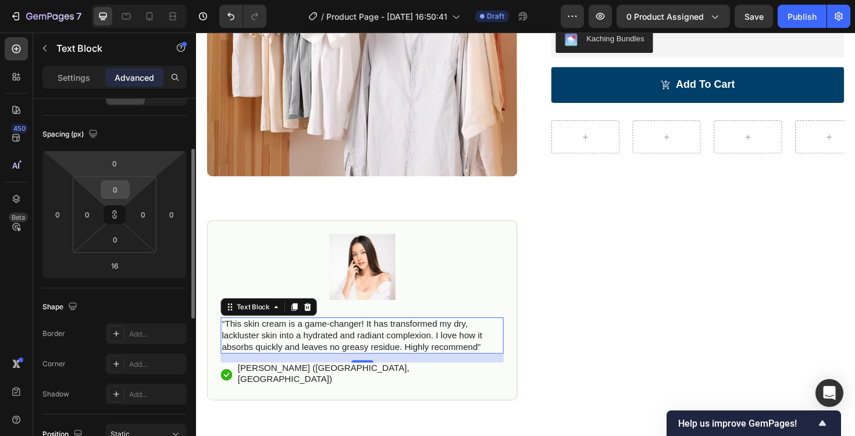
type input "1"
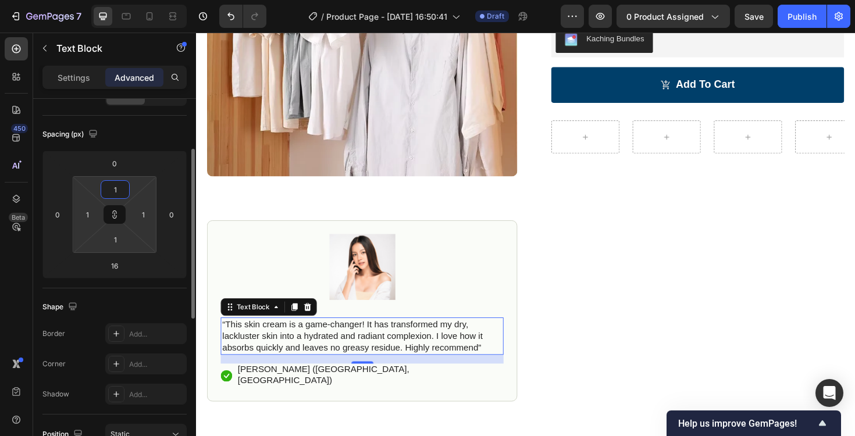
type input "12"
type input "123"
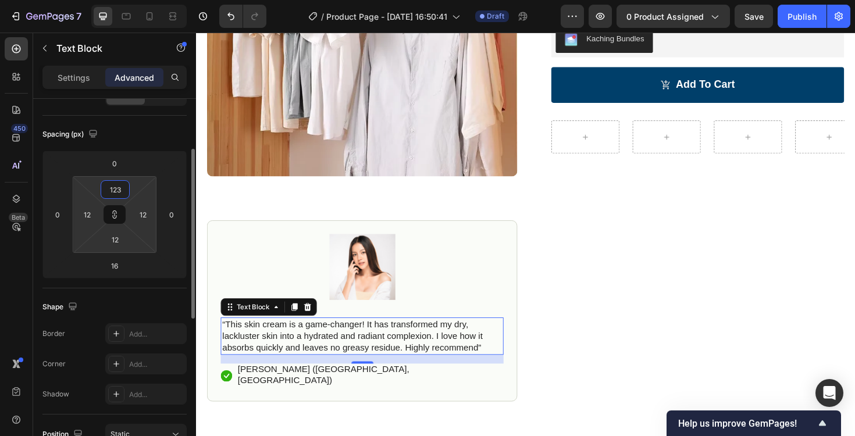
type input "123"
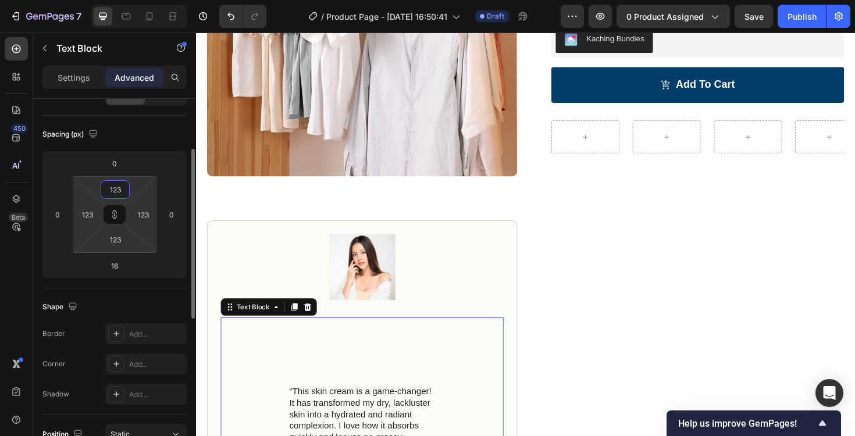
type input "12"
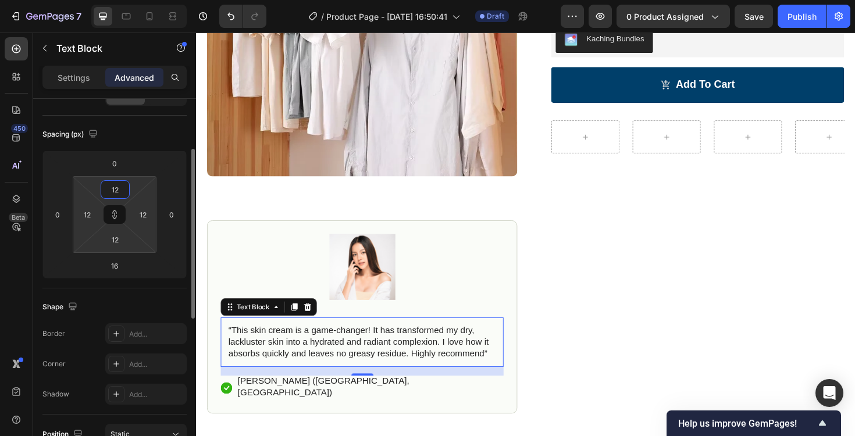
type input "1"
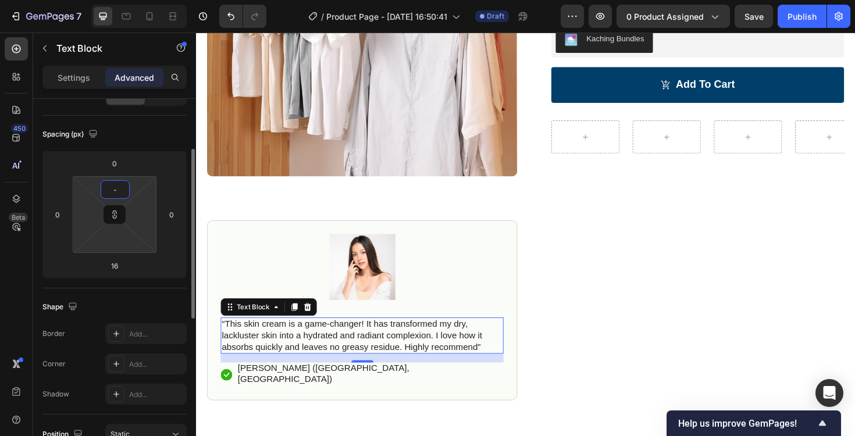
type input "1"
type input "12"
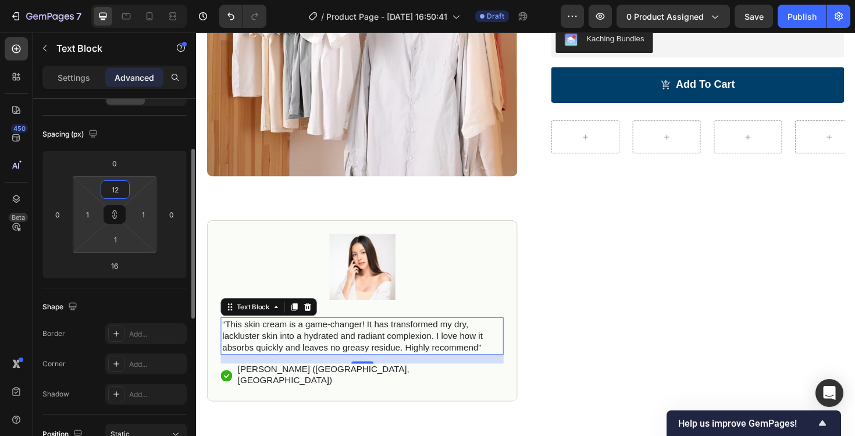
type input "12"
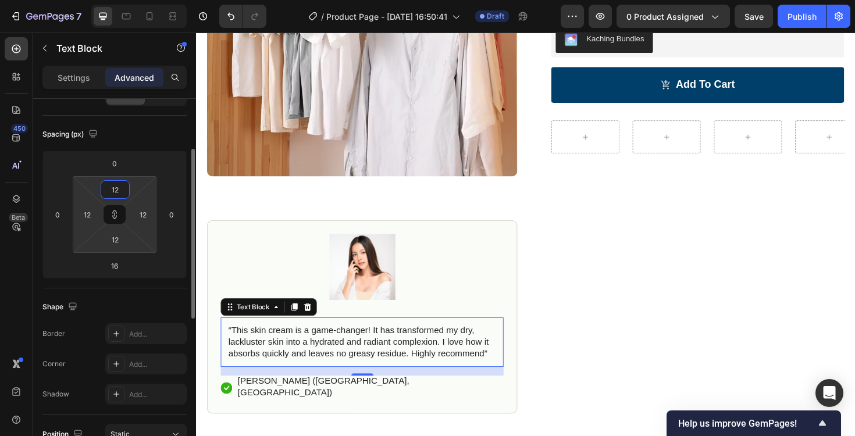
type input "124"
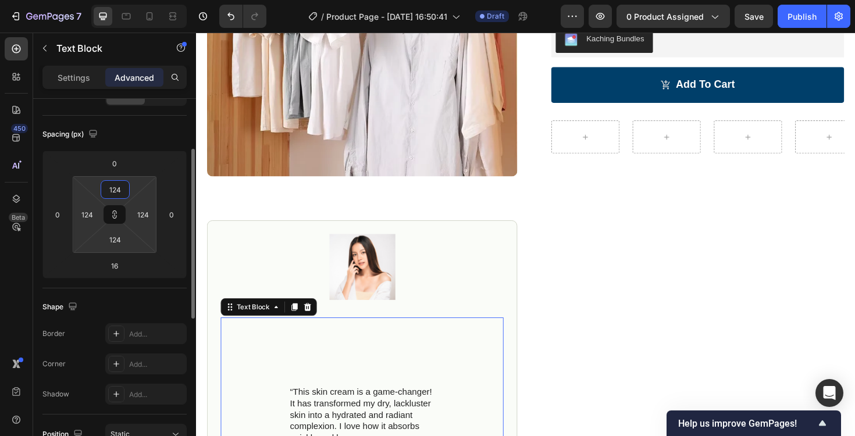
type input "12"
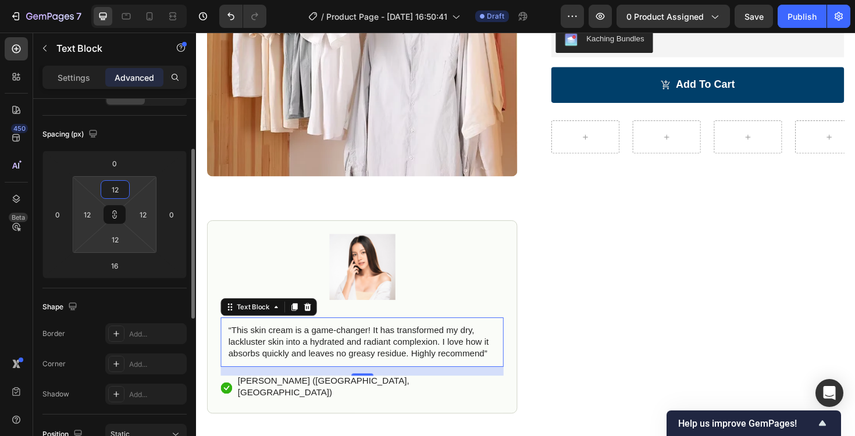
type input "1"
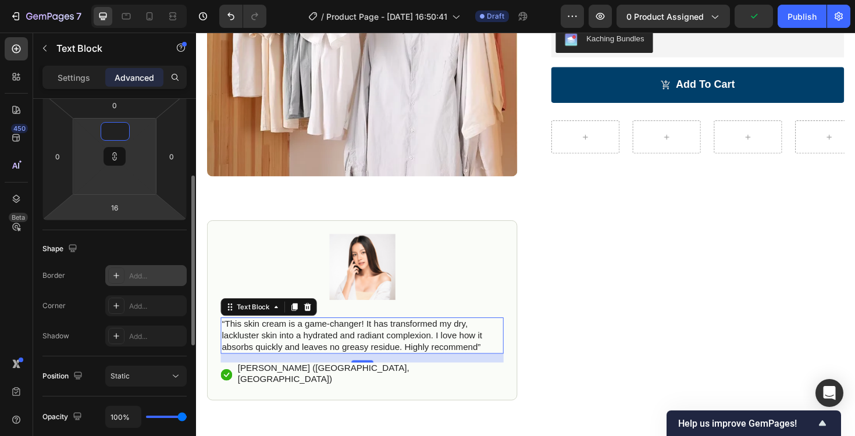
scroll to position [229, 0]
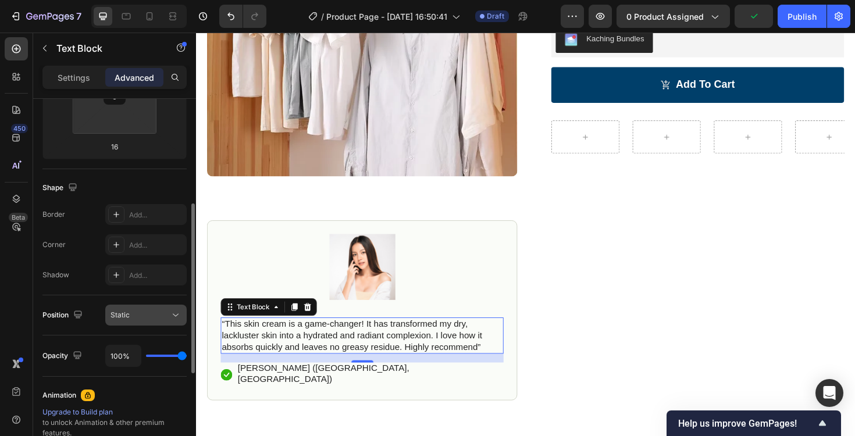
click at [144, 318] on div "Static" at bounding box center [140, 315] width 59 height 10
type input "1"
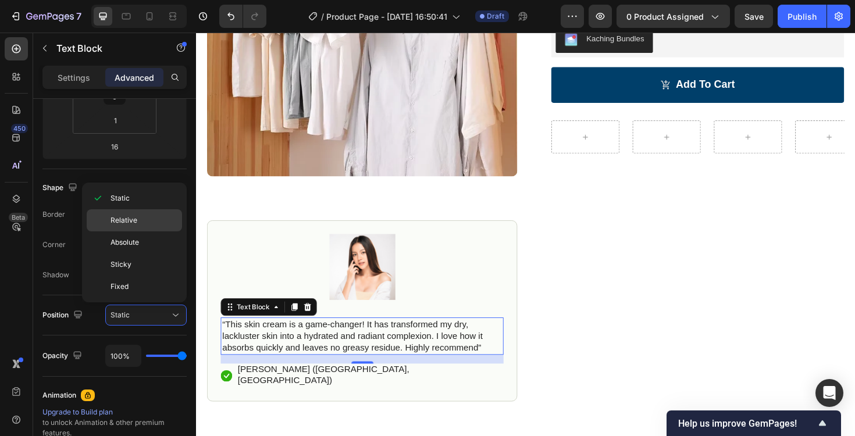
click at [141, 222] on p "Relative" at bounding box center [144, 220] width 66 height 10
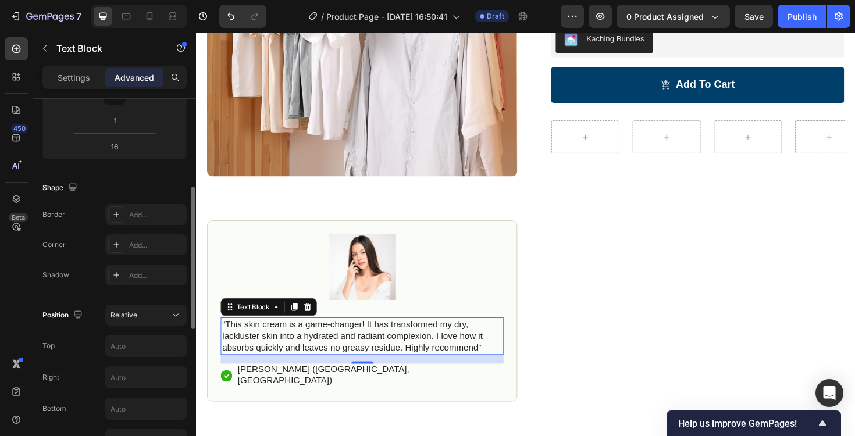
click at [132, 357] on div "Position Relative Top Right Bottom Left Z-Index" at bounding box center [114, 393] width 144 height 177
click at [128, 349] on input "text" at bounding box center [146, 346] width 80 height 21
click at [130, 322] on button "Relative" at bounding box center [145, 315] width 81 height 21
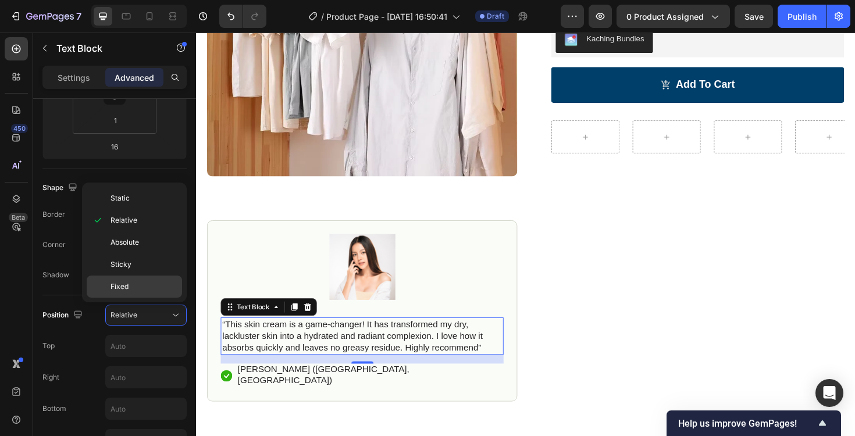
click at [127, 285] on span "Fixed" at bounding box center [120, 287] width 18 height 10
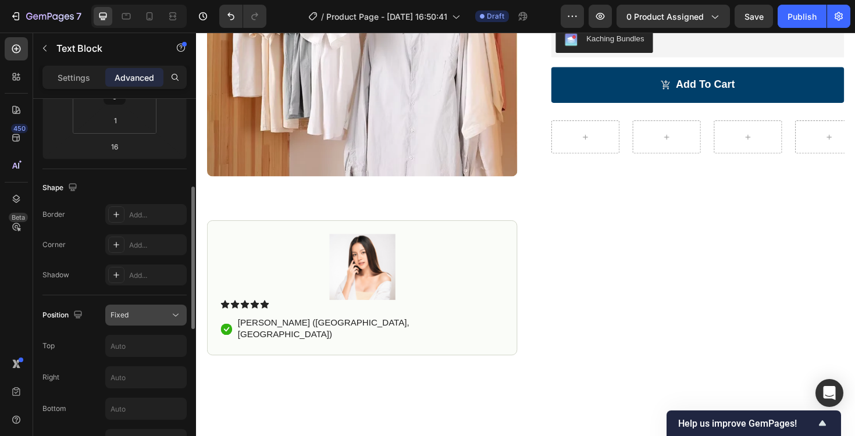
click at [141, 314] on div "Fixed" at bounding box center [140, 315] width 59 height 10
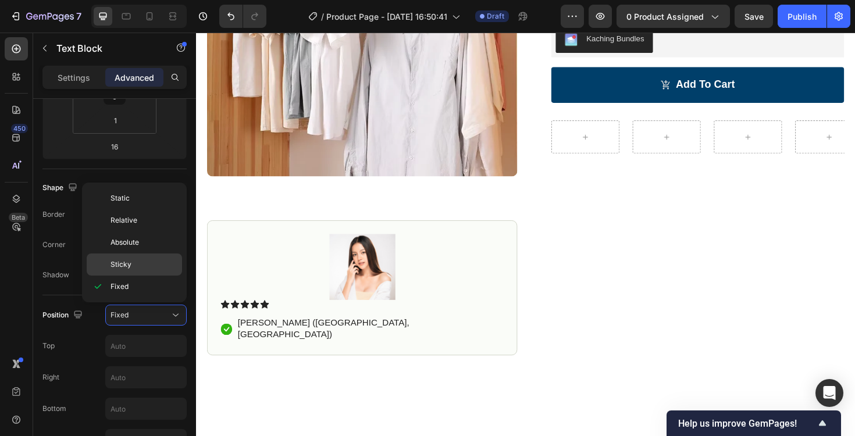
click at [131, 267] on p "Sticky" at bounding box center [144, 265] width 66 height 10
type input "0"
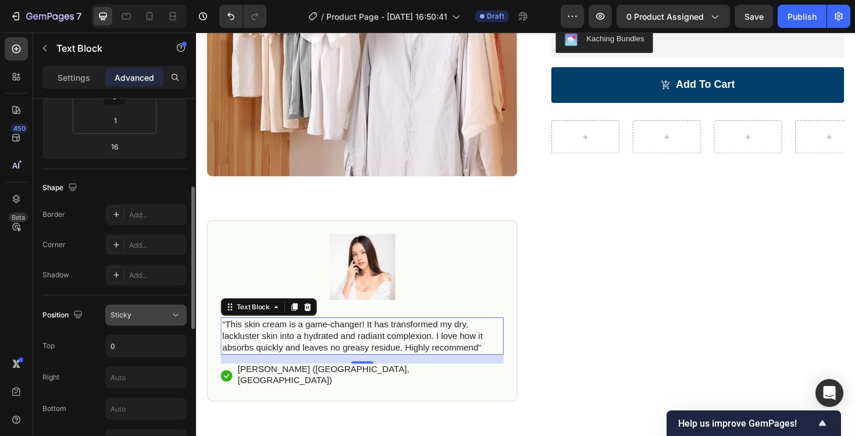
click at [155, 315] on div "Sticky" at bounding box center [140, 315] width 59 height 10
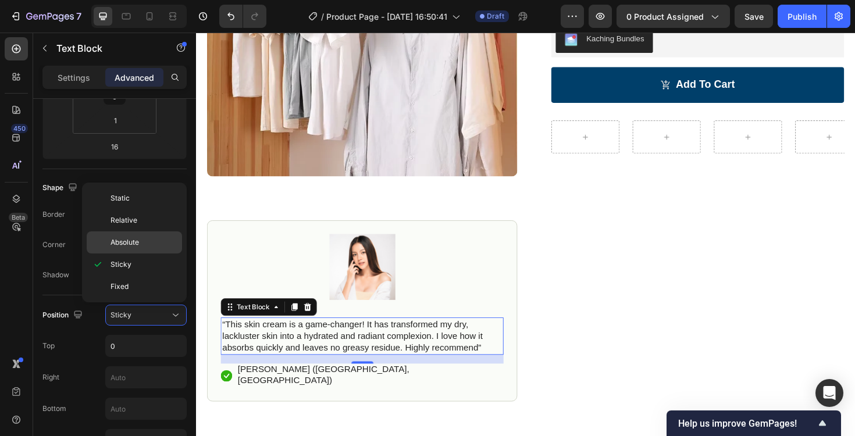
click at [134, 247] on span "Absolute" at bounding box center [125, 242] width 29 height 10
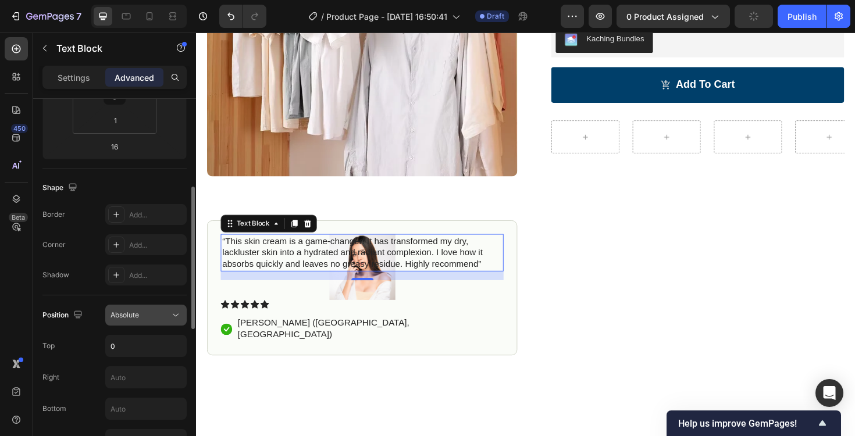
click at [153, 316] on div "Absolute" at bounding box center [140, 315] width 59 height 10
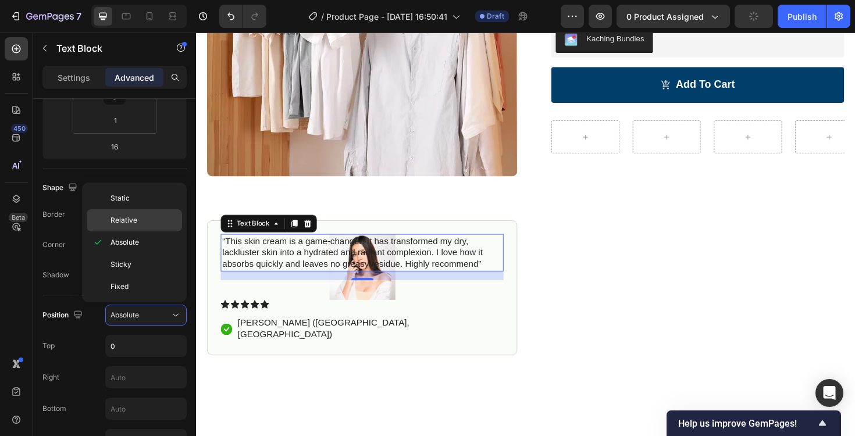
click at [132, 220] on span "Relative" at bounding box center [124, 220] width 27 height 10
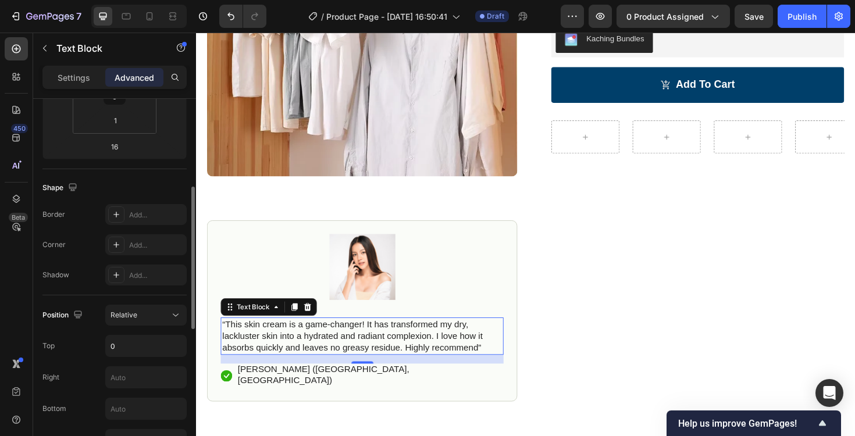
drag, startPoint x: 149, startPoint y: 312, endPoint x: 145, endPoint y: 303, distance: 10.2
click at [149, 311] on div "Relative" at bounding box center [140, 315] width 59 height 10
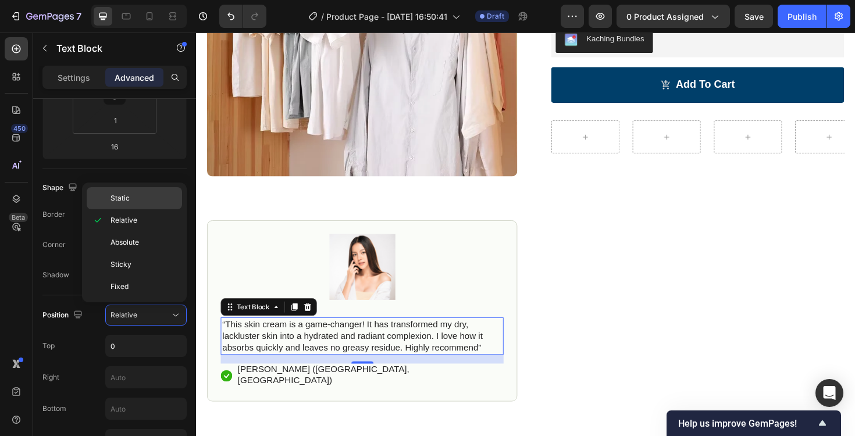
click at [134, 203] on p "Static" at bounding box center [144, 198] width 66 height 10
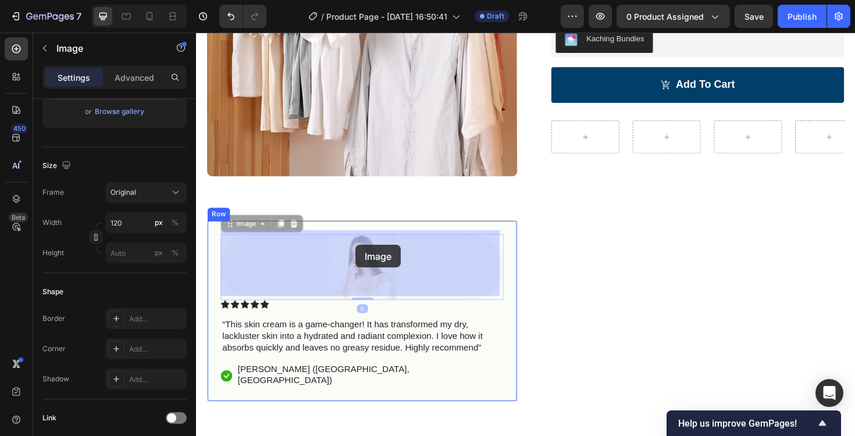
scroll to position [0, 0]
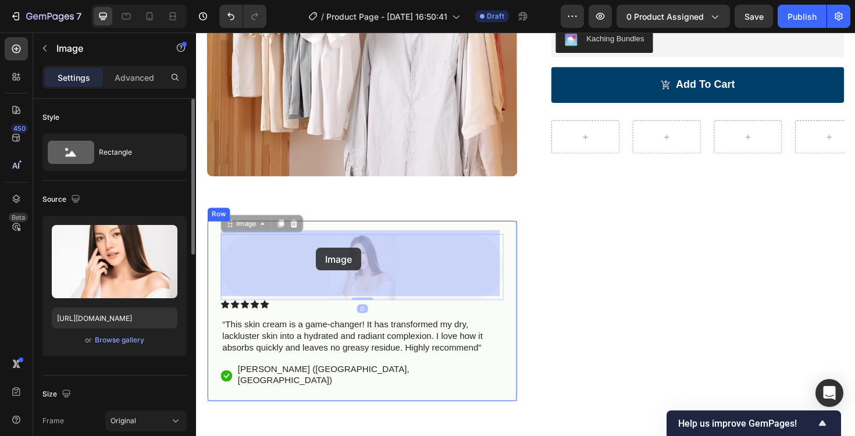
drag, startPoint x: 304, startPoint y: 263, endPoint x: 323, endPoint y: 261, distance: 19.3
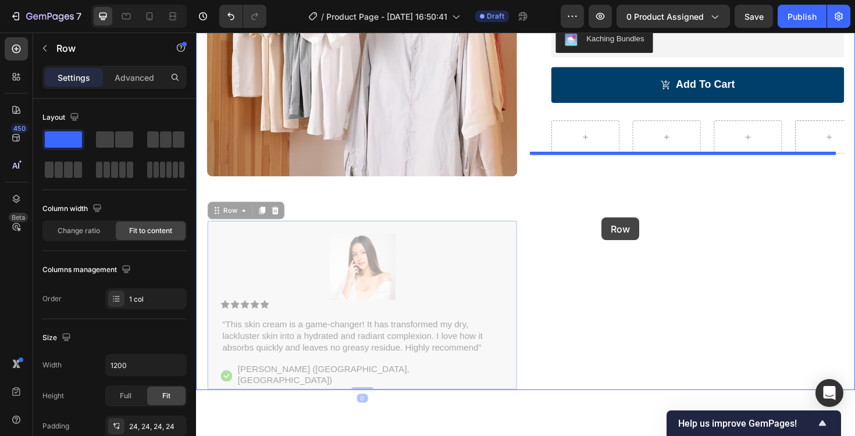
drag, startPoint x: 334, startPoint y: 235, endPoint x: 626, endPoint y: 229, distance: 291.6
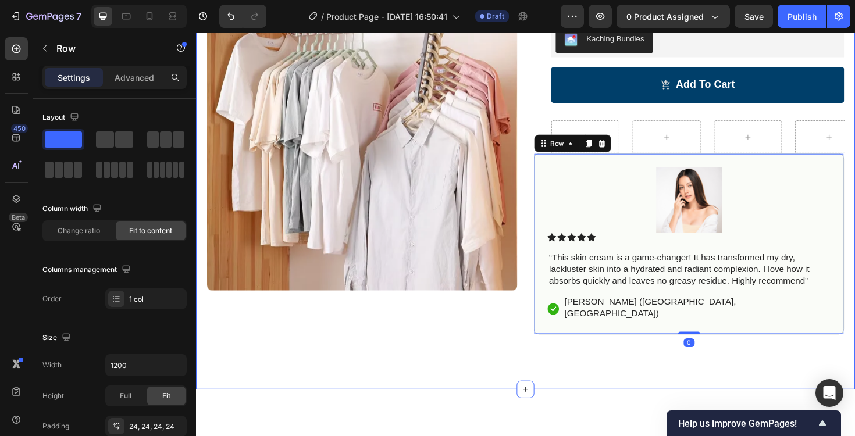
click at [556, 375] on div "Icon Free Shipping Today Only Text Block Row Icon 84,000+ Happy Customer Text B…" at bounding box center [545, 109] width 698 height 604
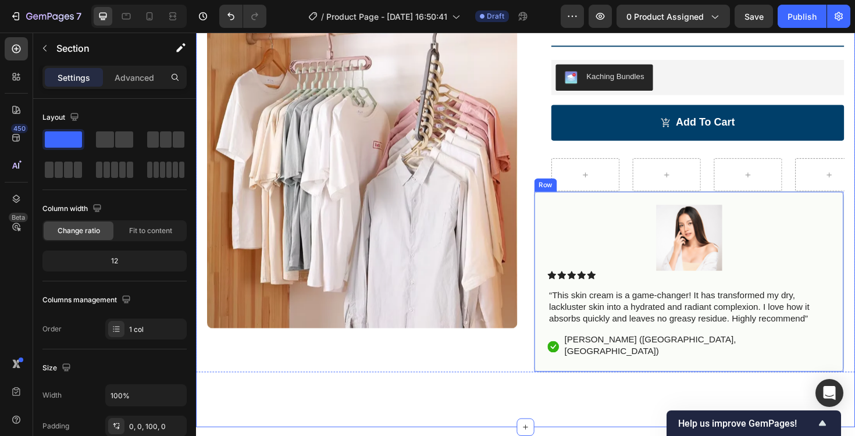
scroll to position [205, 0]
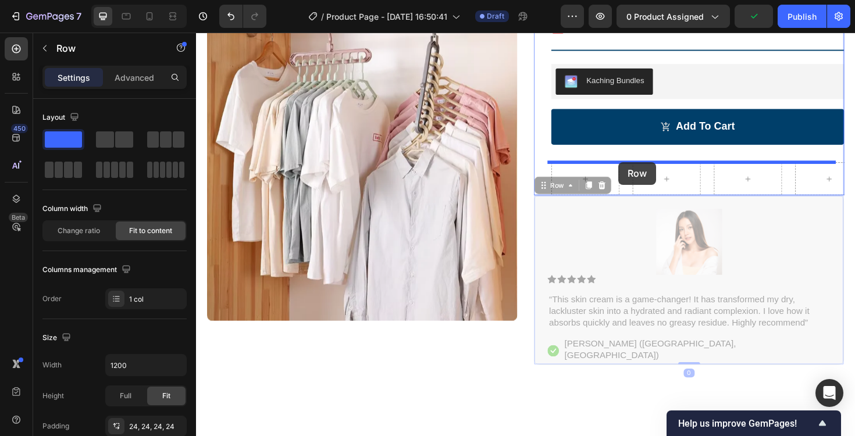
drag, startPoint x: 638, startPoint y: 215, endPoint x: 644, endPoint y: 170, distance: 45.1
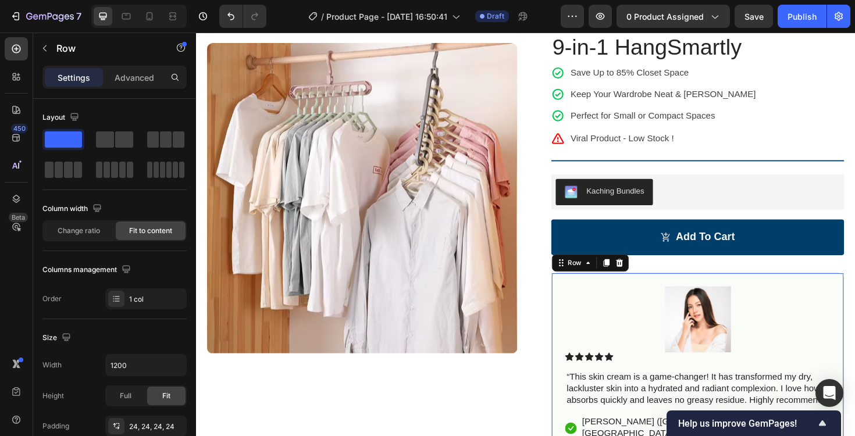
scroll to position [96, 0]
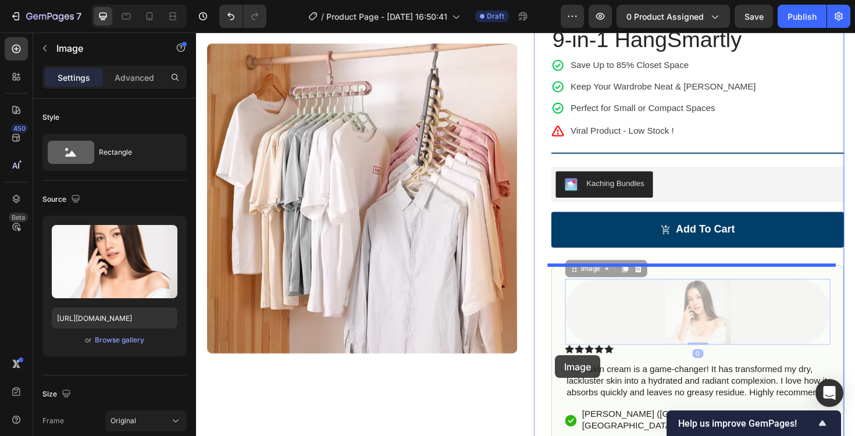
drag, startPoint x: 720, startPoint y: 321, endPoint x: 577, endPoint y: 375, distance: 152.8
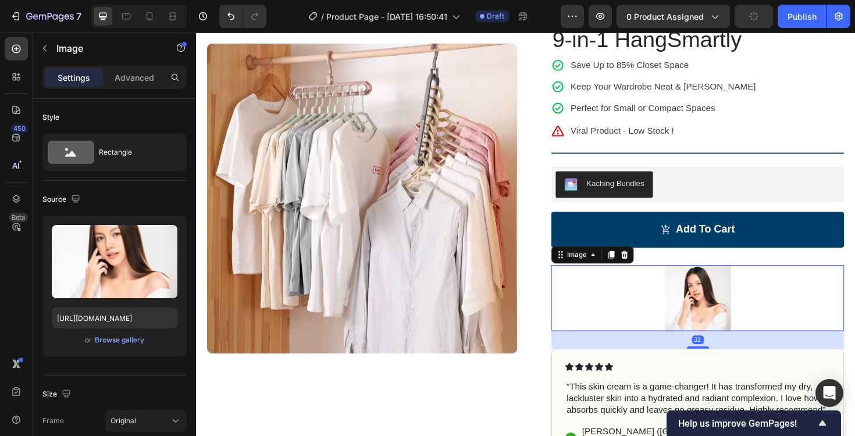
scroll to position [113, 0]
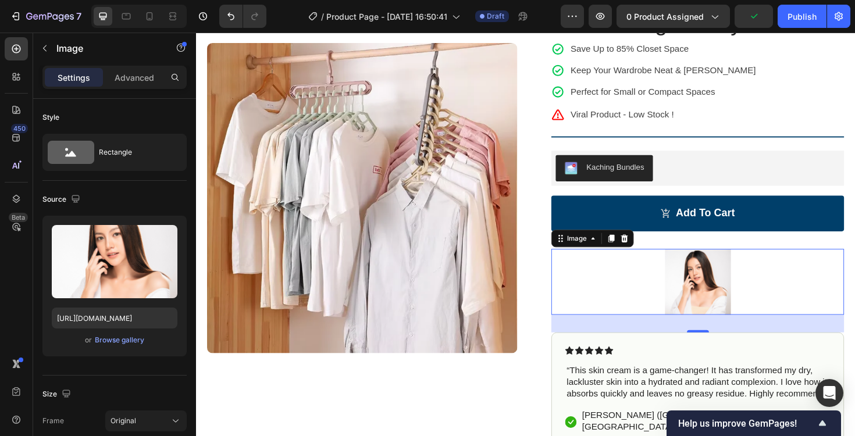
click at [738, 340] on div "32" at bounding box center [728, 341] width 310 height 19
click at [646, 253] on icon at bounding box center [649, 251] width 9 height 9
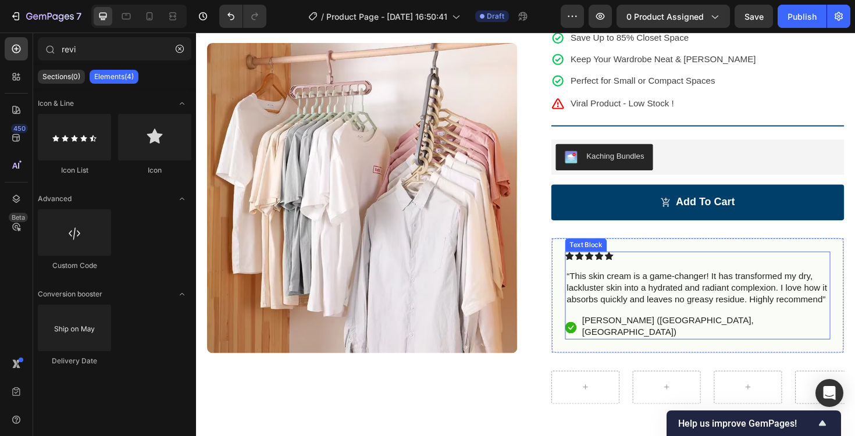
scroll to position [125, 0]
click at [668, 304] on p "“This skin cream is a game-changer! It has transformed my dry, lackluster skin …" at bounding box center [728, 303] width 278 height 36
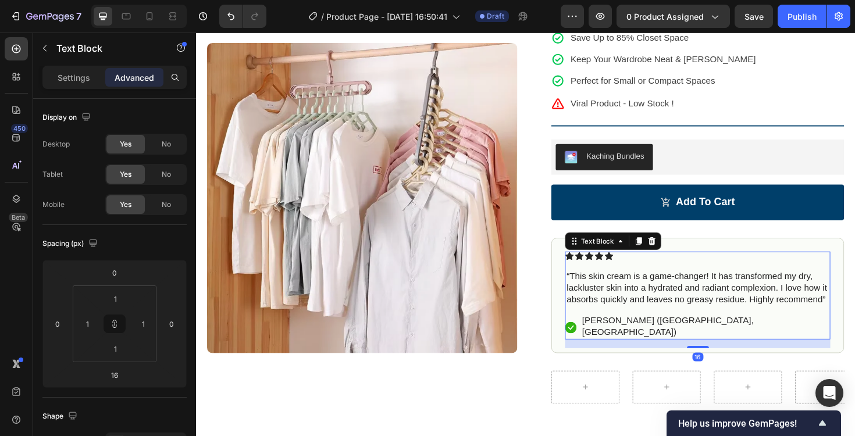
click at [658, 301] on p "“This skin cream is a game-changer! It has transformed my dry, lackluster skin …" at bounding box center [728, 303] width 278 height 36
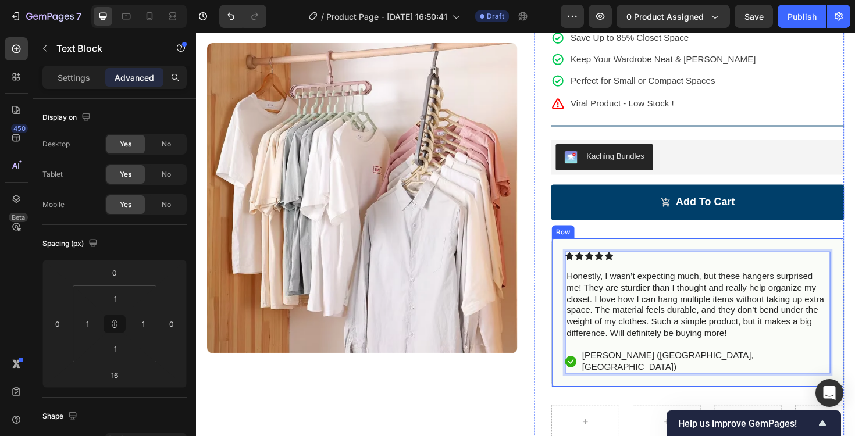
click at [624, 273] on div "Icon Icon Icon Icon Icon Icon List Honestly, I wasn’t expecting much, but these…" at bounding box center [727, 329] width 281 height 129
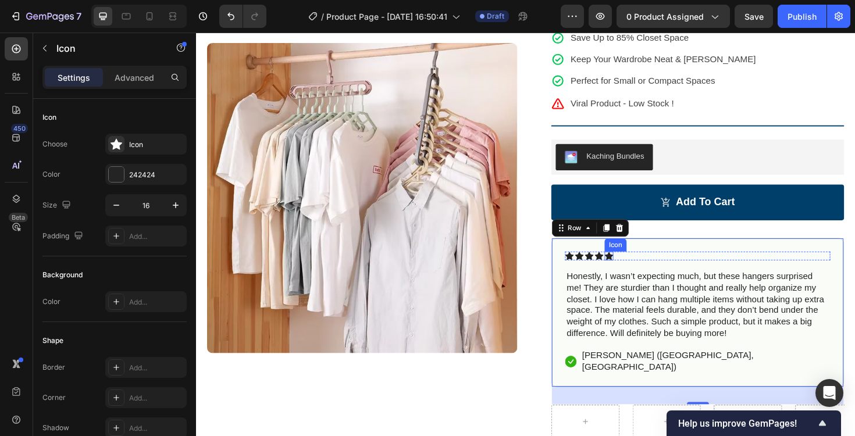
click at [629, 269] on div "Icon" at bounding box center [633, 269] width 9 height 9
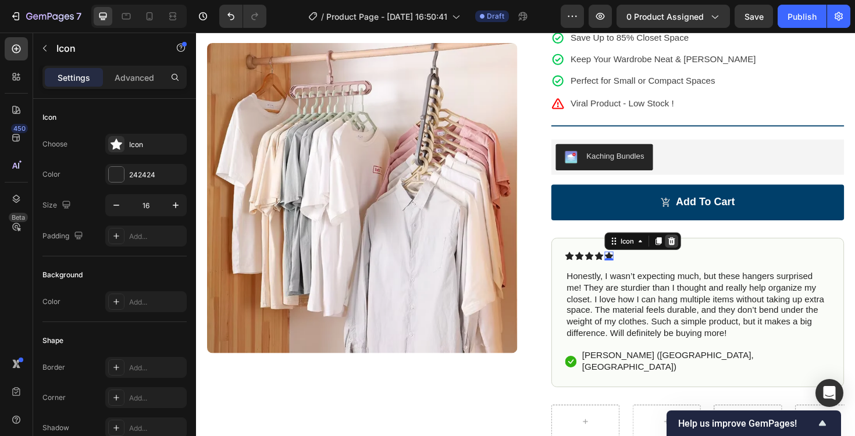
click at [696, 252] on icon at bounding box center [700, 254] width 8 height 8
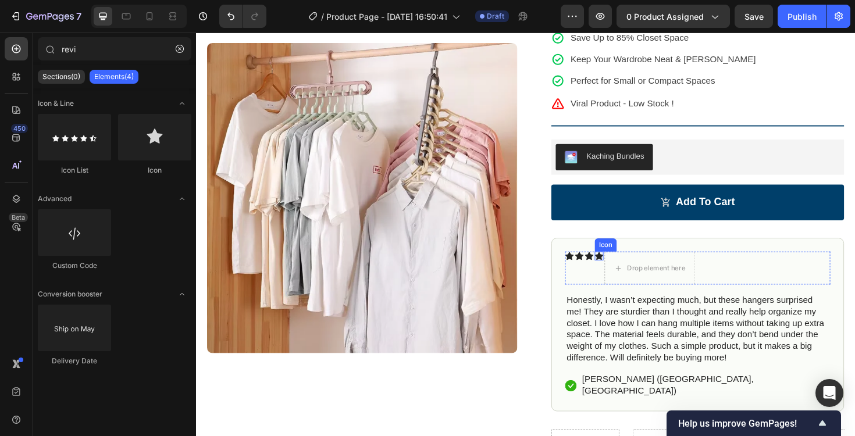
click at [619, 270] on icon at bounding box center [623, 269] width 9 height 9
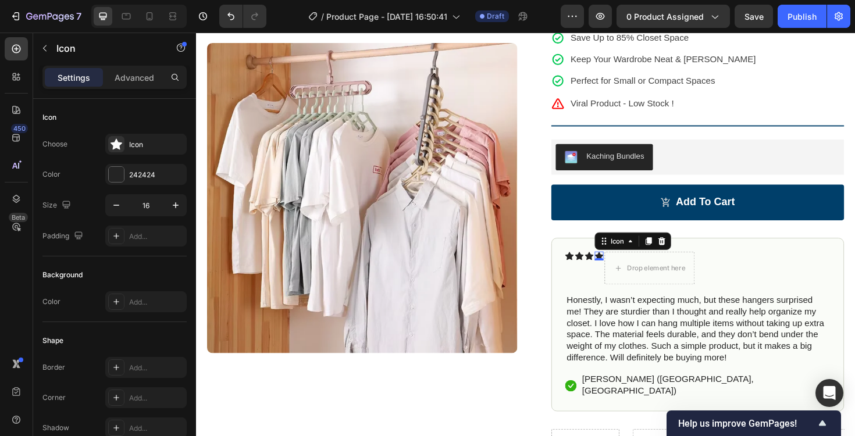
drag, startPoint x: 688, startPoint y: 250, endPoint x: 642, endPoint y: 263, distance: 47.7
click at [688, 250] on icon at bounding box center [690, 254] width 8 height 8
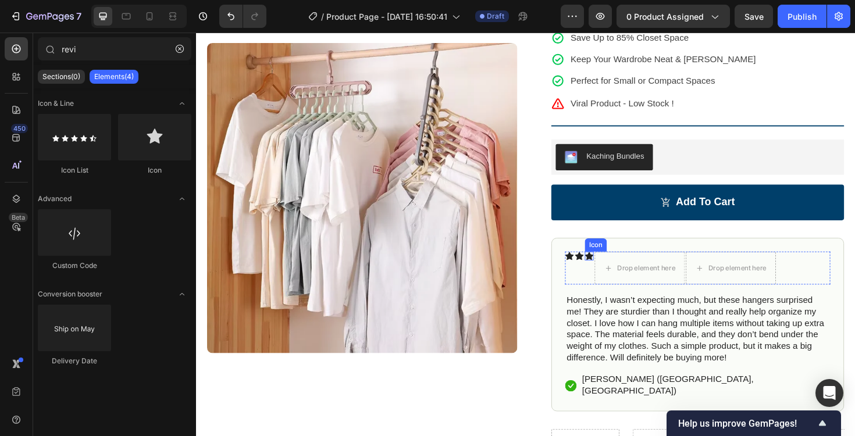
click at [609, 268] on icon at bounding box center [612, 269] width 9 height 9
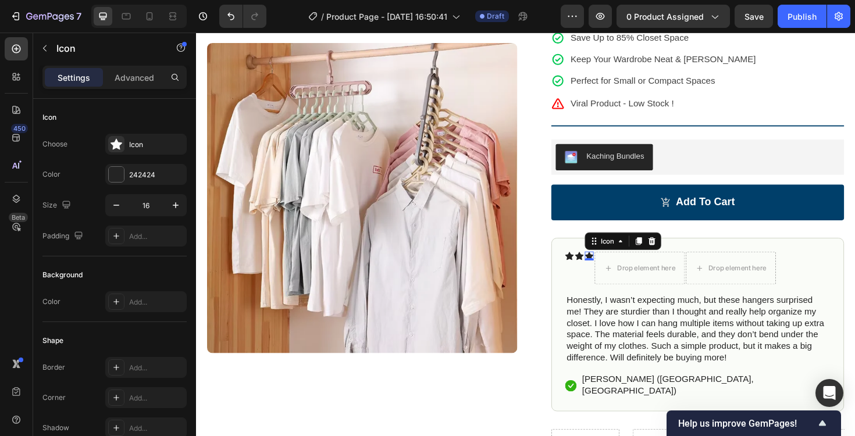
drag, startPoint x: 674, startPoint y: 254, endPoint x: 662, endPoint y: 255, distance: 12.9
click at [674, 254] on icon at bounding box center [678, 253] width 9 height 9
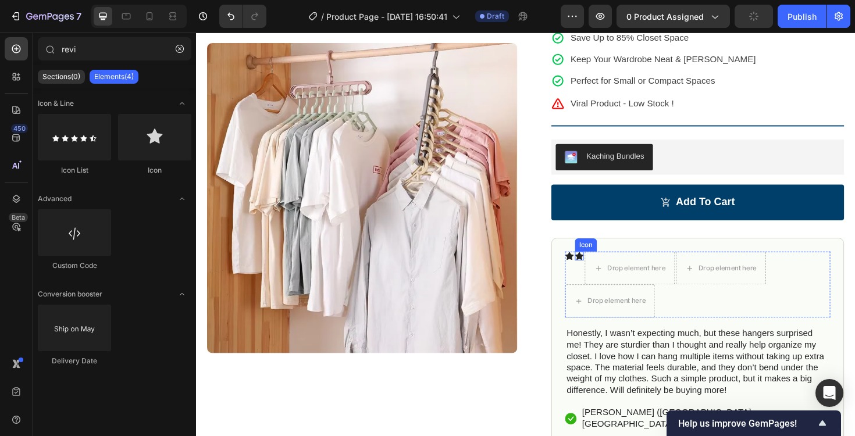
click at [598, 271] on icon at bounding box center [602, 269] width 9 height 9
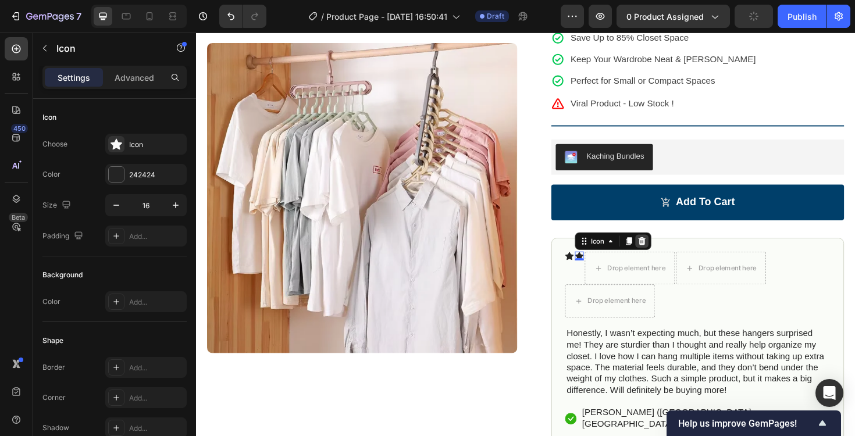
click at [669, 250] on div at bounding box center [669, 254] width 14 height 14
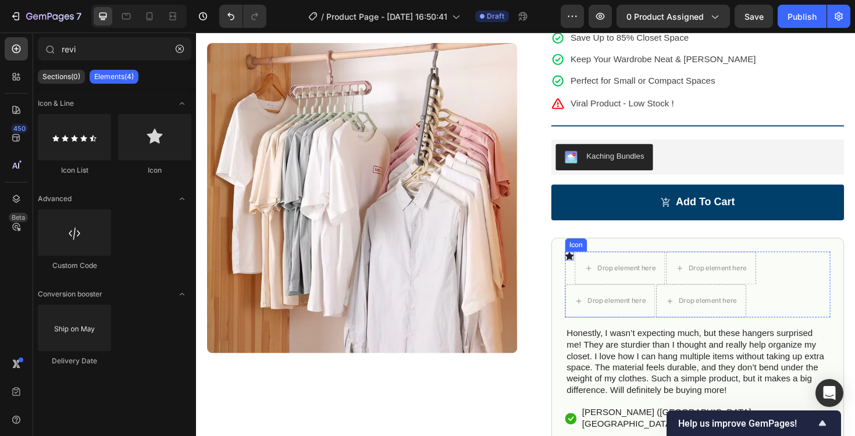
click at [587, 269] on icon at bounding box center [591, 269] width 9 height 9
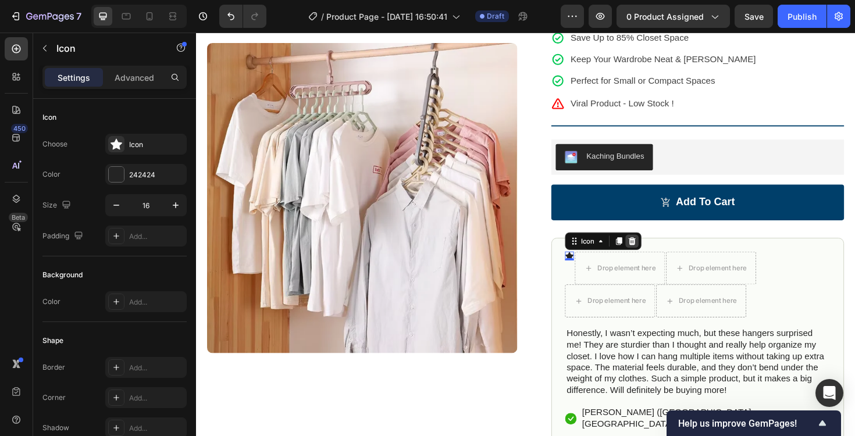
click at [655, 254] on icon at bounding box center [657, 253] width 9 height 9
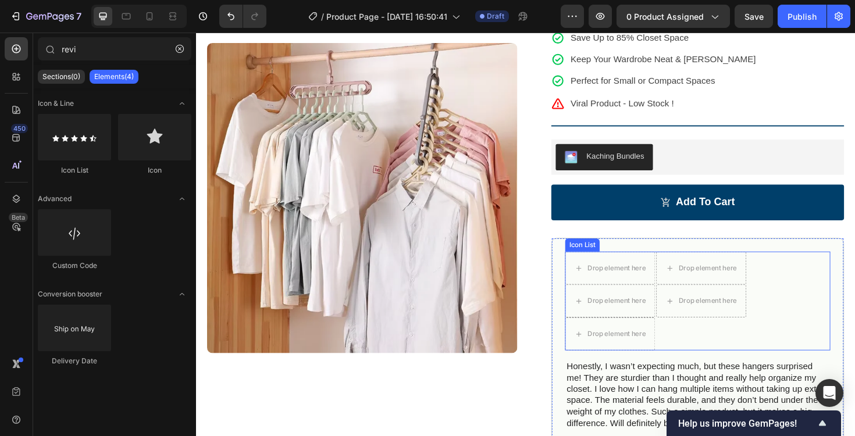
click at [801, 299] on div "Drop element here Drop element here Drop element here Drop element here Drop el…" at bounding box center [727, 317] width 281 height 105
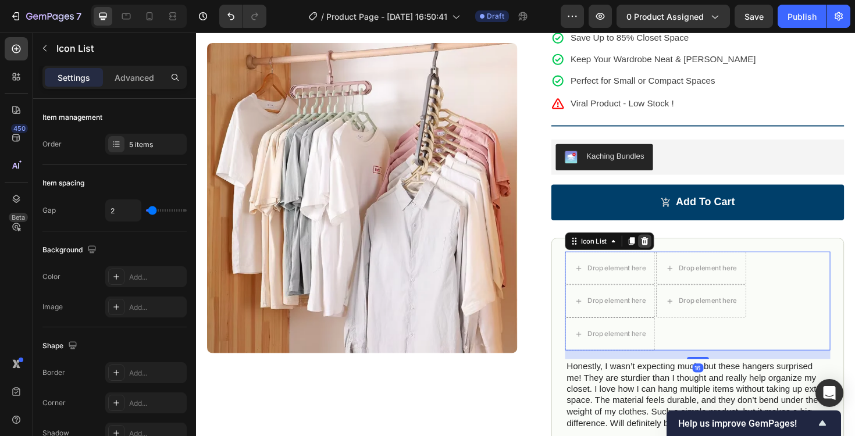
click at [667, 250] on icon at bounding box center [671, 253] width 9 height 9
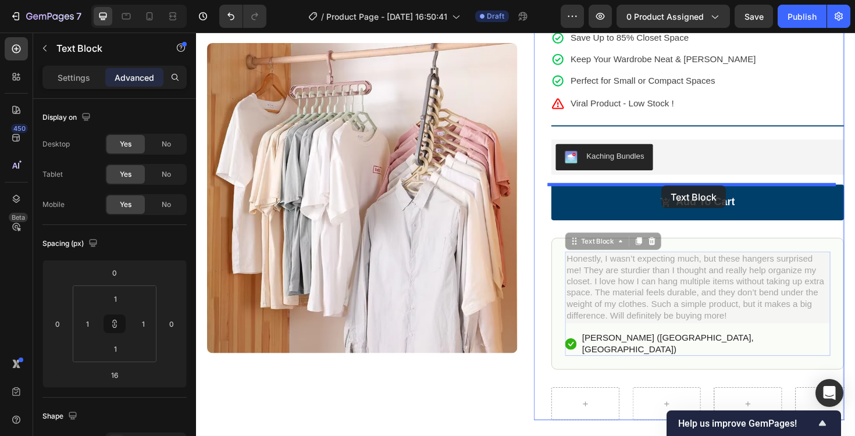
drag, startPoint x: 673, startPoint y: 269, endPoint x: 689, endPoint y: 195, distance: 75.5
type input "18"
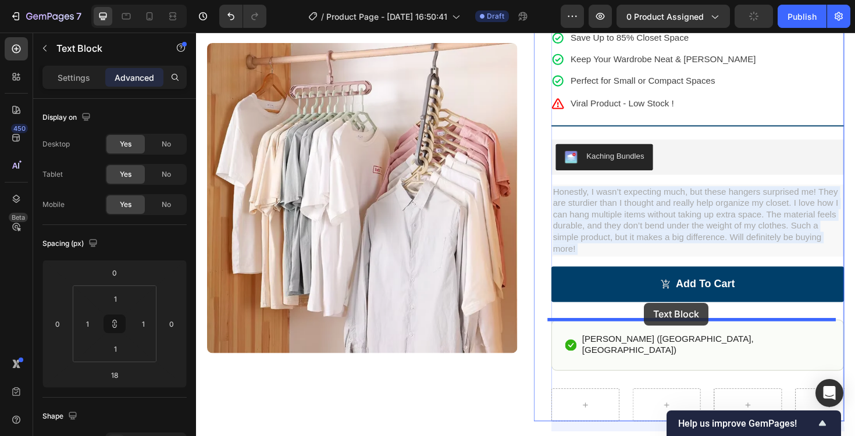
drag, startPoint x: 676, startPoint y: 212, endPoint x: 671, endPoint y: 319, distance: 106.6
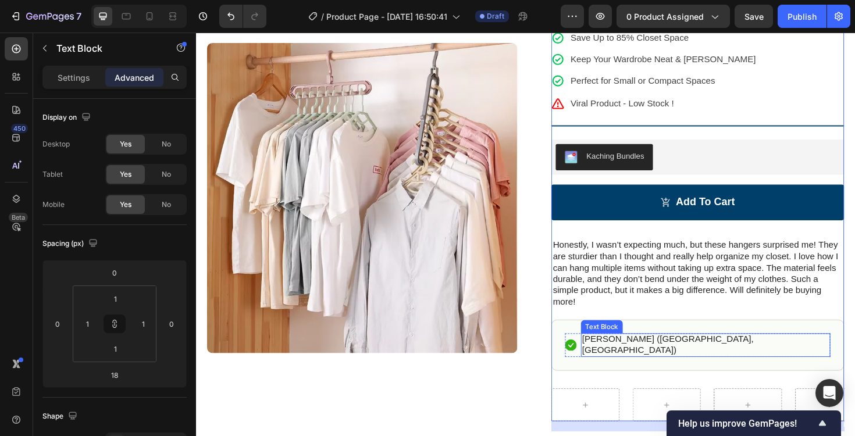
click at [617, 353] on p "[PERSON_NAME] ([GEOGRAPHIC_DATA], [GEOGRAPHIC_DATA])" at bounding box center [736, 363] width 262 height 24
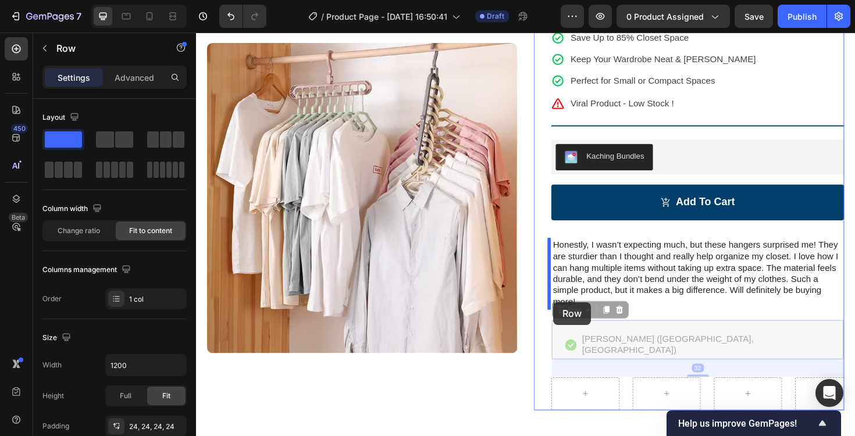
drag, startPoint x: 579, startPoint y: 347, endPoint x: 574, endPoint y: 318, distance: 29.5
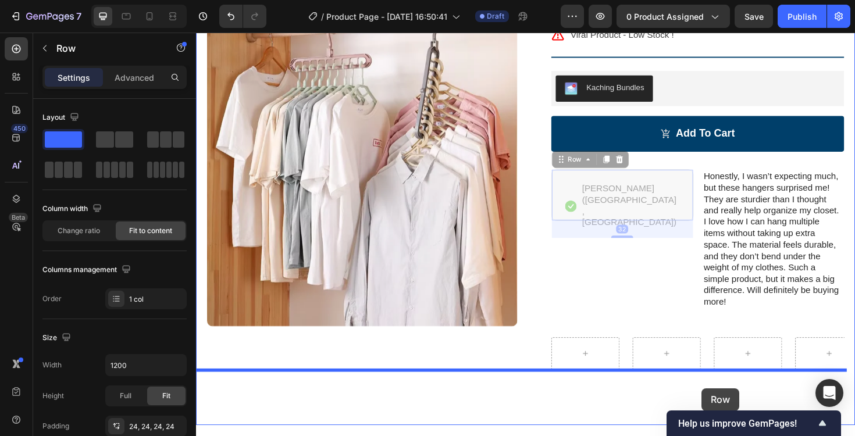
scroll to position [229, 0]
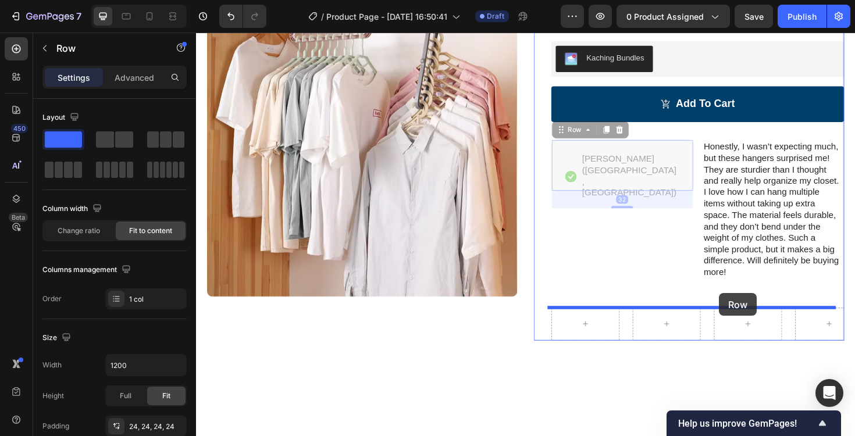
drag, startPoint x: 660, startPoint y: 260, endPoint x: 750, endPoint y: 309, distance: 102.1
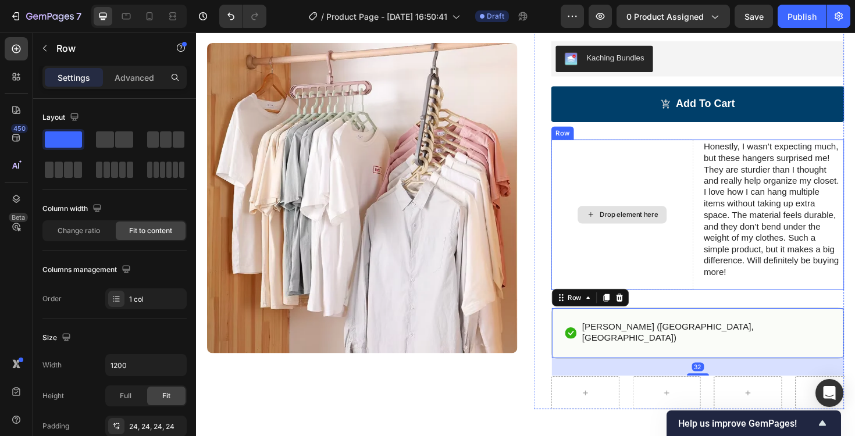
click at [699, 252] on div "Drop element here" at bounding box center [648, 226] width 151 height 159
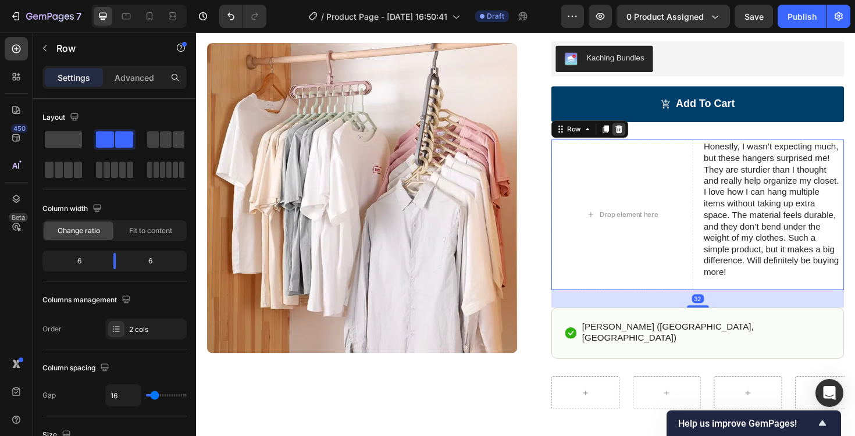
click at [641, 137] on icon at bounding box center [645, 136] width 8 height 8
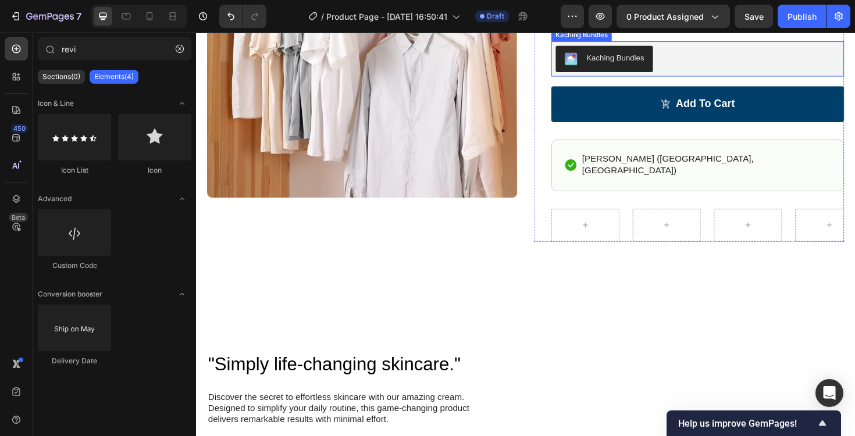
scroll to position [29, 0]
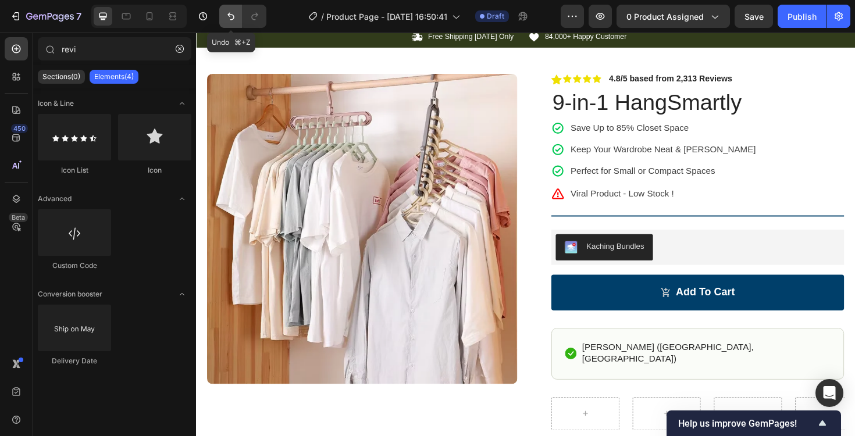
click at [226, 17] on icon "Undo/Redo" at bounding box center [231, 16] width 12 height 12
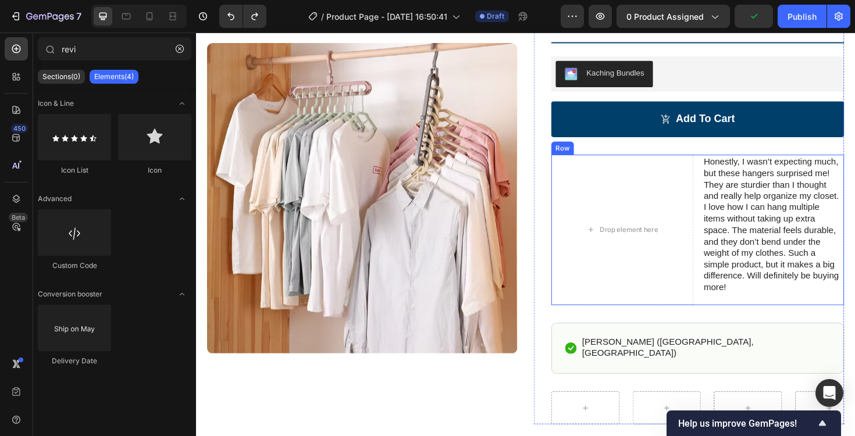
scroll to position [226, 0]
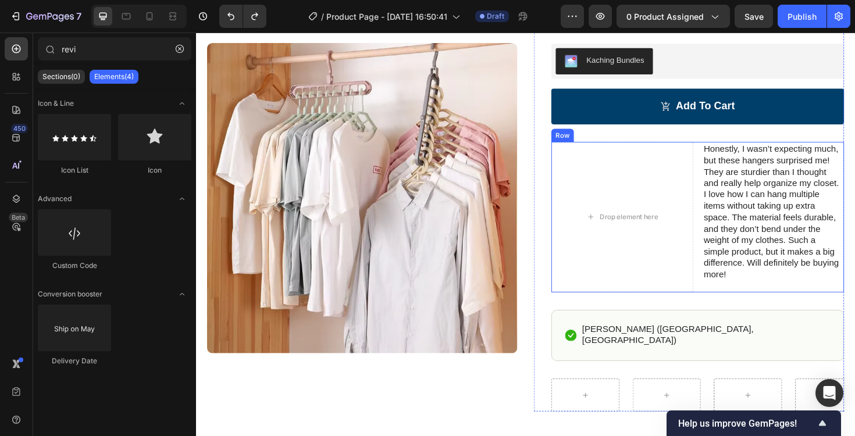
click at [720, 272] on div "Drop element here Honestly, I wasn’t expecting much, but these hangers surprise…" at bounding box center [728, 228] width 310 height 159
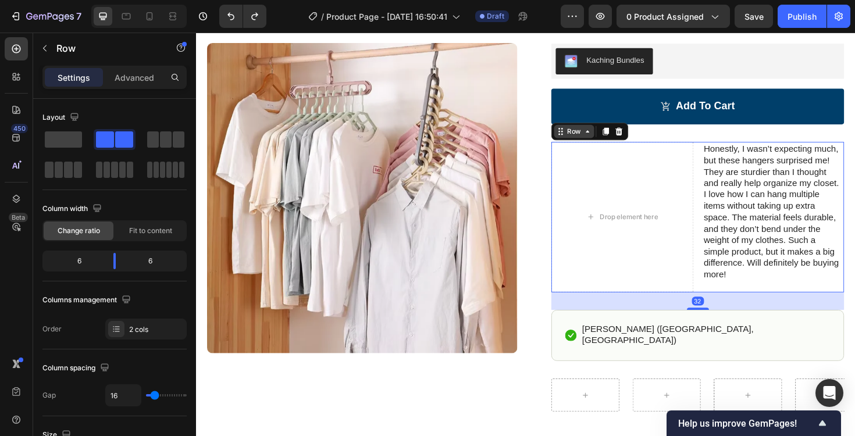
click at [591, 141] on div "Row" at bounding box center [596, 138] width 19 height 10
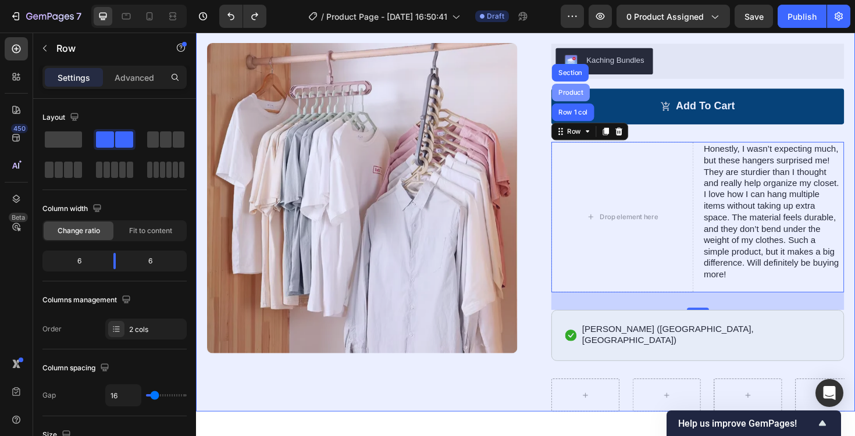
click at [589, 98] on div "Product" at bounding box center [593, 96] width 31 height 7
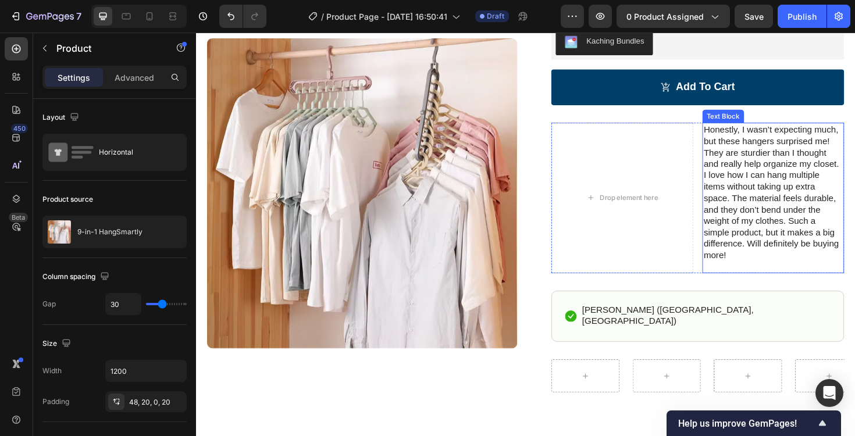
scroll to position [255, 0]
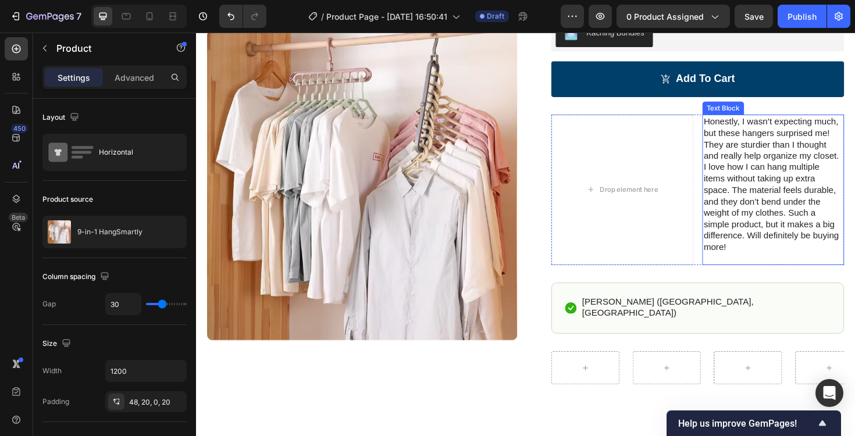
click at [761, 191] on p "Honestly, I wasn’t expecting much, but these hangers surprised me! They are stu…" at bounding box center [807, 194] width 147 height 145
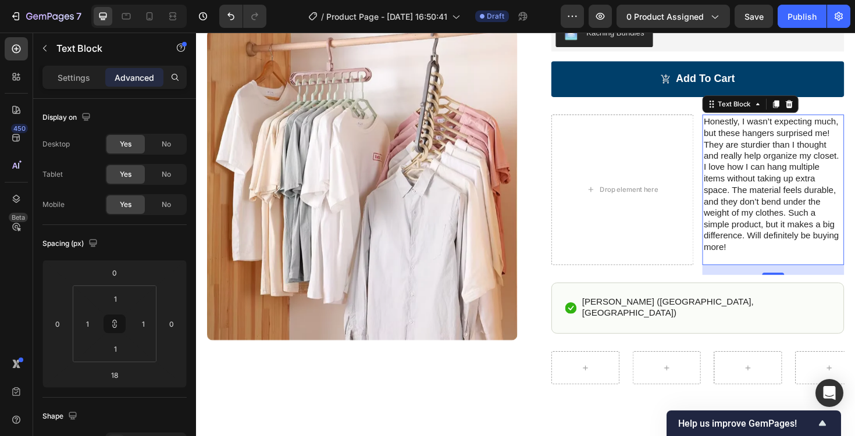
click at [820, 108] on icon at bounding box center [824, 109] width 8 height 8
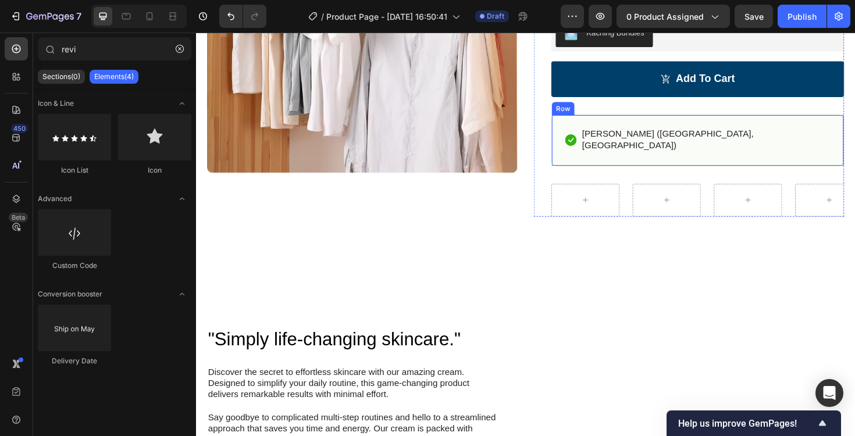
click at [772, 158] on div "Icon Hannah N. (Houston, USA) Text Block Row Row" at bounding box center [728, 147] width 310 height 55
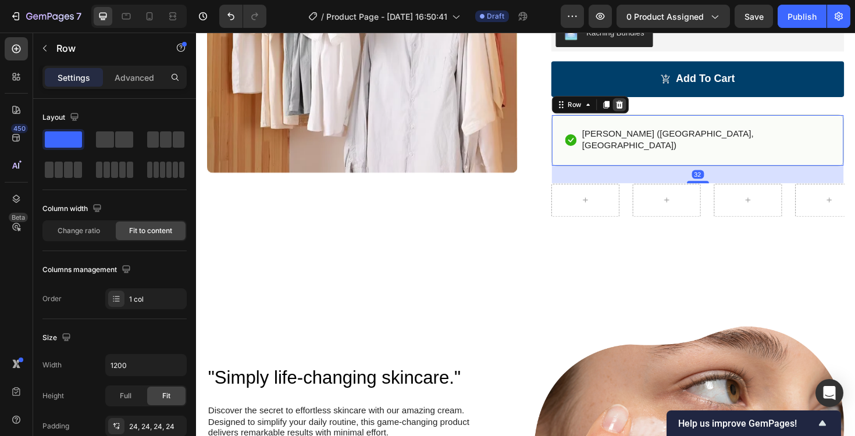
click at [644, 112] on div at bounding box center [645, 109] width 14 height 14
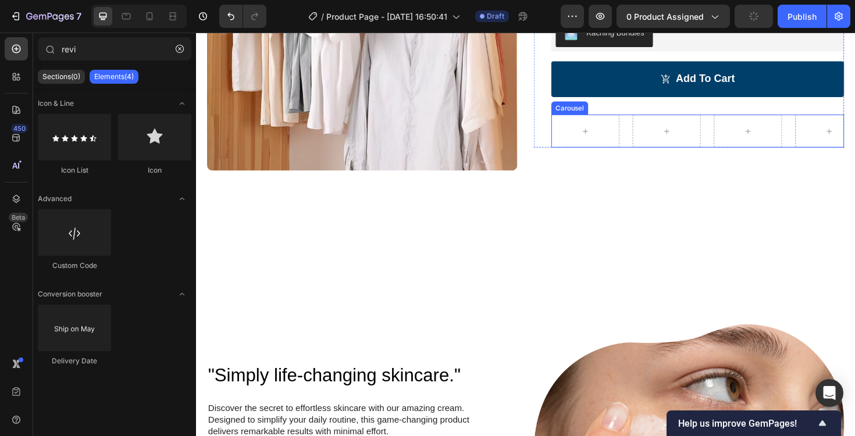
click at [651, 151] on div "Image" at bounding box center [728, 137] width 310 height 35
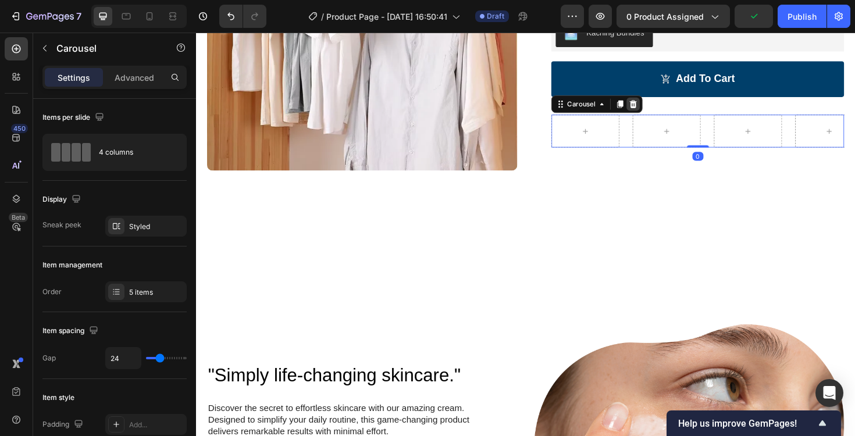
click at [655, 110] on icon at bounding box center [659, 108] width 9 height 9
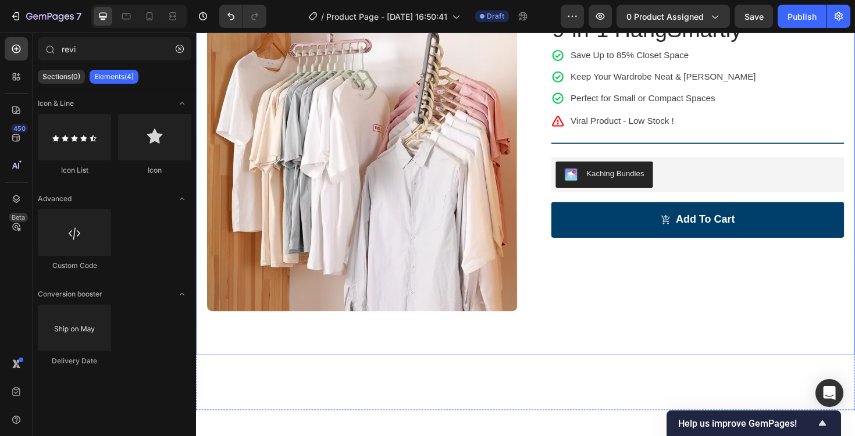
scroll to position [55, 0]
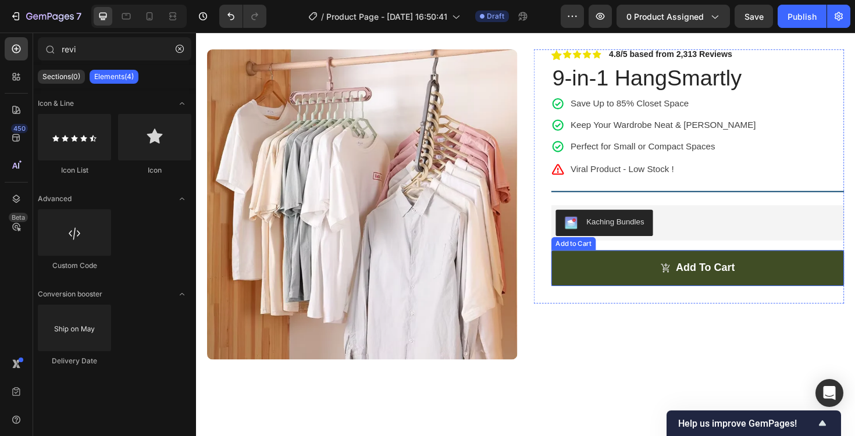
click at [755, 264] on button "Add to cart" at bounding box center [728, 283] width 310 height 38
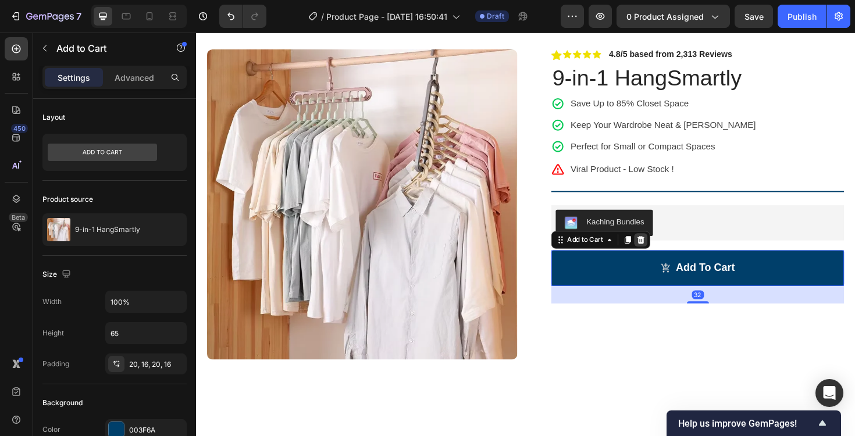
click at [666, 251] on icon at bounding box center [668, 252] width 8 height 8
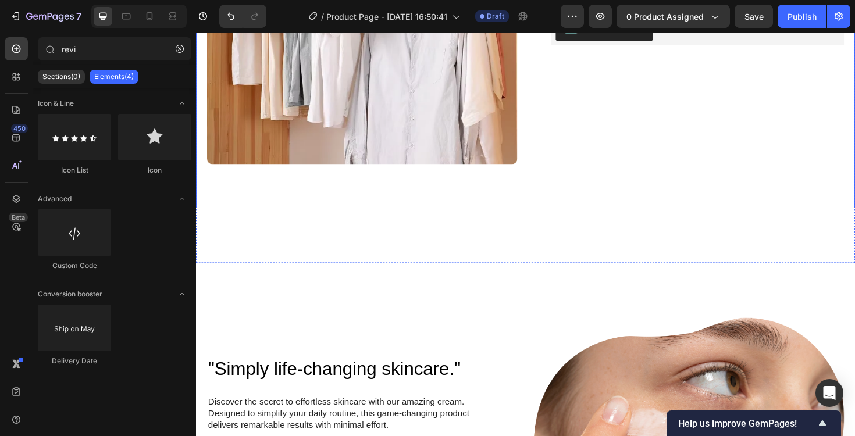
scroll to position [297, 0]
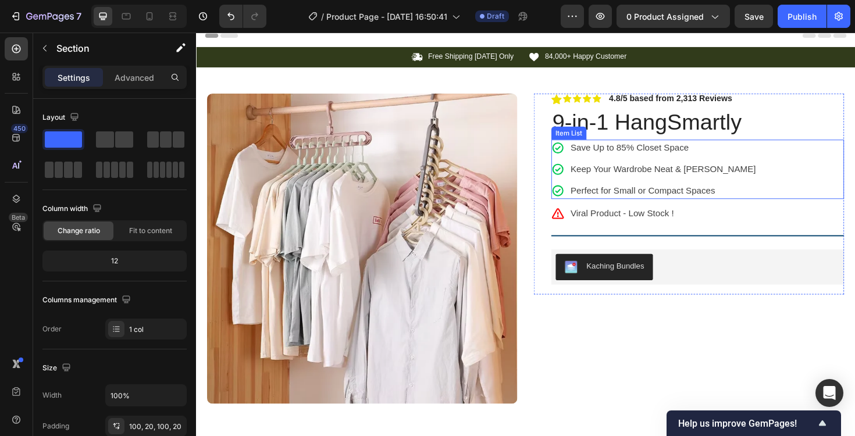
scroll to position [0, 0]
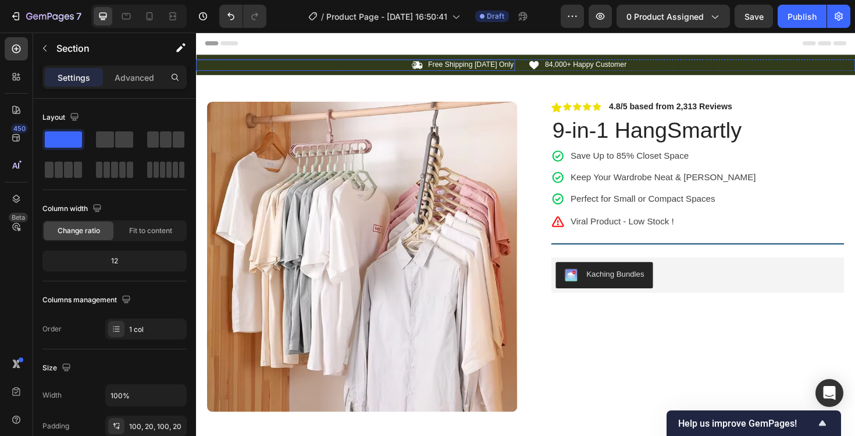
click at [394, 69] on div "Icon Free Shipping Today Only Text Block Row" at bounding box center [365, 67] width 338 height 12
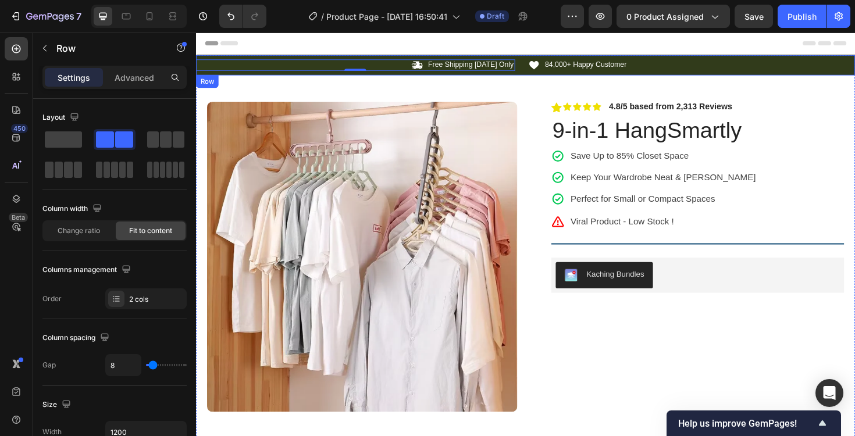
click at [357, 59] on div "Icon Free Shipping Today Only Text Block Row 0 Icon 84,000+ Happy Customer Text…" at bounding box center [545, 67] width 698 height 22
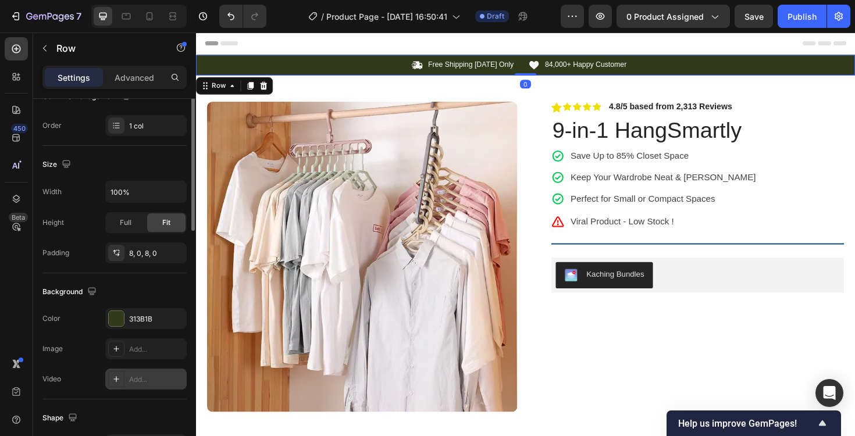
scroll to position [326, 0]
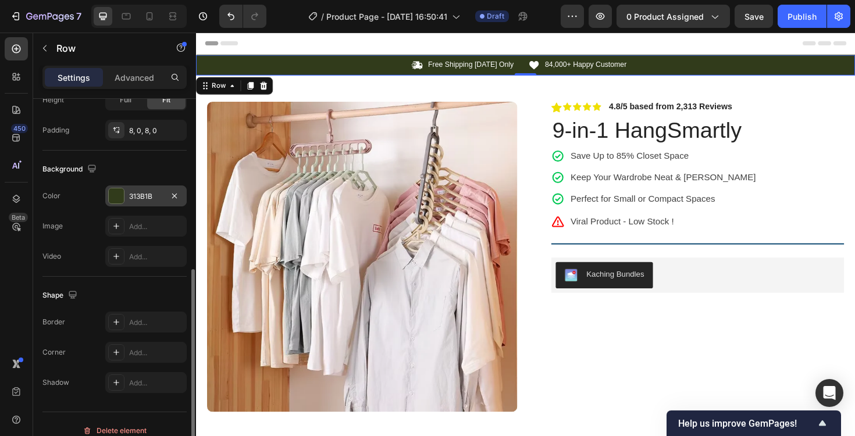
click at [119, 198] on div at bounding box center [116, 196] width 15 height 15
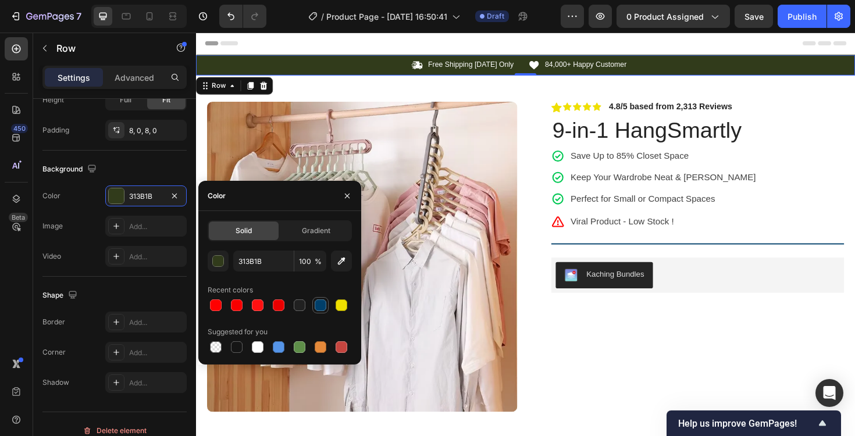
click at [323, 311] on div at bounding box center [321, 305] width 14 height 14
type input "003F6A"
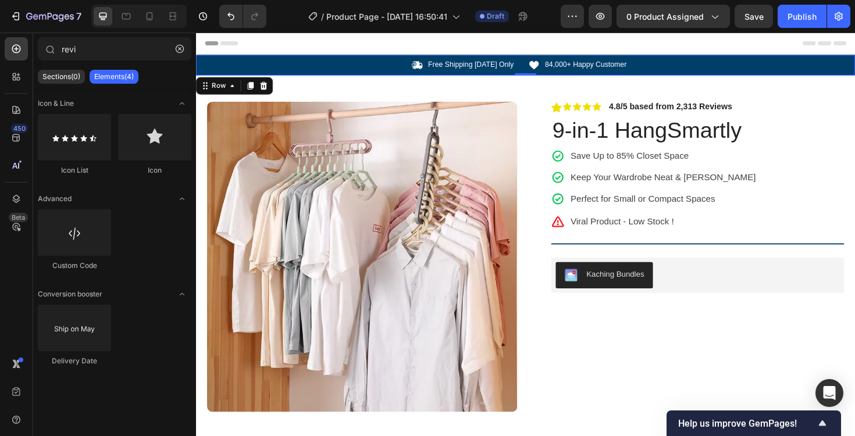
click at [355, 48] on div "Header" at bounding box center [545, 44] width 680 height 23
click at [176, 51] on icon "button" at bounding box center [180, 49] width 8 height 8
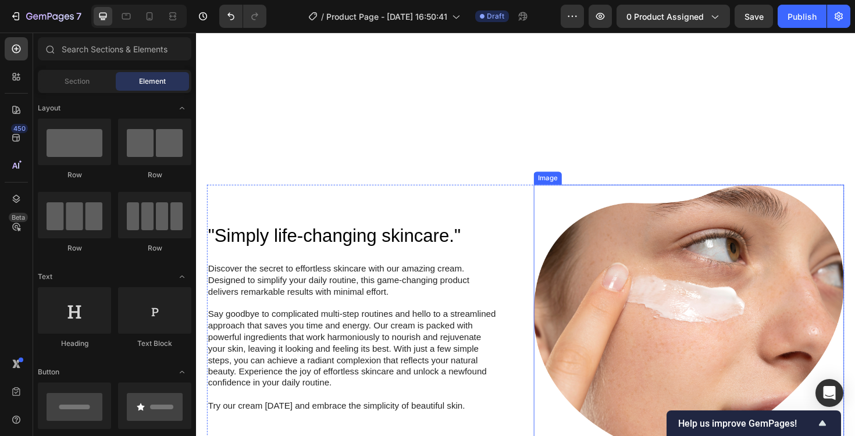
scroll to position [440, 0]
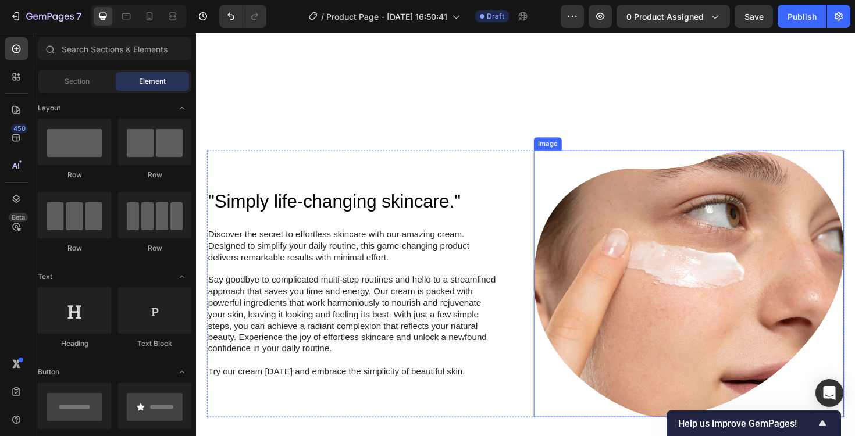
click at [686, 265] on img at bounding box center [718, 299] width 329 height 283
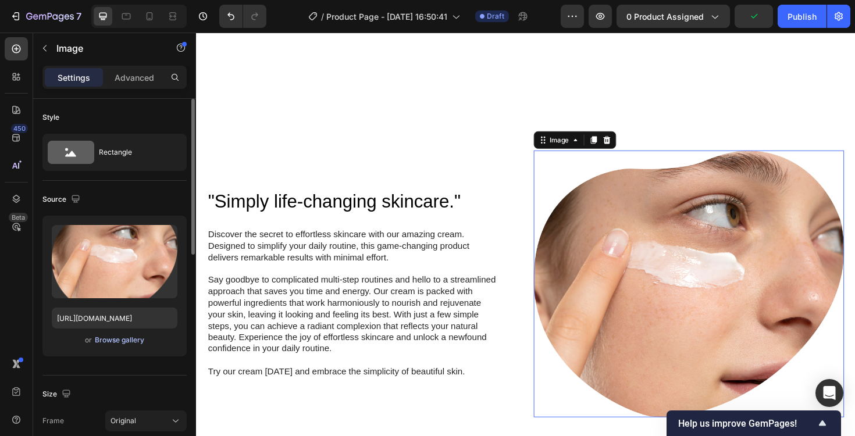
click at [129, 340] on div "Browse gallery" at bounding box center [119, 340] width 49 height 10
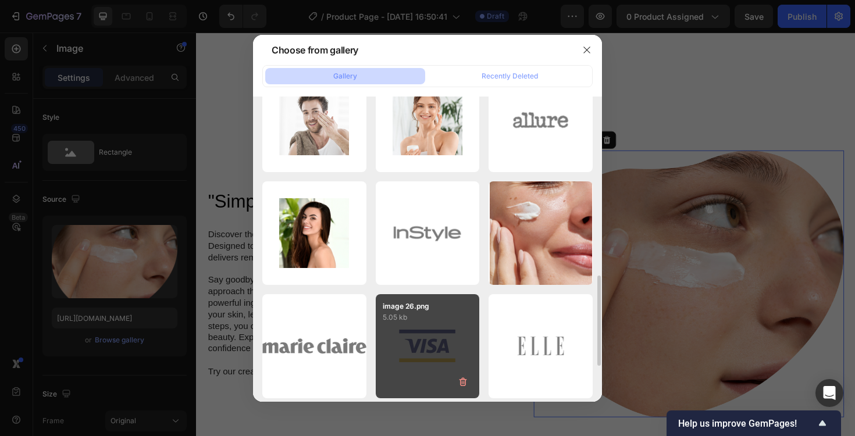
scroll to position [723, 0]
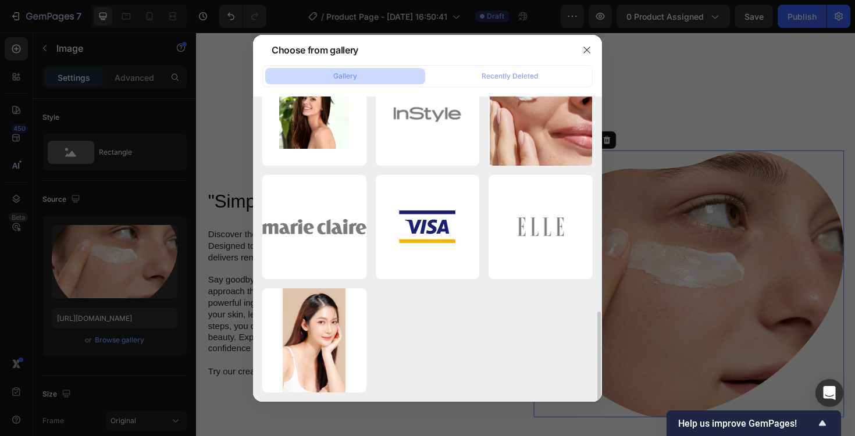
click at [196, 159] on div at bounding box center [427, 218] width 855 height 436
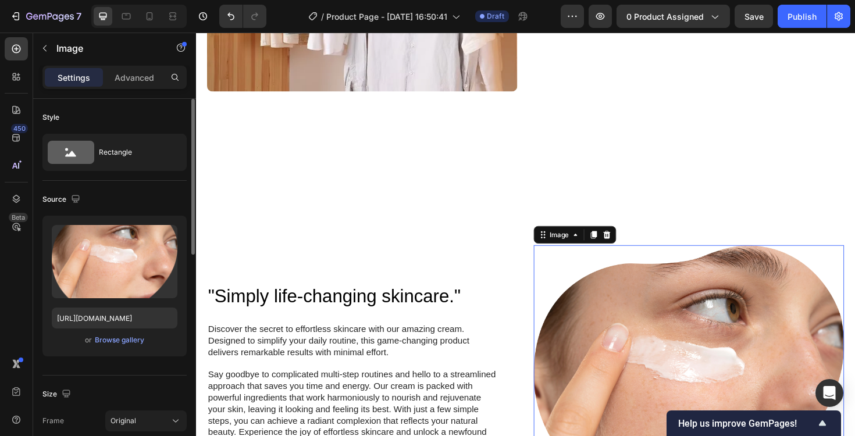
scroll to position [109, 0]
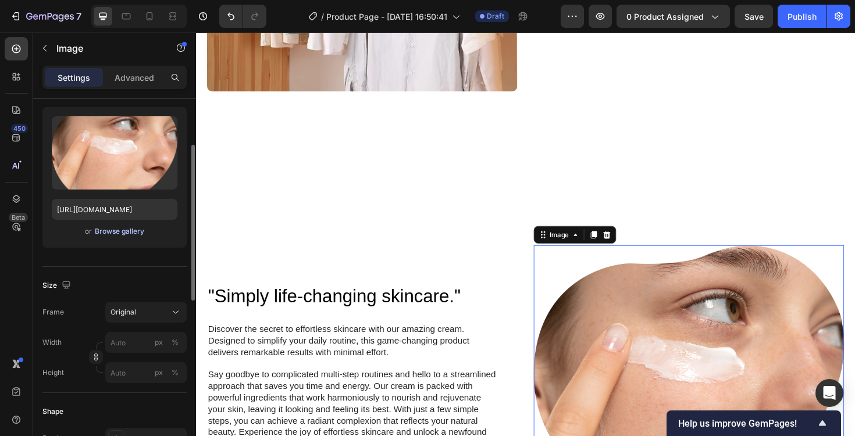
click at [126, 229] on div "Browse gallery" at bounding box center [119, 231] width 49 height 10
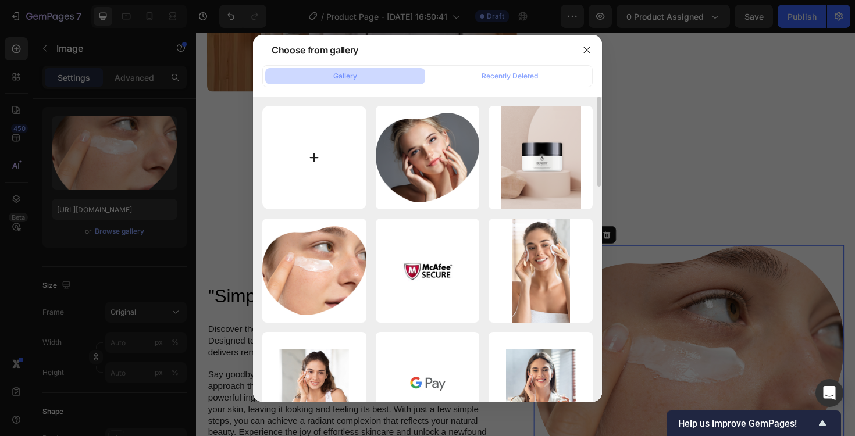
click at [325, 152] on input "file" at bounding box center [314, 158] width 104 height 104
type input "C:\fakepath\imgi_27_image_2025-02-23_17-14-33_2.png"
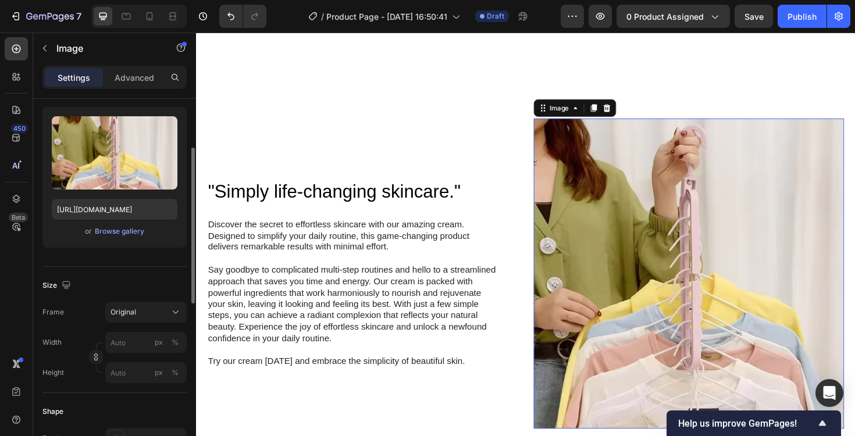
scroll to position [111, 0]
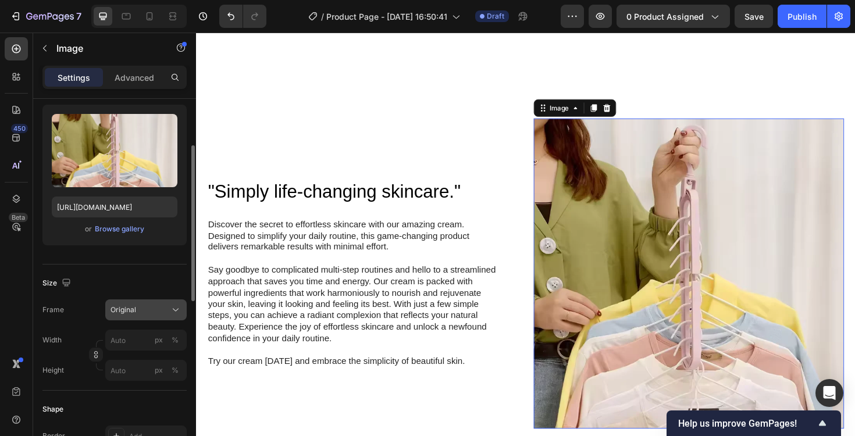
click at [148, 305] on div "Original" at bounding box center [139, 310] width 57 height 10
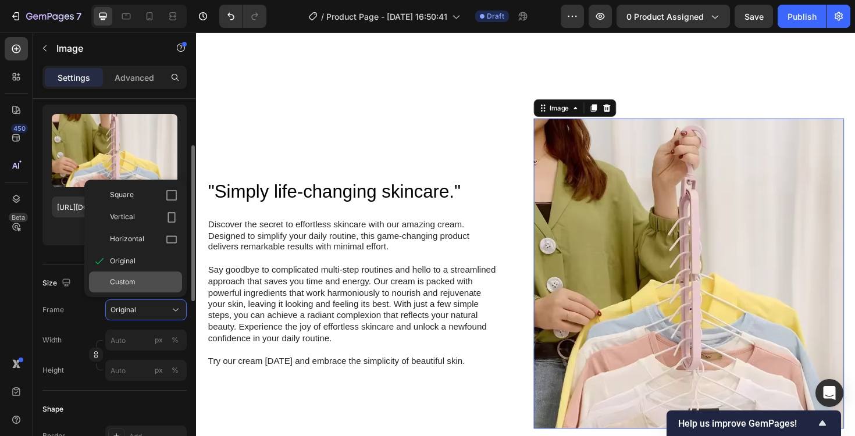
click at [135, 286] on span "Custom" at bounding box center [123, 282] width 26 height 10
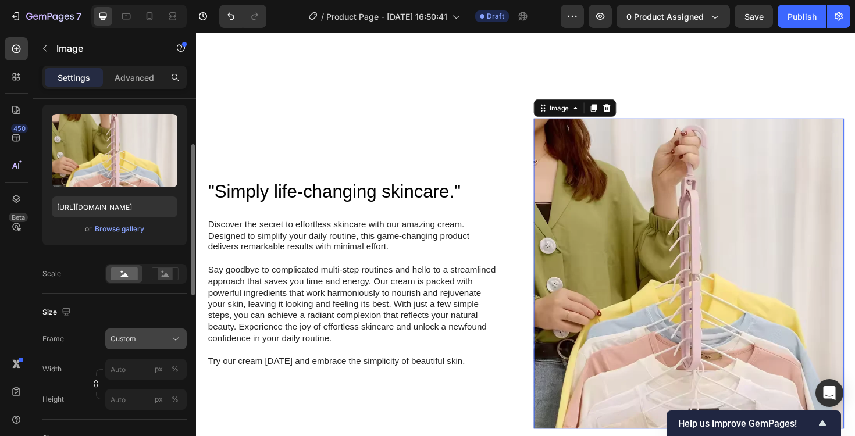
click at [142, 340] on div "Custom" at bounding box center [139, 339] width 57 height 10
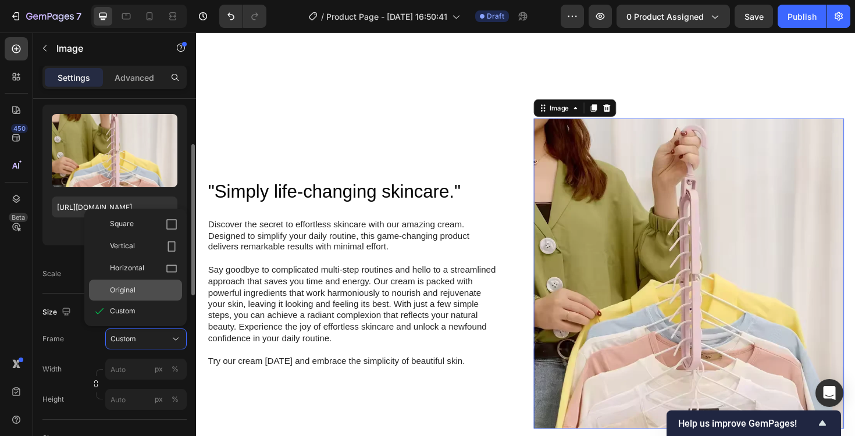
click at [140, 290] on div "Original" at bounding box center [143, 290] width 67 height 10
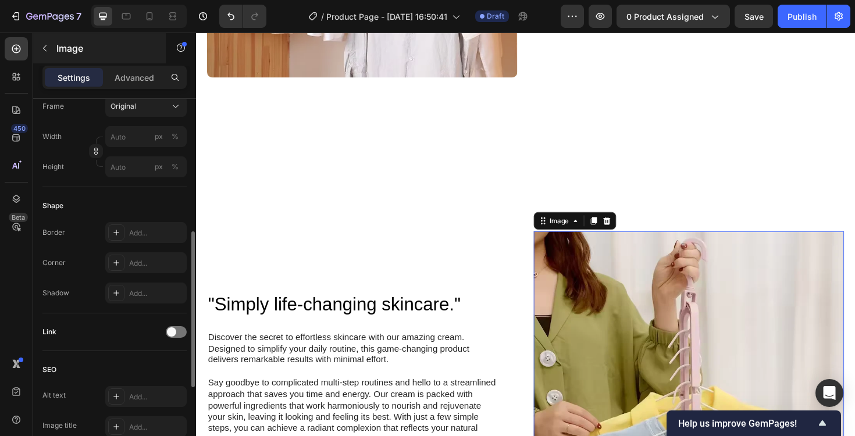
scroll to position [349, 0]
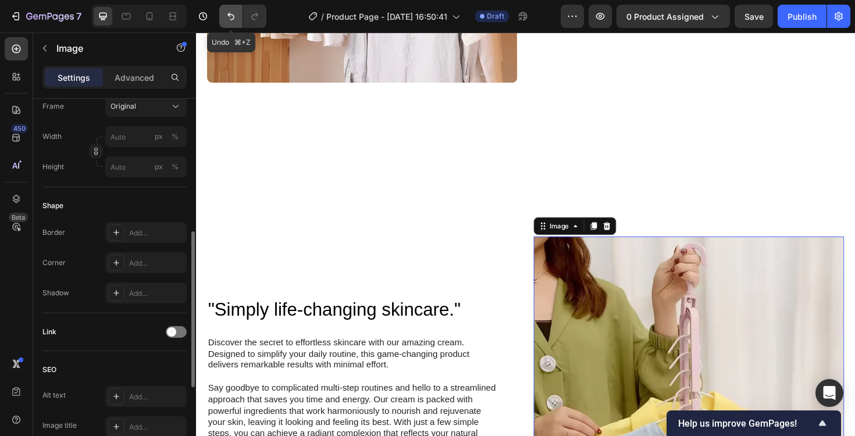
click at [230, 22] on icon "Undo/Redo" at bounding box center [231, 16] width 12 height 12
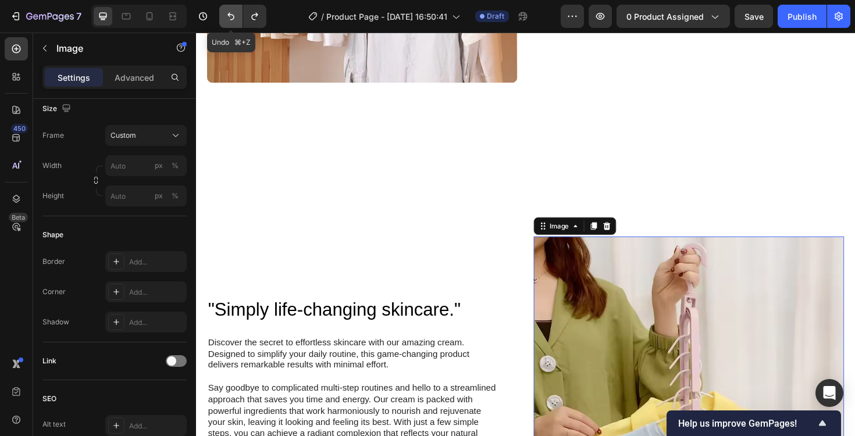
click at [233, 17] on icon "Undo/Redo" at bounding box center [231, 16] width 12 height 12
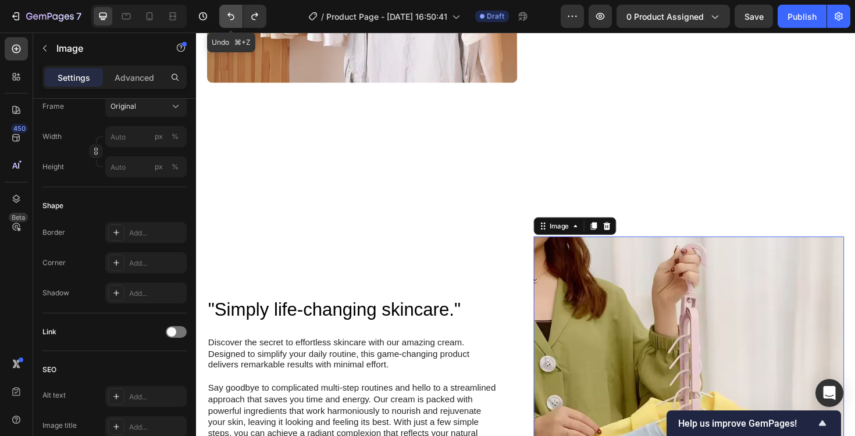
click at [233, 17] on icon "Undo/Redo" at bounding box center [231, 16] width 12 height 12
click at [233, 23] on button "Undo/Redo" at bounding box center [230, 16] width 23 height 23
type input "https://cdn.shopify.com/s/files/1/0970/5829/2049/files/gempages_586433124661986…"
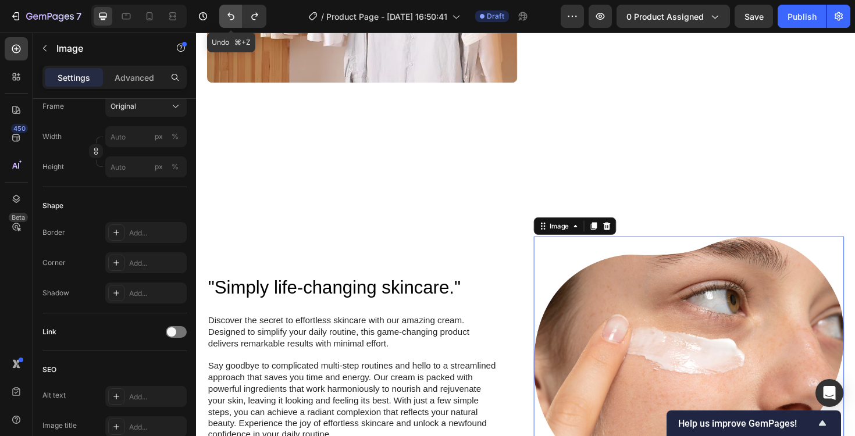
click at [233, 23] on button "Undo/Redo" at bounding box center [230, 16] width 23 height 23
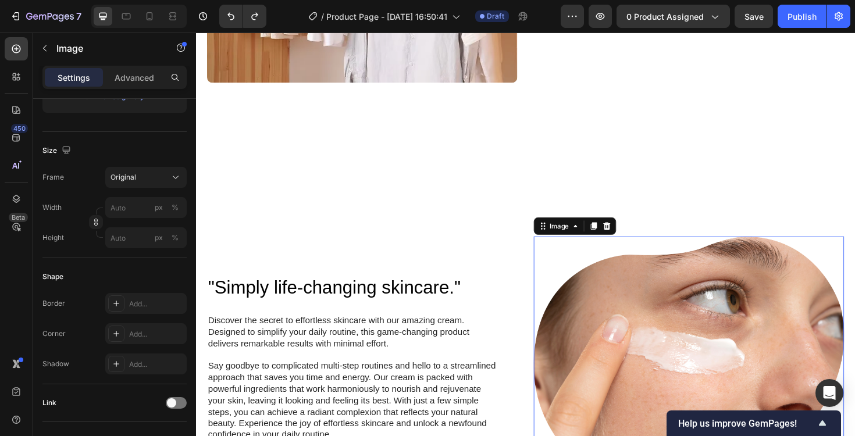
scroll to position [0, 0]
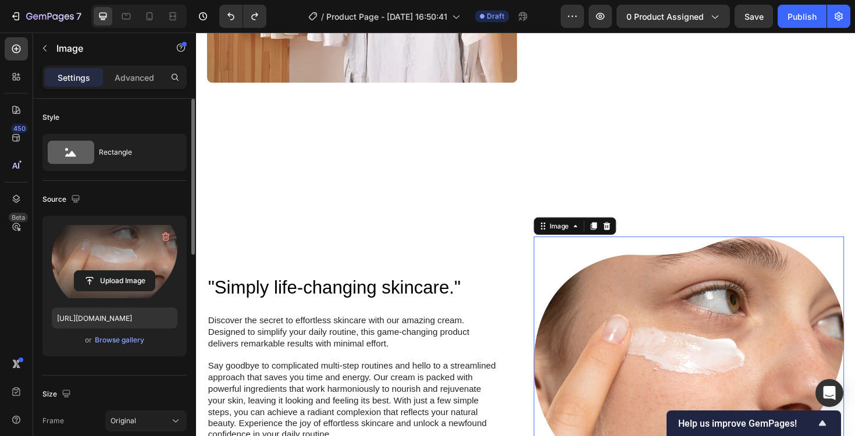
click at [135, 240] on label at bounding box center [115, 261] width 126 height 73
click at [135, 271] on input "file" at bounding box center [114, 281] width 80 height 20
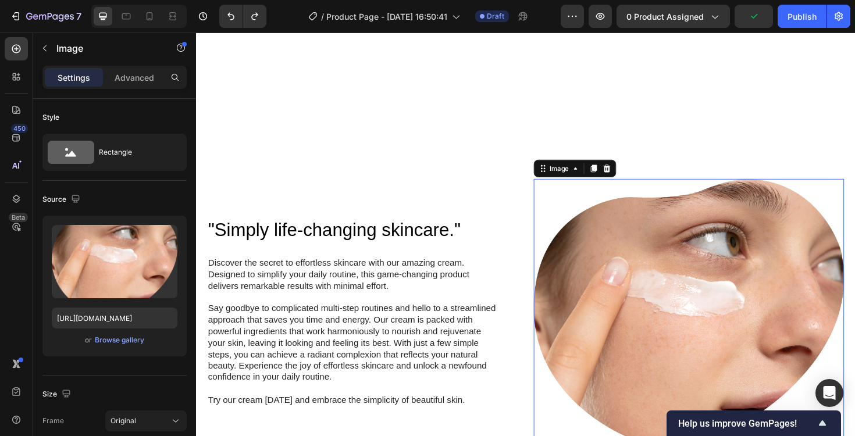
scroll to position [440, 0]
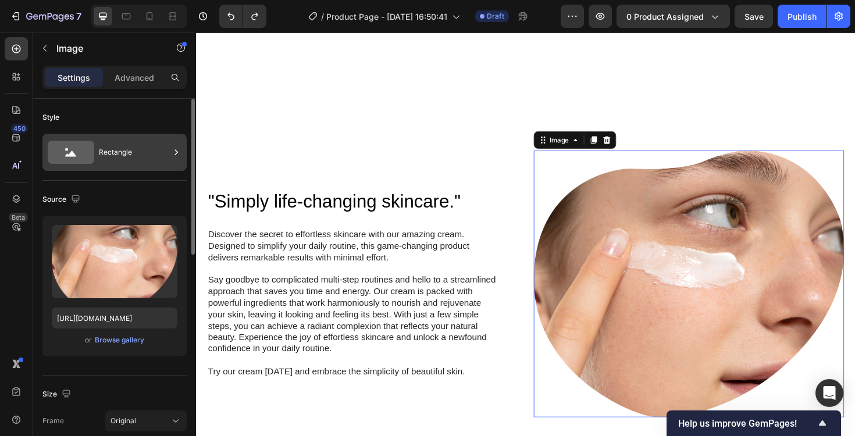
click at [136, 159] on div "Rectangle" at bounding box center [134, 152] width 71 height 27
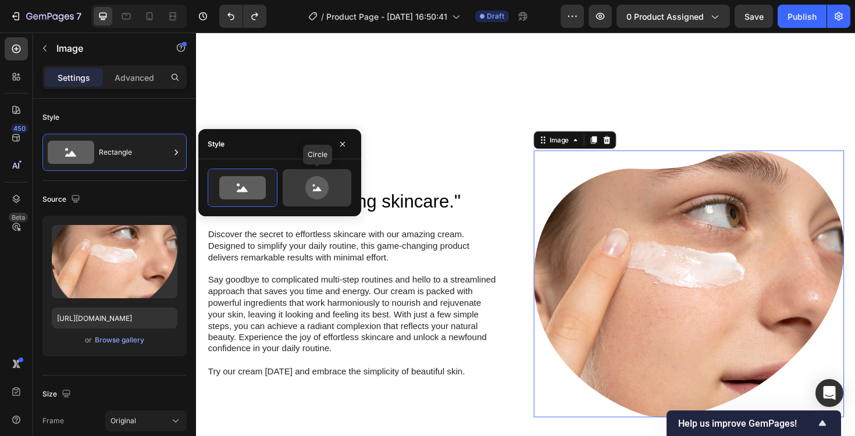
drag, startPoint x: 337, startPoint y: 184, endPoint x: 321, endPoint y: 185, distance: 16.3
click at [337, 184] on icon at bounding box center [317, 187] width 55 height 23
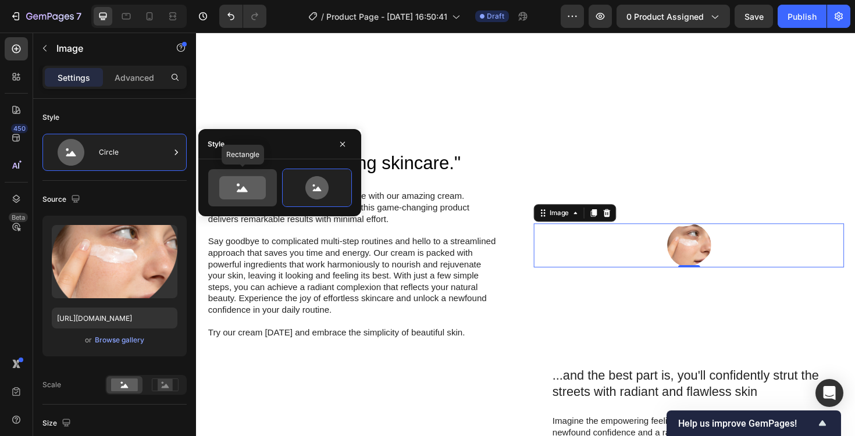
click at [256, 185] on icon at bounding box center [242, 187] width 47 height 23
type input "100"
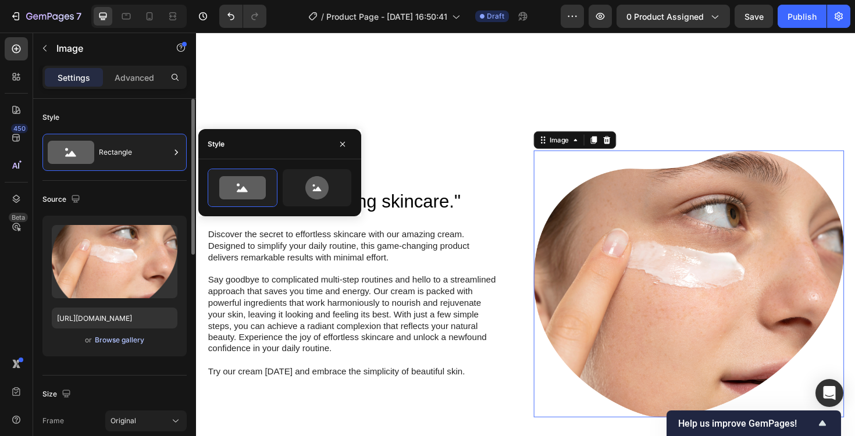
click at [125, 342] on div "Browse gallery" at bounding box center [119, 340] width 49 height 10
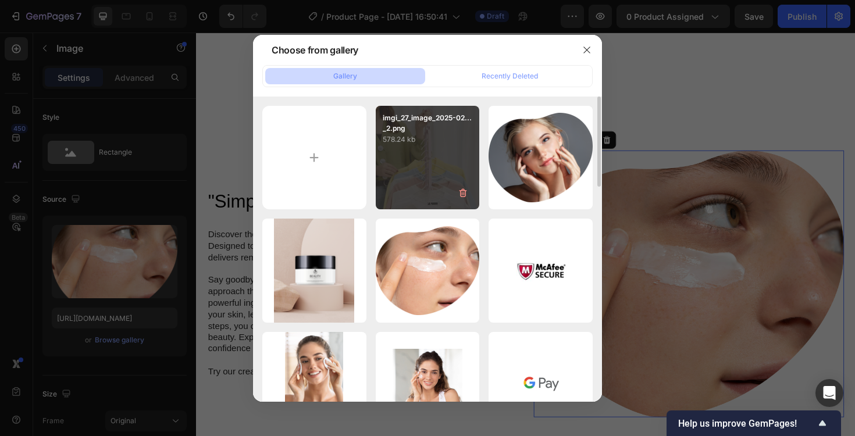
click at [429, 186] on div "imgi_27_image_2025-02..._2.png 578.24 kb" at bounding box center [428, 158] width 104 height 104
type input "https://cdn.shopify.com/s/files/1/0970/5829/2049/files/gempages_586433124661986…"
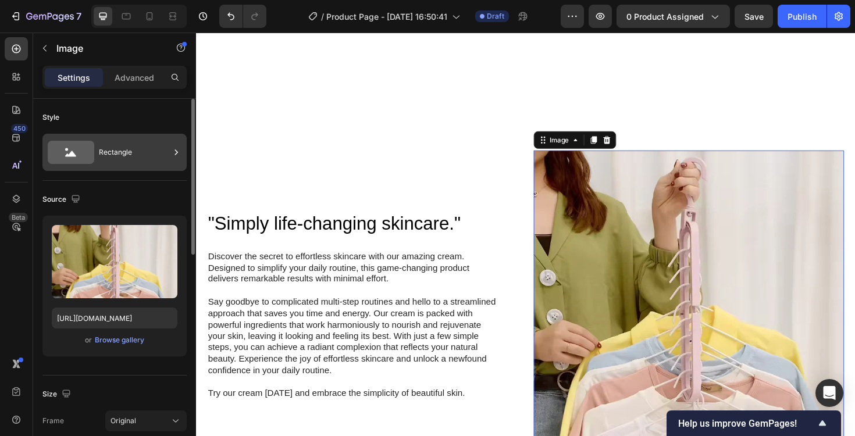
click at [124, 158] on div "Rectangle" at bounding box center [134, 152] width 71 height 27
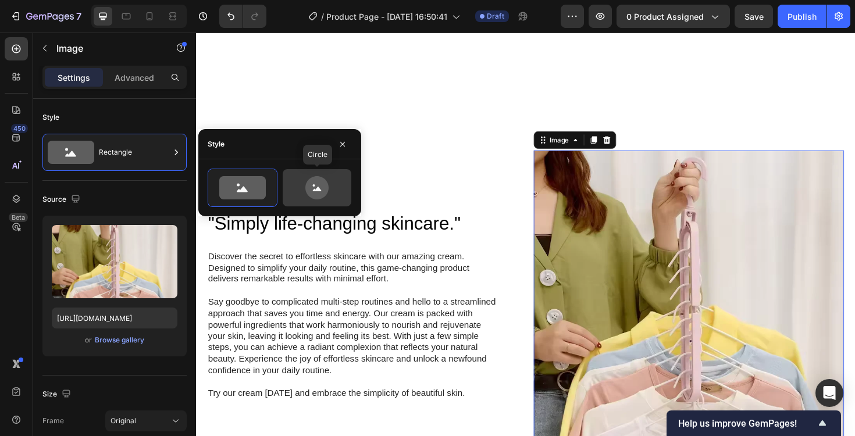
click at [316, 187] on icon at bounding box center [316, 187] width 23 height 23
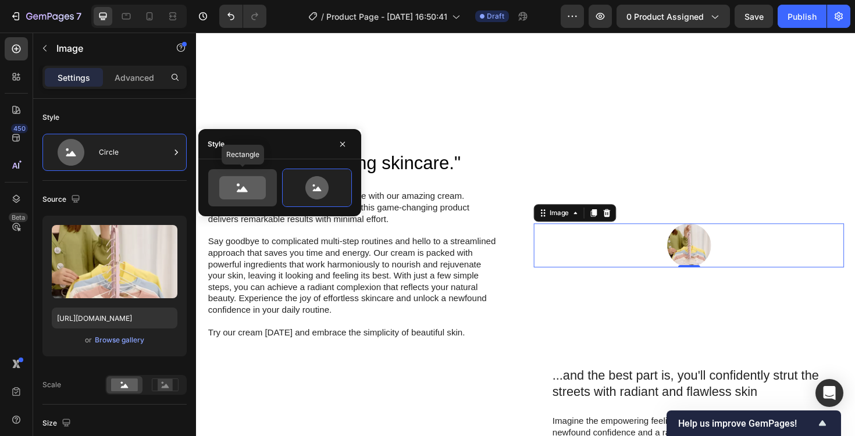
click at [257, 184] on icon at bounding box center [242, 187] width 47 height 23
type input "100"
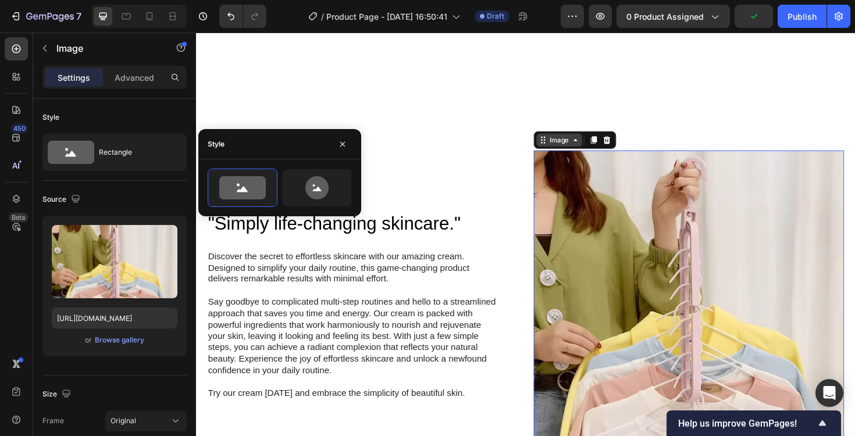
click at [587, 143] on div "Image" at bounding box center [580, 146] width 25 height 10
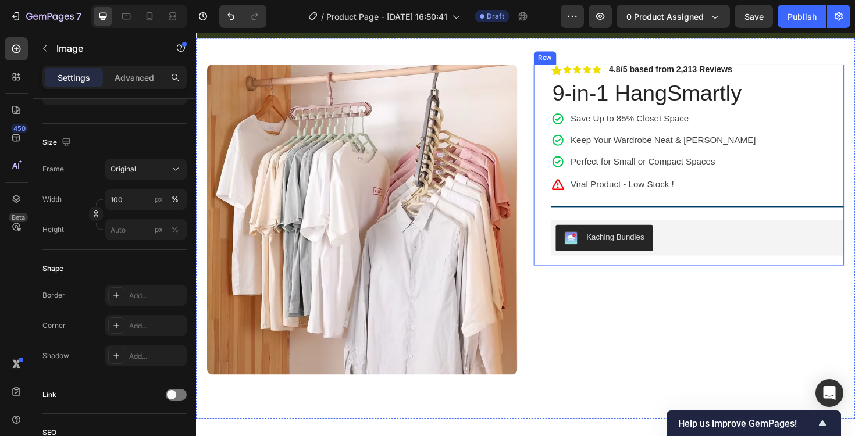
scroll to position [0, 0]
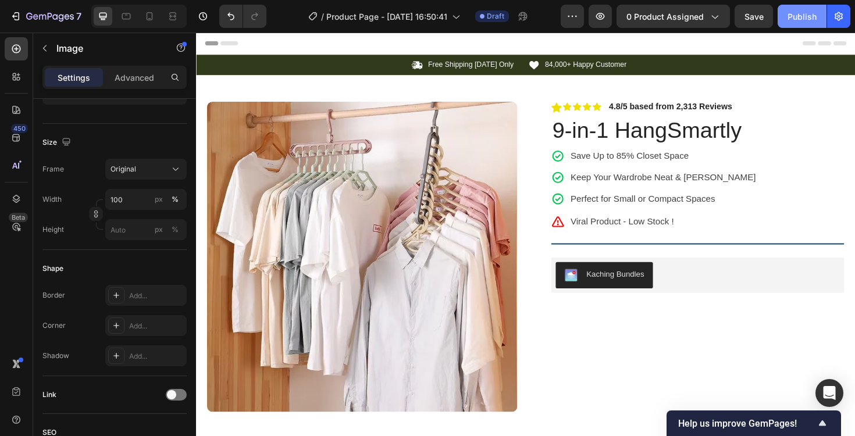
click at [793, 20] on div "Publish" at bounding box center [802, 16] width 29 height 12
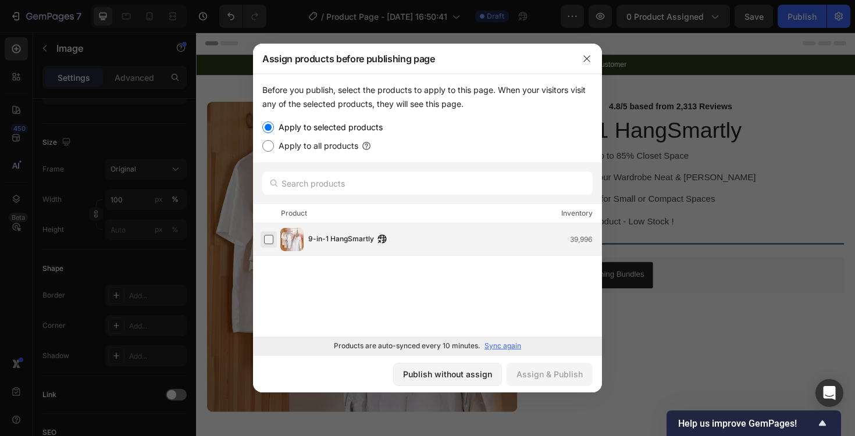
click at [271, 236] on label at bounding box center [268, 239] width 9 height 9
drag, startPoint x: 553, startPoint y: 370, endPoint x: 565, endPoint y: 375, distance: 13.1
click at [554, 371] on div "Assign & Publish" at bounding box center [550, 374] width 66 height 12
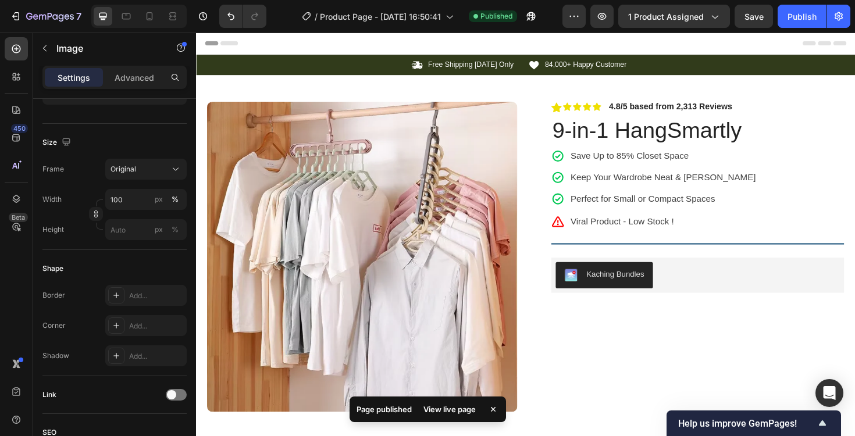
click at [453, 410] on div "View live page" at bounding box center [450, 409] width 66 height 16
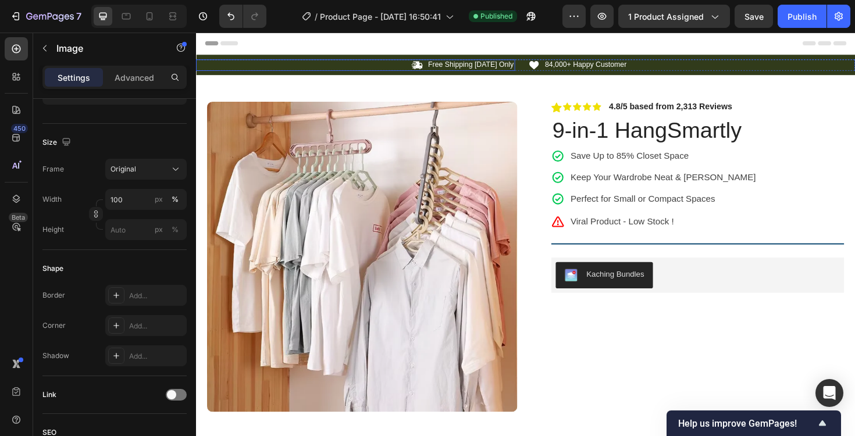
click at [382, 64] on div "Icon Free Shipping Today Only Text Block Row" at bounding box center [365, 67] width 338 height 12
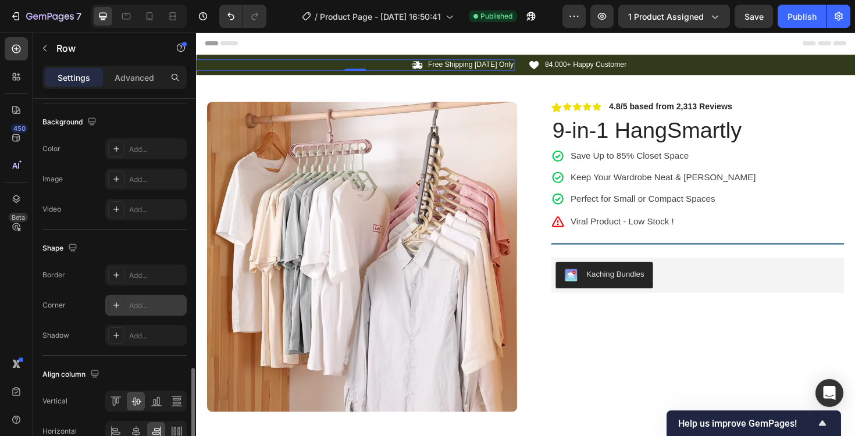
scroll to position [472, 0]
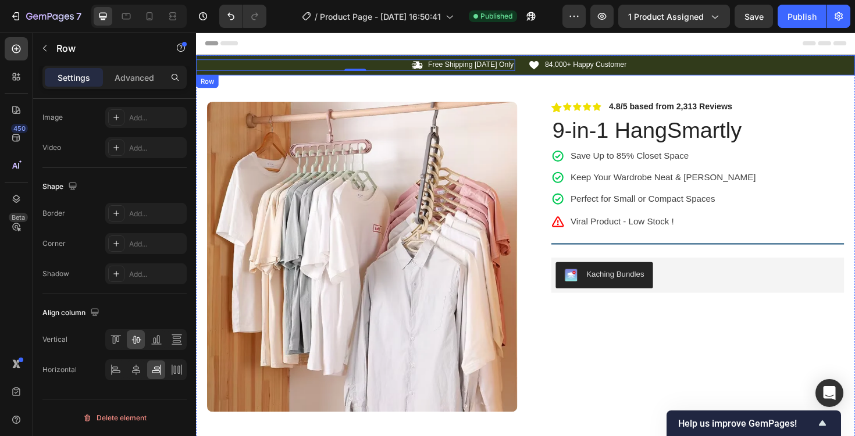
click at [286, 75] on div "Icon Free Shipping Today Only Text Block Row 0 Icon 84,000+ Happy Customer Text…" at bounding box center [545, 67] width 698 height 22
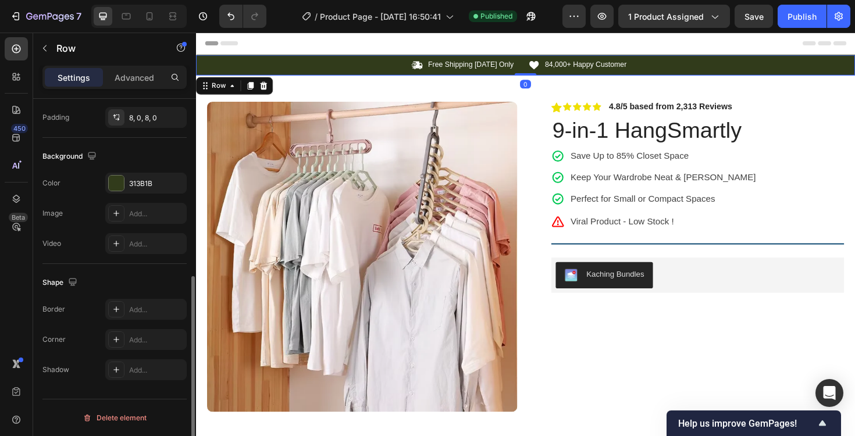
scroll to position [339, 0]
click at [124, 182] on div at bounding box center [116, 183] width 16 height 16
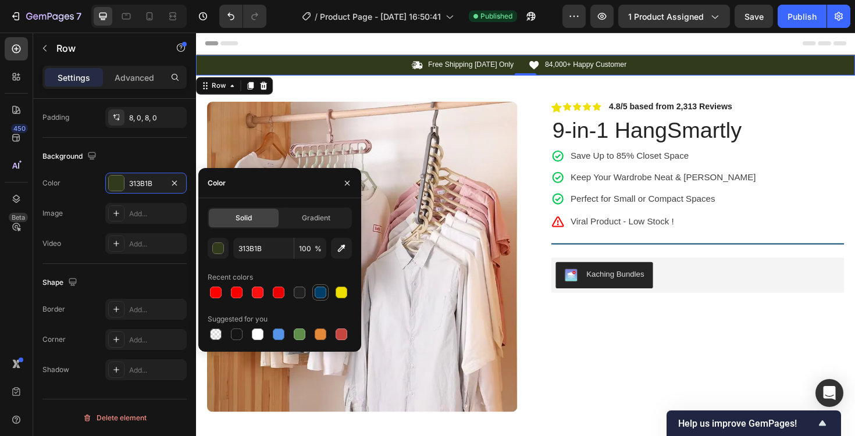
click at [316, 291] on div at bounding box center [321, 293] width 12 height 12
type input "003F6A"
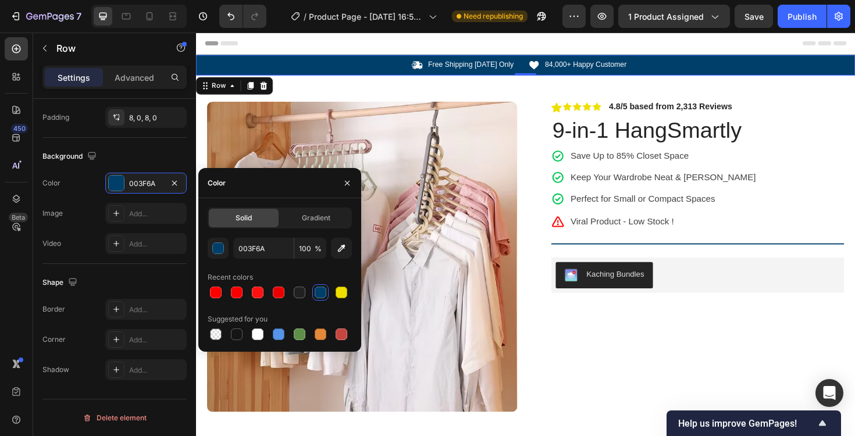
click at [222, 44] on span "Header" at bounding box center [231, 44] width 26 height 12
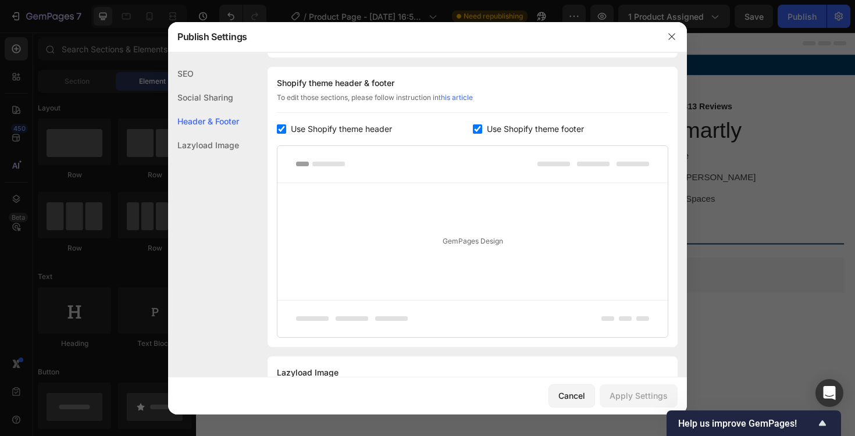
scroll to position [169, 0]
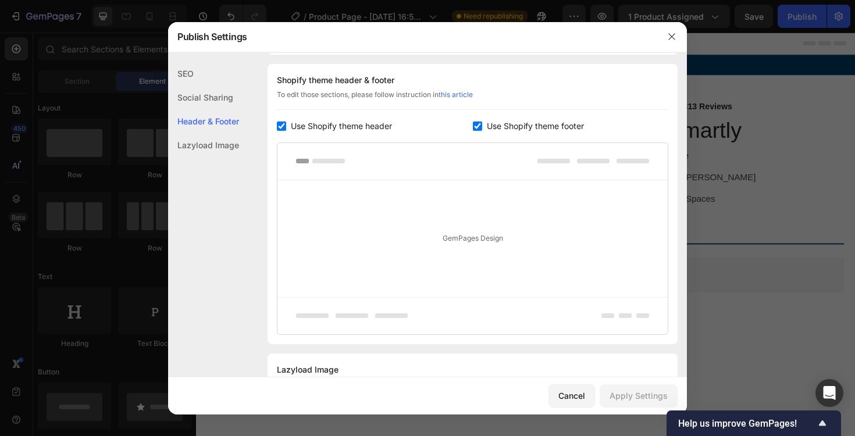
click at [356, 128] on span "Use Shopify theme header" at bounding box center [341, 126] width 101 height 14
checkbox input "false"
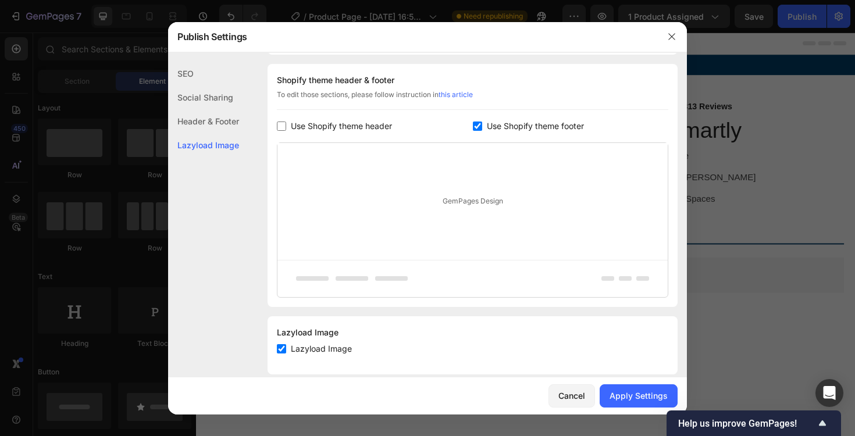
click at [513, 120] on span "Use Shopify theme footer" at bounding box center [535, 126] width 97 height 14
checkbox input "false"
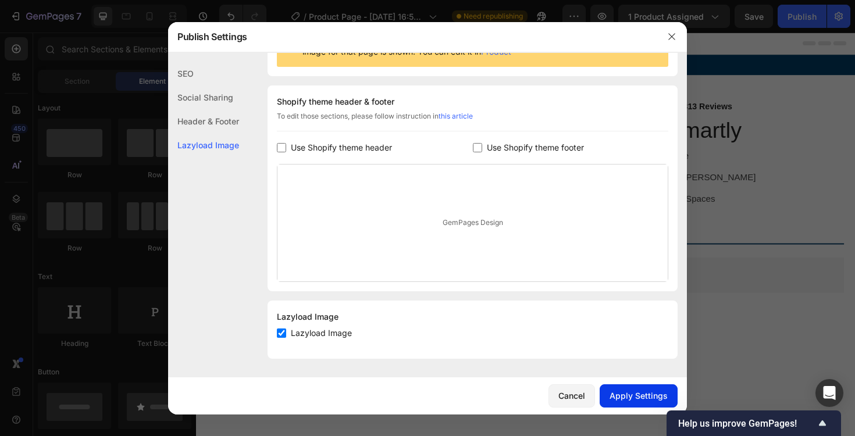
click at [659, 390] on div "Apply Settings" at bounding box center [639, 396] width 58 height 12
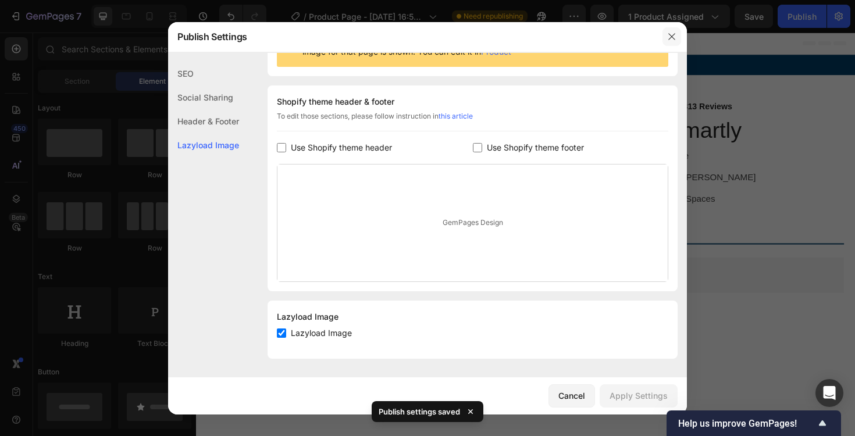
click at [671, 35] on icon "button" at bounding box center [672, 36] width 6 height 6
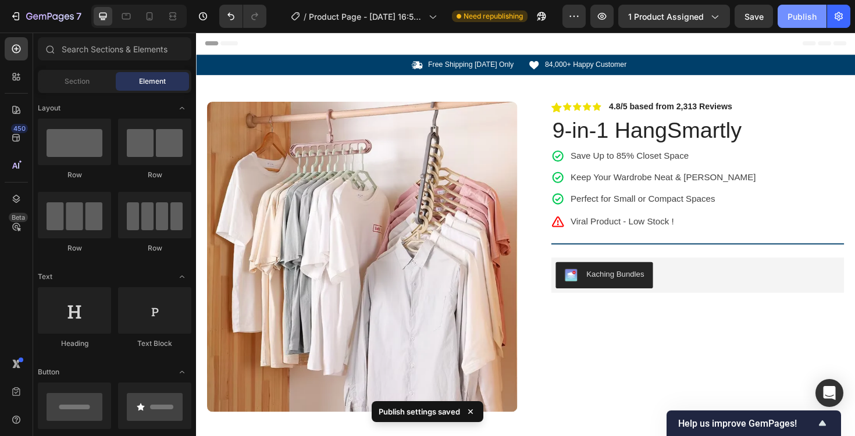
click at [801, 23] on button "Publish" at bounding box center [802, 16] width 49 height 23
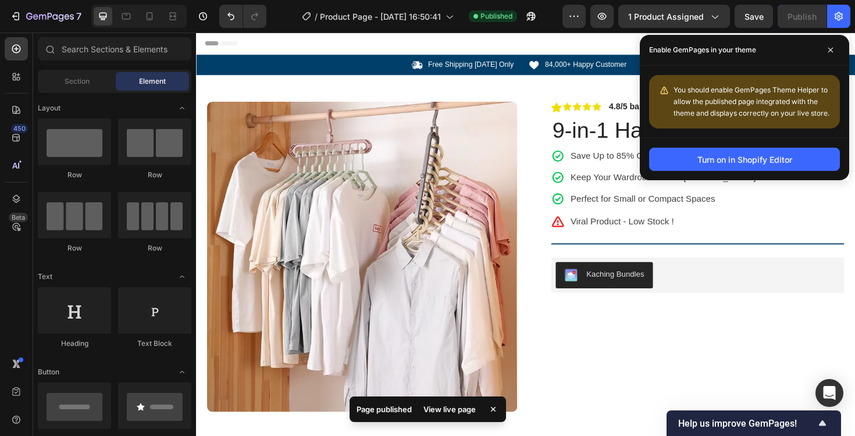
click at [446, 413] on div "View live page" at bounding box center [450, 409] width 66 height 16
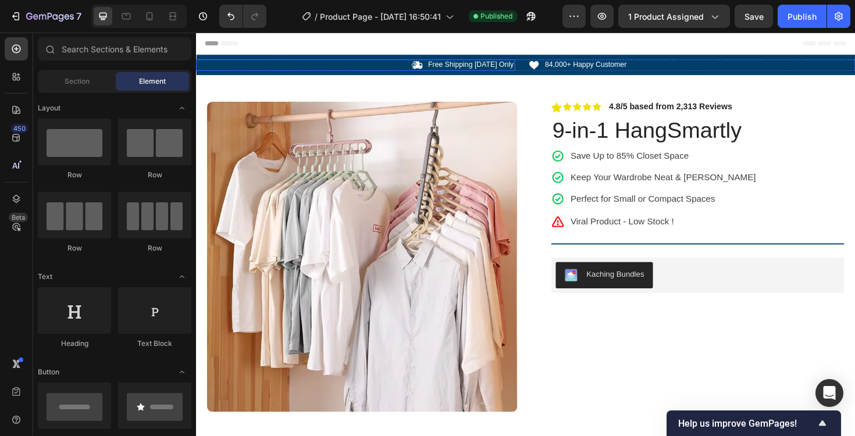
drag, startPoint x: 272, startPoint y: 70, endPoint x: 271, endPoint y: 76, distance: 5.9
click at [272, 70] on div "Icon Free Shipping Today Only Text Block Row" at bounding box center [365, 67] width 338 height 12
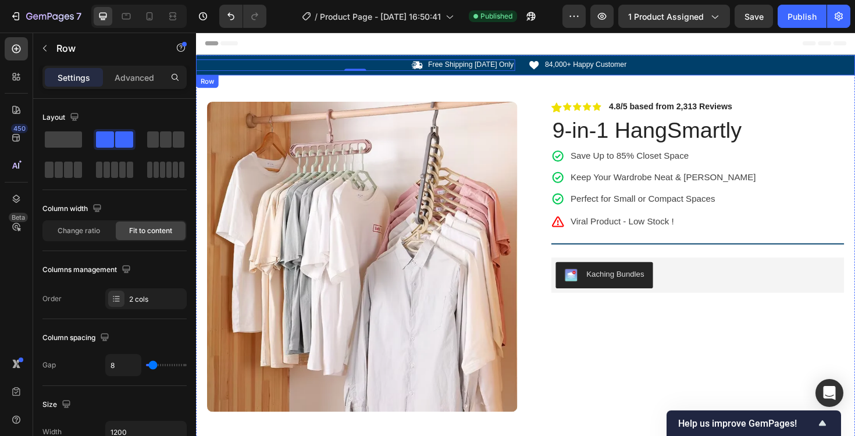
click at [267, 74] on div "Icon Free Shipping Today Only Text Block Row 0 Icon 84,000+ Happy Customer Text…" at bounding box center [545, 67] width 698 height 22
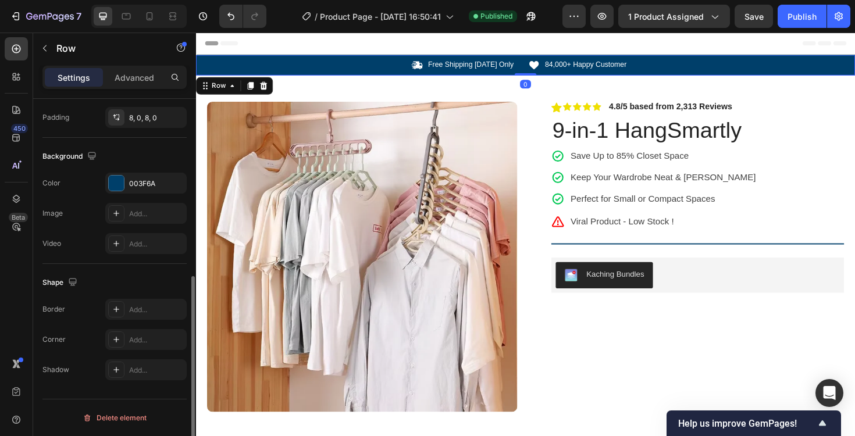
scroll to position [0, 0]
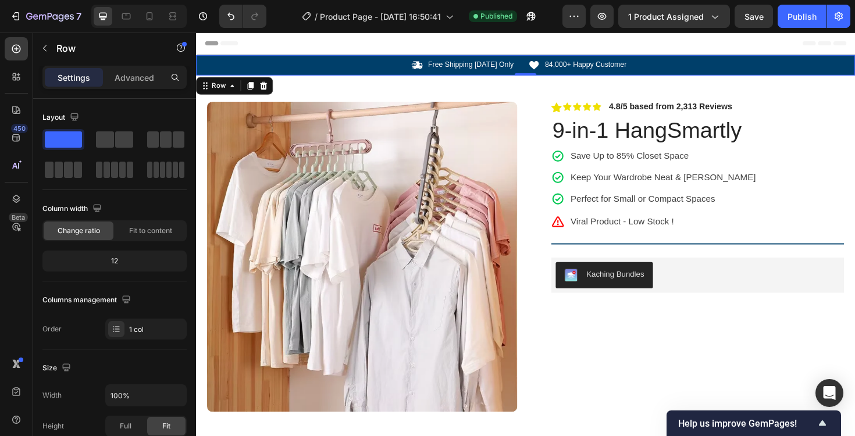
click at [213, 40] on icon at bounding box center [209, 44] width 8 height 8
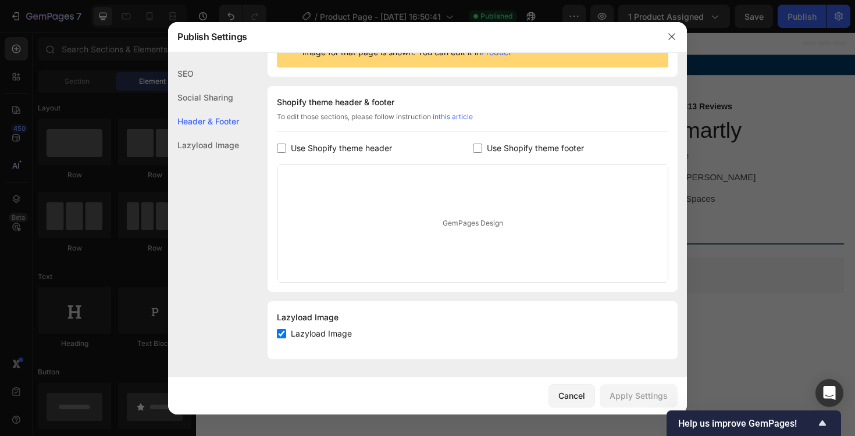
scroll to position [148, 0]
drag, startPoint x: 513, startPoint y: 148, endPoint x: 530, endPoint y: 162, distance: 21.9
click at [513, 149] on span "Use Shopify theme footer" at bounding box center [535, 148] width 97 height 14
checkbox input "true"
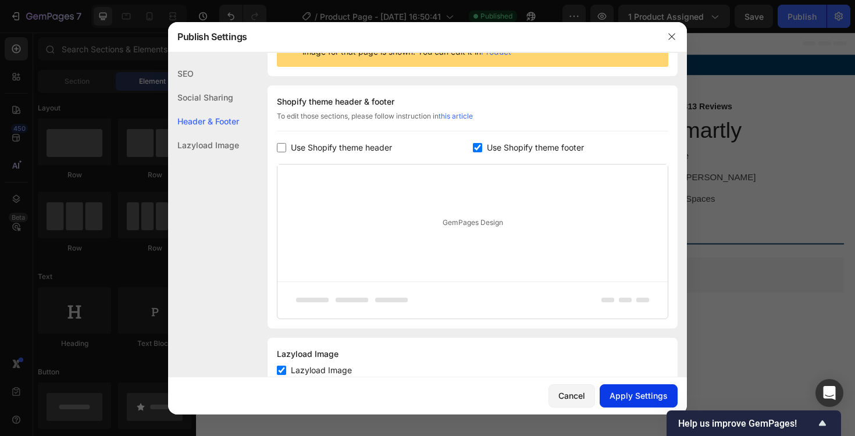
click at [645, 395] on div "Apply Settings" at bounding box center [639, 396] width 58 height 12
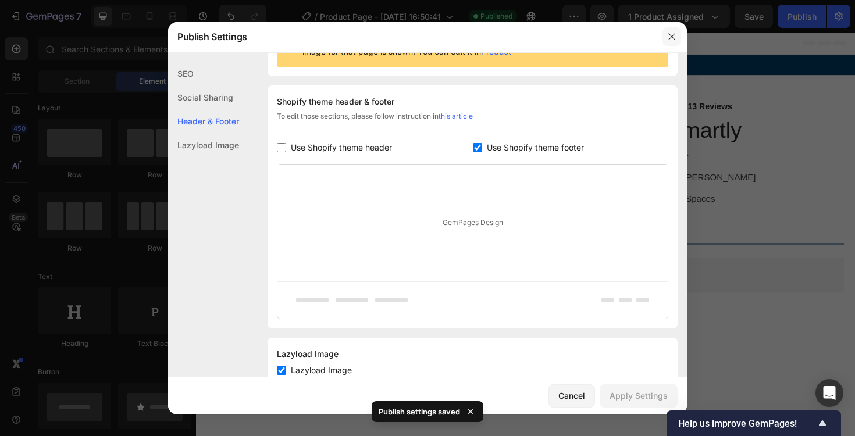
click at [664, 39] on button "button" at bounding box center [672, 36] width 19 height 19
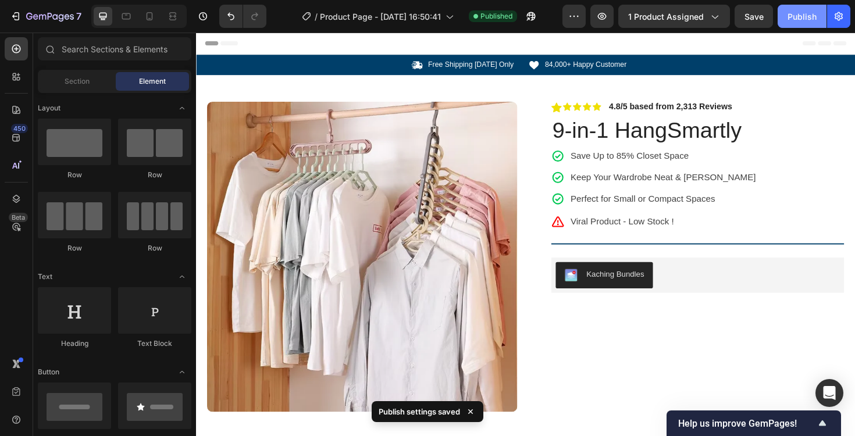
click at [797, 8] on button "Publish" at bounding box center [802, 16] width 49 height 23
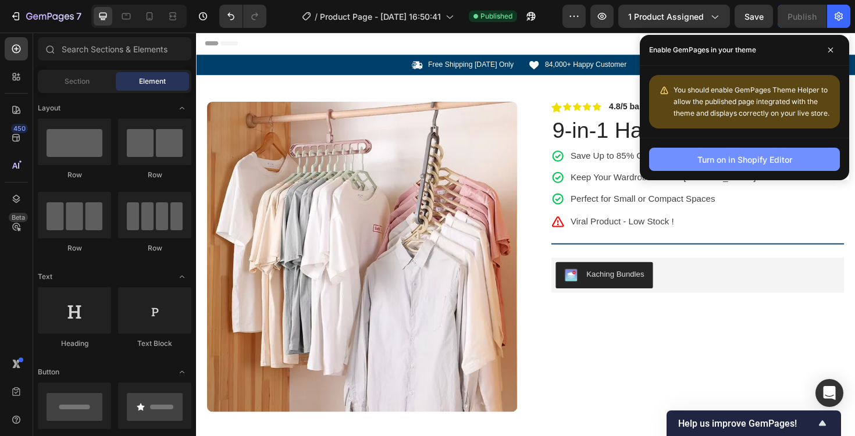
click at [787, 158] on div "Turn on in Shopify Editor" at bounding box center [745, 160] width 95 height 12
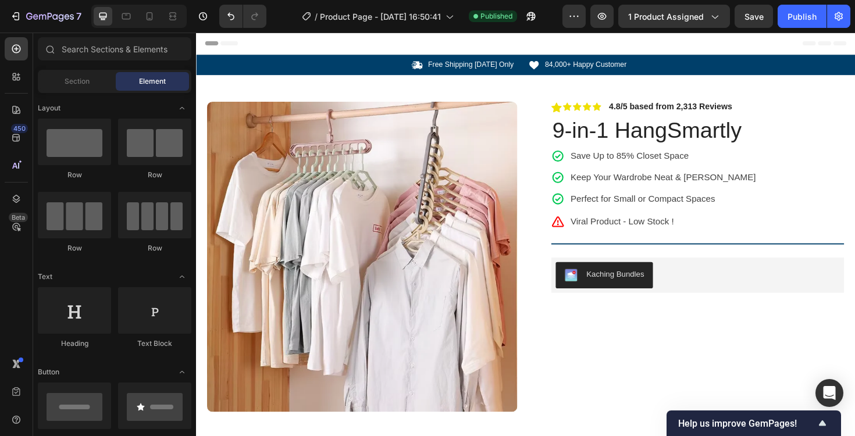
click at [228, 45] on span "Header" at bounding box center [231, 44] width 26 height 12
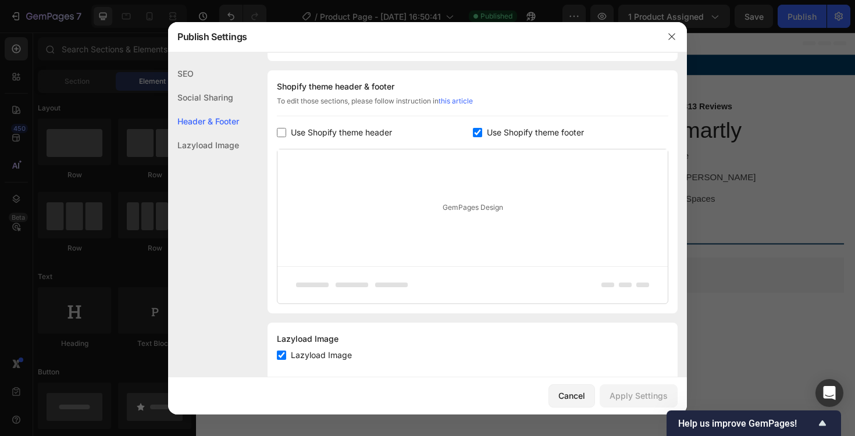
scroll to position [169, 0]
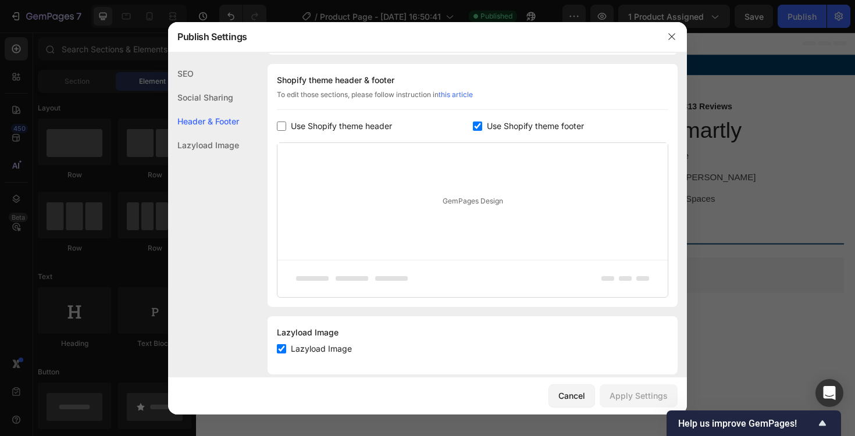
click at [368, 126] on span "Use Shopify theme header" at bounding box center [341, 126] width 101 height 14
checkbox input "true"
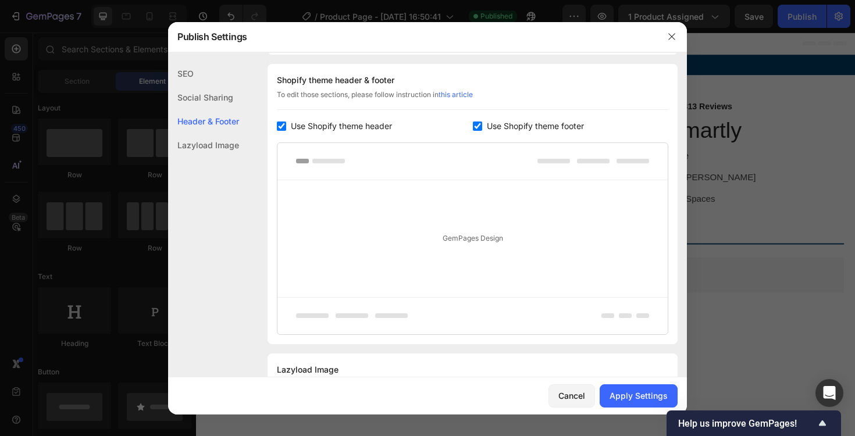
click at [524, 128] on span "Use Shopify theme footer" at bounding box center [535, 126] width 97 height 14
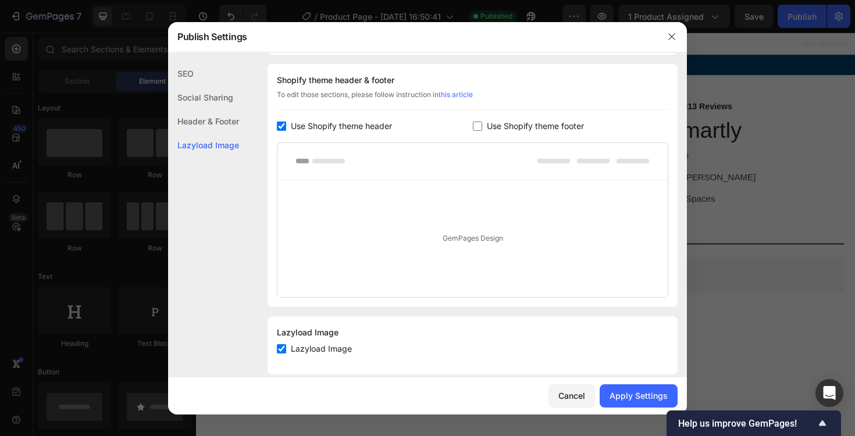
click at [517, 128] on span "Use Shopify theme footer" at bounding box center [535, 126] width 97 height 14
checkbox input "true"
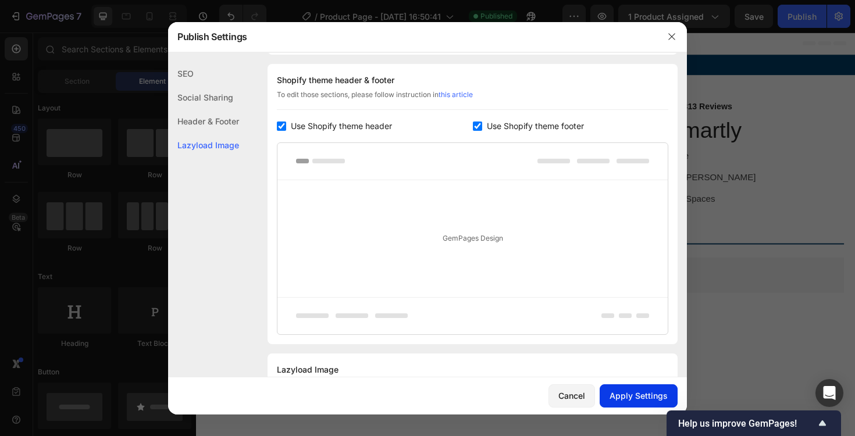
click at [628, 385] on button "Apply Settings" at bounding box center [639, 396] width 78 height 23
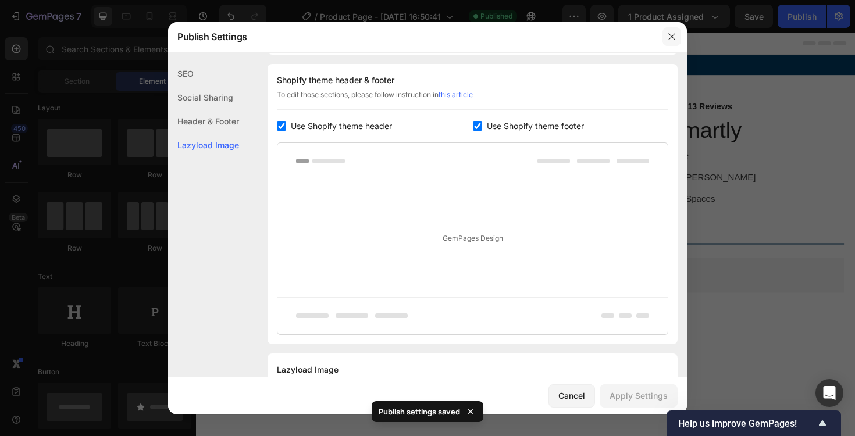
click at [669, 35] on icon "button" at bounding box center [671, 36] width 9 height 9
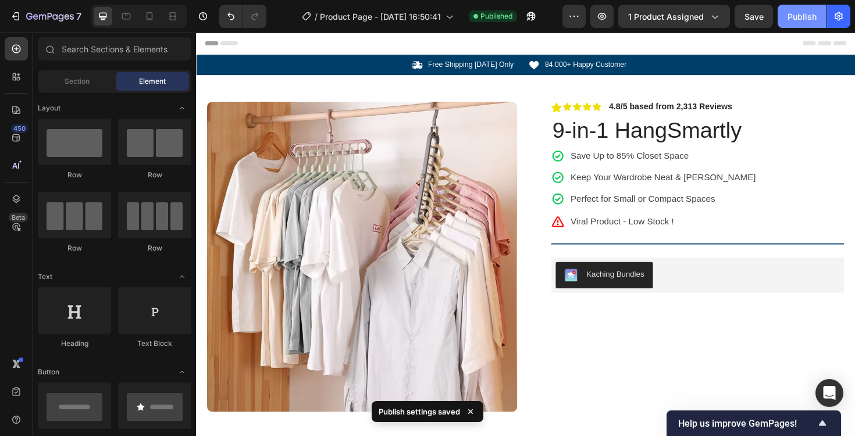
click at [801, 16] on div "Publish" at bounding box center [802, 16] width 29 height 12
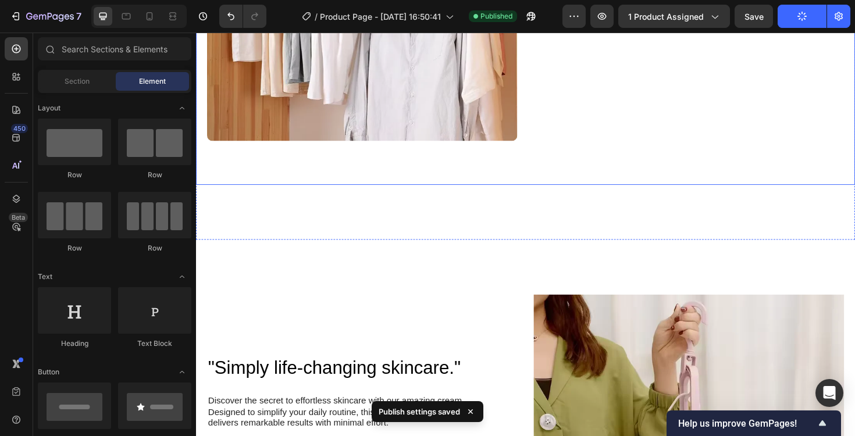
scroll to position [385, 0]
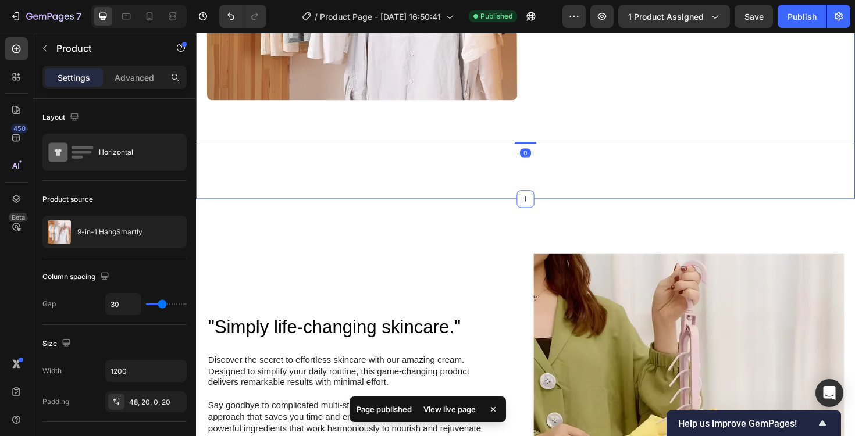
scroll to position [289, 0]
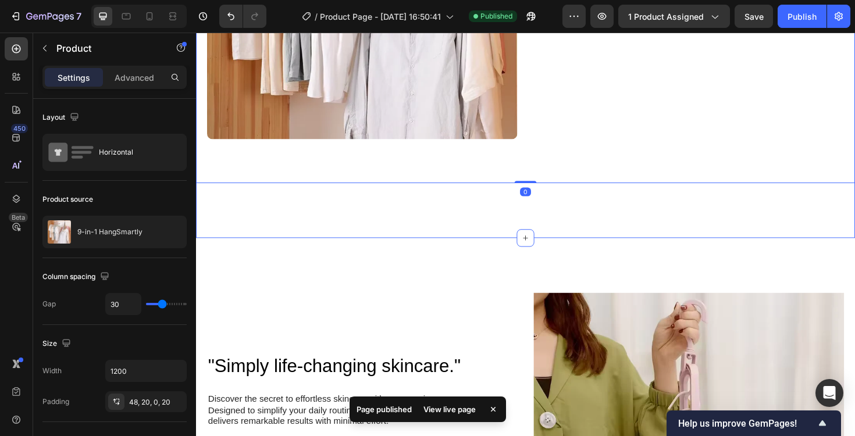
click at [645, 208] on div "Icon Free Shipping Today Only Text Block Row Icon 84,000+ Happy Customer Text B…" at bounding box center [545, 9] width 698 height 483
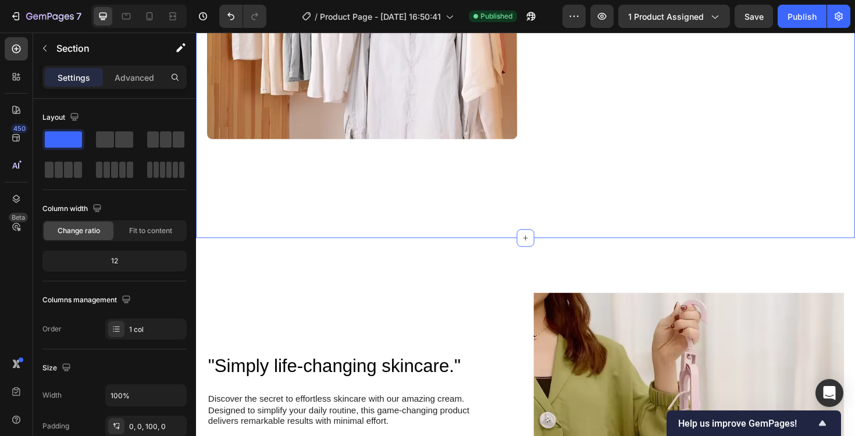
scroll to position [127, 0]
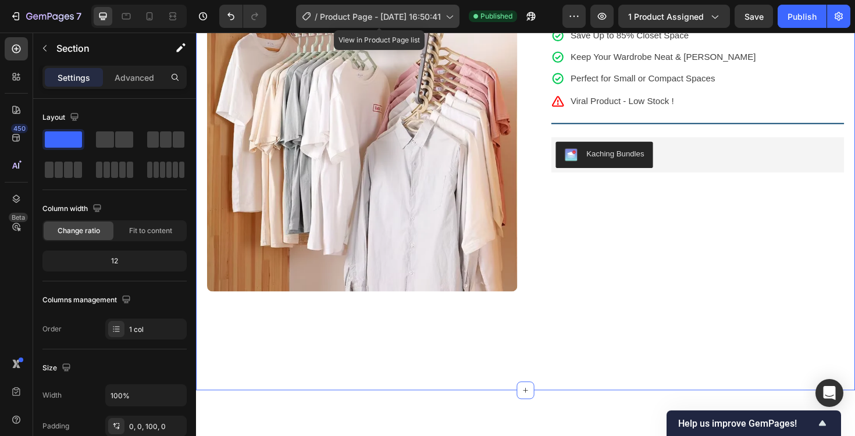
click at [441, 15] on span "Product Page - [DATE] 16:50:41" at bounding box center [380, 16] width 121 height 12
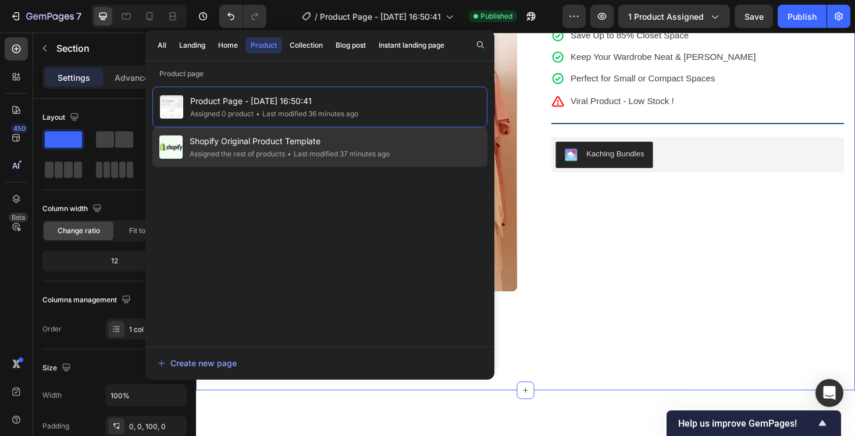
click at [405, 136] on div "Shopify Original Product Template Assigned the rest of products • Last modified…" at bounding box center [319, 147] width 335 height 40
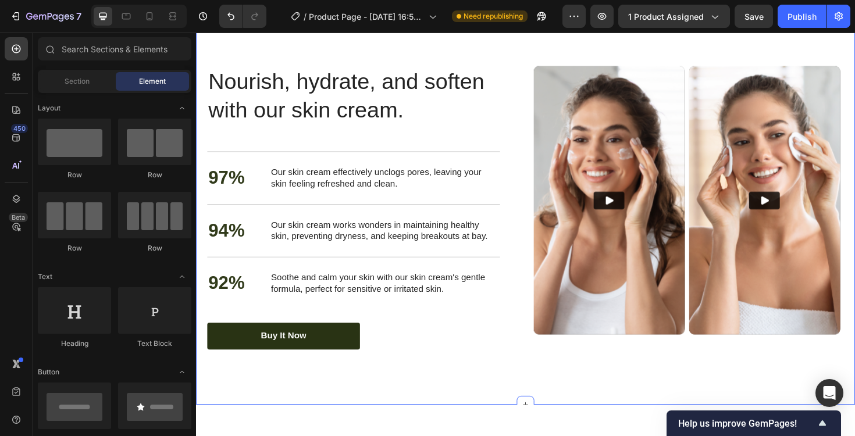
scroll to position [1705, 0]
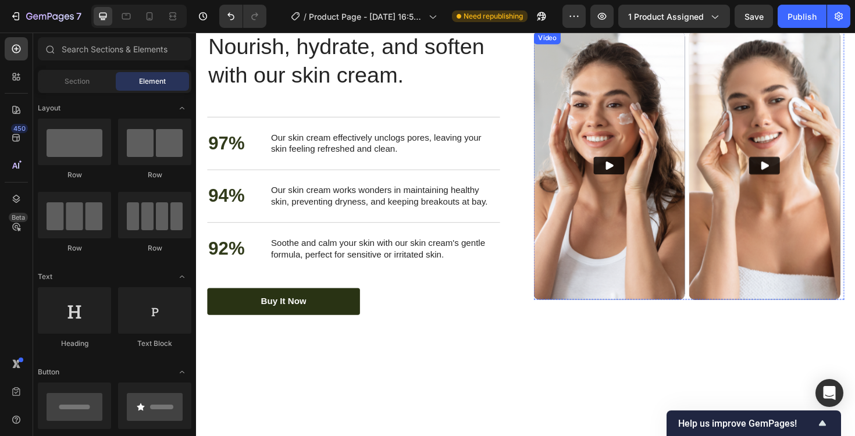
click at [639, 213] on img at bounding box center [634, 173] width 160 height 284
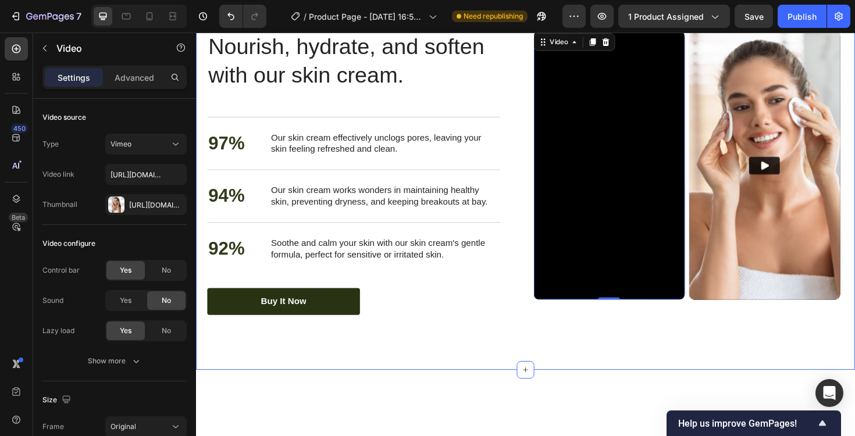
click at [527, 119] on div "Nourish, hydrate, and soften with our skin cream. Heading Nourish, hydrate, and…" at bounding box center [545, 181] width 698 height 417
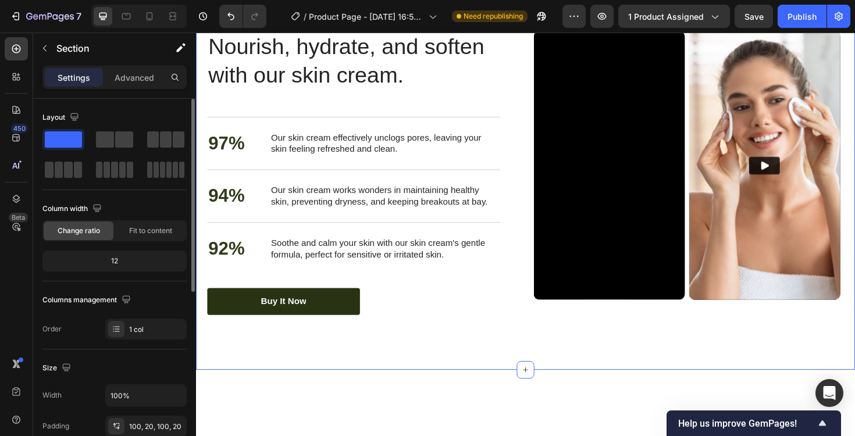
click at [63, 133] on span at bounding box center [63, 140] width 37 height 16
click at [118, 141] on span at bounding box center [124, 140] width 18 height 16
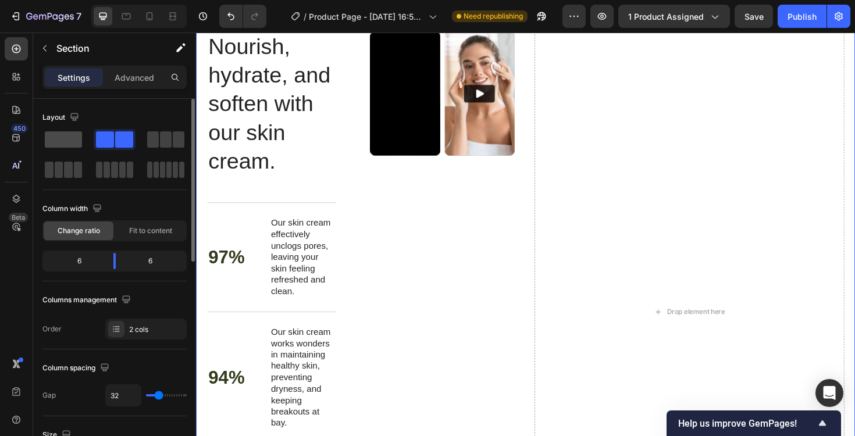
click at [72, 138] on span at bounding box center [63, 140] width 37 height 16
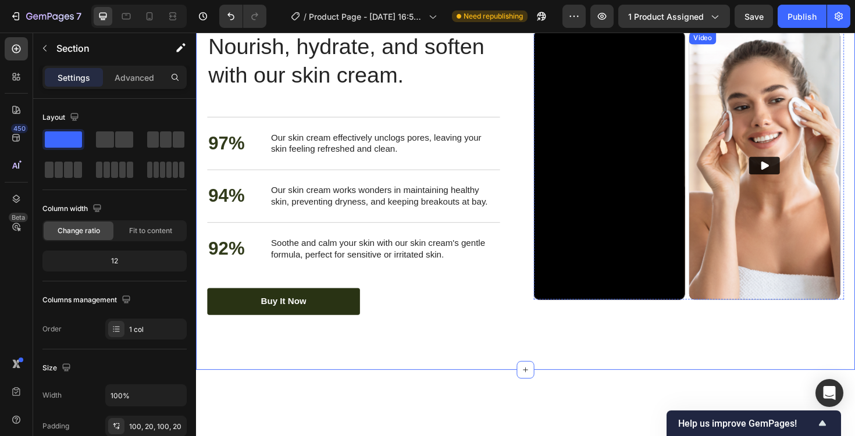
click at [791, 138] on img at bounding box center [799, 173] width 160 height 284
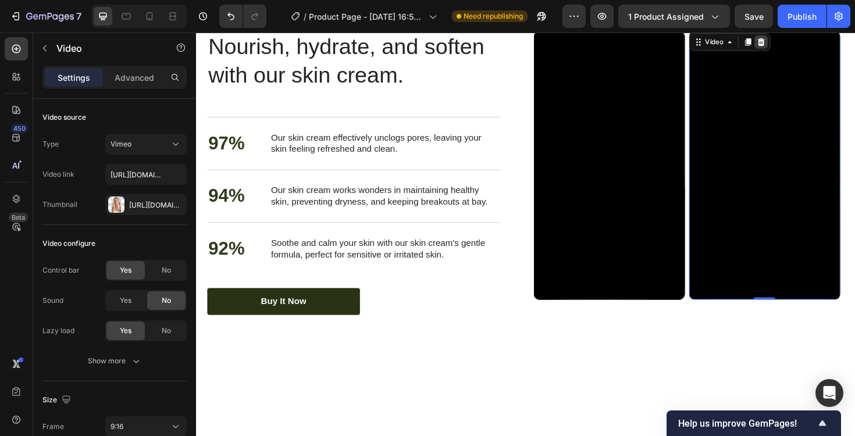
click at [793, 48] on icon at bounding box center [794, 42] width 9 height 9
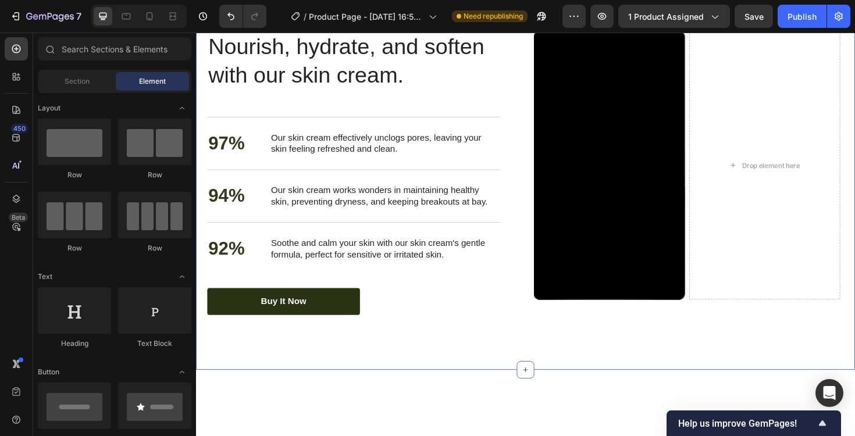
click at [428, 111] on div "Nourish, hydrate, and soften with our skin cream. Heading Nourish, hydrate, and…" at bounding box center [545, 181] width 698 height 417
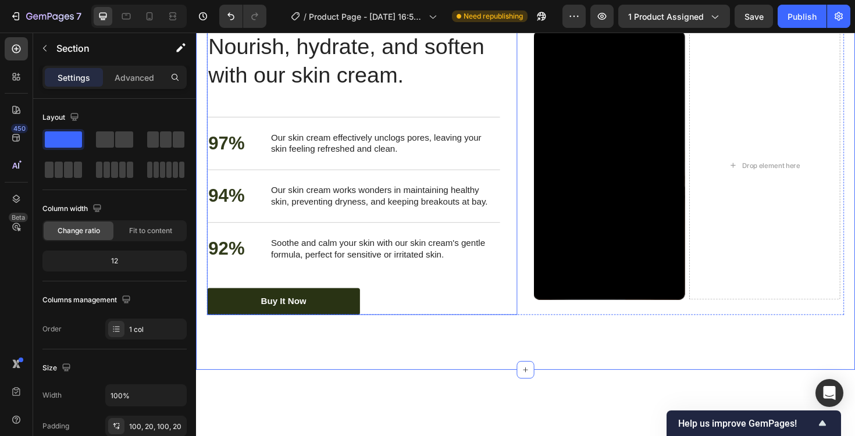
click at [358, 94] on h2 "Nourish, hydrate, and soften with our skin cream." at bounding box center [363, 62] width 310 height 63
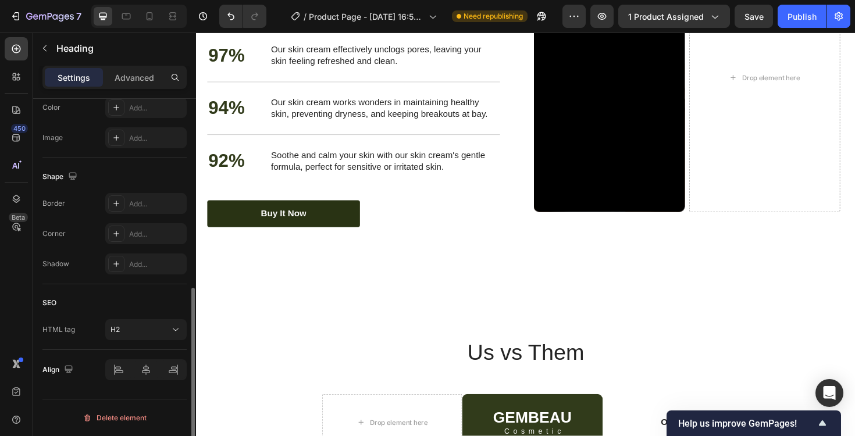
scroll to position [0, 0]
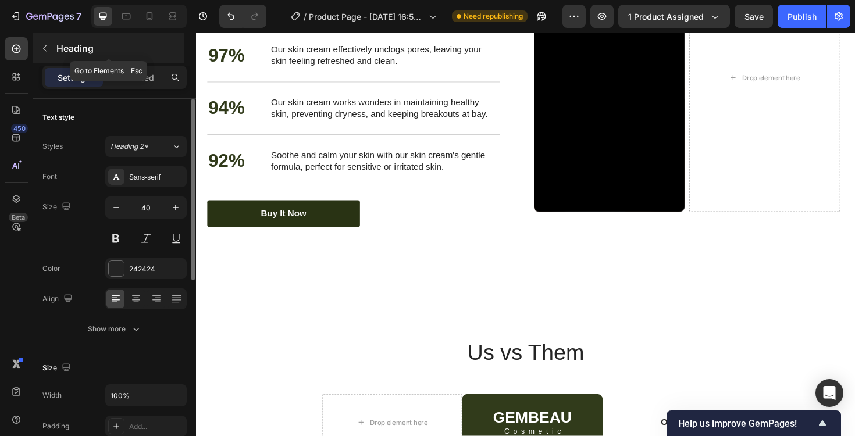
click at [48, 48] on icon "button" at bounding box center [44, 48] width 9 height 9
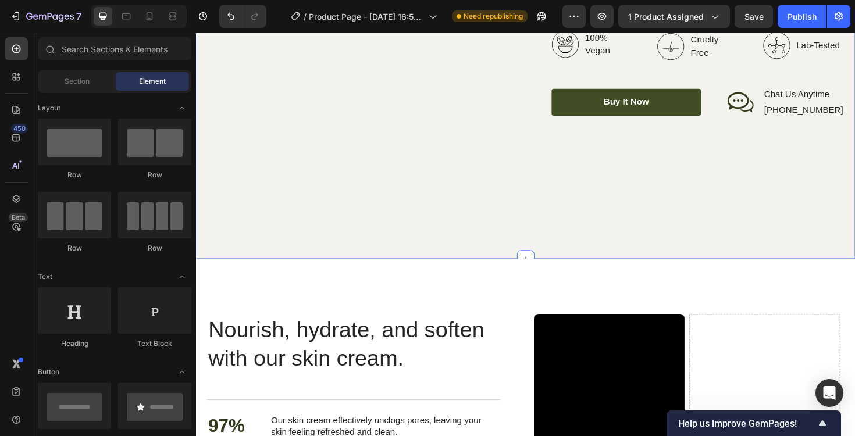
scroll to position [1412, 0]
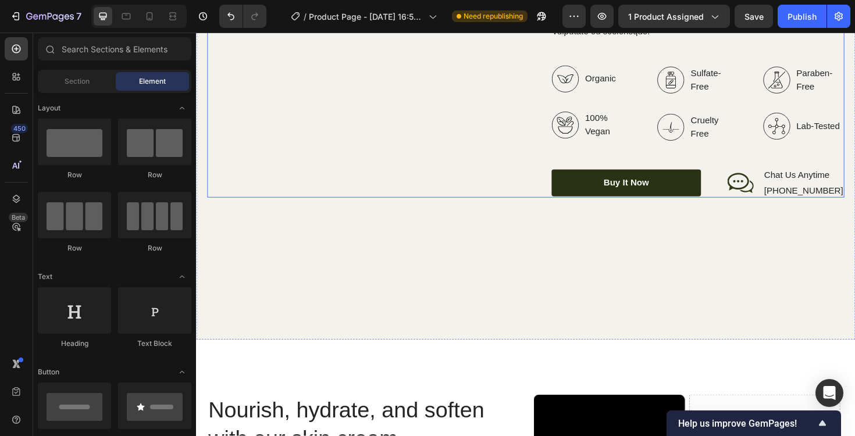
click at [539, 154] on div "Image Image Image Row Top Manufacturer Of Beauty And Cosmetics Items Heading Ni…" at bounding box center [545, 116] width 675 height 377
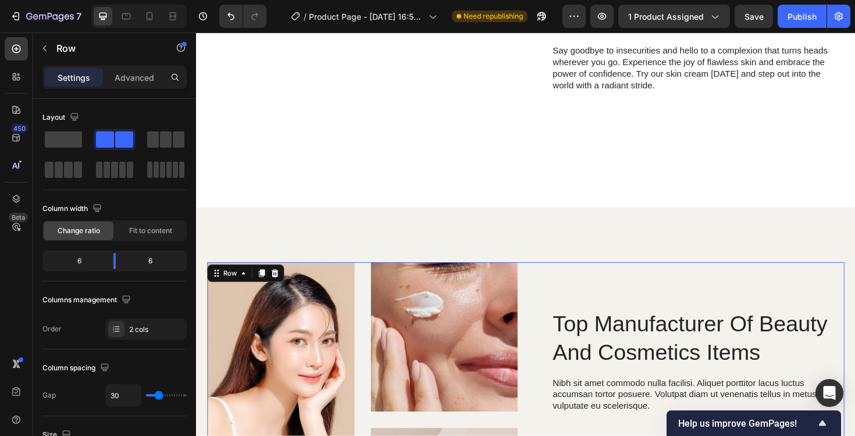
scroll to position [1022, 0]
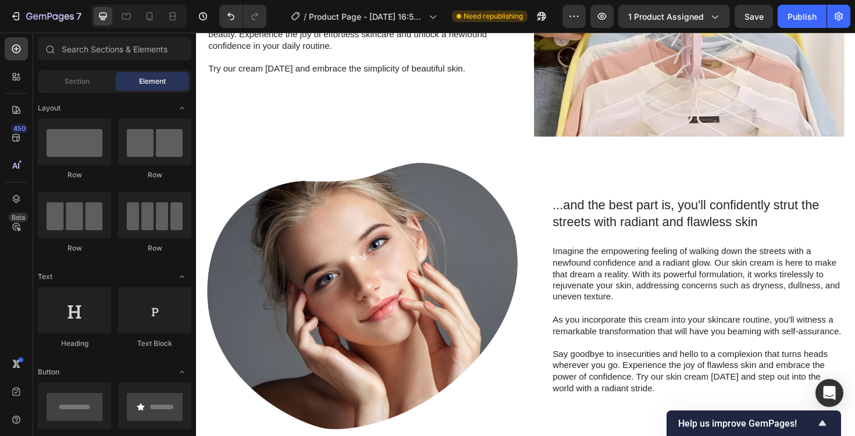
scroll to position [652, 0]
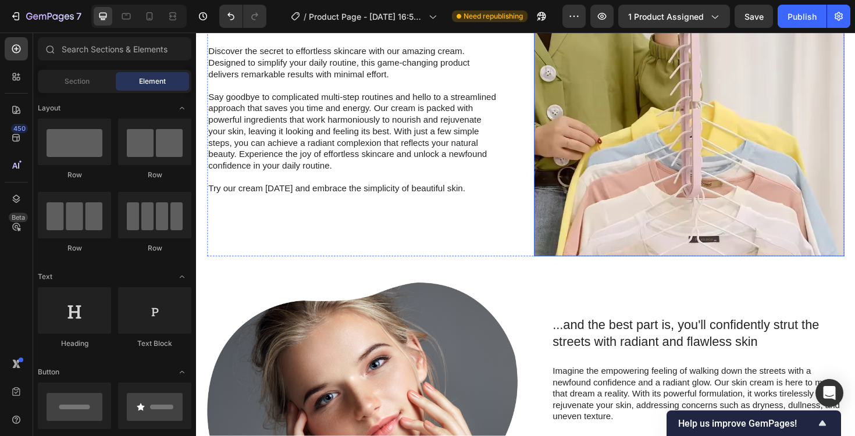
click at [563, 258] on img at bounding box center [718, 105] width 329 height 329
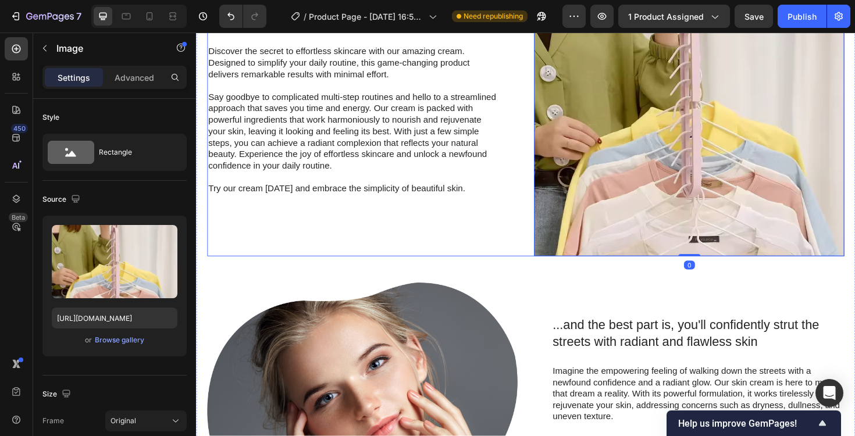
click at [488, 251] on div ""Simply life-changing skincare." Heading Discover the secret to effortless skin…" at bounding box center [372, 105] width 329 height 329
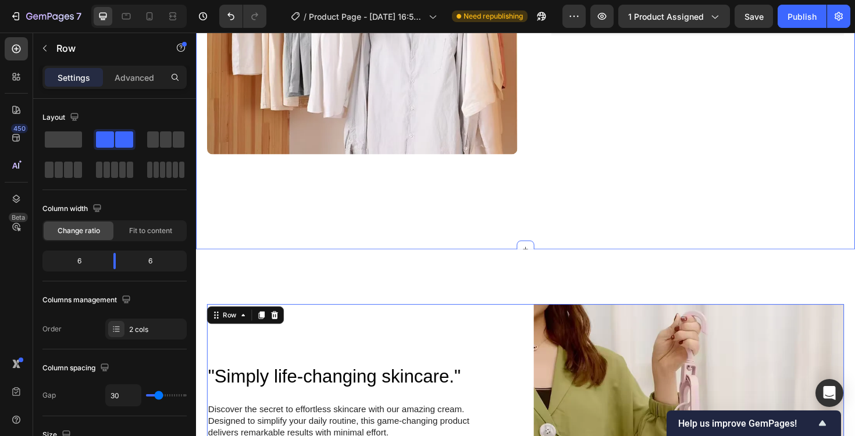
scroll to position [320, 0]
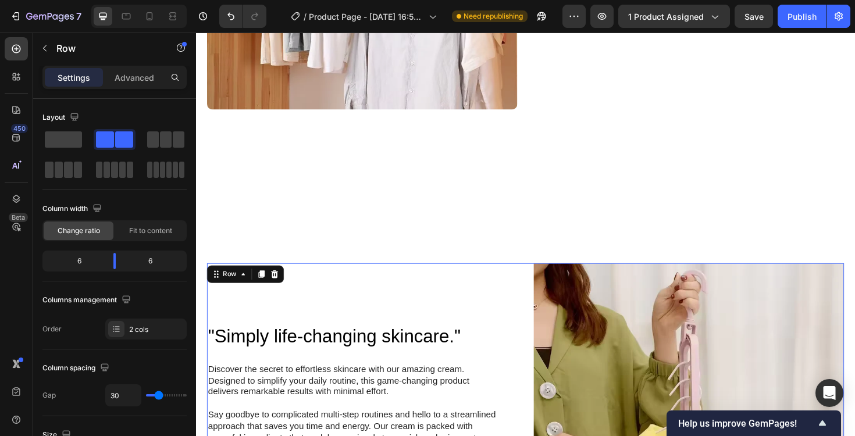
click at [549, 280] on div ""Simply life-changing skincare." Heading Discover the secret to effortless skin…" at bounding box center [545, 442] width 675 height 329
click at [641, 288] on img at bounding box center [718, 442] width 329 height 329
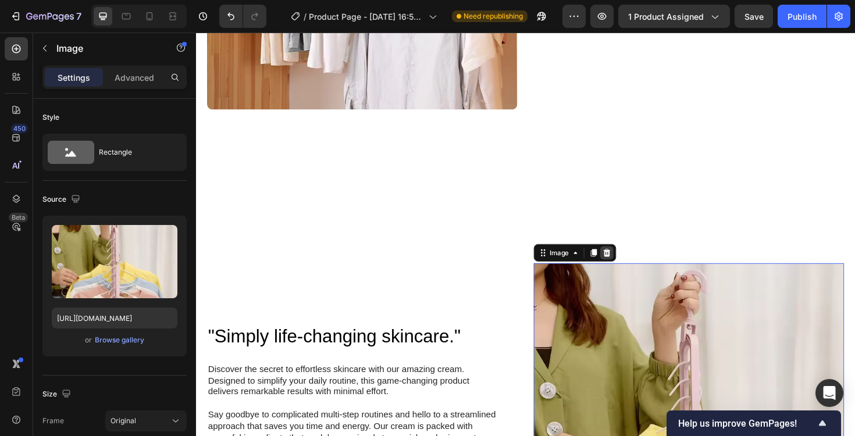
click at [630, 264] on icon at bounding box center [631, 266] width 9 height 9
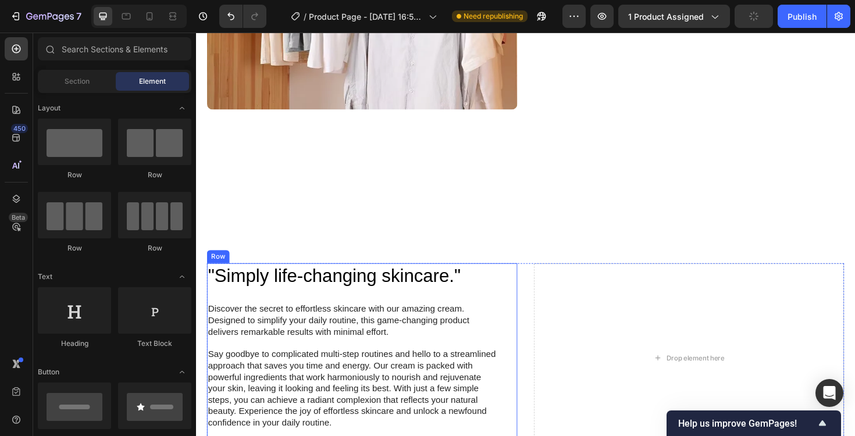
click at [517, 290] on div ""Simply life-changing skincare." Heading Discover the secret to effortless skin…" at bounding box center [372, 378] width 329 height 201
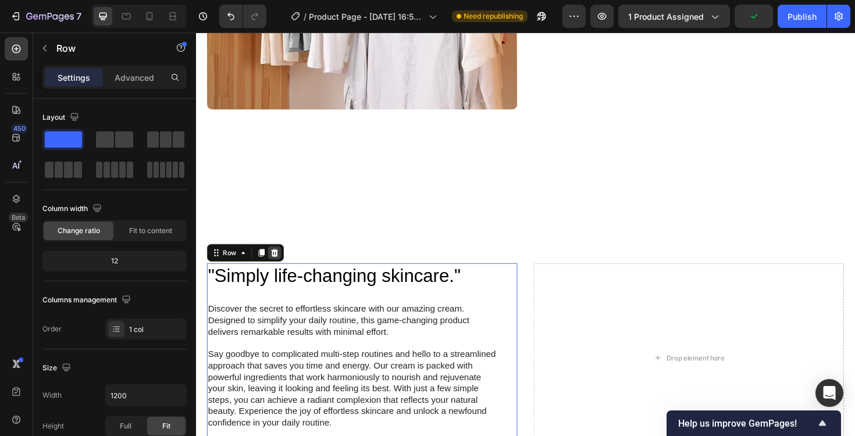
click at [284, 265] on div at bounding box center [279, 267] width 14 height 14
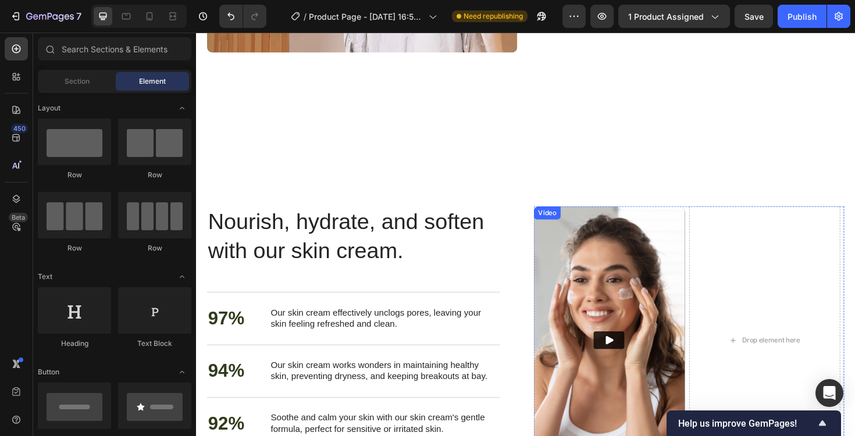
scroll to position [336, 0]
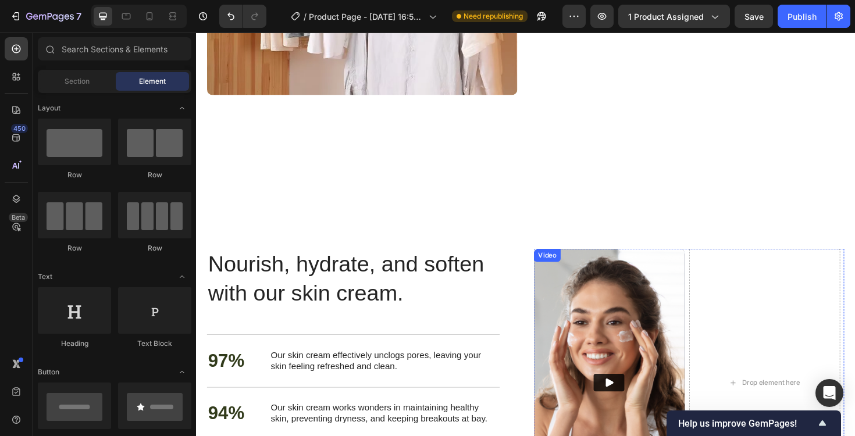
click at [647, 301] on img at bounding box center [634, 404] width 160 height 284
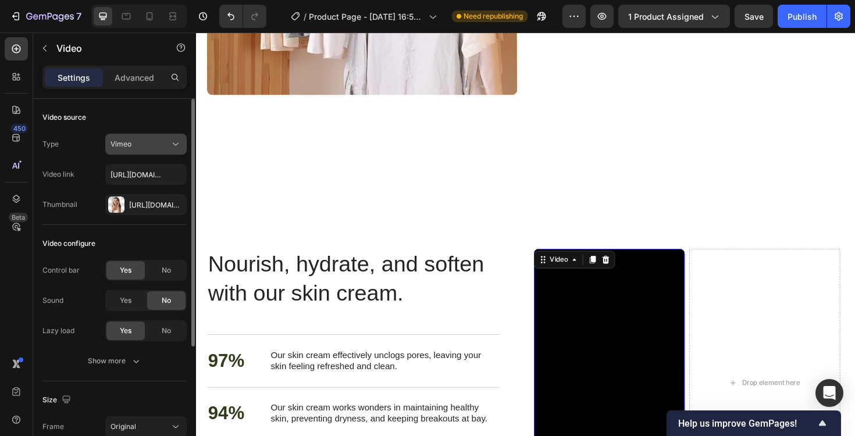
click at [152, 154] on button "Vimeo" at bounding box center [145, 144] width 81 height 21
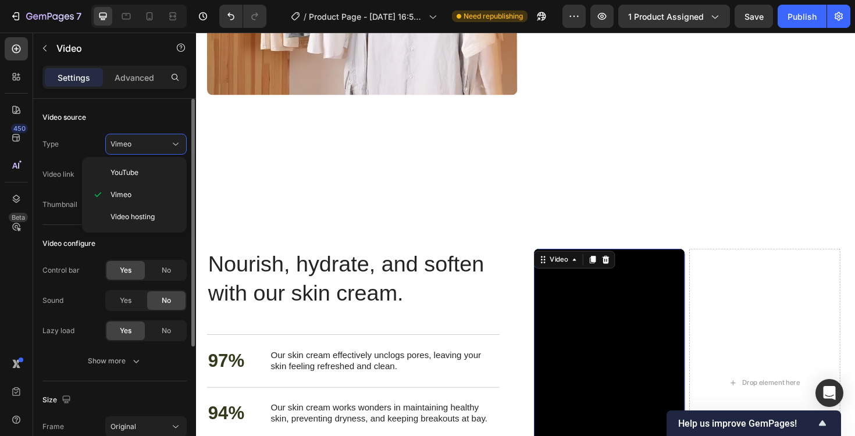
click at [159, 124] on div "Video source" at bounding box center [114, 117] width 144 height 19
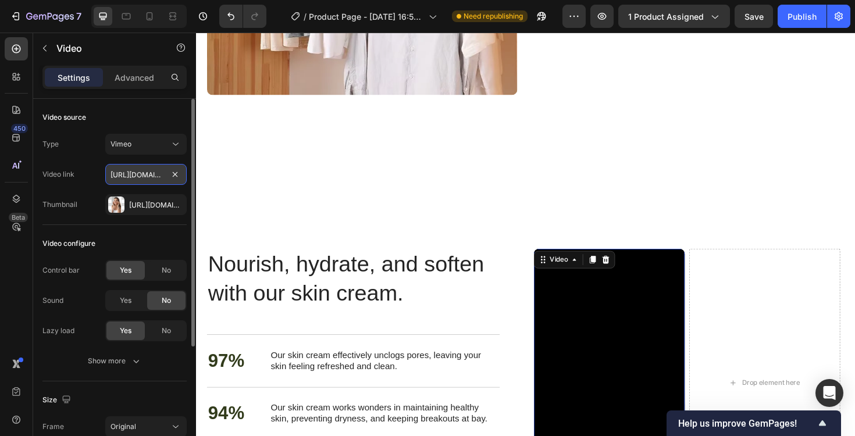
click at [140, 169] on input "https://vimeo.com/347119375" at bounding box center [145, 174] width 81 height 21
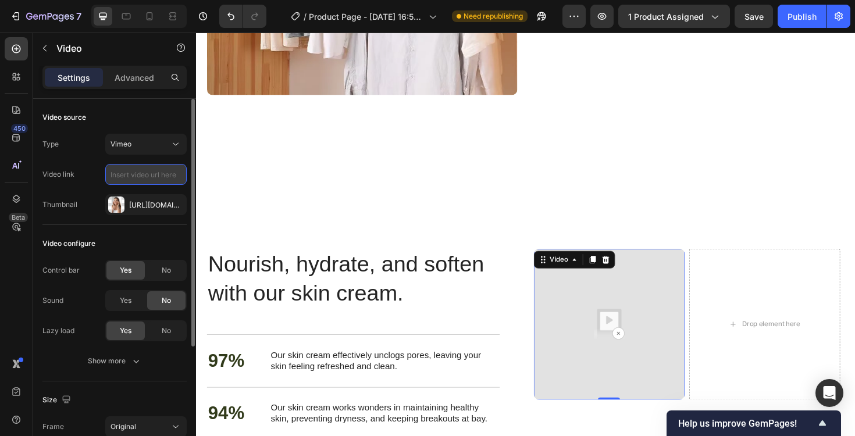
paste input "https://cdn.shopify.com/videos/c/o/v/96545bd12d664d2aaae19fa28da383c8.mp4"
type input "https://cdn.shopify.com/videos/c/o/v/96545bd12d664d2aaae19fa28da383c8.mp4"
click at [98, 159] on div "Type Vimeo Video link https://cdn.shopify.com/videos/c/o/v/96545bd12d664d2aaae1…" at bounding box center [114, 174] width 144 height 81
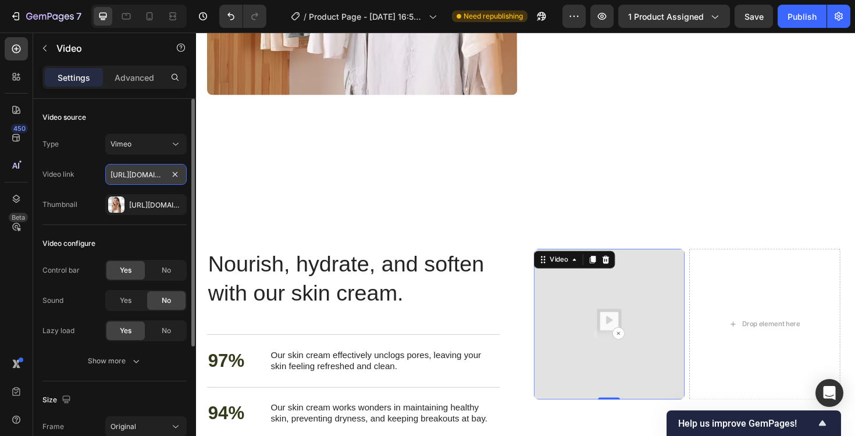
click at [150, 175] on input "https://cdn.shopify.com/videos/c/o/v/96545bd12d664d2aaae19fa28da383c8.mp4" at bounding box center [145, 174] width 81 height 21
click at [151, 204] on div "Https://cdn.Shopify.Com/s/files/1/0970/5829/2049/files/gempages_586433124661986…" at bounding box center [146, 205] width 34 height 10
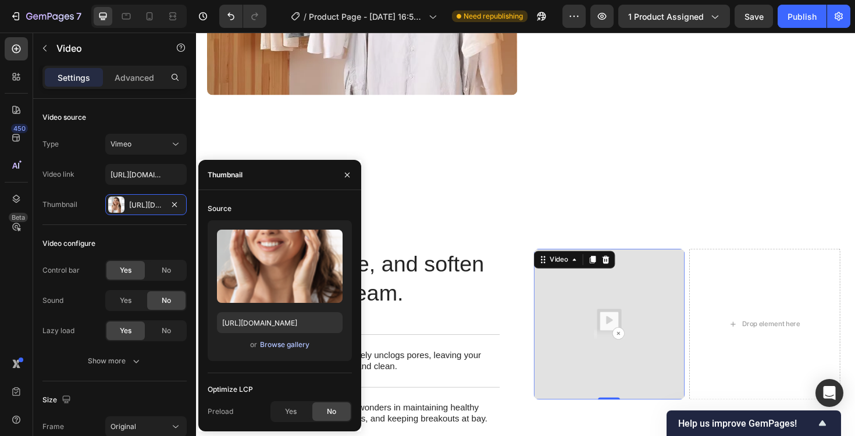
click at [297, 346] on div "Browse gallery" at bounding box center [284, 345] width 49 height 10
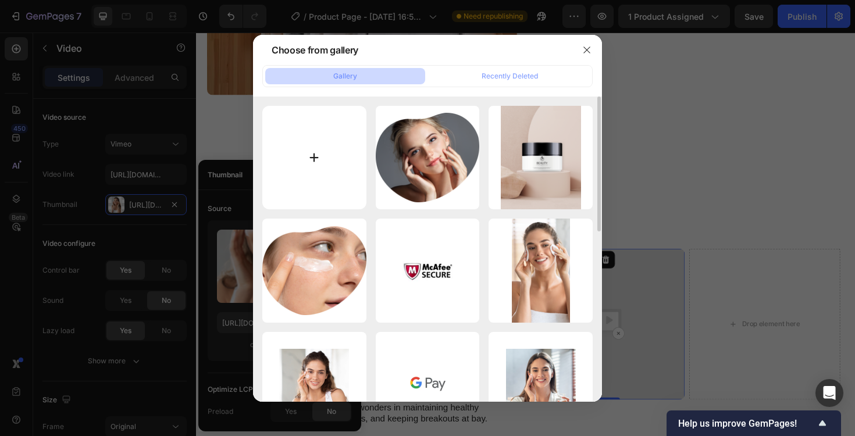
click at [322, 151] on input "file" at bounding box center [314, 158] width 104 height 104
click at [651, 135] on div at bounding box center [427, 218] width 855 height 436
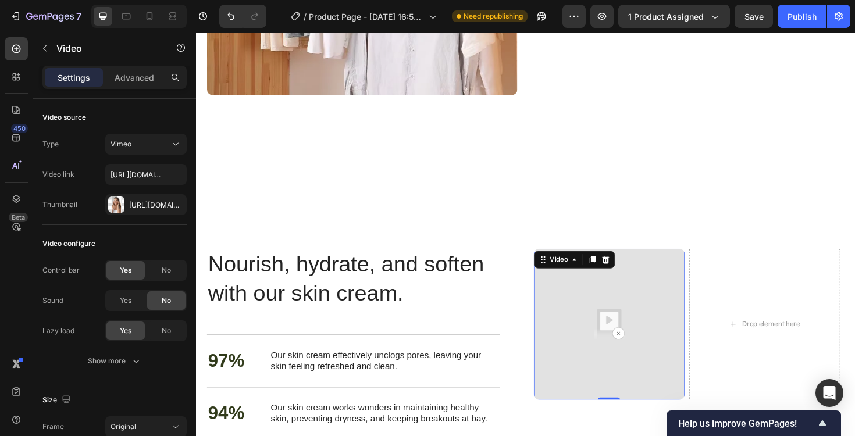
click at [641, 346] on img at bounding box center [634, 342] width 160 height 160
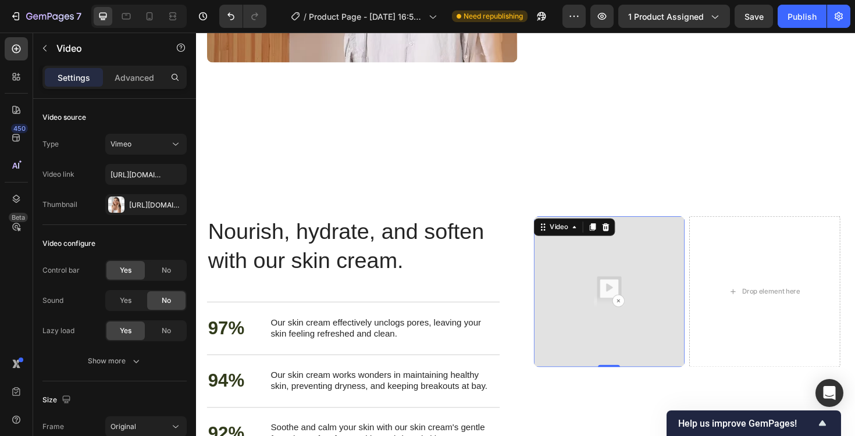
scroll to position [413, 0]
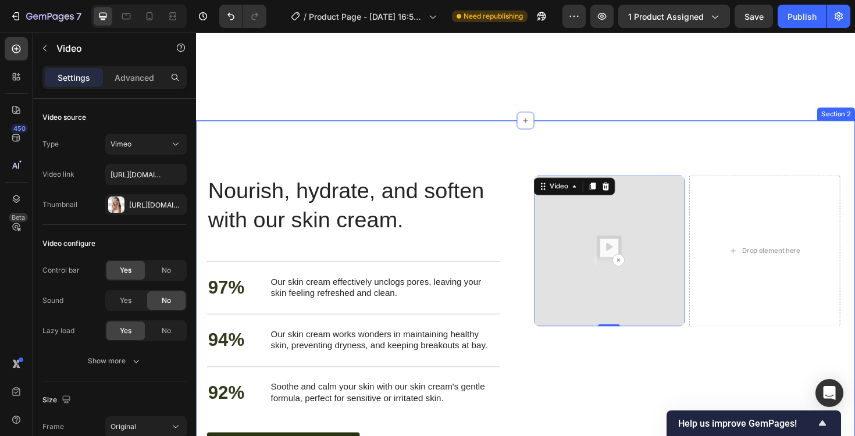
click at [621, 137] on div "Nourish, hydrate, and soften with our skin cream. Heading Nourish, hydrate, and…" at bounding box center [545, 334] width 698 height 417
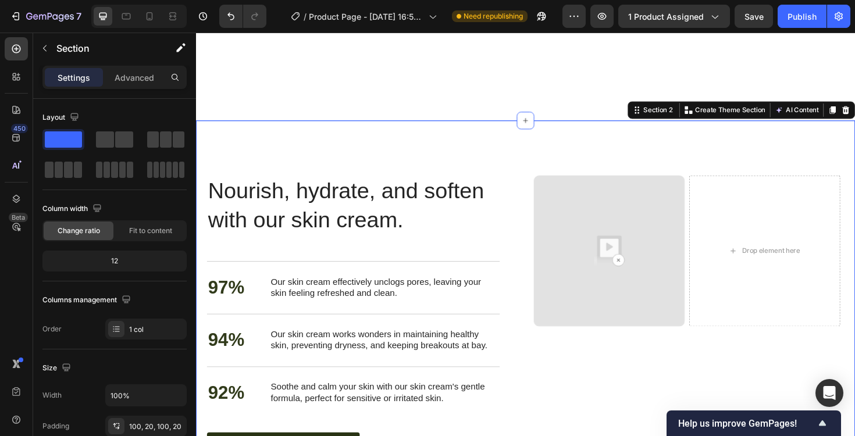
click at [562, 139] on div "Nourish, hydrate, and soften with our skin cream. Heading Nourish, hydrate, and…" at bounding box center [545, 334] width 698 height 417
click at [658, 217] on img at bounding box center [634, 264] width 160 height 160
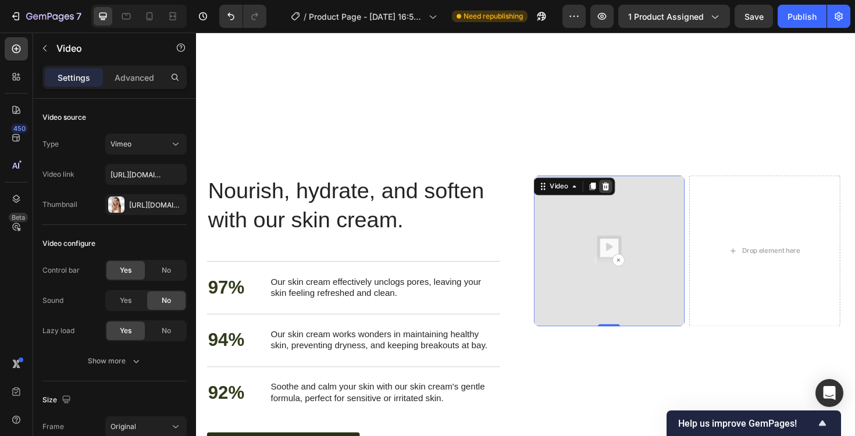
click at [626, 191] on icon at bounding box center [630, 195] width 9 height 9
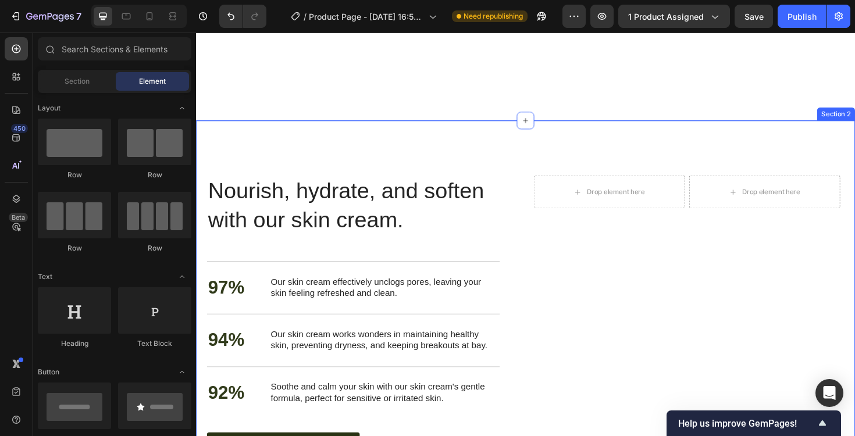
click at [530, 151] on div "Nourish, hydrate, and soften with our skin cream. Heading Nourish, hydrate, and…" at bounding box center [545, 334] width 698 height 417
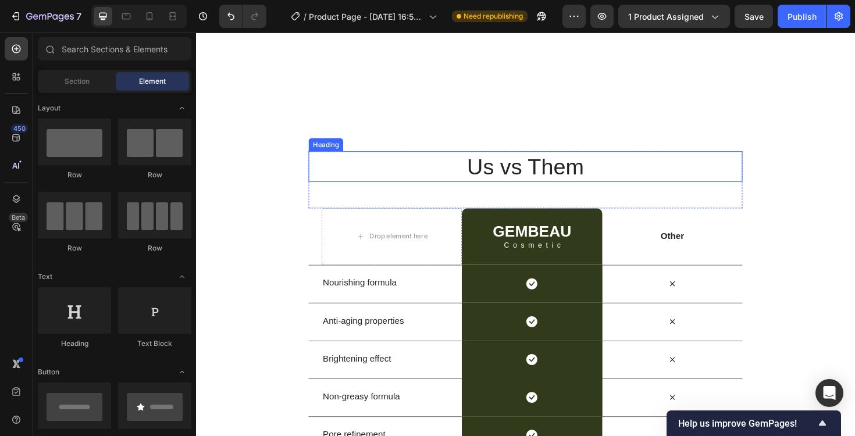
scroll to position [426, 0]
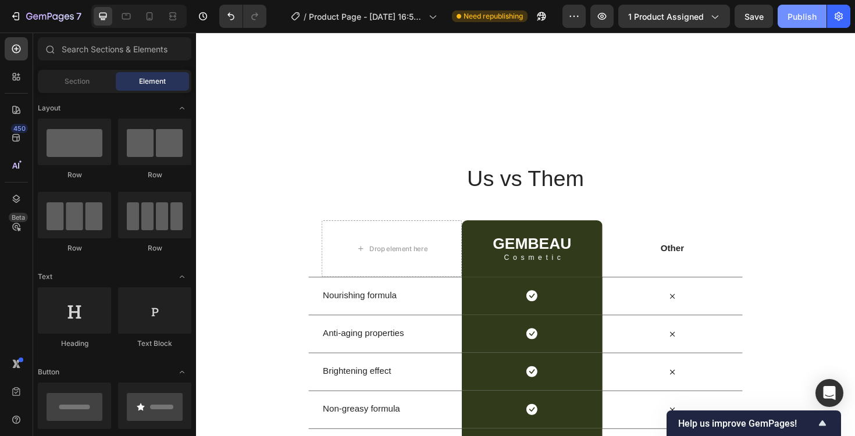
click at [801, 20] on div "Publish" at bounding box center [802, 16] width 29 height 12
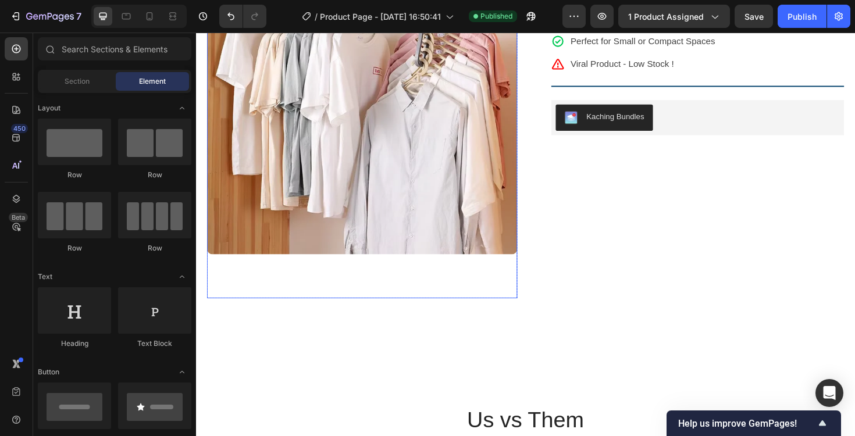
scroll to position [254, 0]
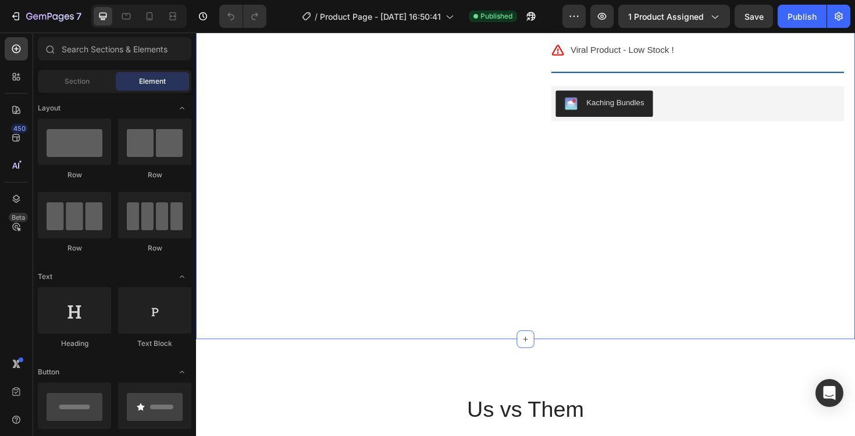
scroll to position [161, 0]
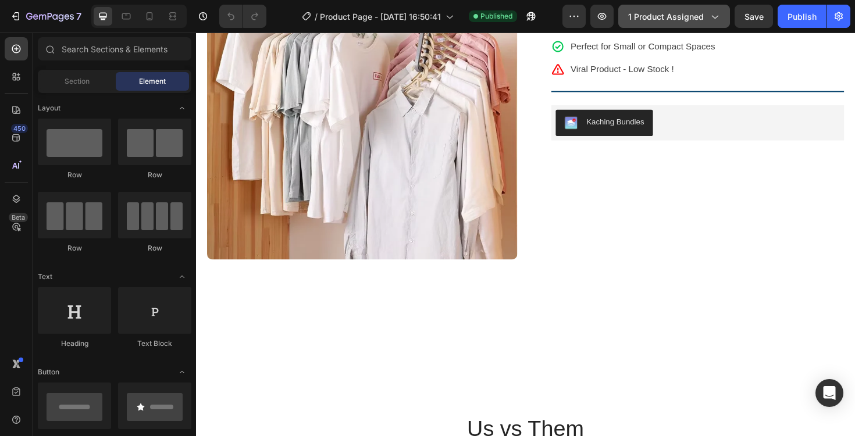
click at [688, 19] on span "1 product assigned" at bounding box center [666, 16] width 76 height 12
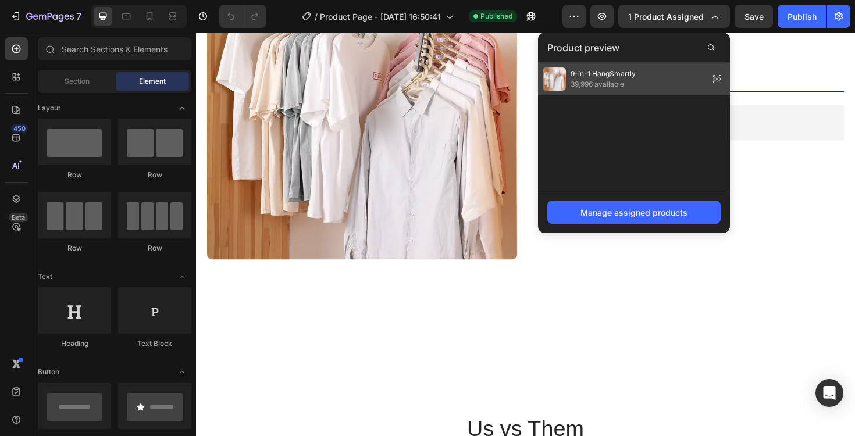
click at [617, 77] on span "9-in-1 HangSmartly" at bounding box center [603, 74] width 65 height 10
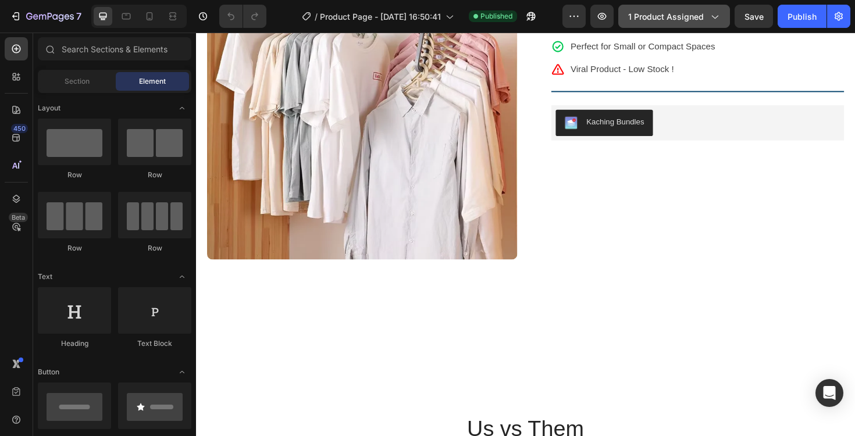
click at [687, 12] on span "1 product assigned" at bounding box center [666, 16] width 76 height 12
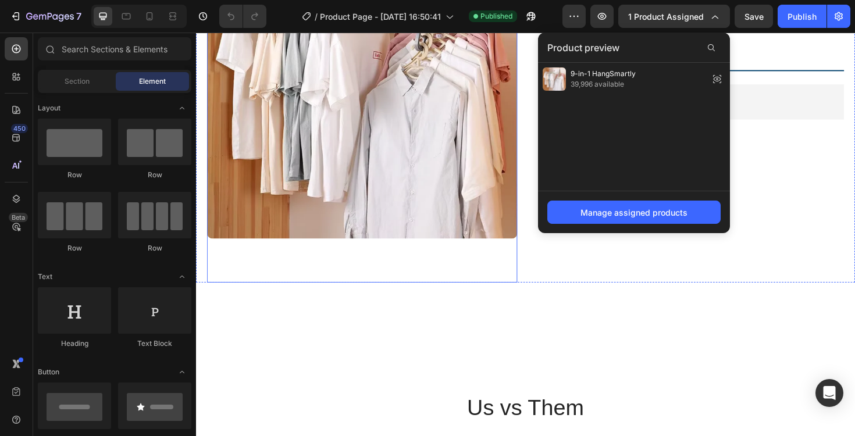
scroll to position [204, 0]
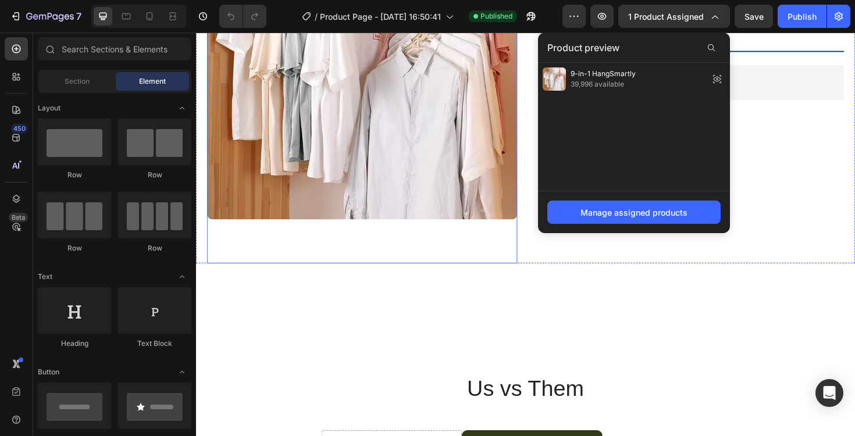
click at [507, 260] on div "Product Images" at bounding box center [372, 89] width 329 height 375
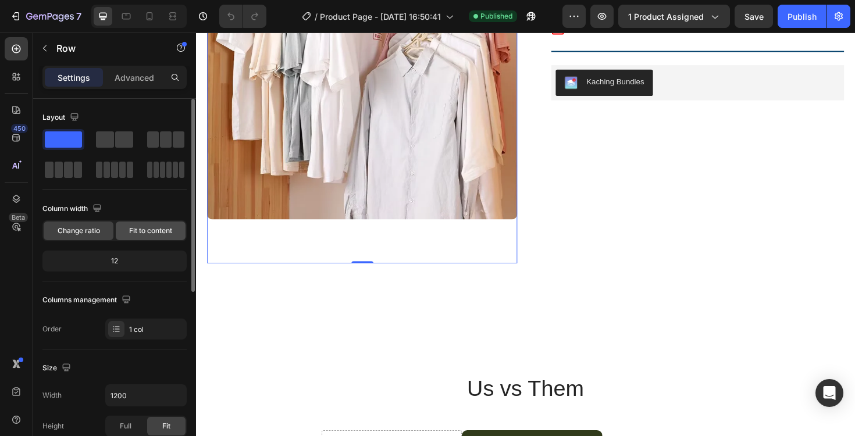
click at [155, 226] on span "Fit to content" at bounding box center [150, 231] width 43 height 10
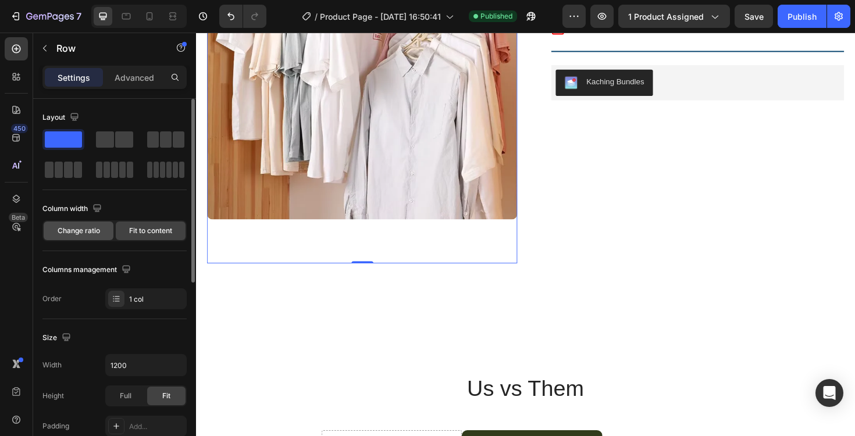
click at [74, 229] on span "Change ratio" at bounding box center [79, 231] width 42 height 10
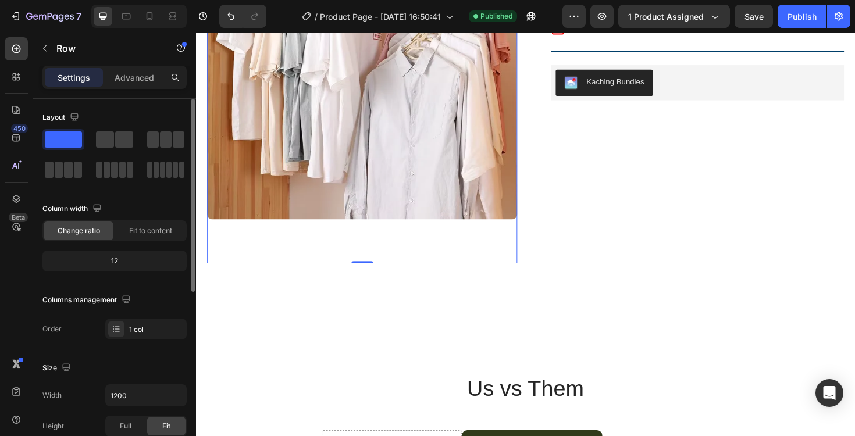
click at [139, 261] on div "12" at bounding box center [115, 261] width 140 height 16
click at [113, 263] on div "12" at bounding box center [115, 261] width 140 height 16
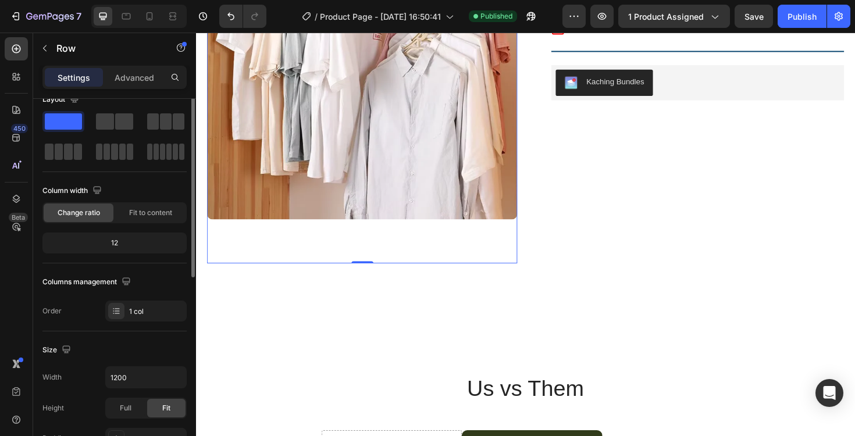
scroll to position [66, 0]
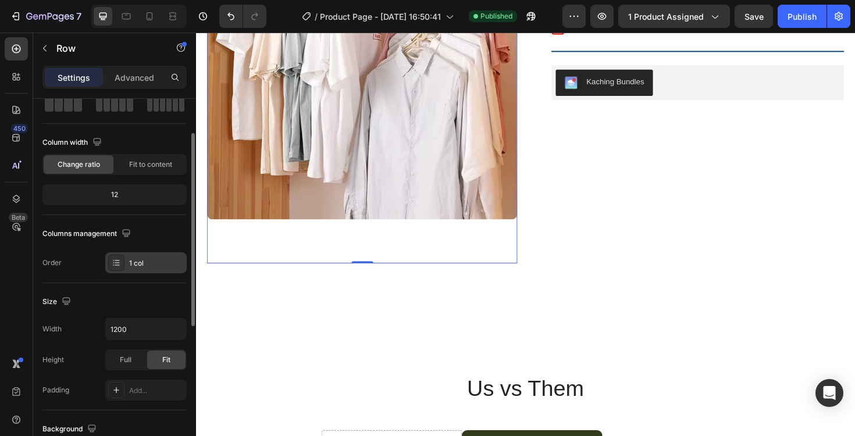
click at [136, 260] on div "1 col" at bounding box center [156, 263] width 55 height 10
click at [158, 238] on div "Columns management" at bounding box center [114, 234] width 144 height 19
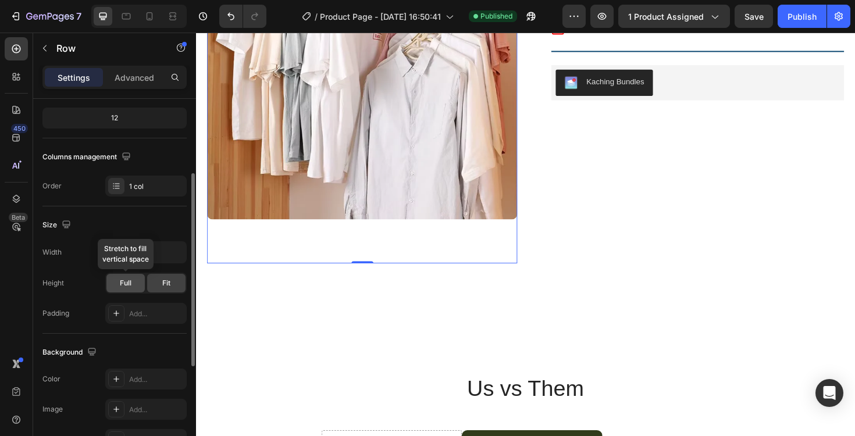
click at [129, 288] on span "Full" at bounding box center [126, 283] width 12 height 10
click at [158, 283] on div "Fit" at bounding box center [166, 283] width 38 height 19
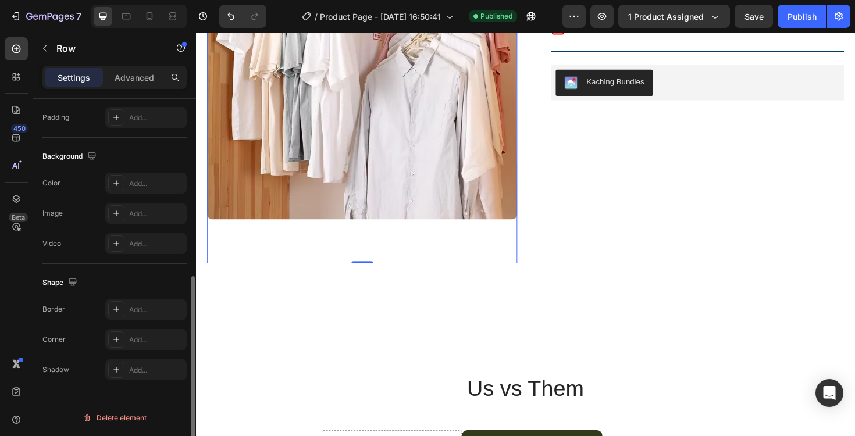
scroll to position [0, 0]
